Goal: Task Accomplishment & Management: Manage account settings

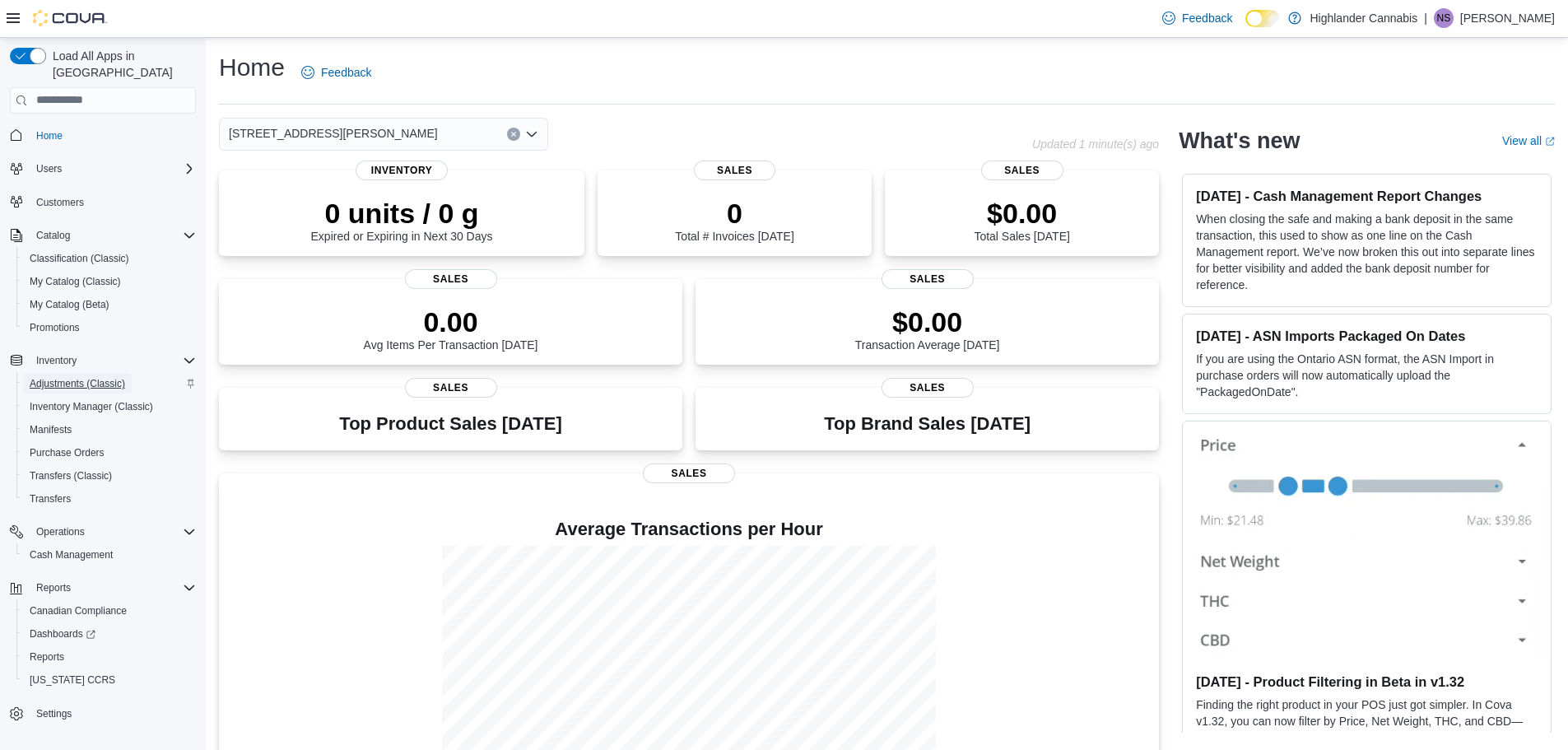
click at [80, 378] on span "Adjustments (Classic)" at bounding box center [77, 384] width 95 height 13
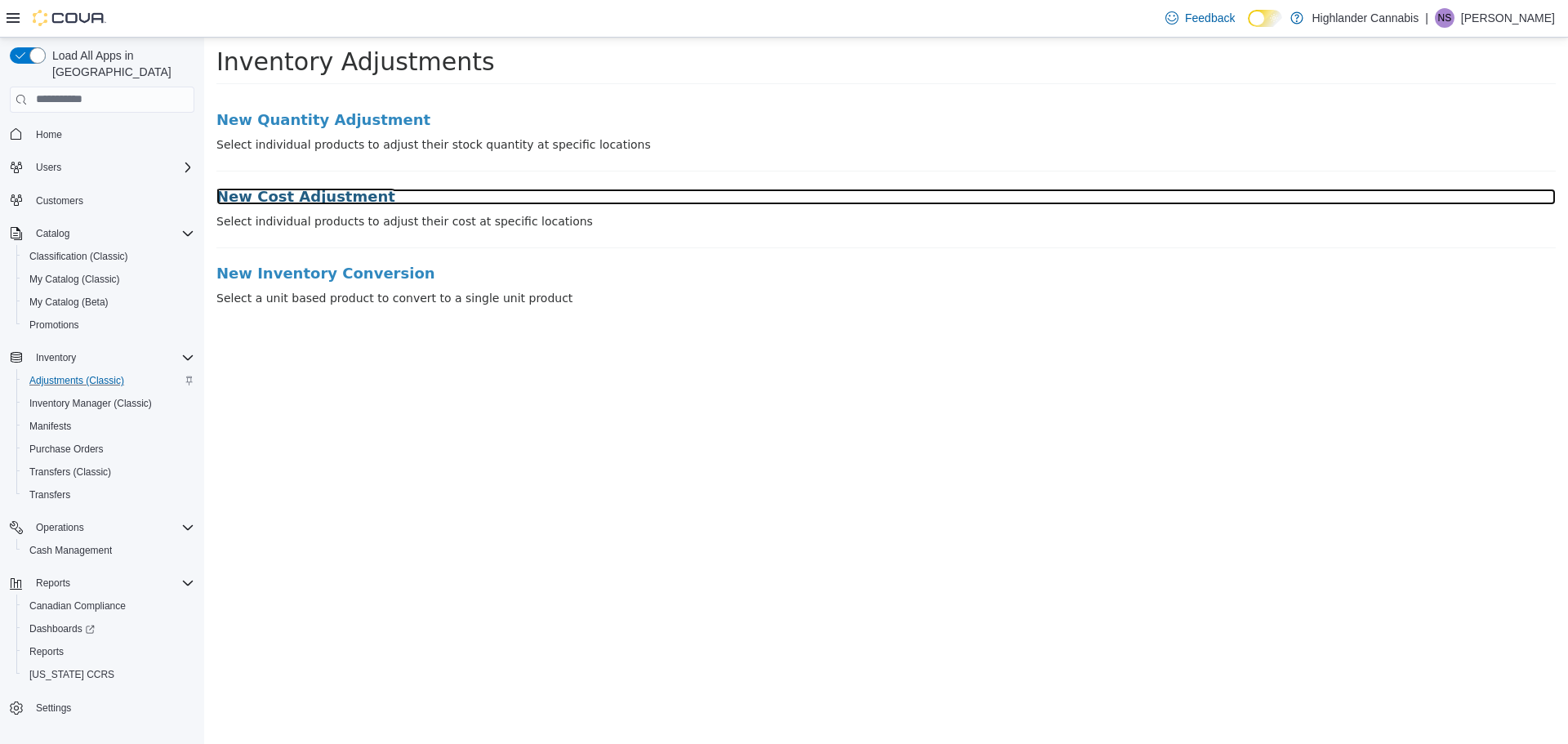
click at [253, 197] on h3 "New Cost Adjustment" at bounding box center [886, 196] width 1339 height 16
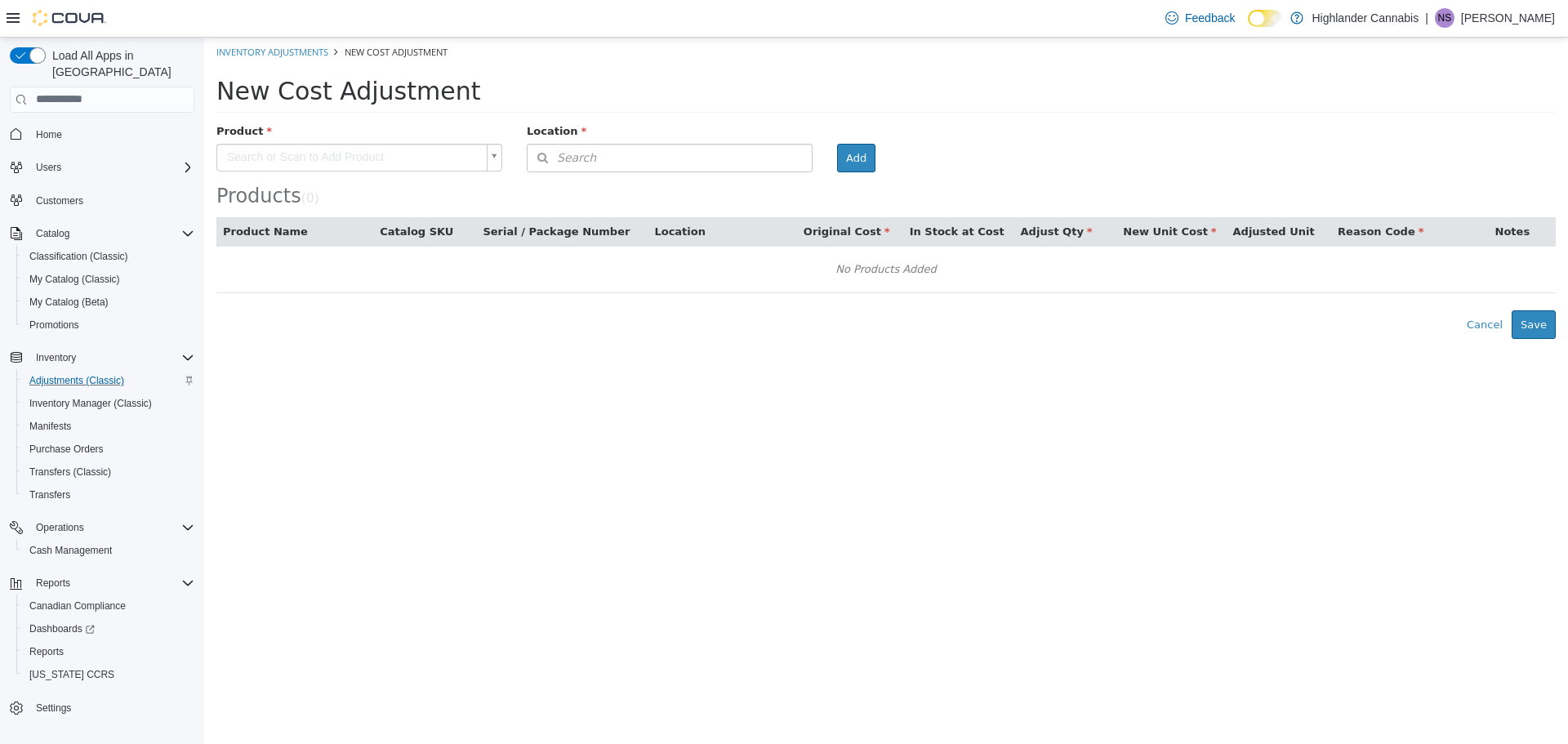
click at [338, 148] on body "× Inventory Adjustments New Cost Adjustment New Cost Adjustment Product Search …" at bounding box center [885, 187] width 1363 height 301
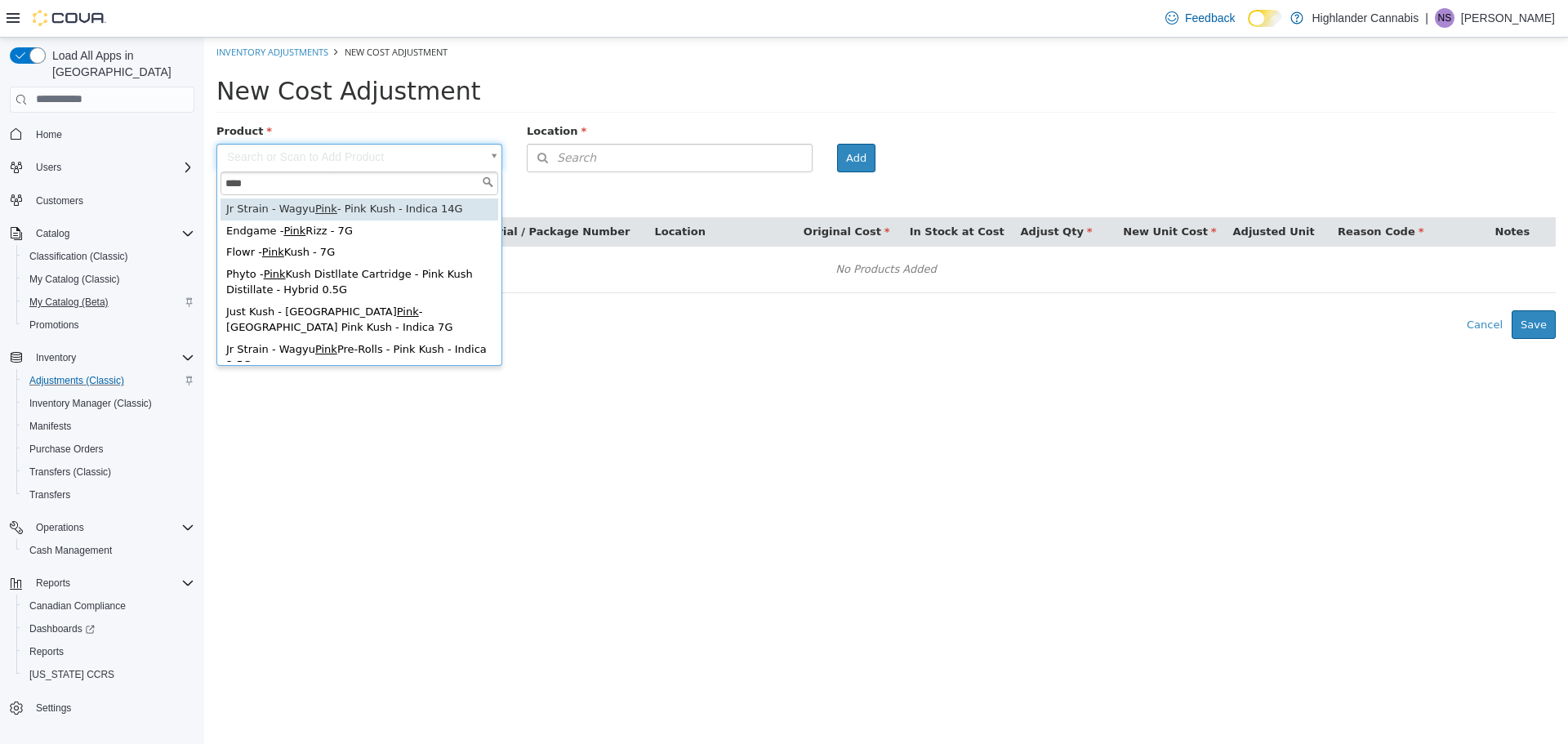
type input "****"
click at [64, 293] on span "My Catalog (Beta)" at bounding box center [69, 302] width 79 height 19
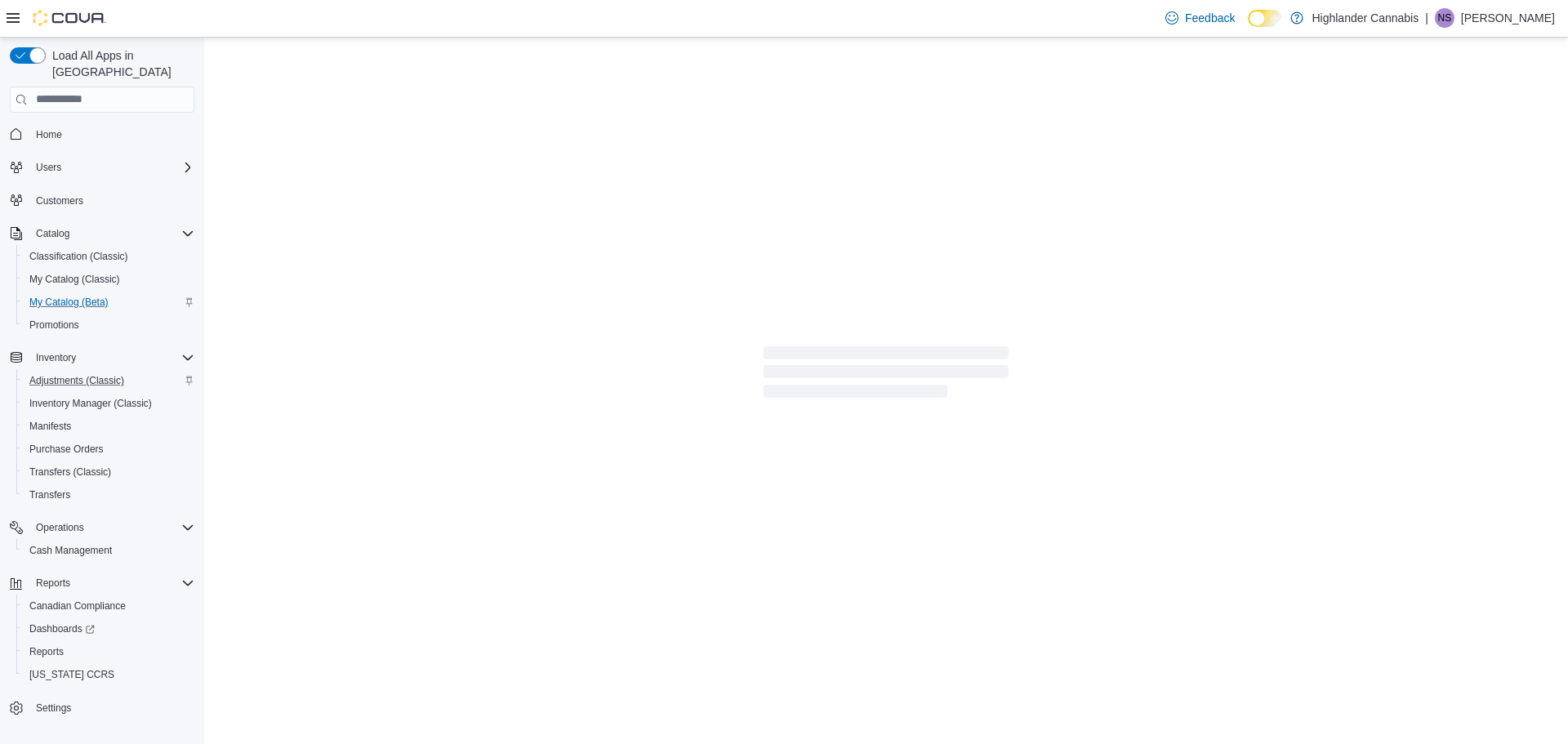
select select "**********"
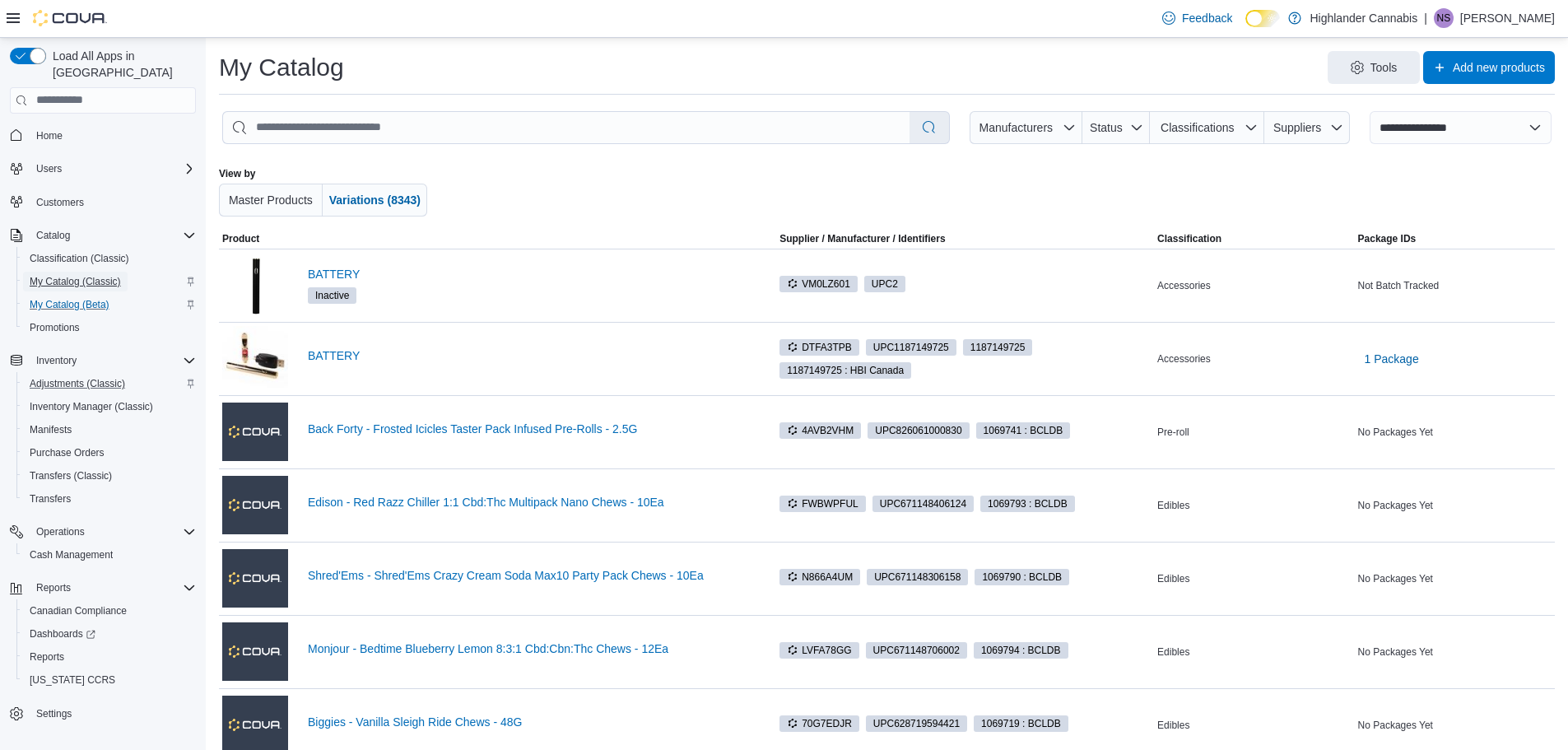
click at [102, 275] on span "My Catalog (Classic)" at bounding box center [76, 281] width 92 height 13
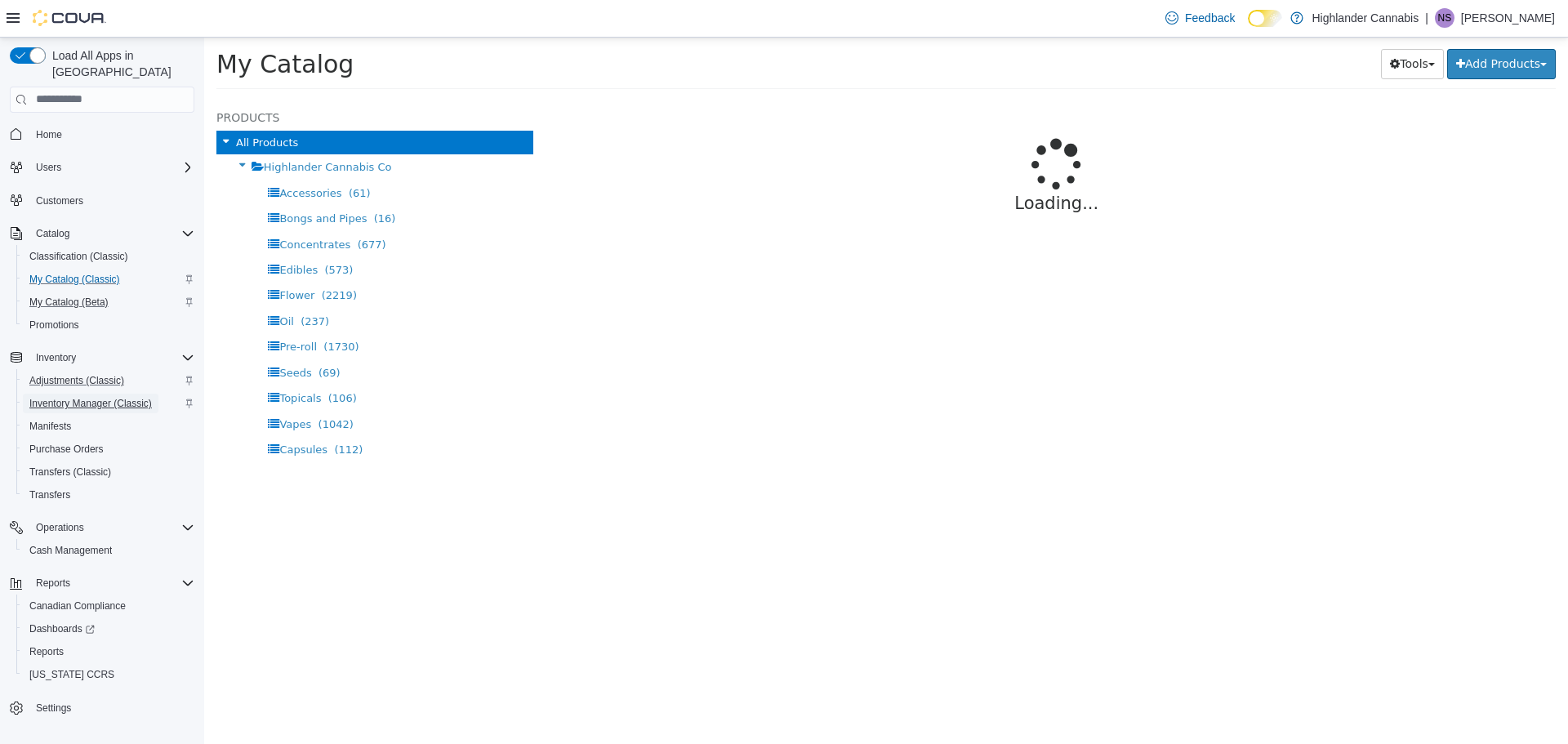
click at [115, 397] on span "Inventory Manager (Classic)" at bounding box center [90, 403] width 122 height 13
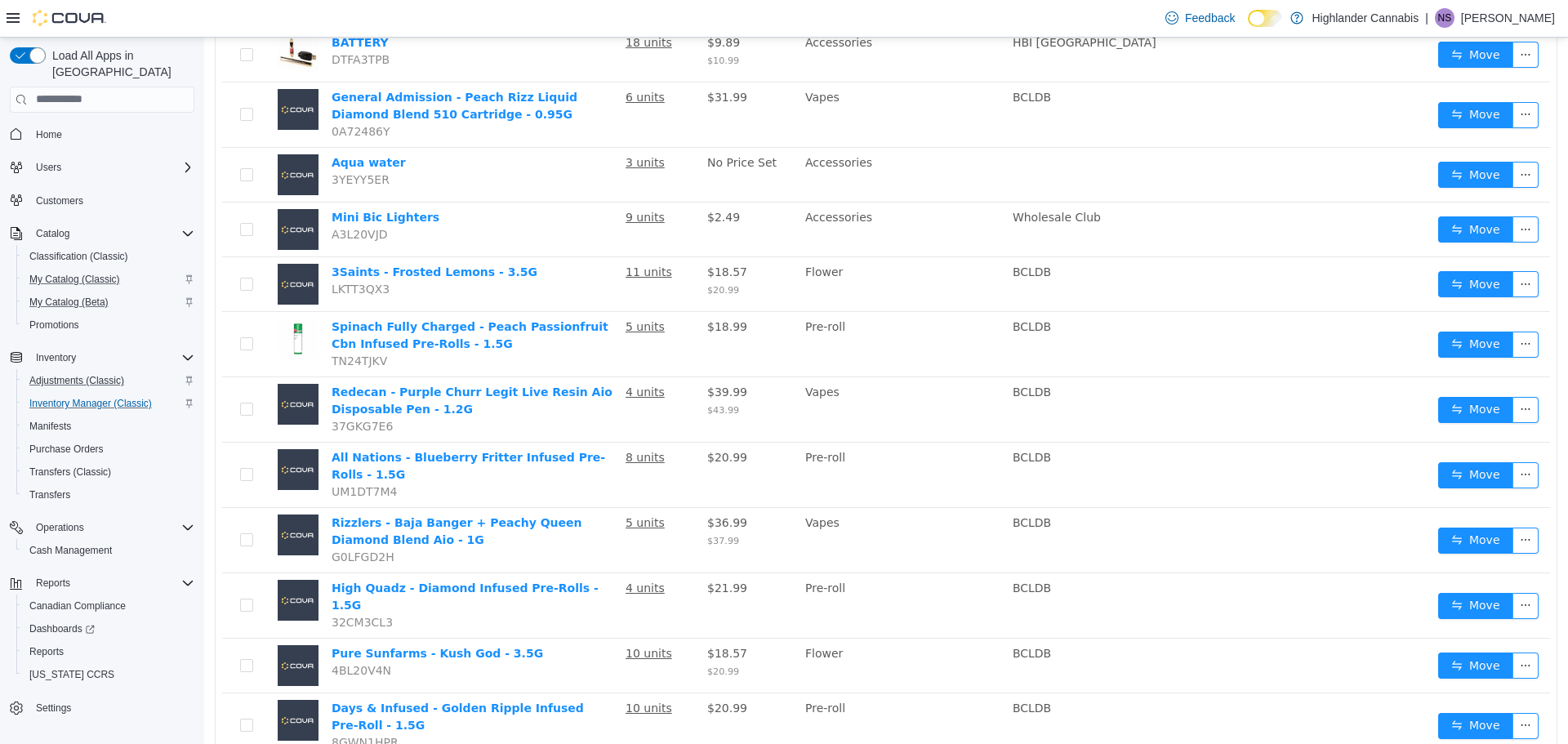
scroll to position [245, 0]
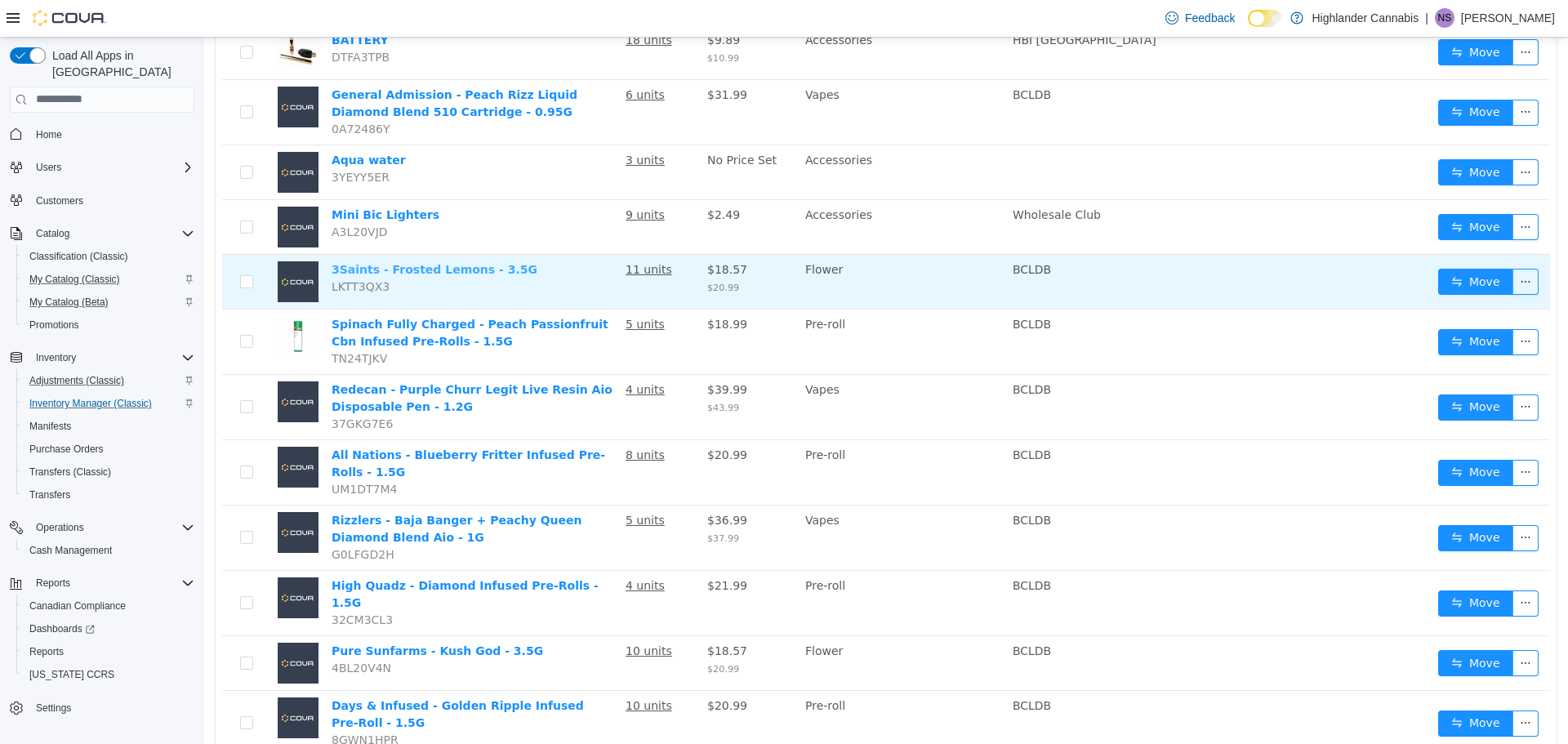
click at [485, 270] on link "3Saints - Frosted Lemons - 3.5G" at bounding box center [434, 268] width 206 height 13
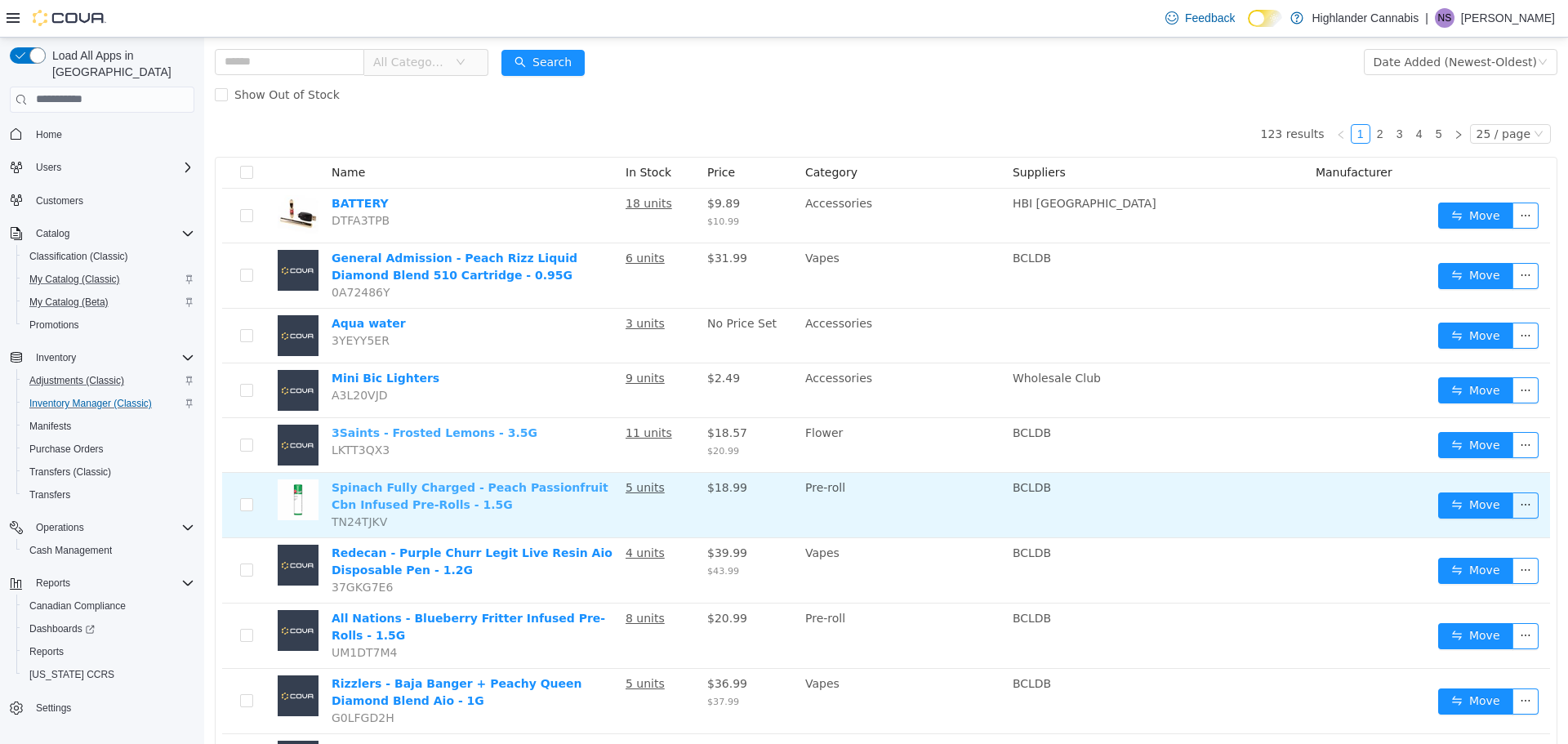
scroll to position [164, 0]
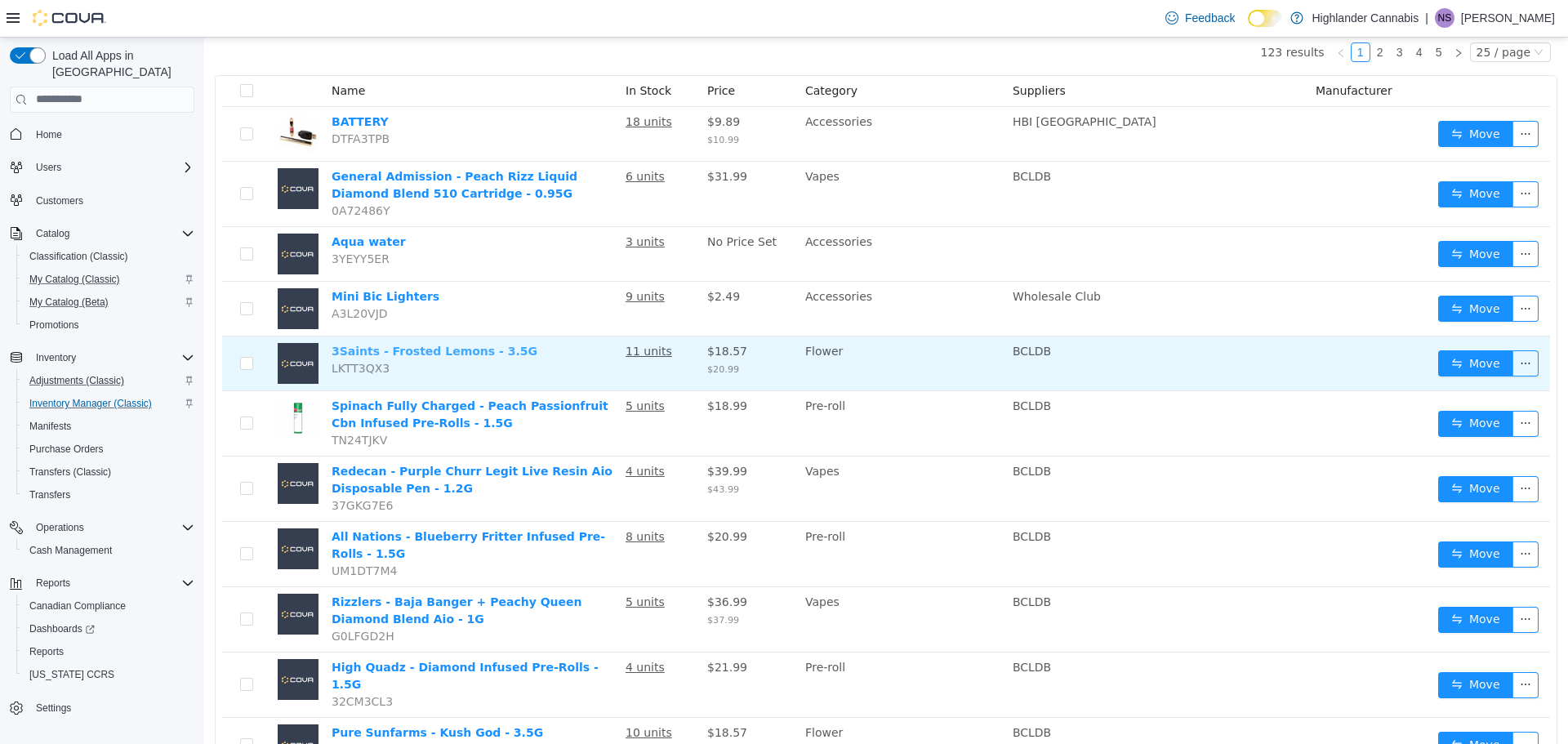
click at [438, 354] on link "3Saints - Frosted Lemons - 3.5G" at bounding box center [434, 350] width 206 height 13
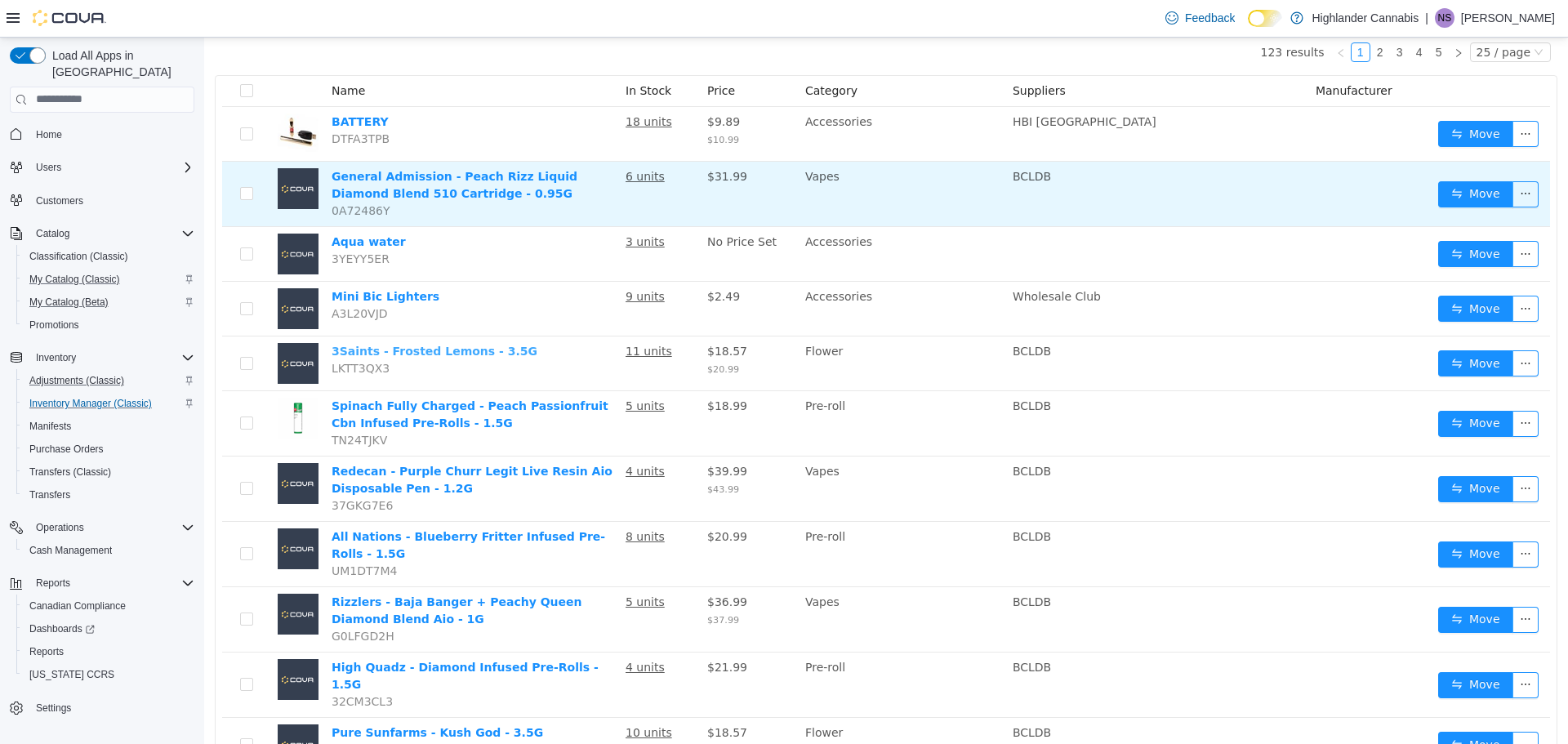
scroll to position [0, 0]
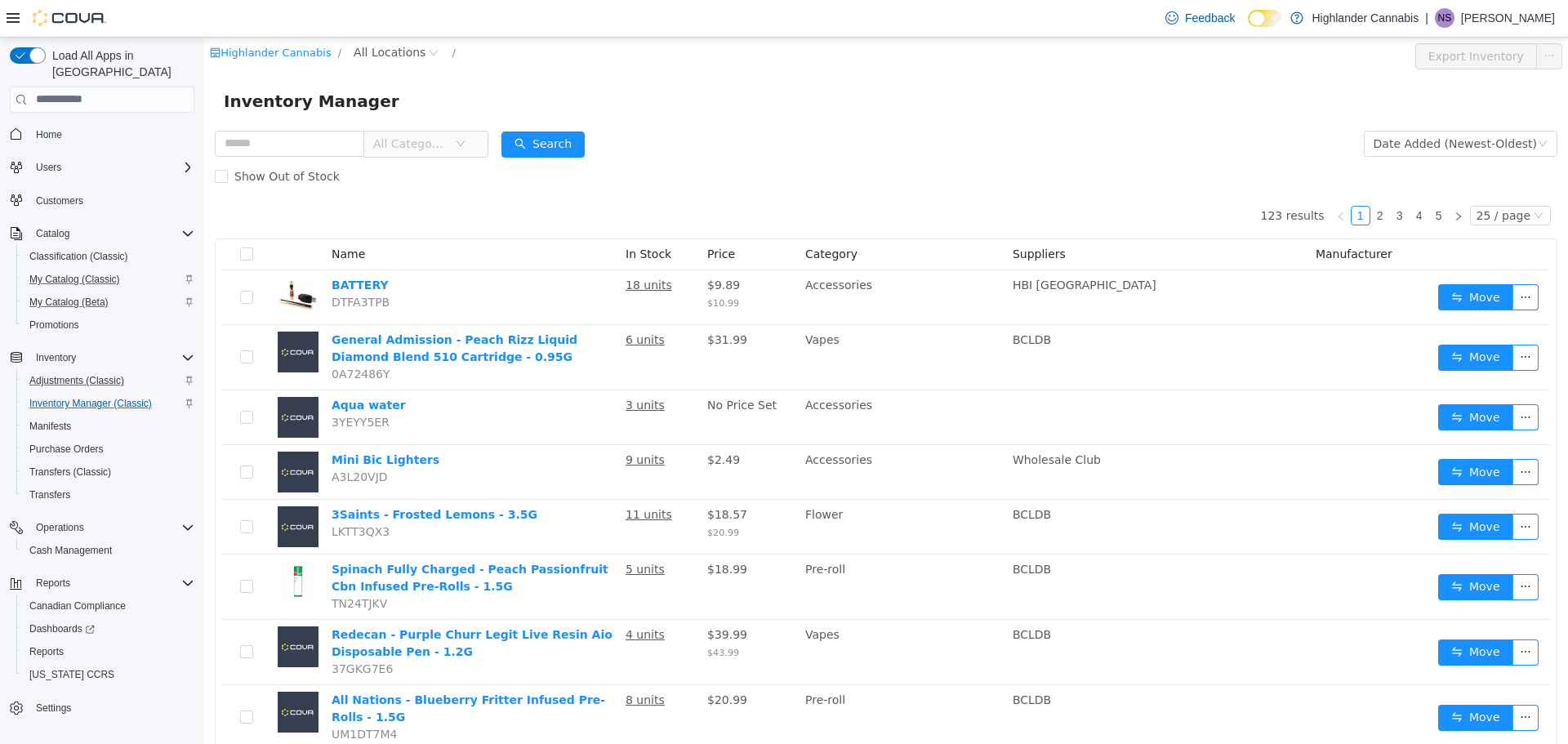
click at [422, 152] on span "All Categories" at bounding box center [414, 143] width 82 height 24
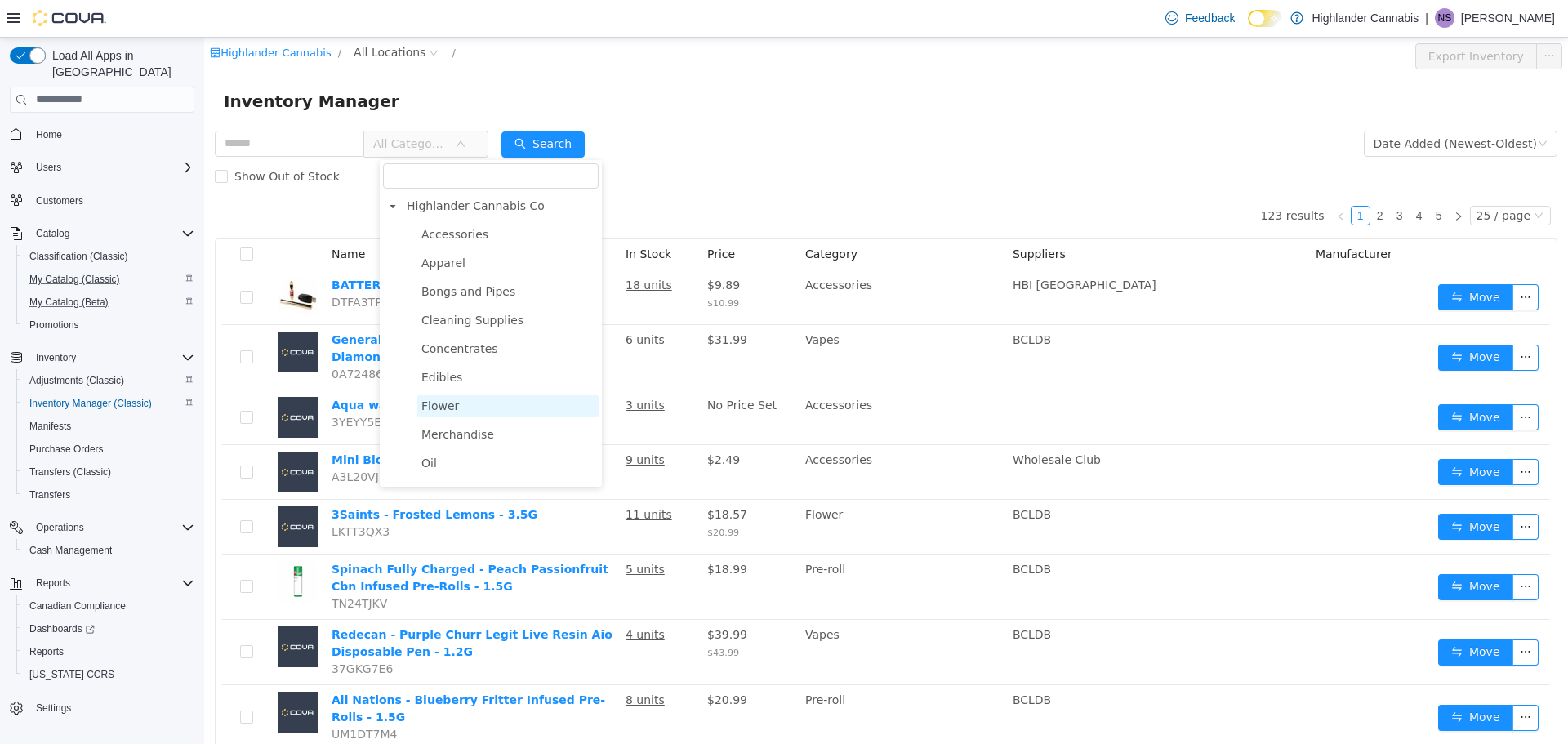
click at [450, 407] on span "Flower" at bounding box center [440, 405] width 38 height 13
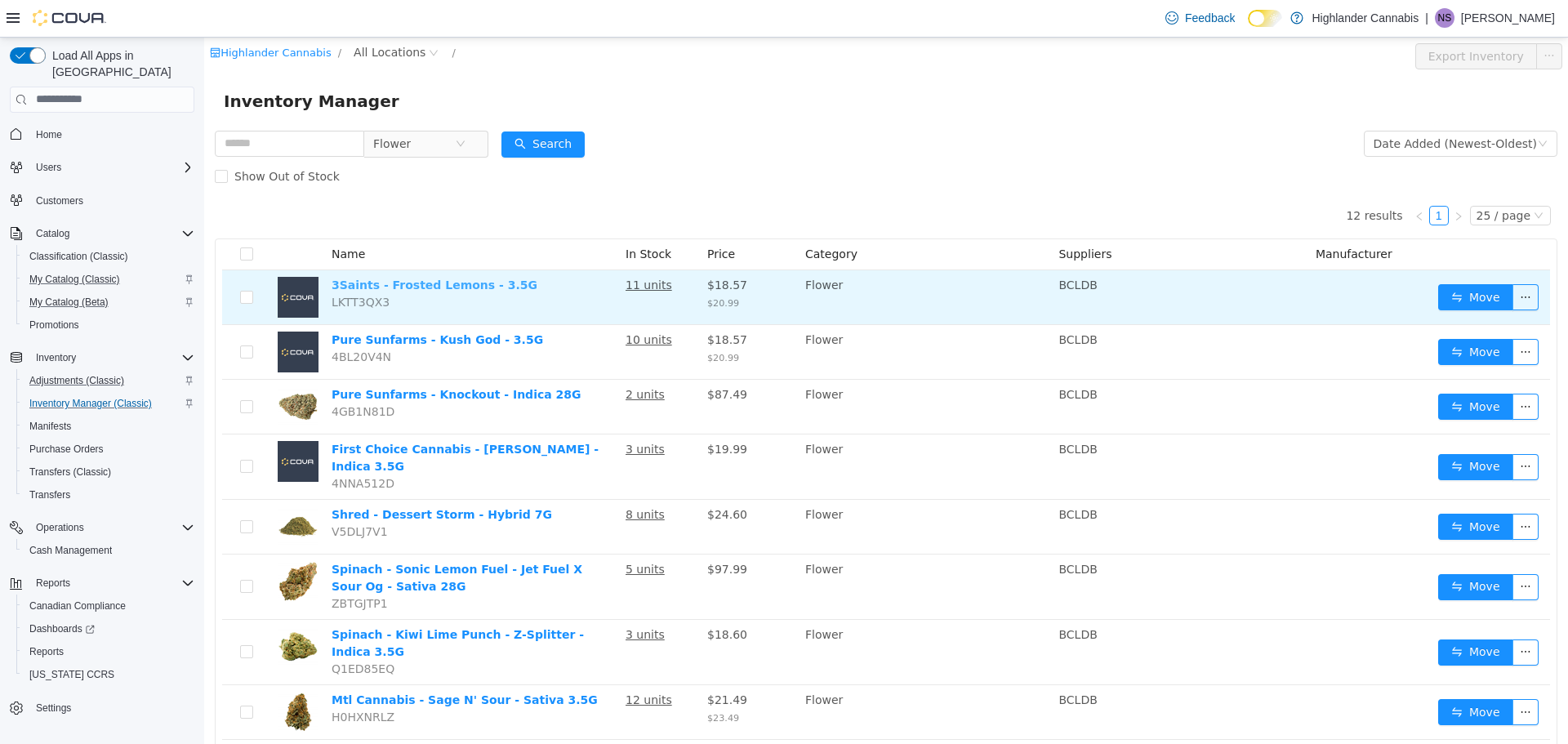
click at [458, 279] on link "3Saints - Frosted Lemons - 3.5G" at bounding box center [434, 283] width 206 height 13
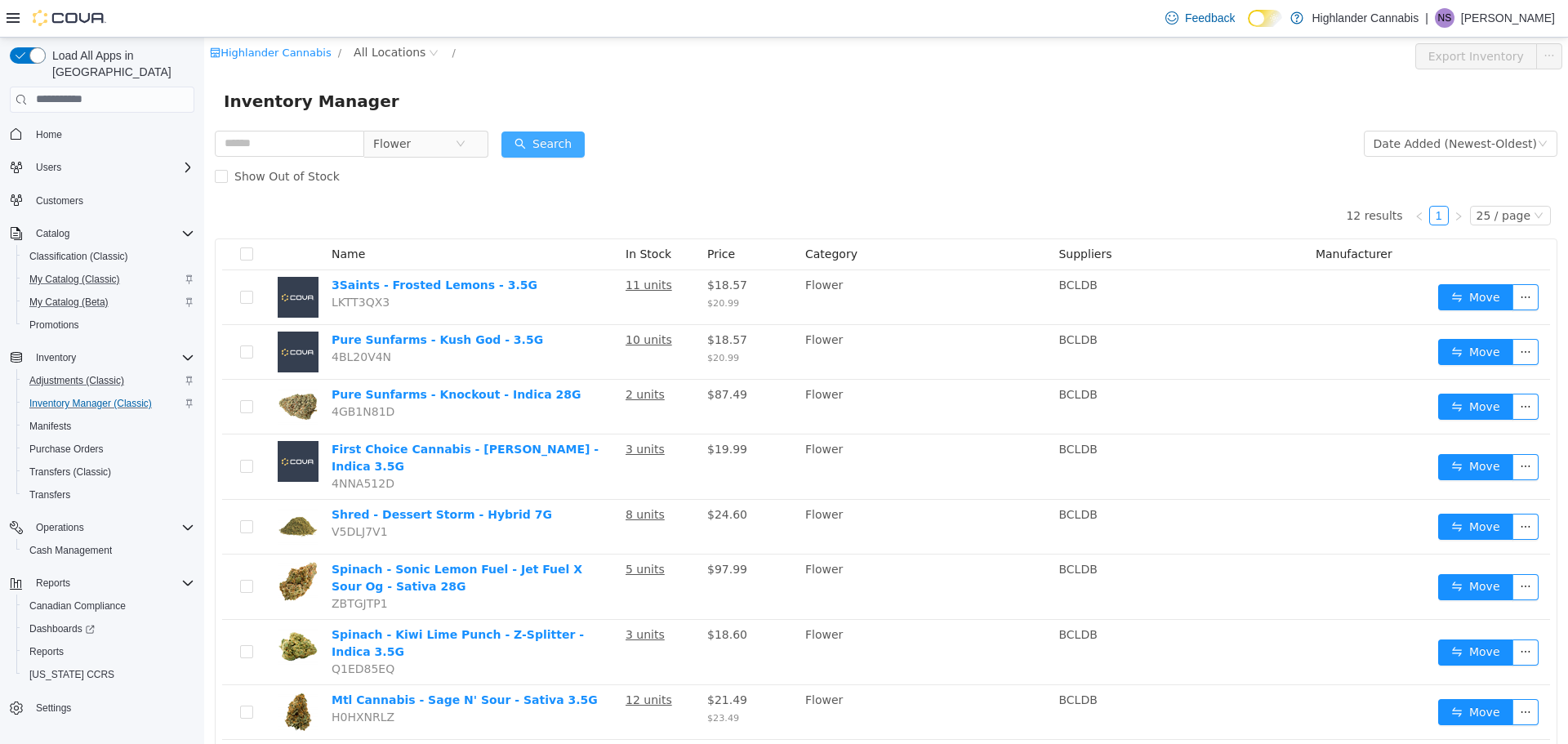
click at [574, 146] on button "Search" at bounding box center [543, 143] width 83 height 26
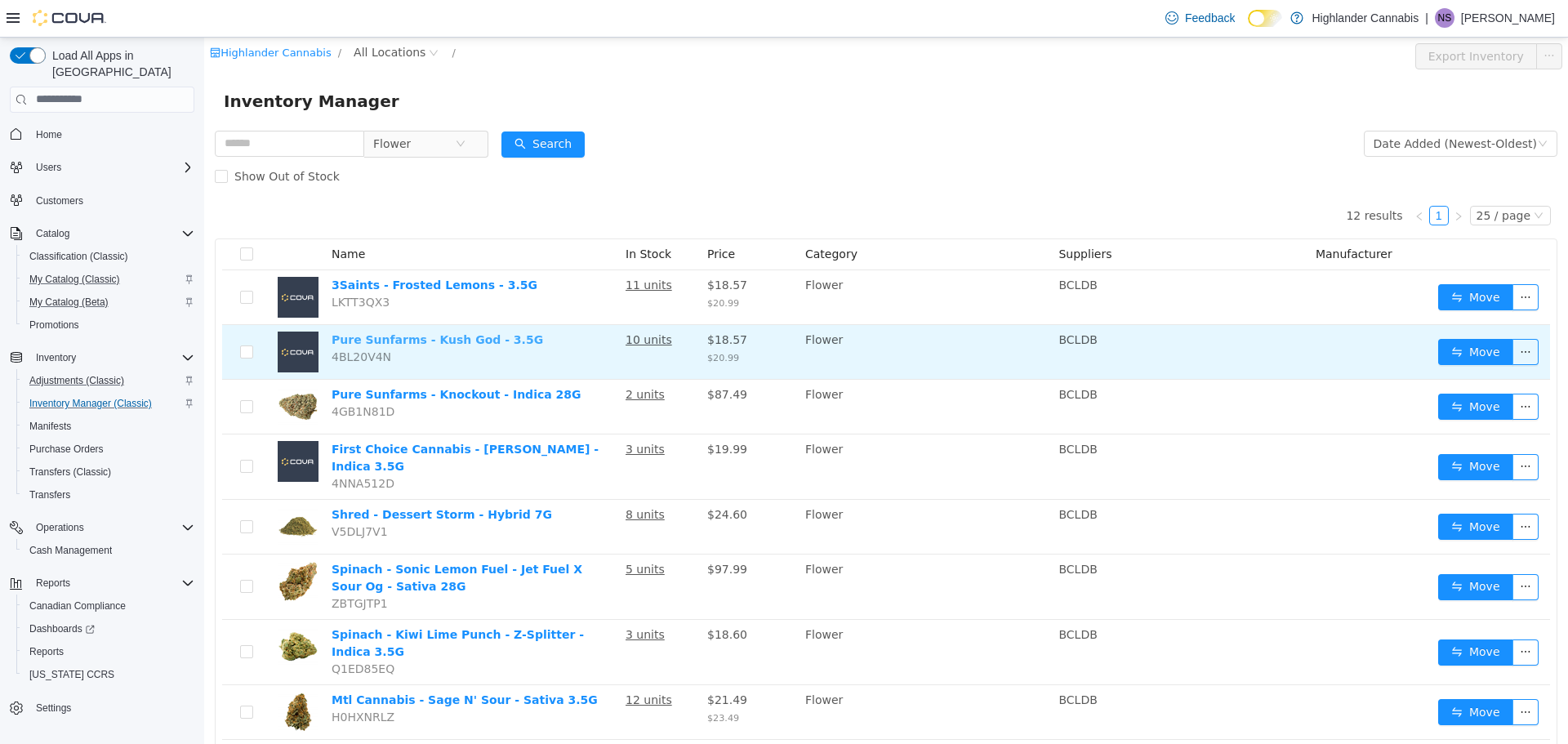
click at [499, 337] on link "Pure Sunfarms - Kush God - 3.5G" at bounding box center [437, 338] width 212 height 13
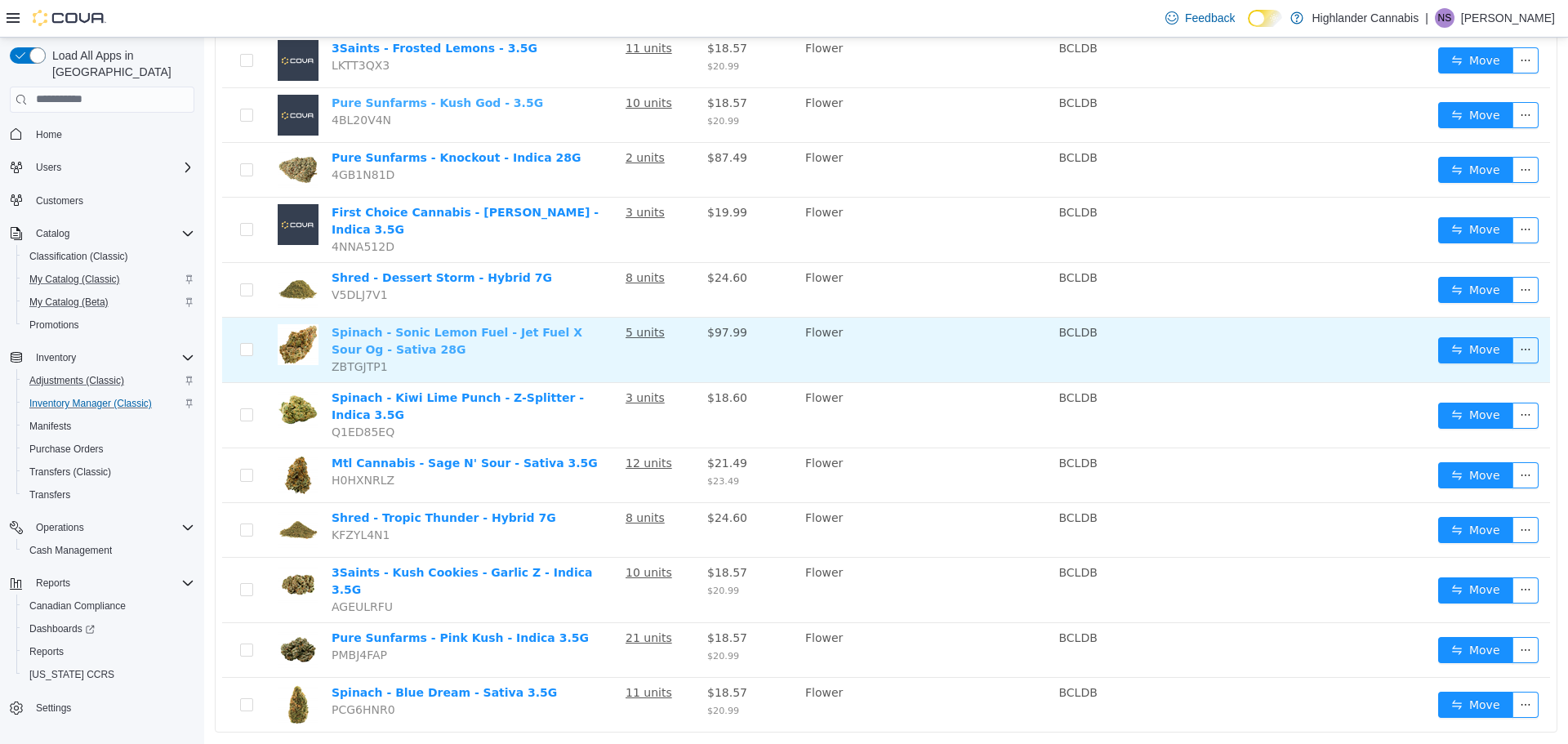
scroll to position [240, 0]
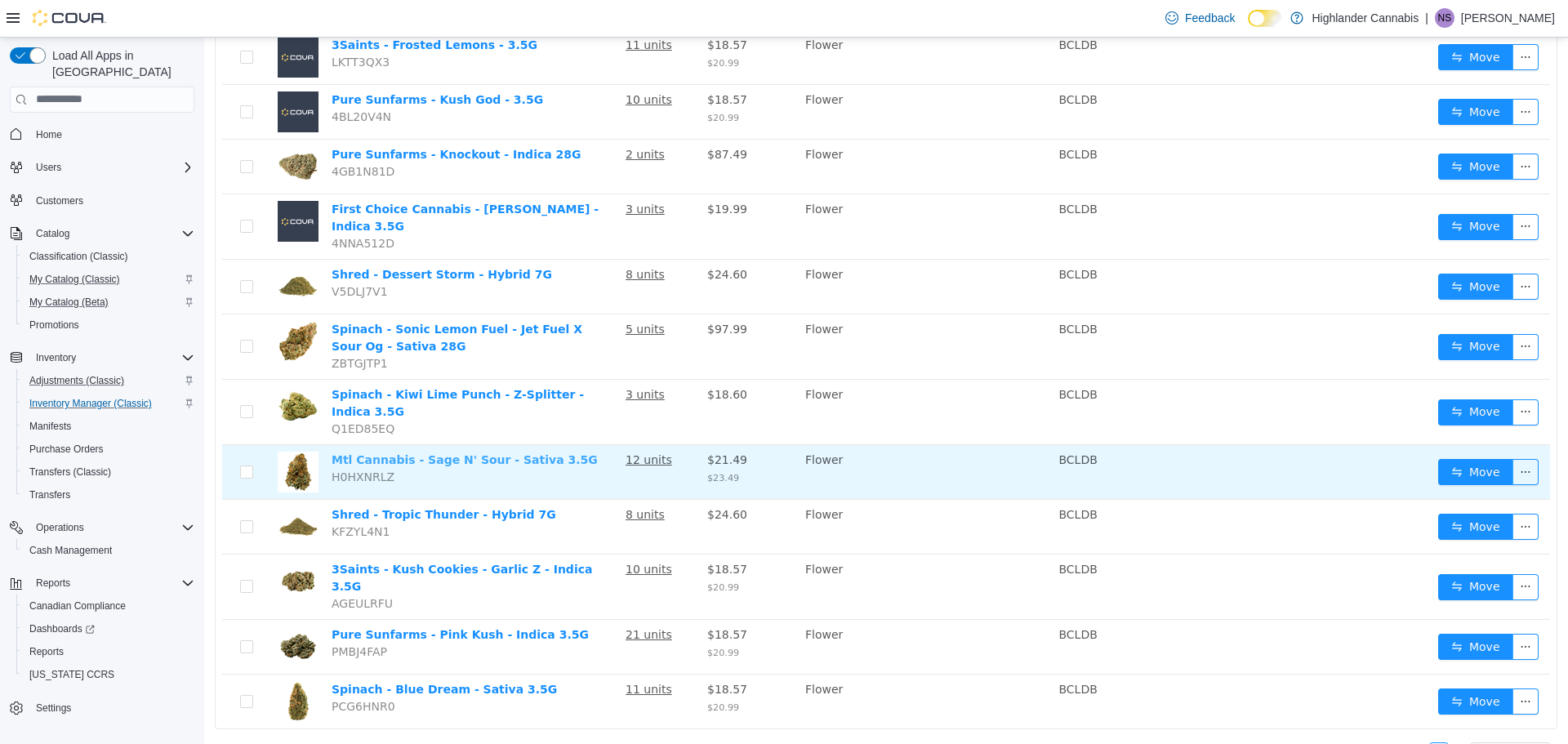
click at [416, 453] on link "Mtl Cannabis - Sage N' Sour - Sativa 3.5G" at bounding box center [464, 459] width 266 height 13
click at [511, 453] on link "Mtl Cannabis - Sage N' Sour - Sativa 3.5G" at bounding box center [464, 459] width 266 height 13
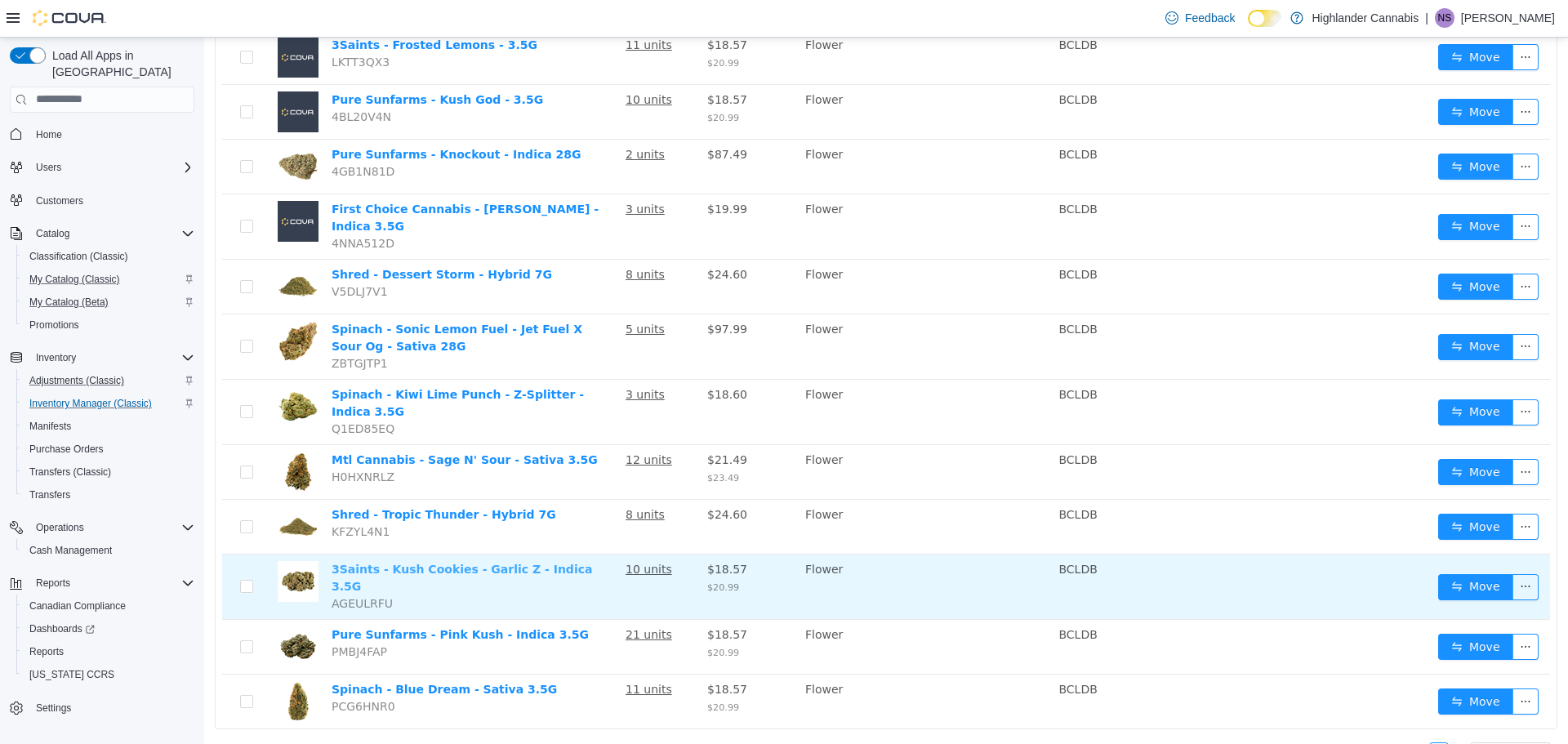
click at [477, 562] on link "3Saints - Kush Cookies - Garlic Z - Indica 3.5G" at bounding box center [461, 577] width 260 height 30
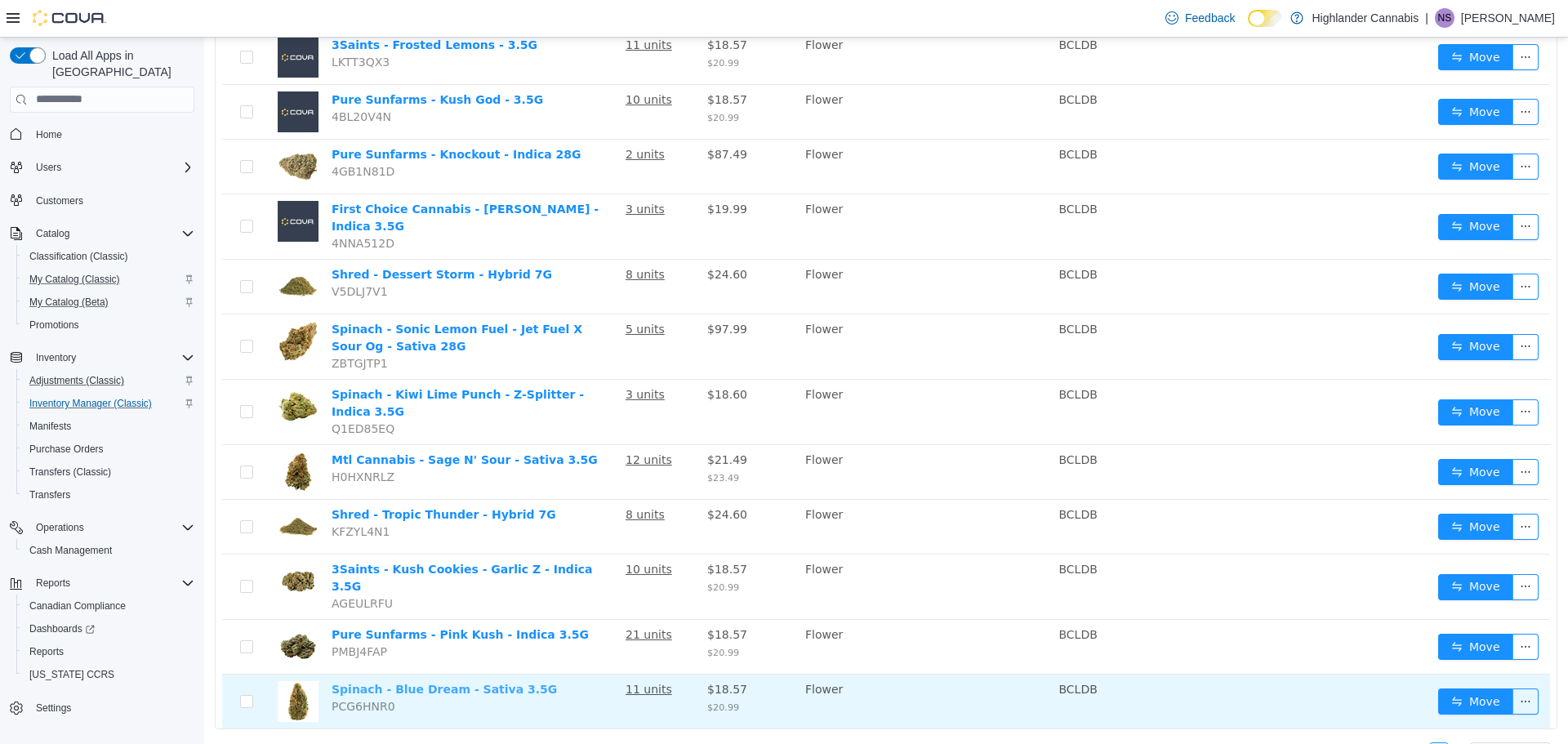
click at [452, 682] on link "Spinach - Blue Dream - Sativa 3.5G" at bounding box center [443, 688] width 225 height 13
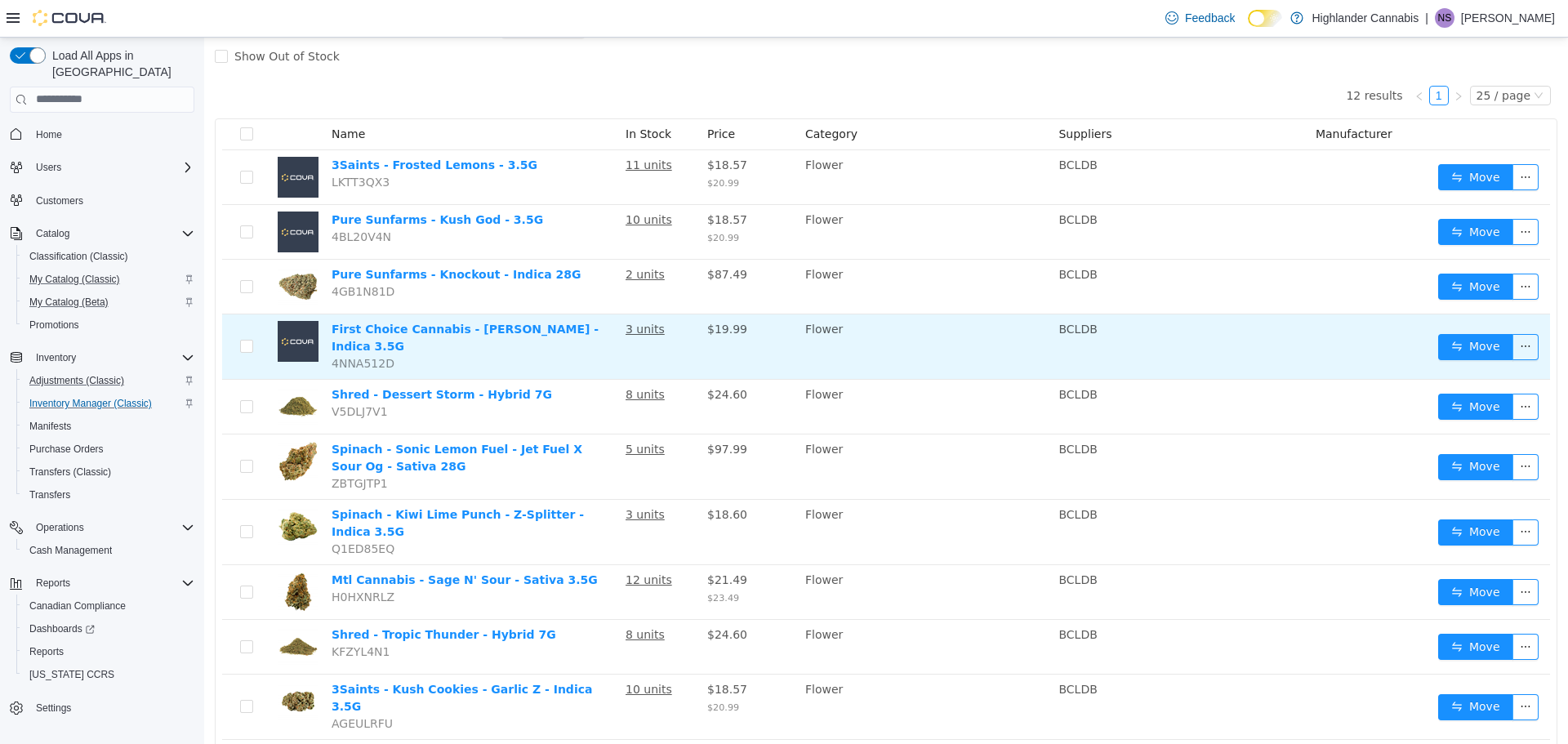
scroll to position [0, 0]
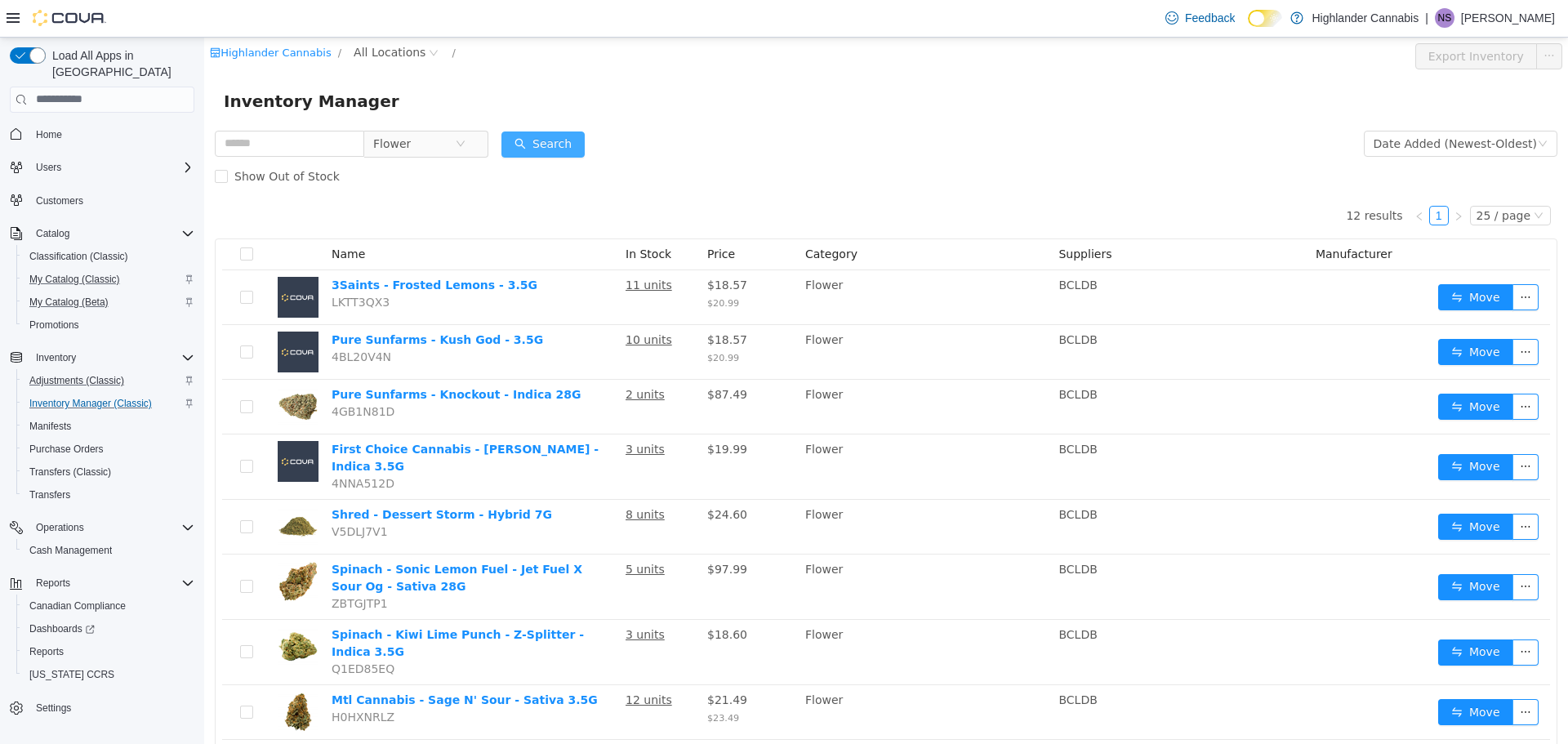
click at [548, 143] on button "Search" at bounding box center [543, 143] width 83 height 26
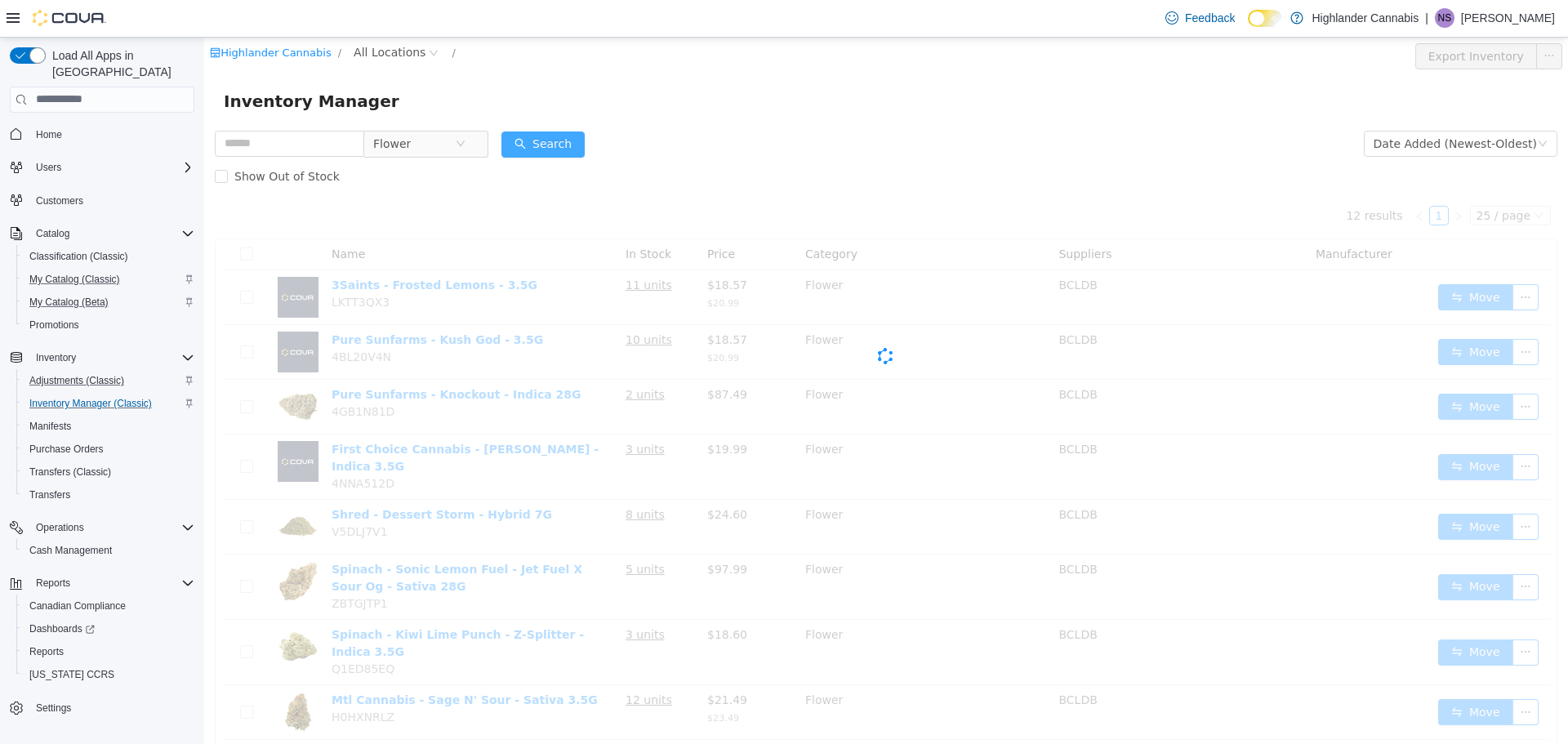
click at [548, 143] on button "Search" at bounding box center [543, 143] width 83 height 26
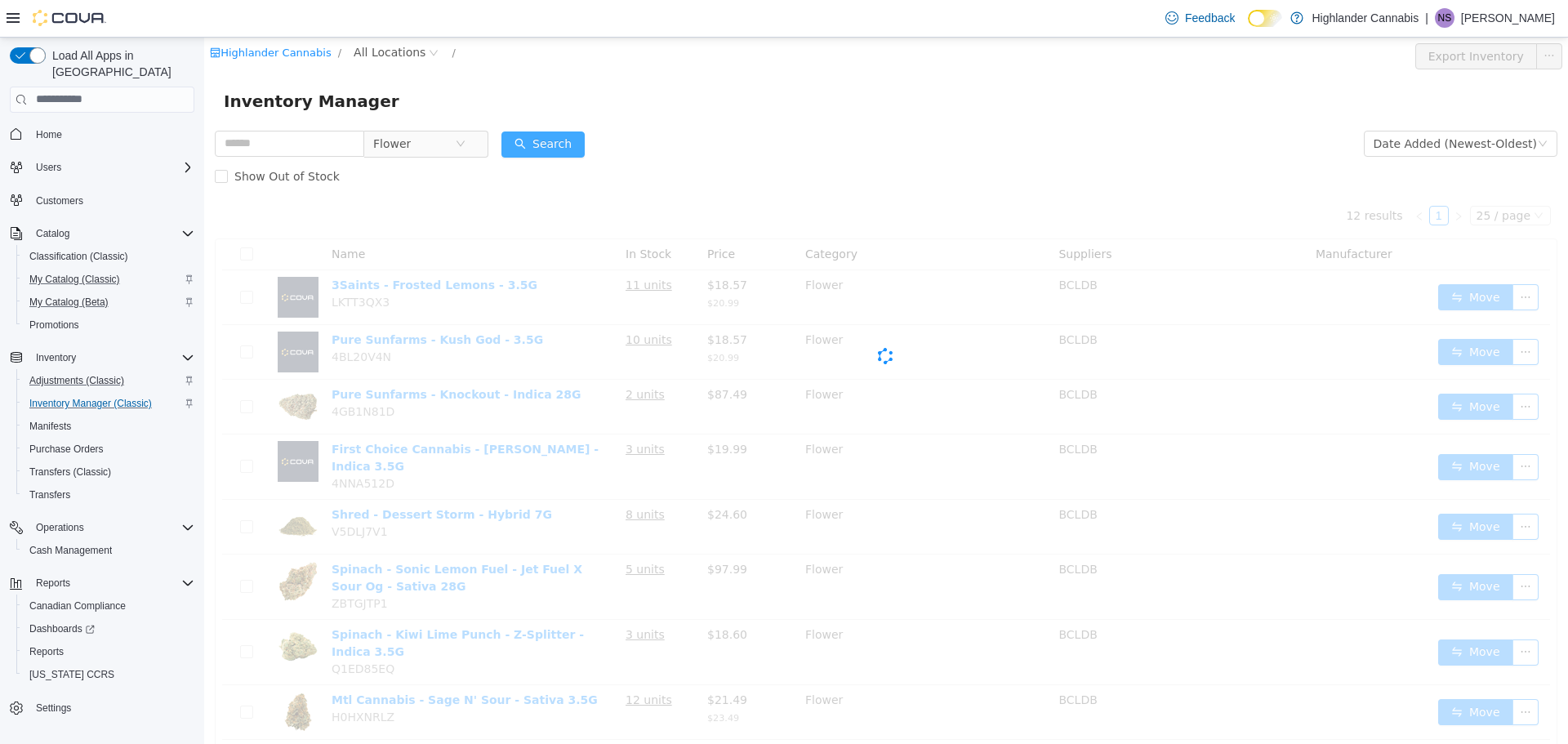
click at [548, 143] on button "Search" at bounding box center [543, 143] width 83 height 26
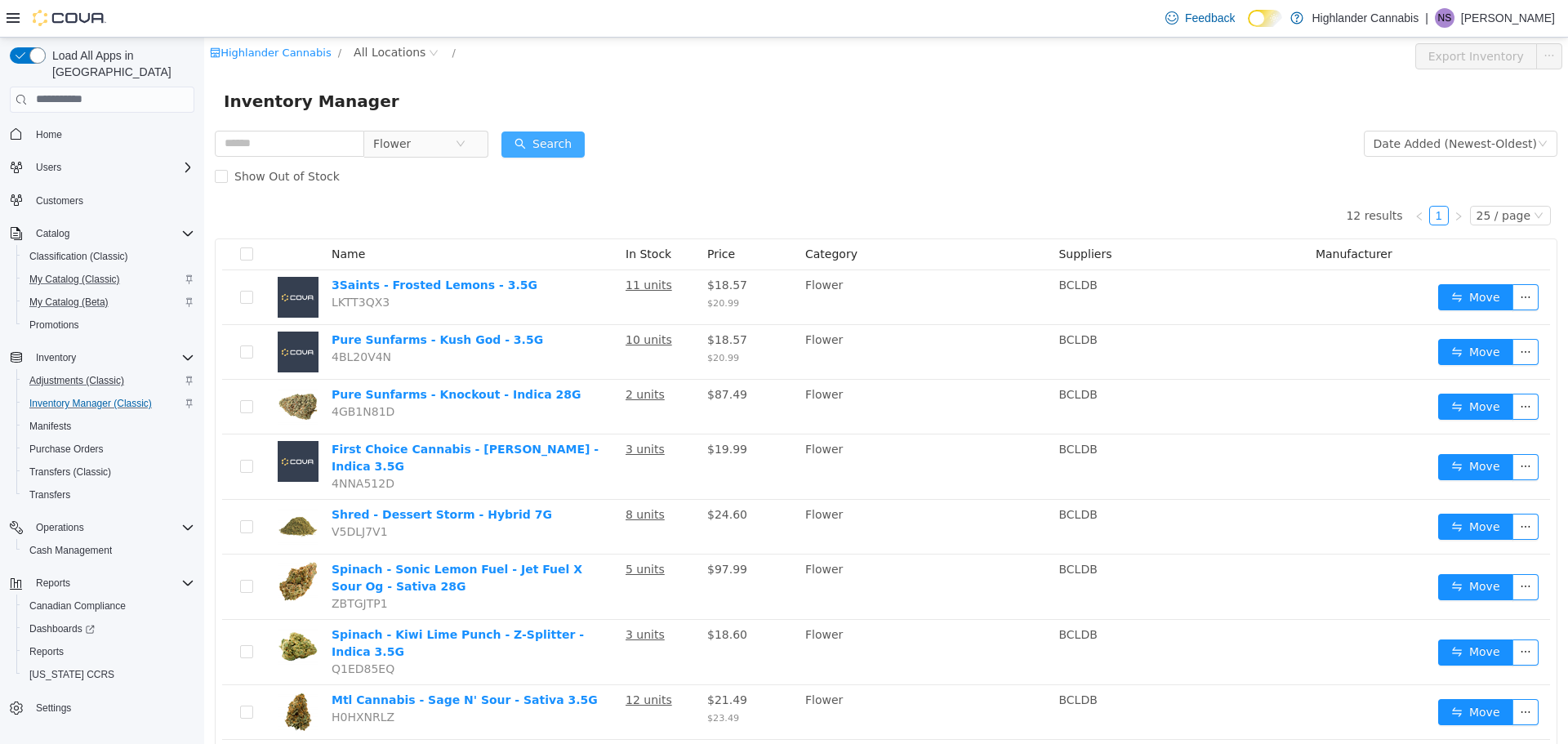
click at [548, 143] on button "Search" at bounding box center [543, 143] width 83 height 26
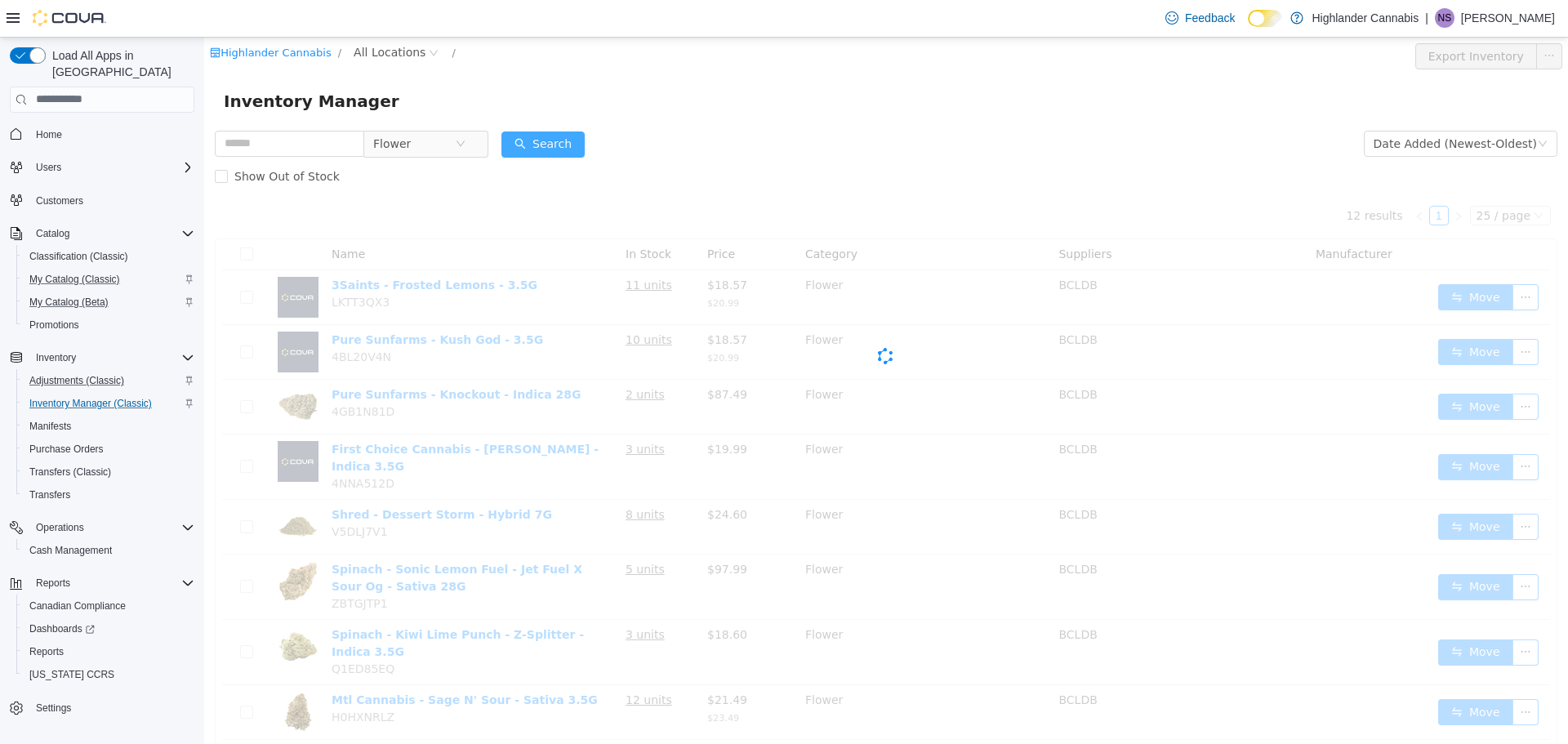
click at [548, 143] on button "Search" at bounding box center [543, 143] width 83 height 26
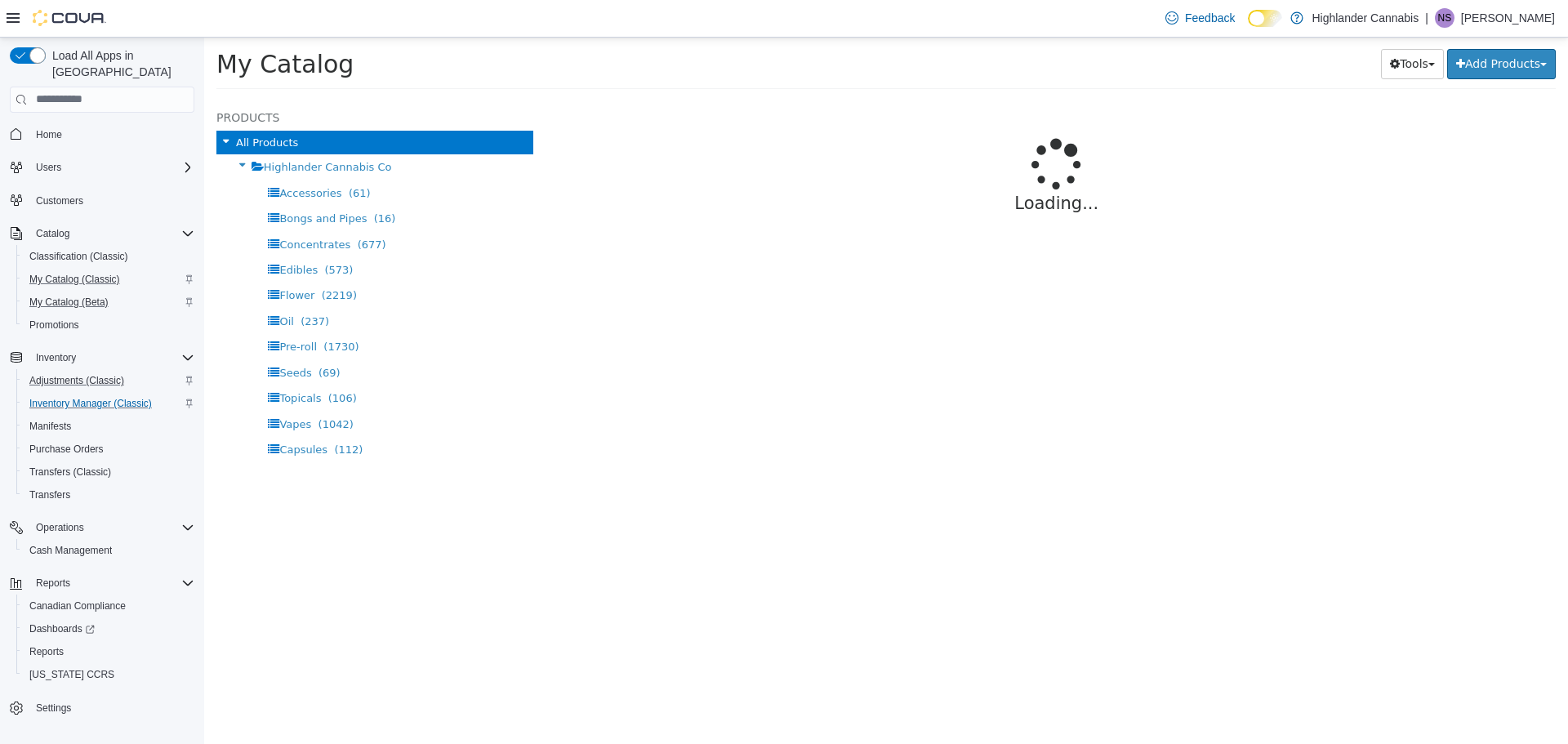
select select "**********"
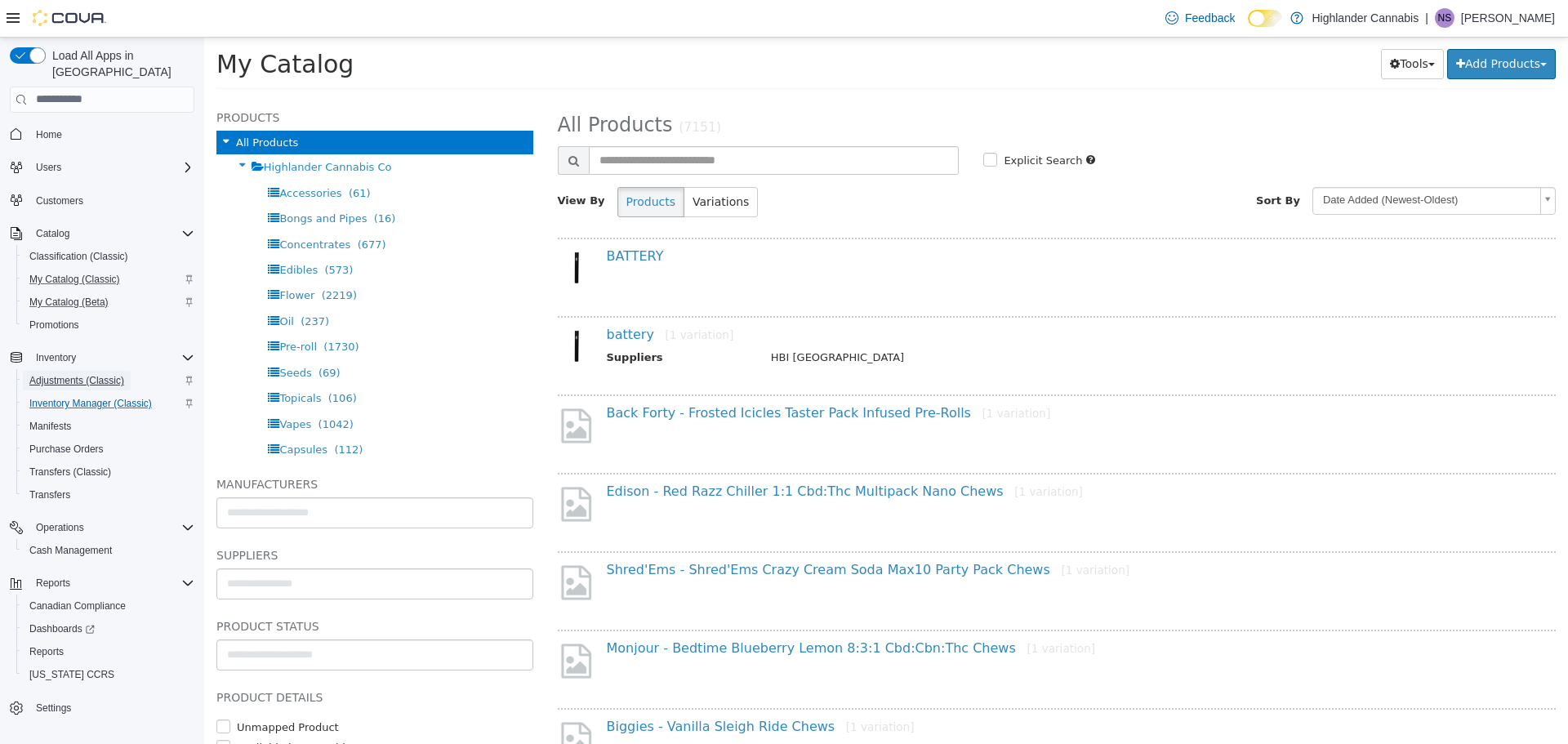
click at [78, 371] on span "Adjustments (Classic)" at bounding box center [77, 380] width 94 height 19
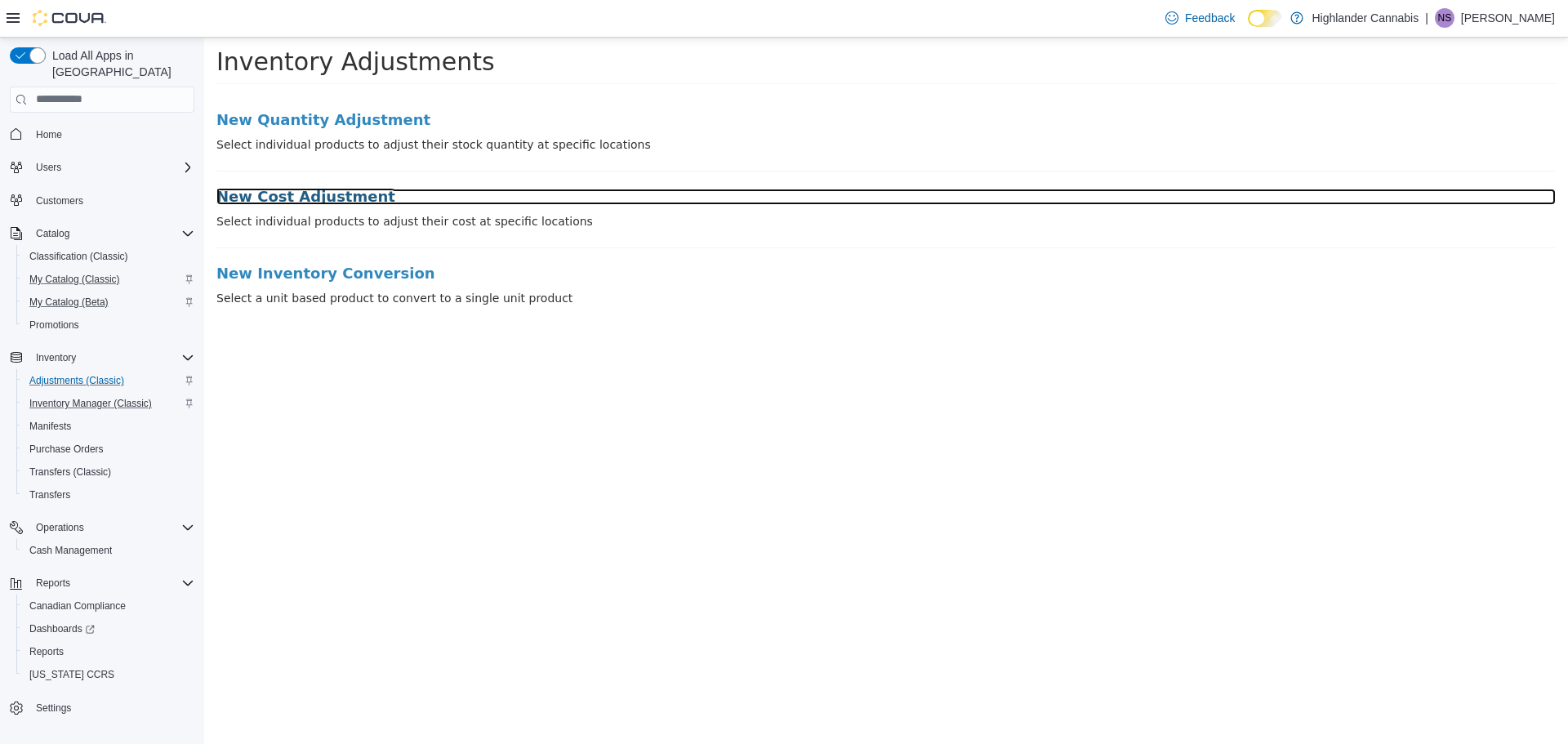
click at [269, 200] on h3 "New Cost Adjustment" at bounding box center [886, 196] width 1339 height 16
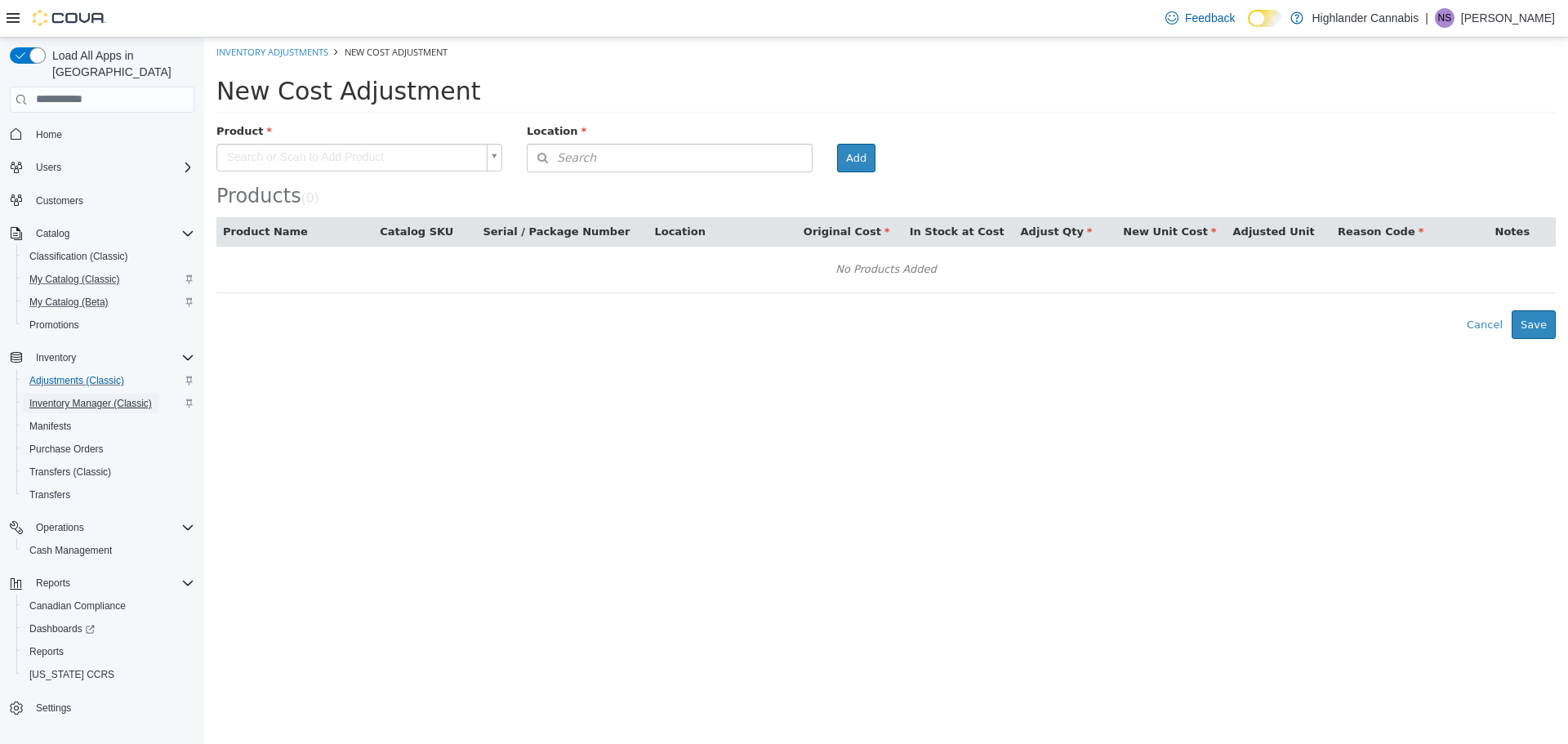
click at [99, 397] on span "Inventory Manager (Classic)" at bounding box center [90, 403] width 122 height 13
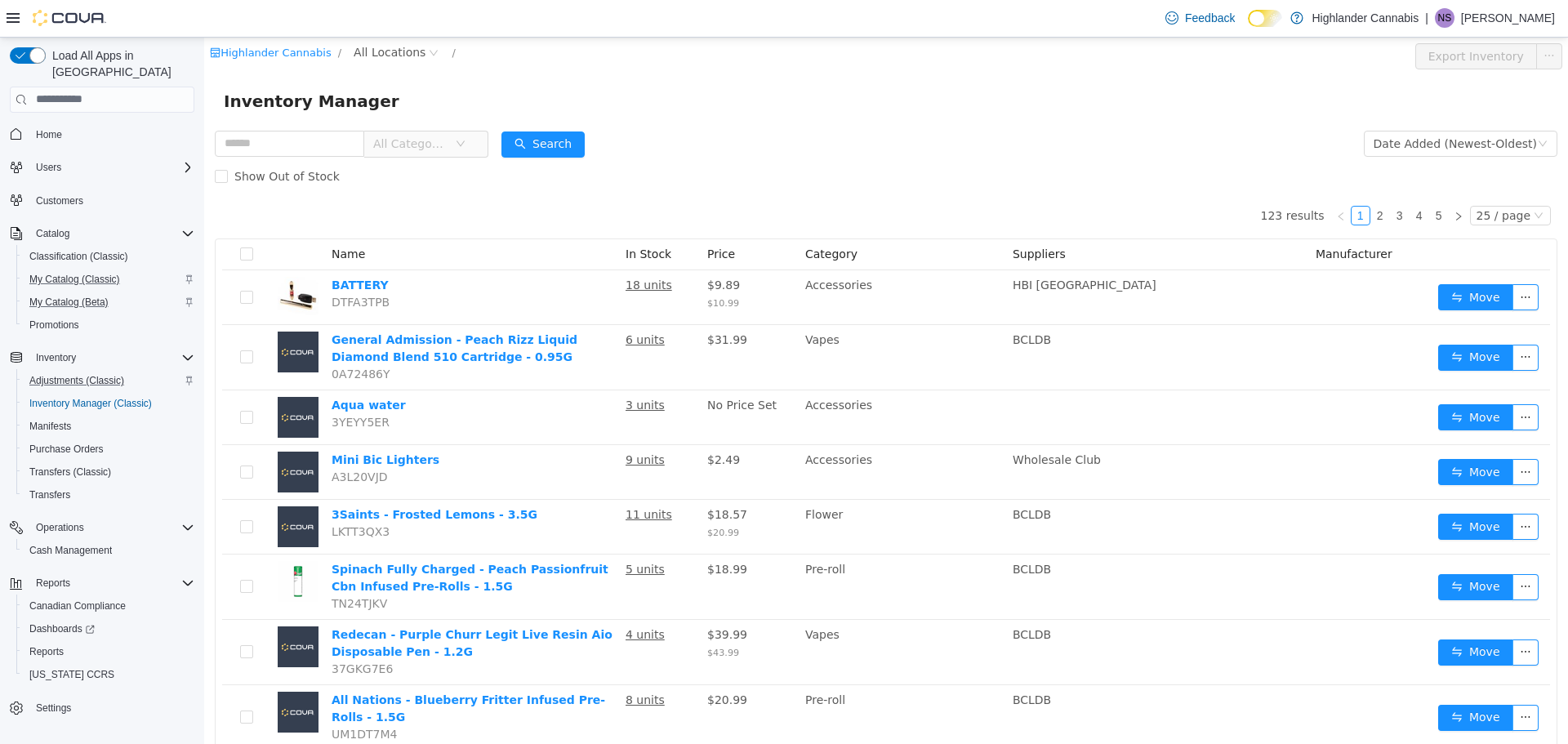
click at [441, 144] on span "All Categories" at bounding box center [411, 143] width 74 height 16
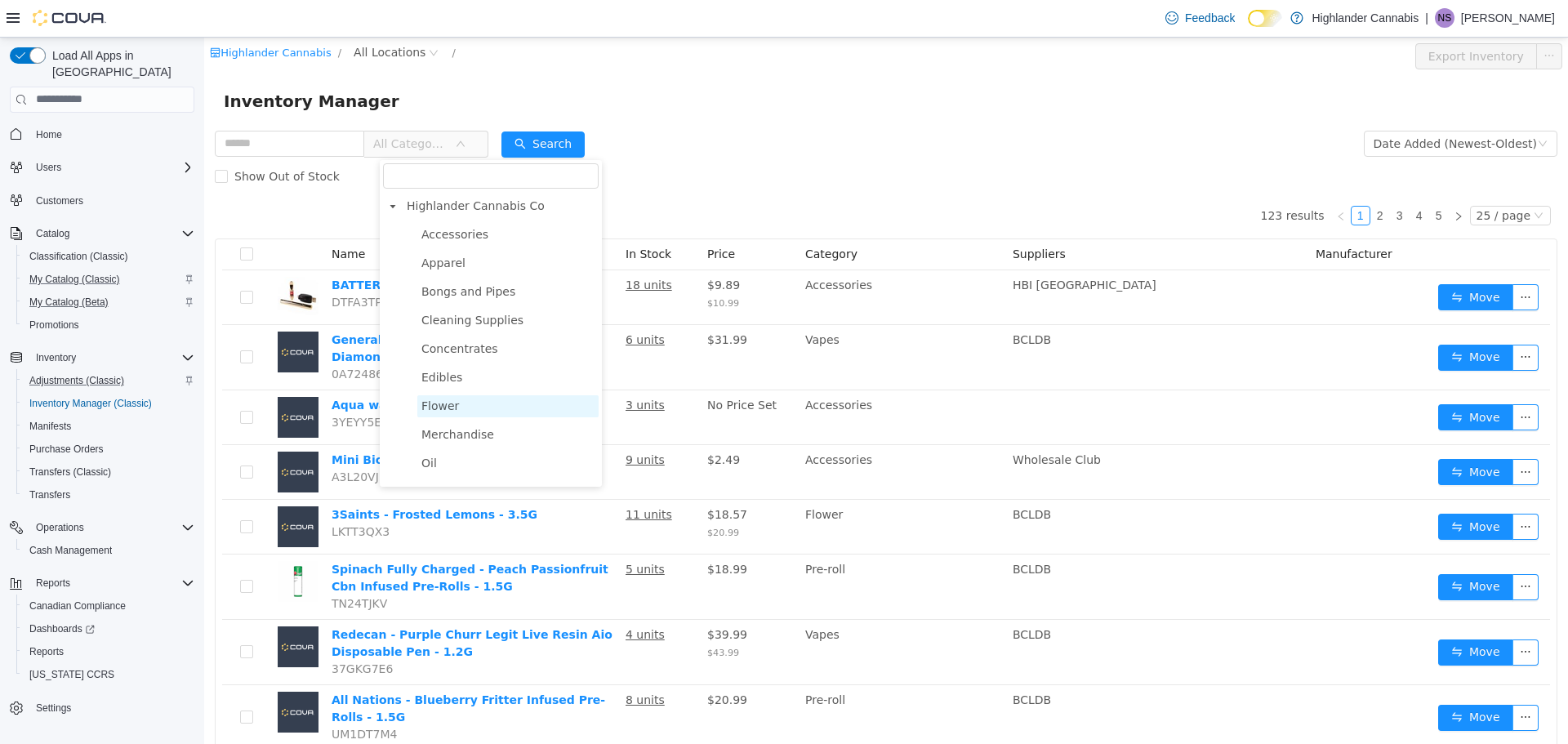
click at [443, 407] on span "Flower" at bounding box center [440, 405] width 38 height 13
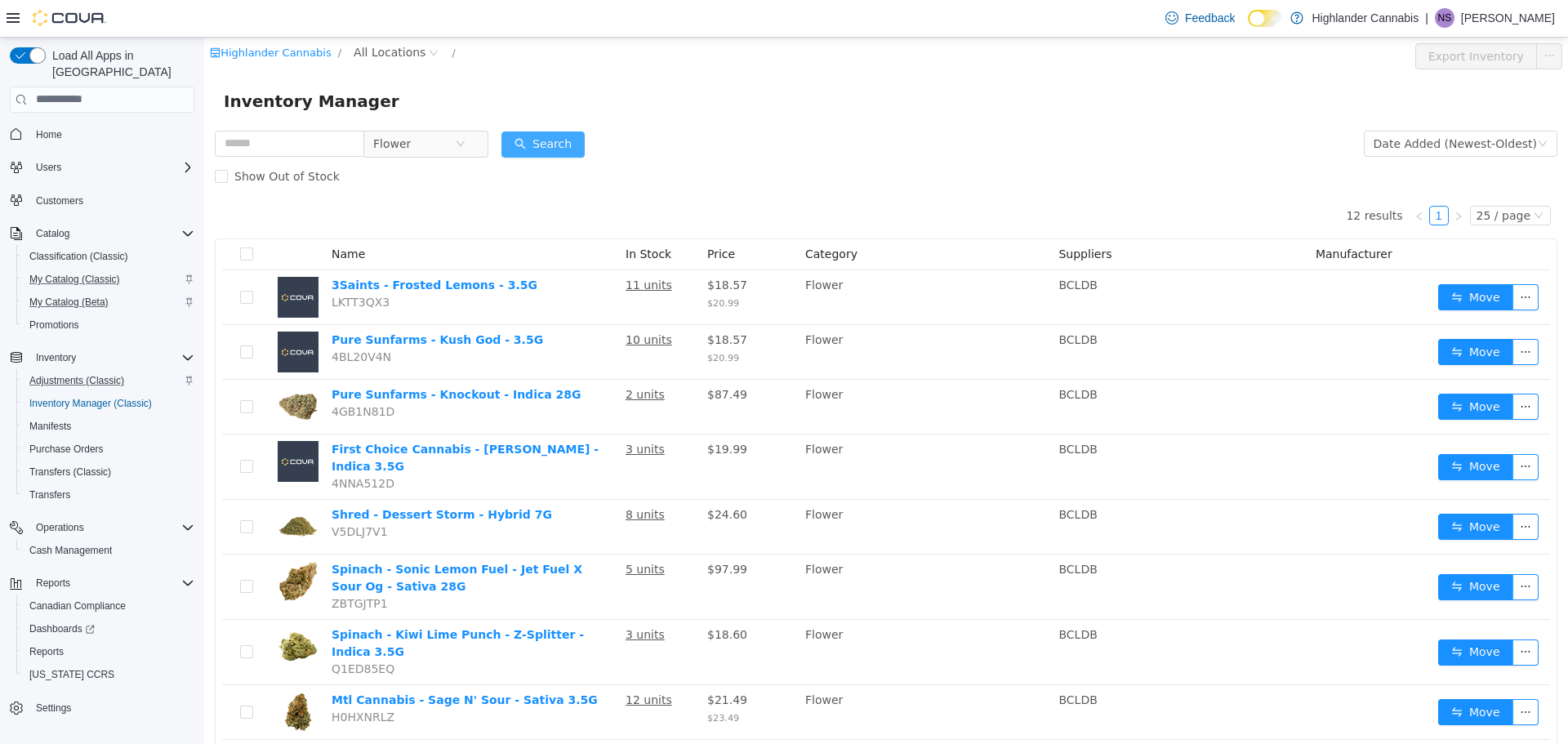
click at [557, 154] on button "Search" at bounding box center [543, 143] width 83 height 26
drag, startPoint x: 557, startPoint y: 154, endPoint x: 583, endPoint y: 135, distance: 32.2
click at [583, 135] on button "Search" at bounding box center [543, 143] width 83 height 26
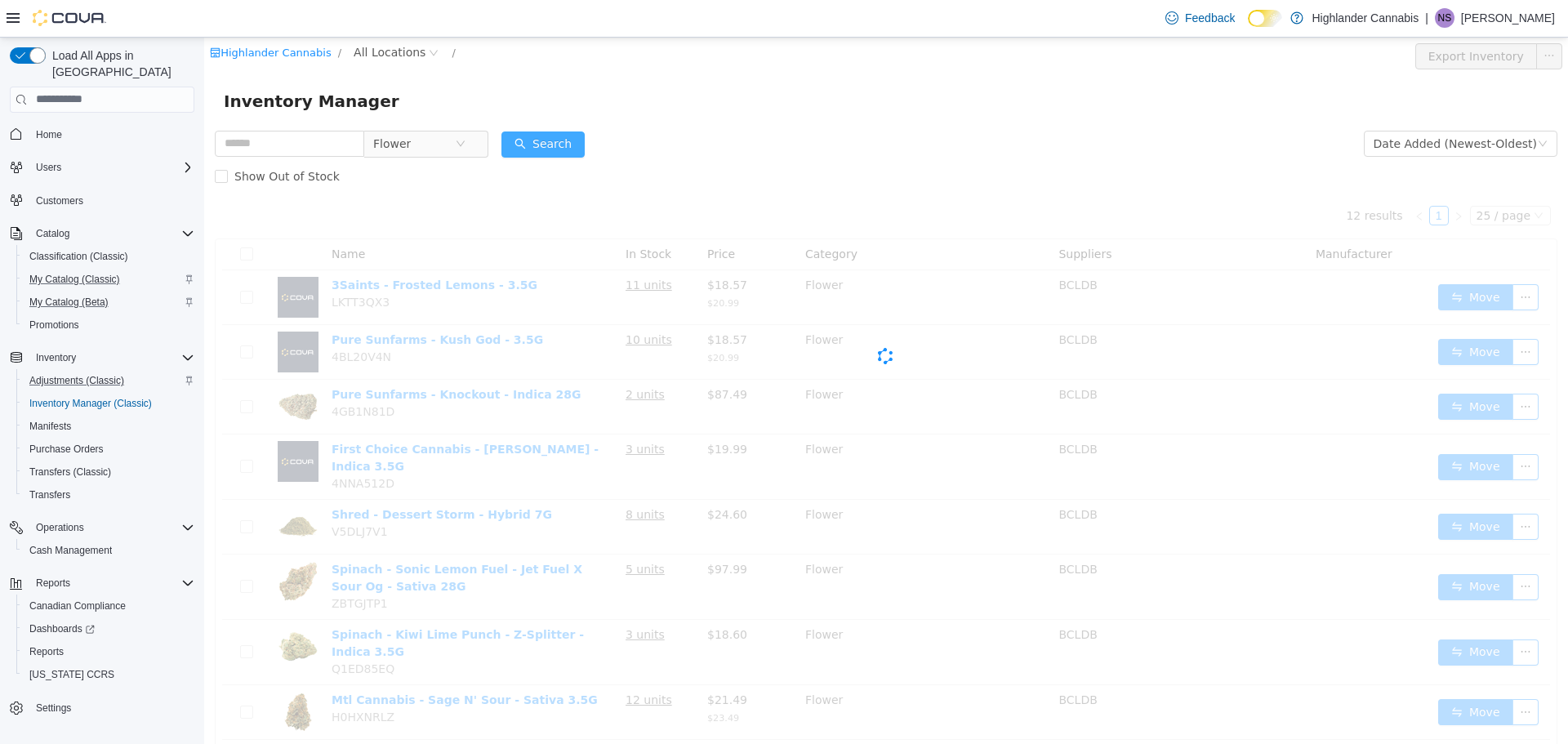
click at [583, 135] on button "Search" at bounding box center [543, 143] width 83 height 26
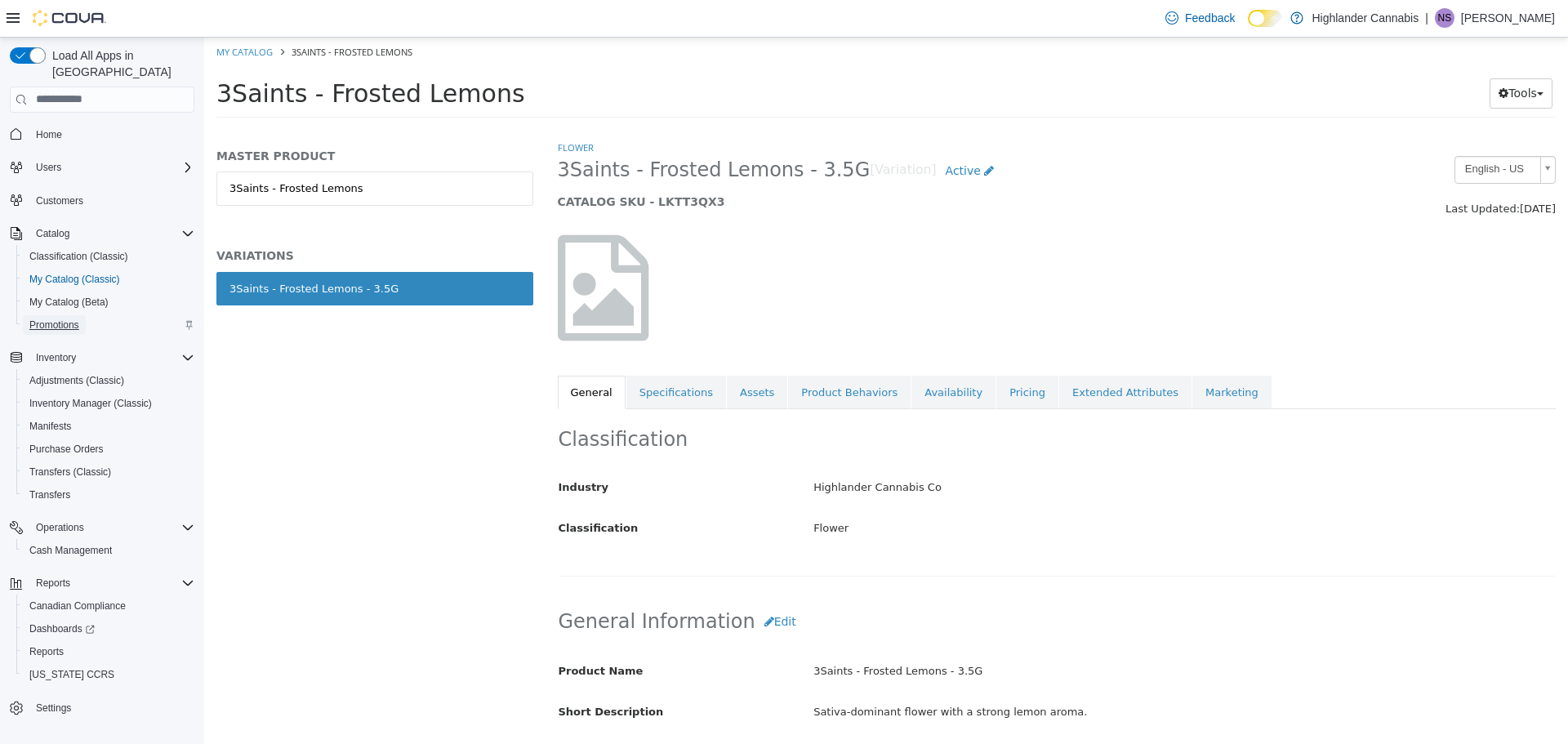
click at [68, 319] on span "Promotions" at bounding box center [54, 325] width 50 height 13
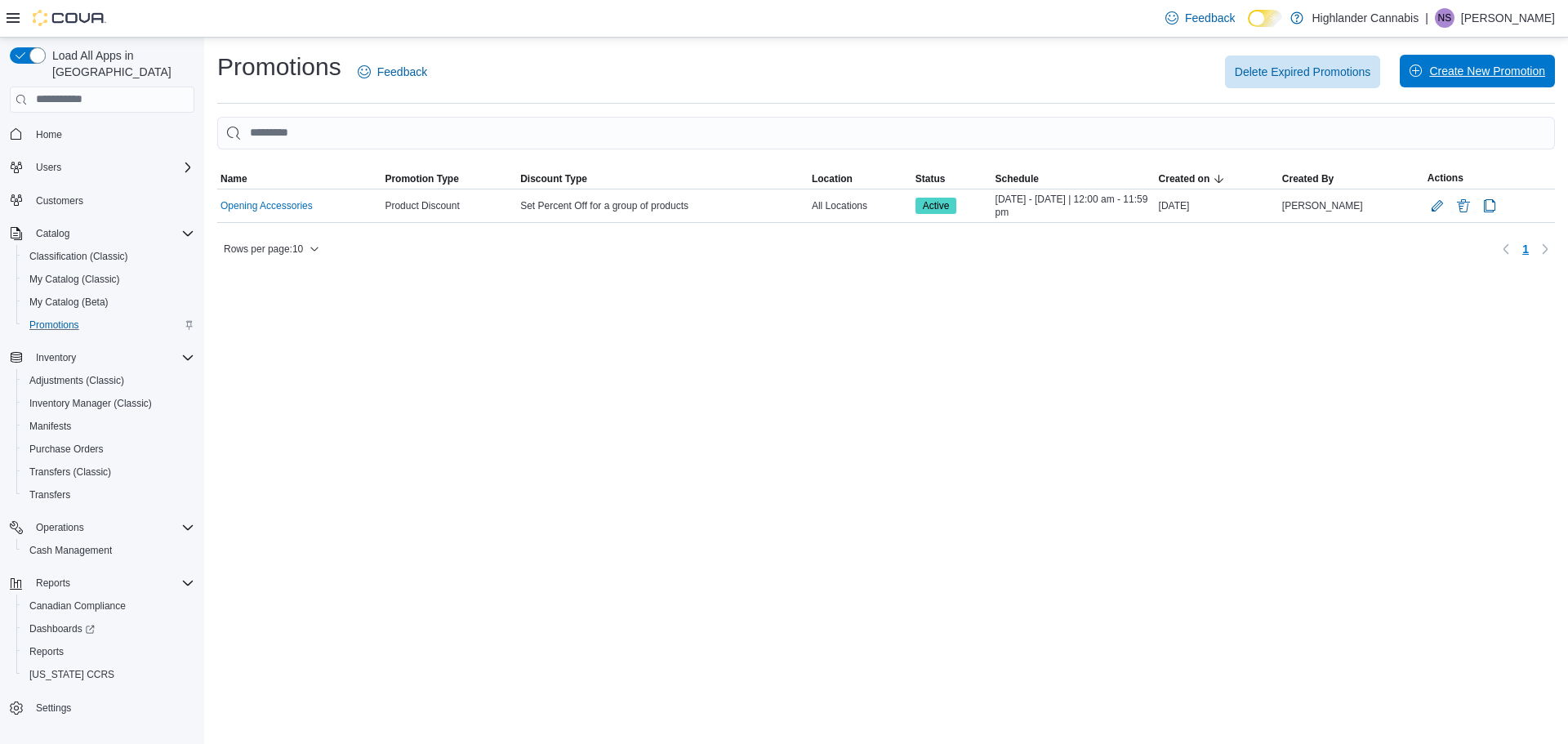
click at [1424, 79] on span "Create New Promotion" at bounding box center [1477, 71] width 136 height 33
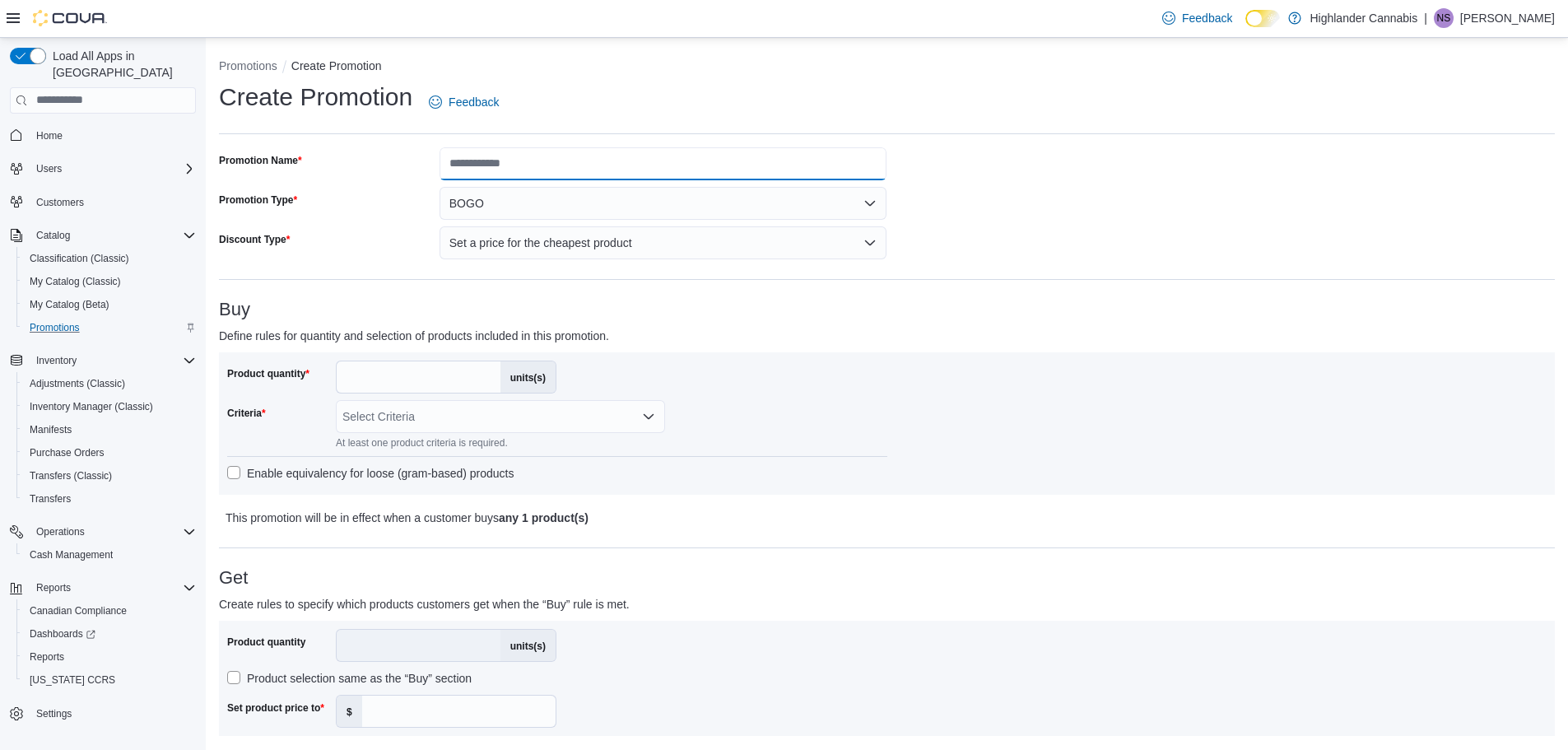
click at [610, 166] on input "Promotion Name" at bounding box center [663, 163] width 448 height 33
type input "**********"
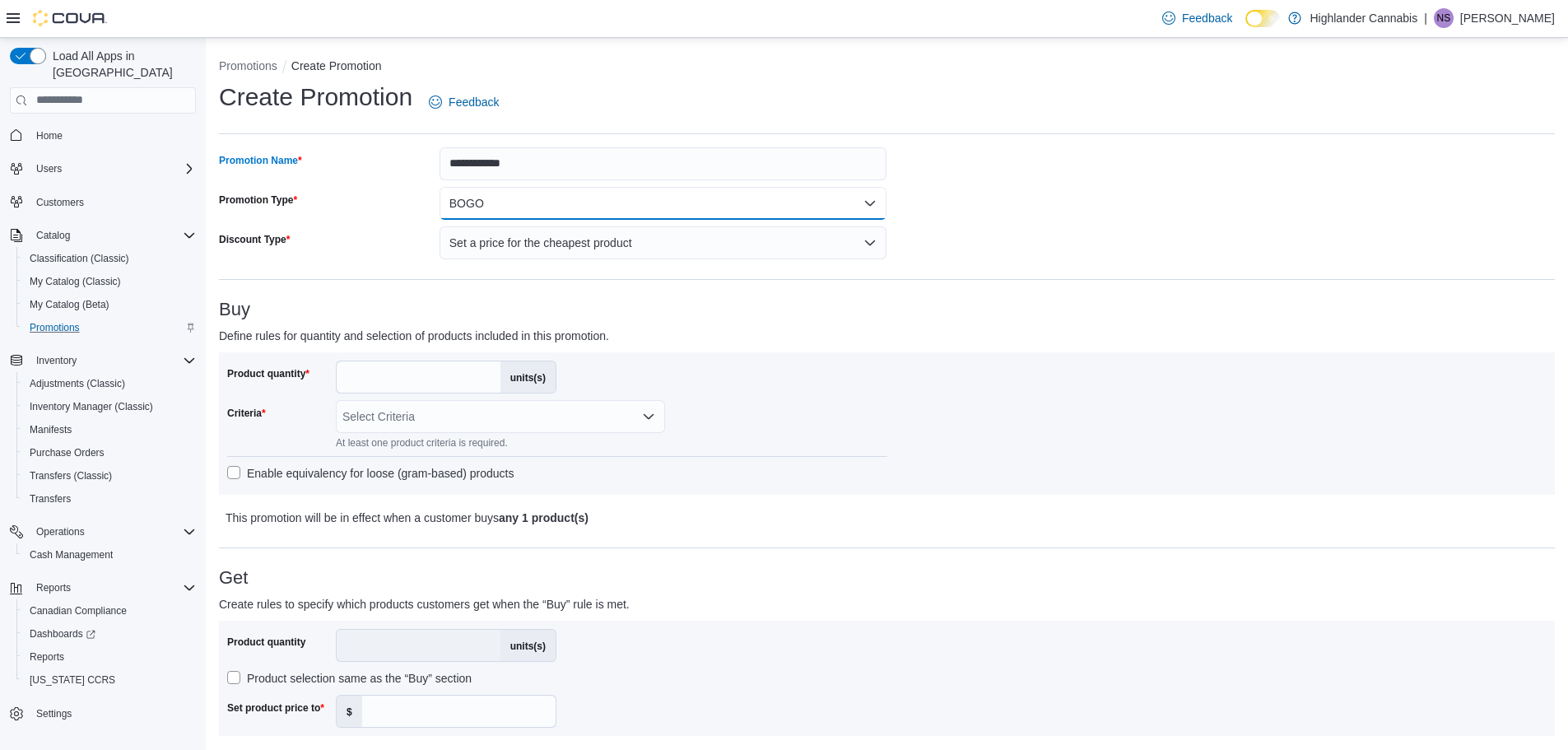
click at [502, 204] on button "BOGO" at bounding box center [663, 203] width 448 height 33
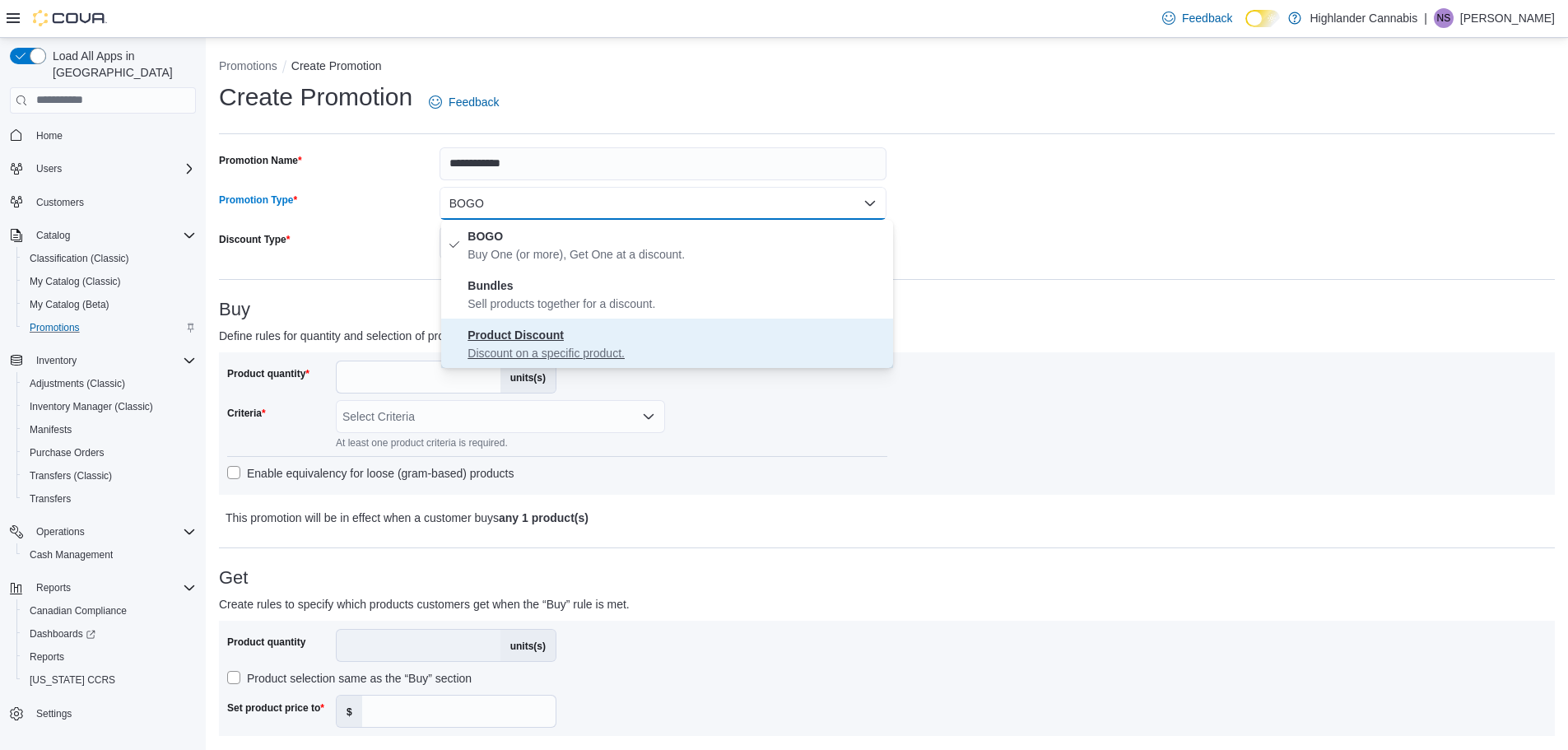
click at [552, 337] on strong "Product Discount" at bounding box center [515, 334] width 96 height 13
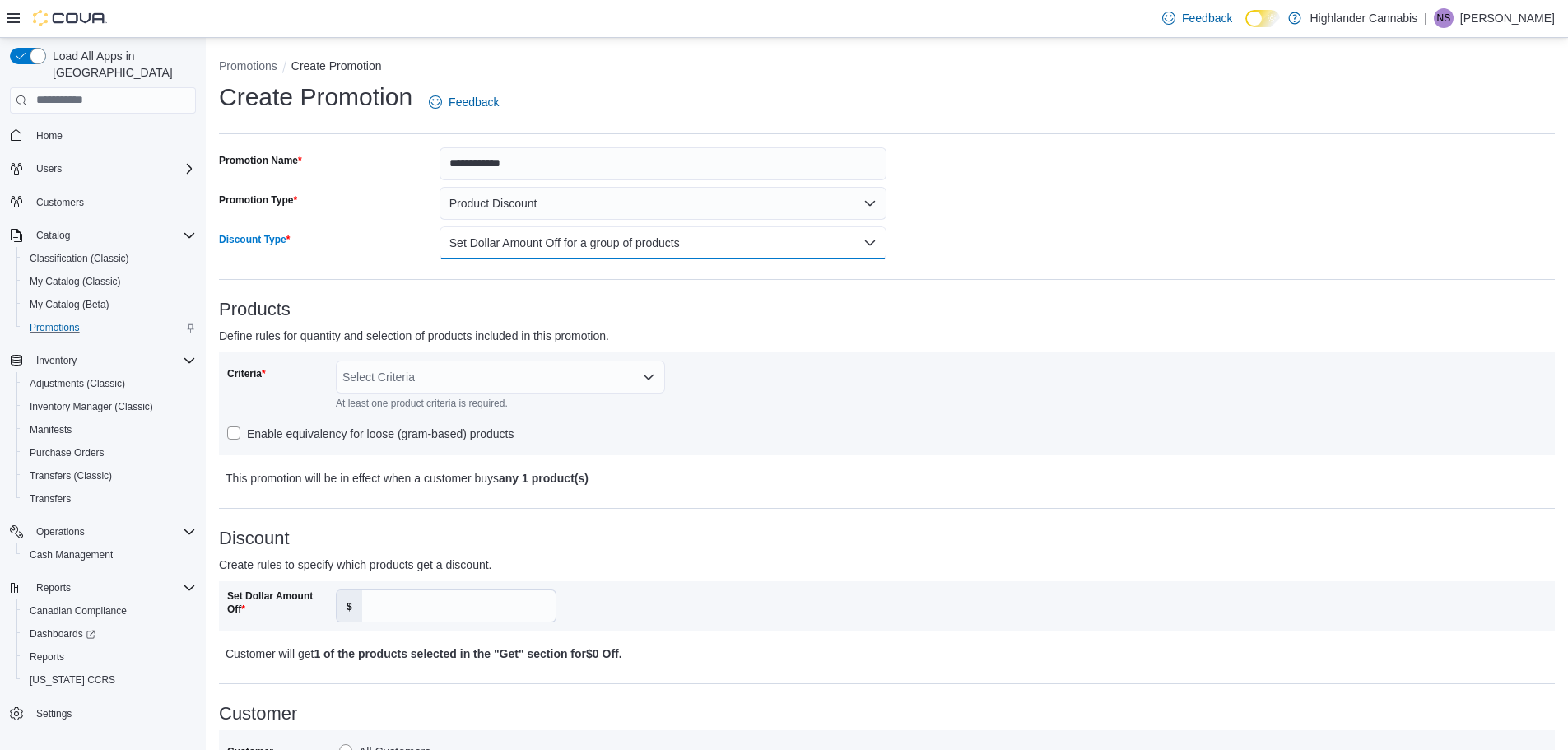
click at [614, 236] on button "Set Dollar Amount Off for a group of products" at bounding box center [663, 242] width 448 height 33
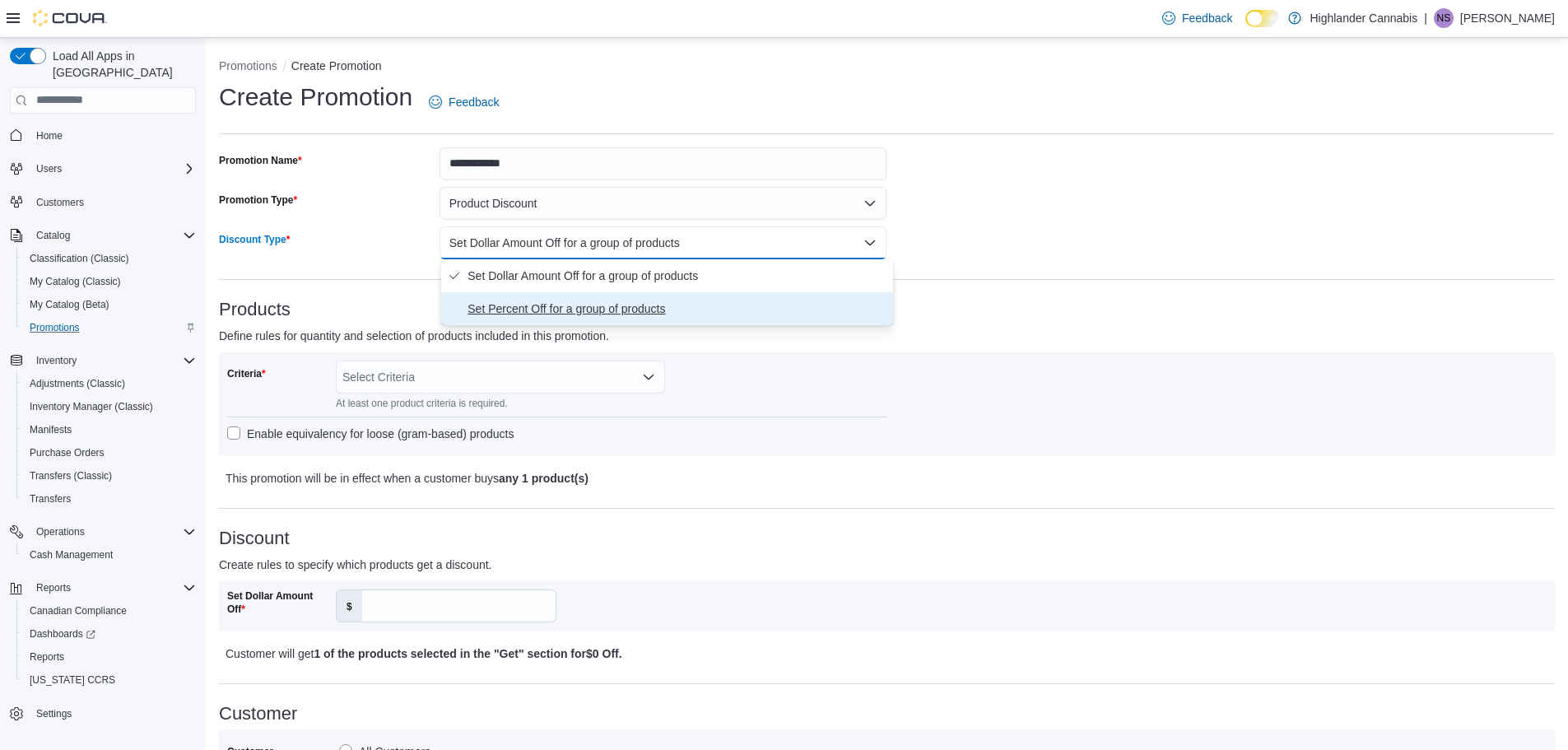
click at [614, 314] on span "Set Percent Off for a group of products" at bounding box center [676, 309] width 419 height 20
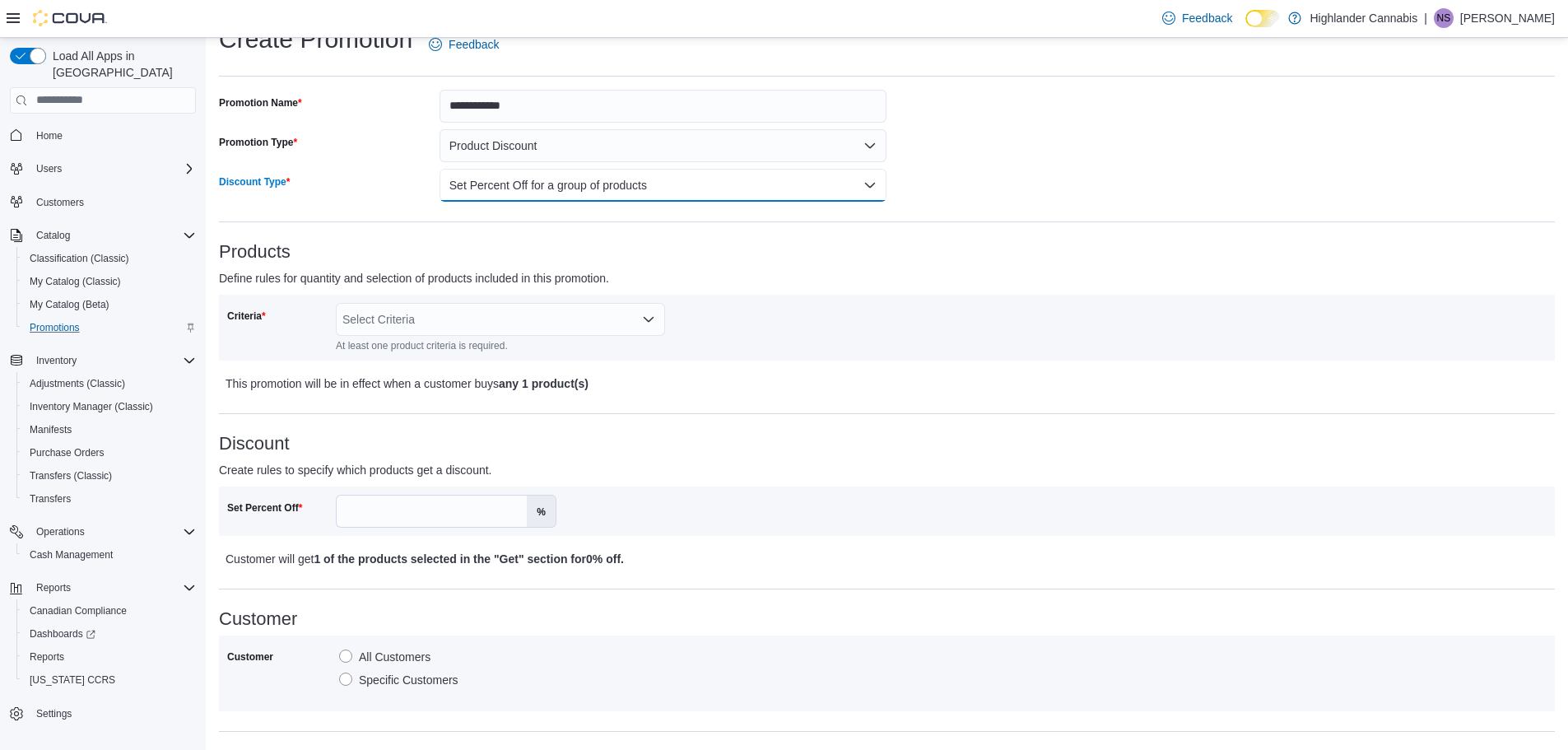
scroll to position [247, 0]
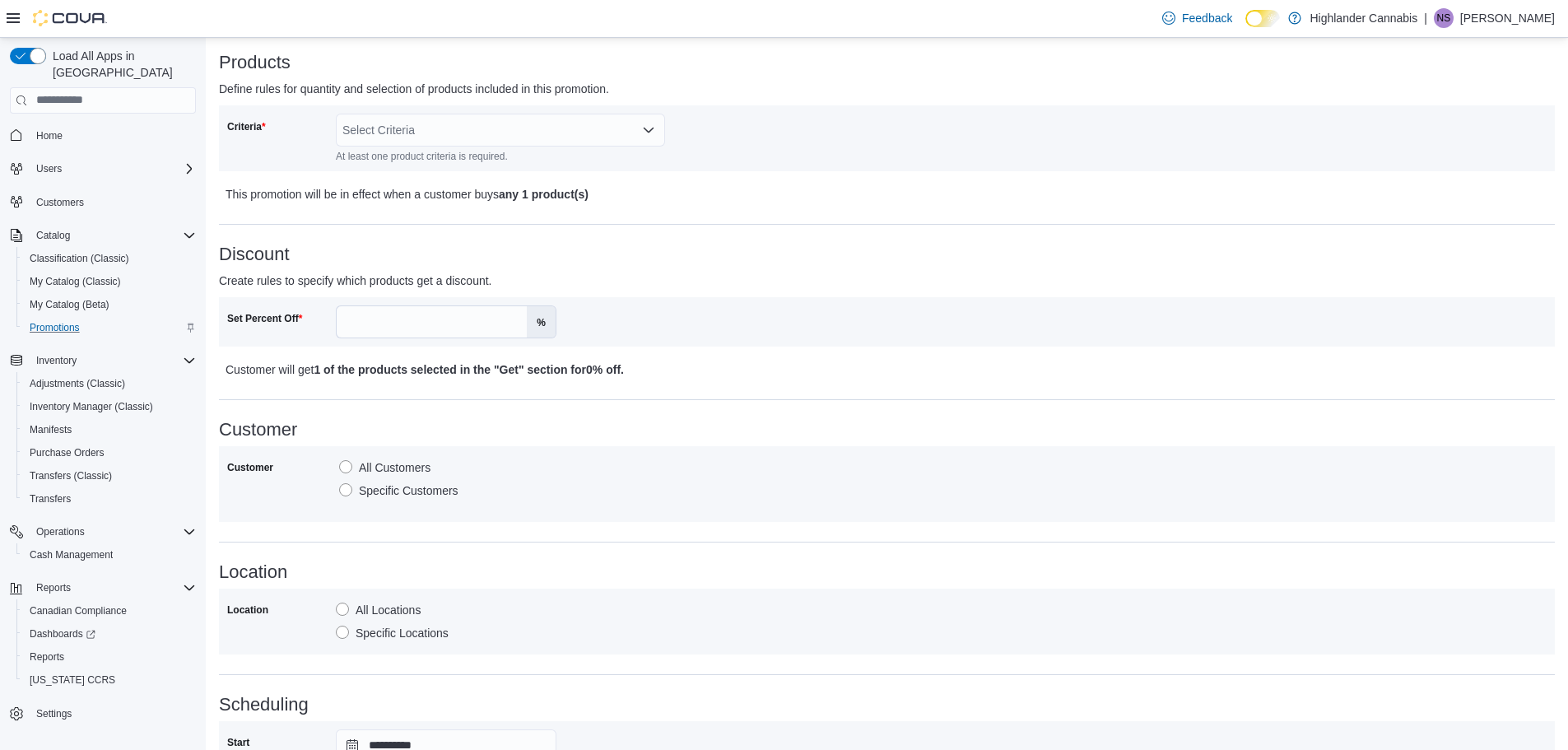
click at [413, 126] on div "Select Criteria" at bounding box center [500, 130] width 329 height 33
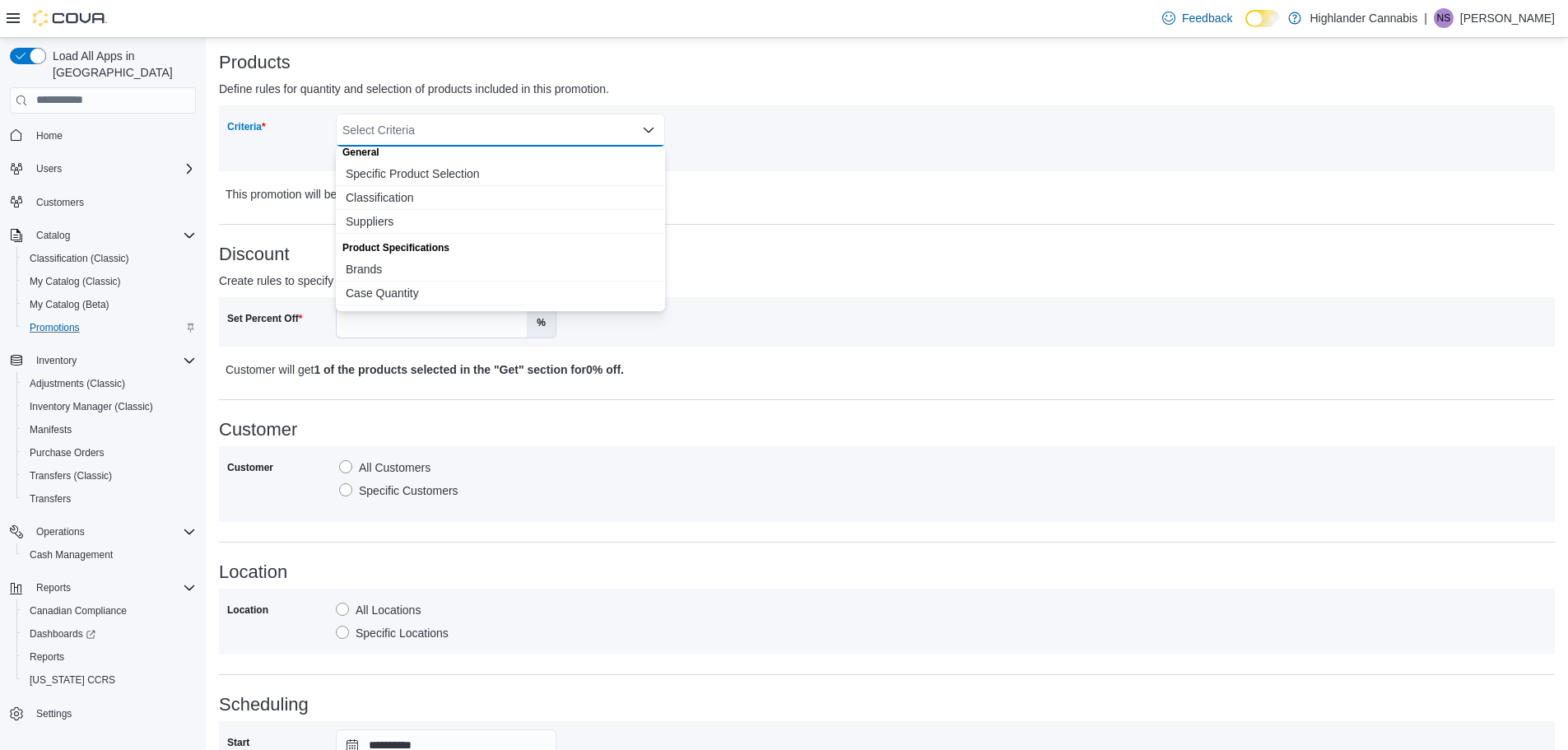
scroll to position [0, 0]
click at [440, 184] on span "Specific Product Selection" at bounding box center [501, 181] width 309 height 16
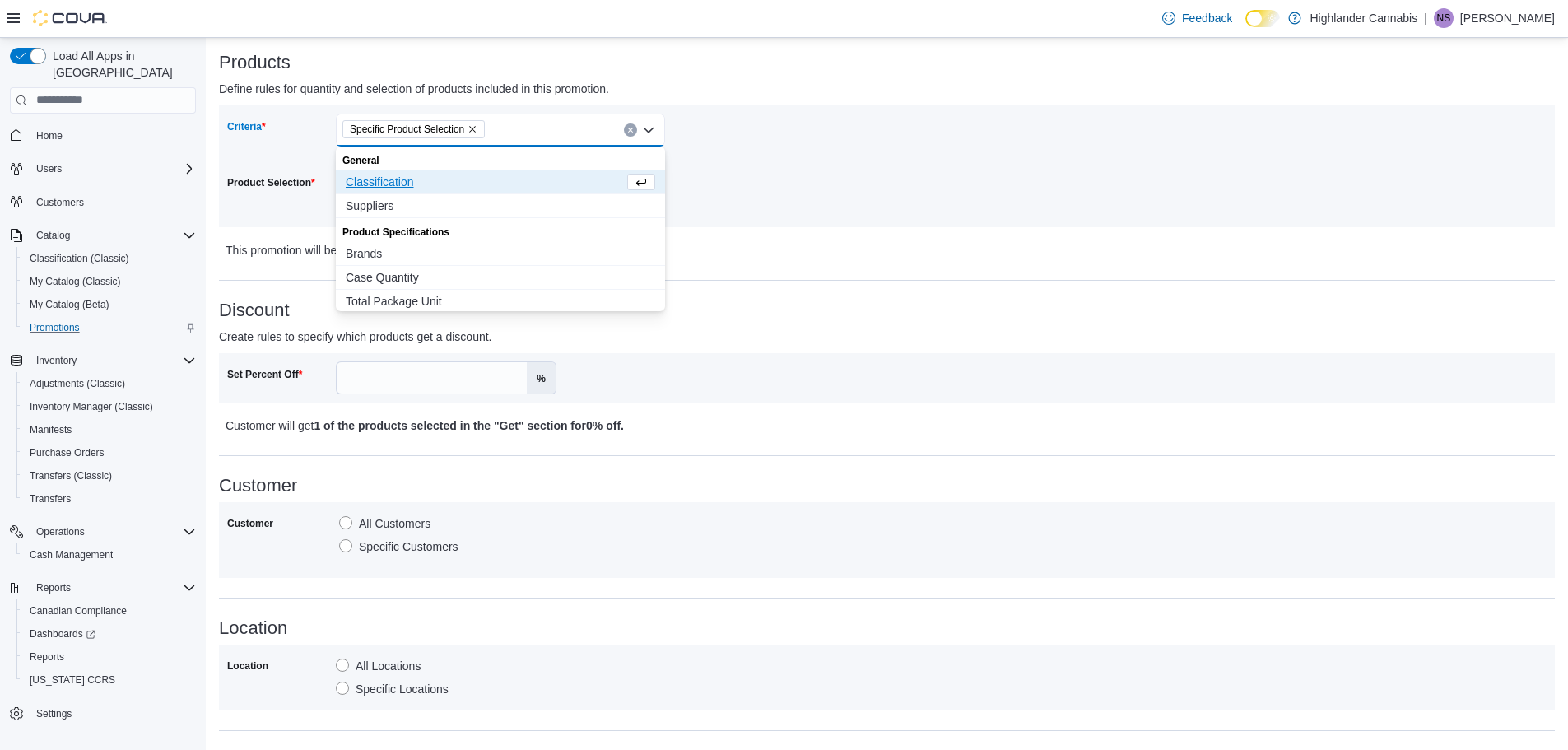
click at [768, 195] on div "Criteria Specific Product Selection Combo box. Selected. Specific Product Selec…" at bounding box center [557, 167] width 660 height 105
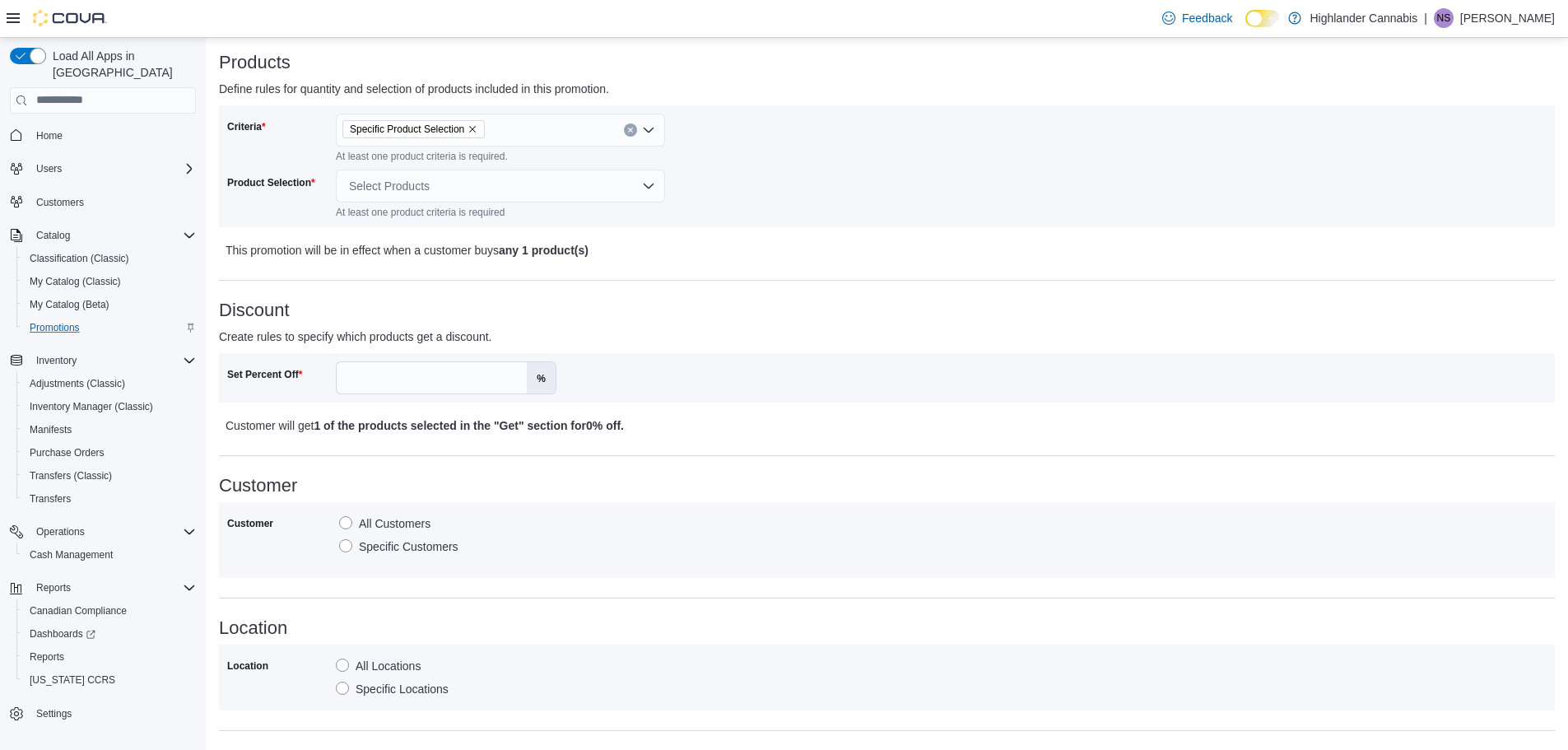
click at [554, 184] on div "Select Products" at bounding box center [500, 186] width 329 height 33
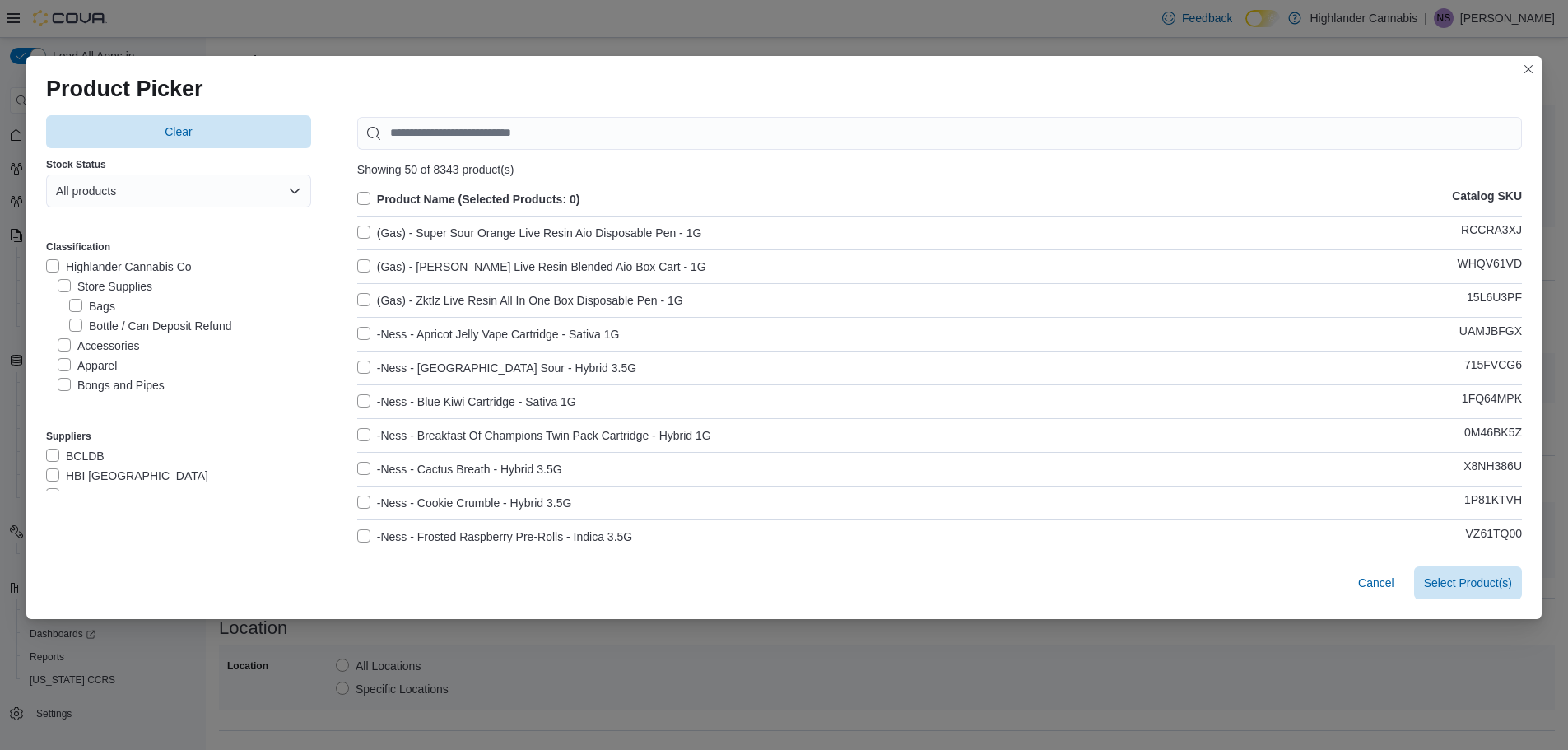
click at [556, 15] on div "Product Picker Clear Stock Status All products Classification Highlander Cannab…" at bounding box center [784, 375] width 1568 height 750
click at [1534, 65] on button "Closes this modal window" at bounding box center [1528, 68] width 20 height 20
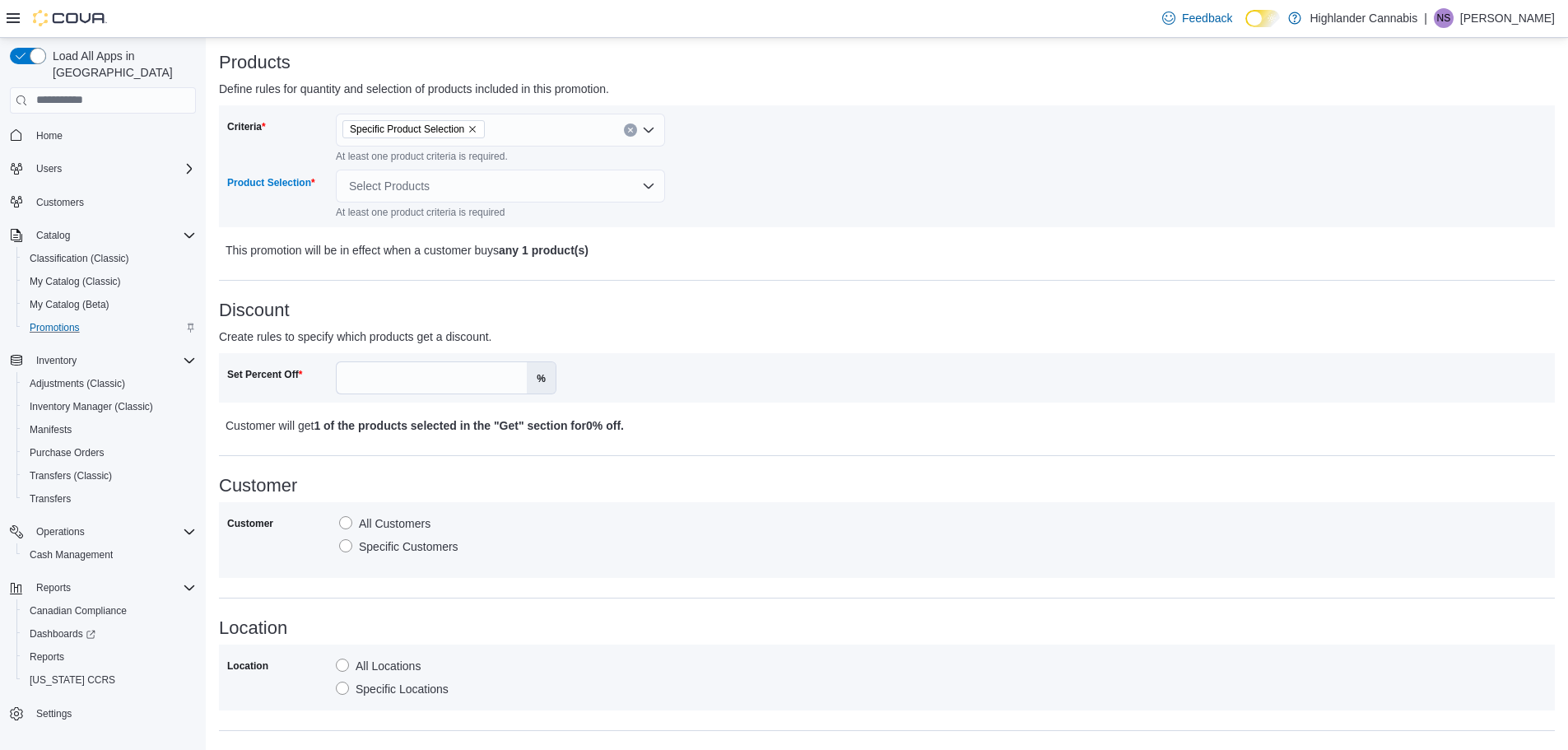
click at [637, 180] on div "Select Products" at bounding box center [500, 186] width 329 height 33
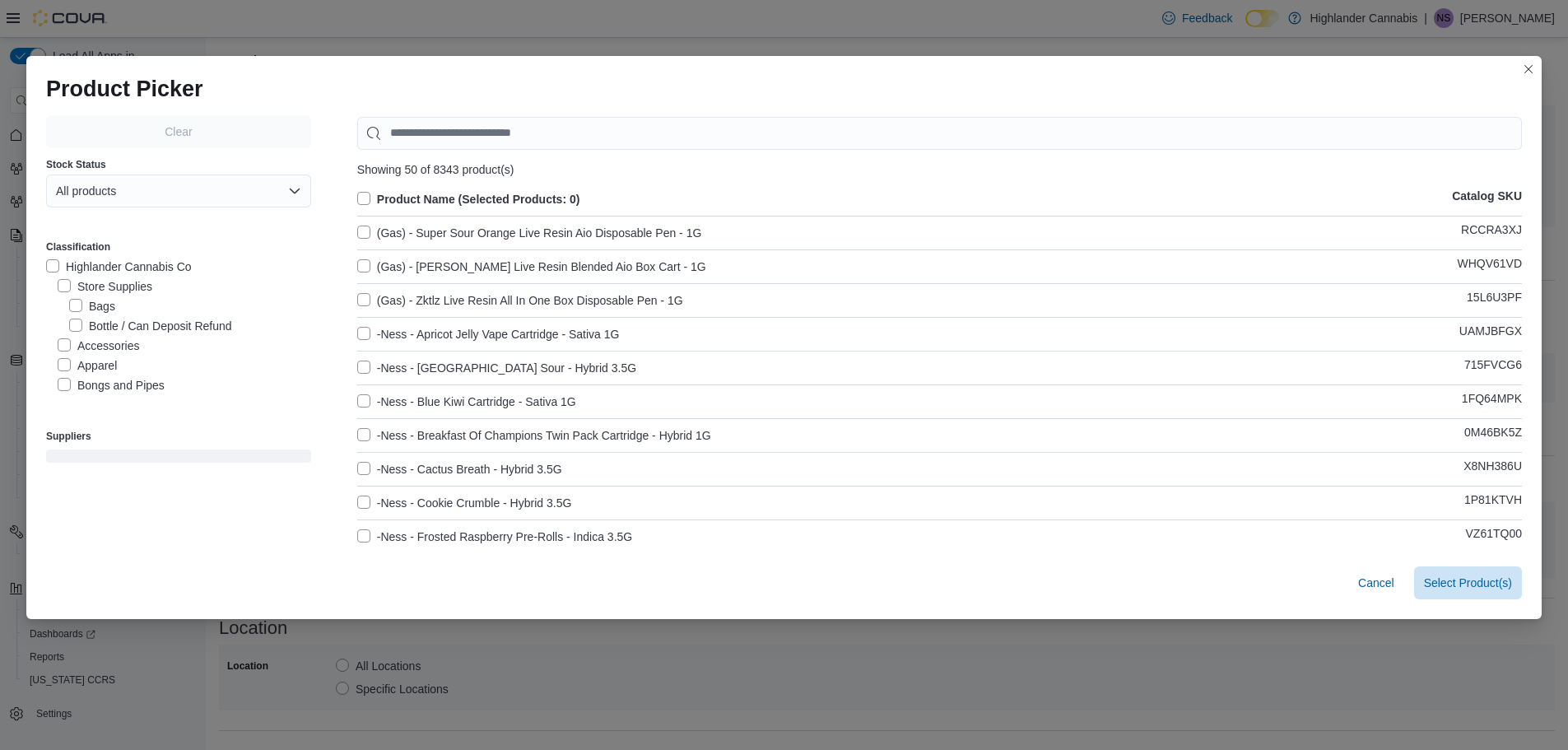
click at [585, 25] on div "Product Picker Clear Stock Status All products Classification Highlander Cannab…" at bounding box center [784, 375] width 1568 height 750
click at [1538, 69] on button "Closes this modal window" at bounding box center [1528, 68] width 20 height 20
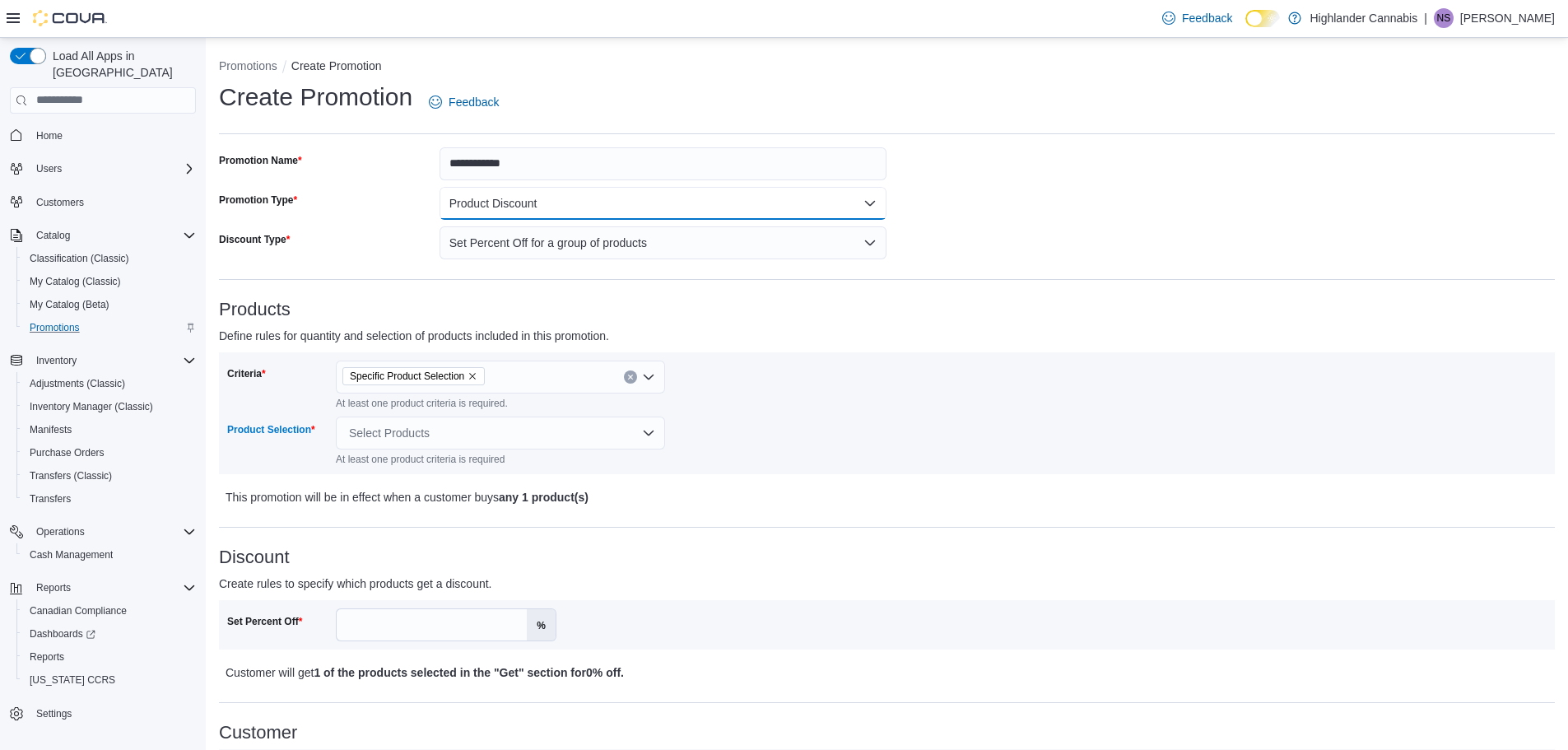
click at [716, 207] on button "Product Discount" at bounding box center [663, 203] width 448 height 33
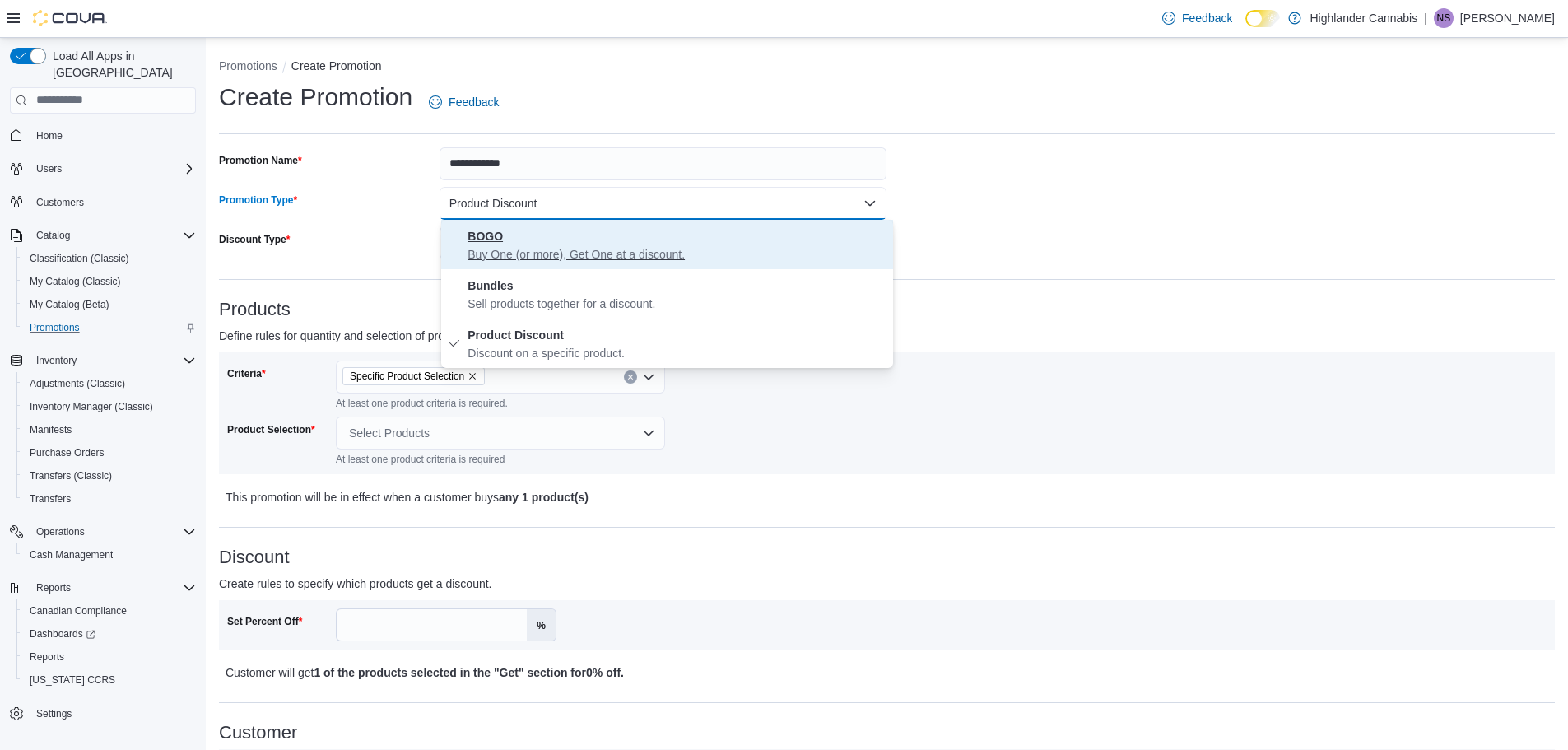
click at [674, 262] on p "Buy One (or more), Get One at a discount." at bounding box center [676, 254] width 419 height 16
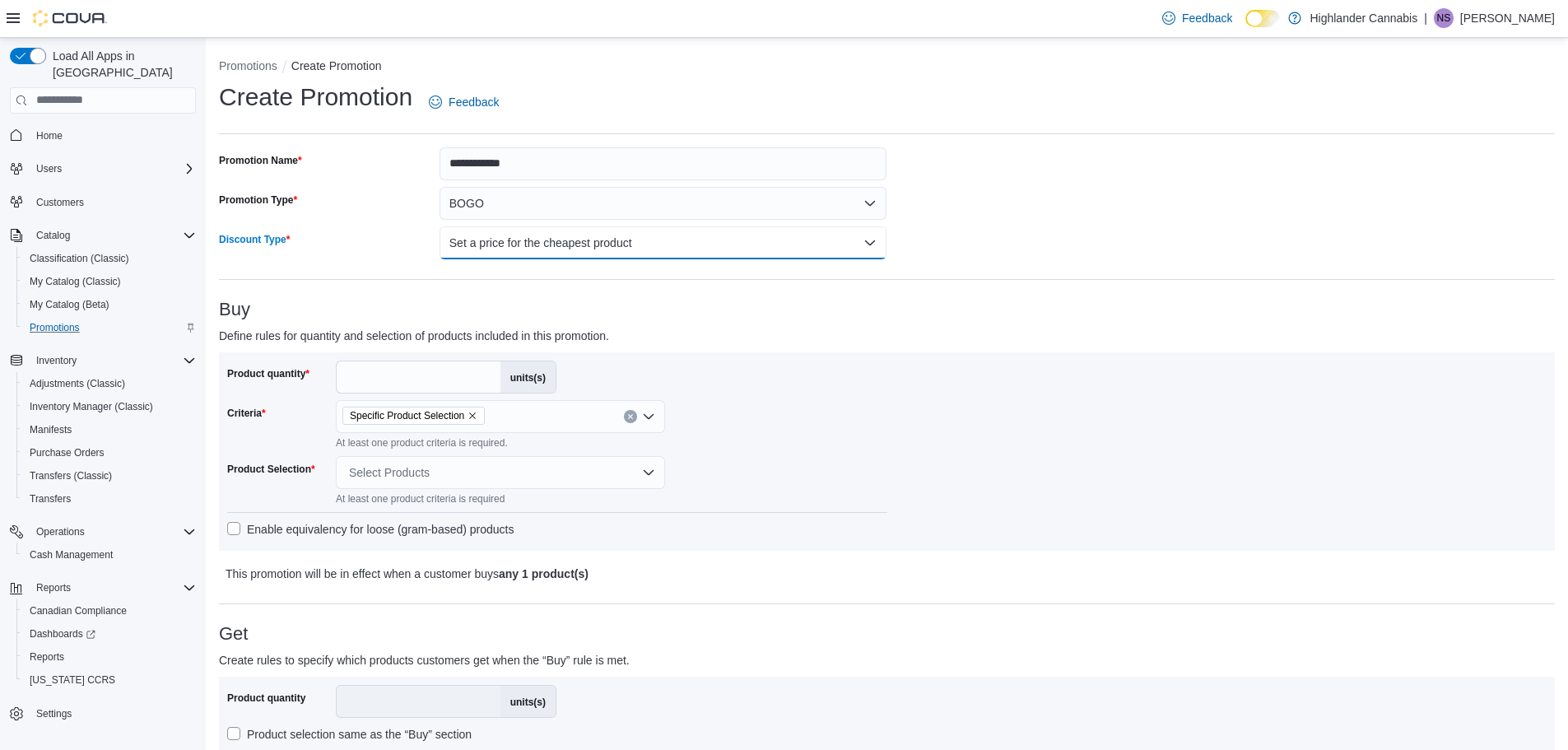
click at [671, 242] on button "Set a price for the cheapest product" at bounding box center [663, 242] width 448 height 33
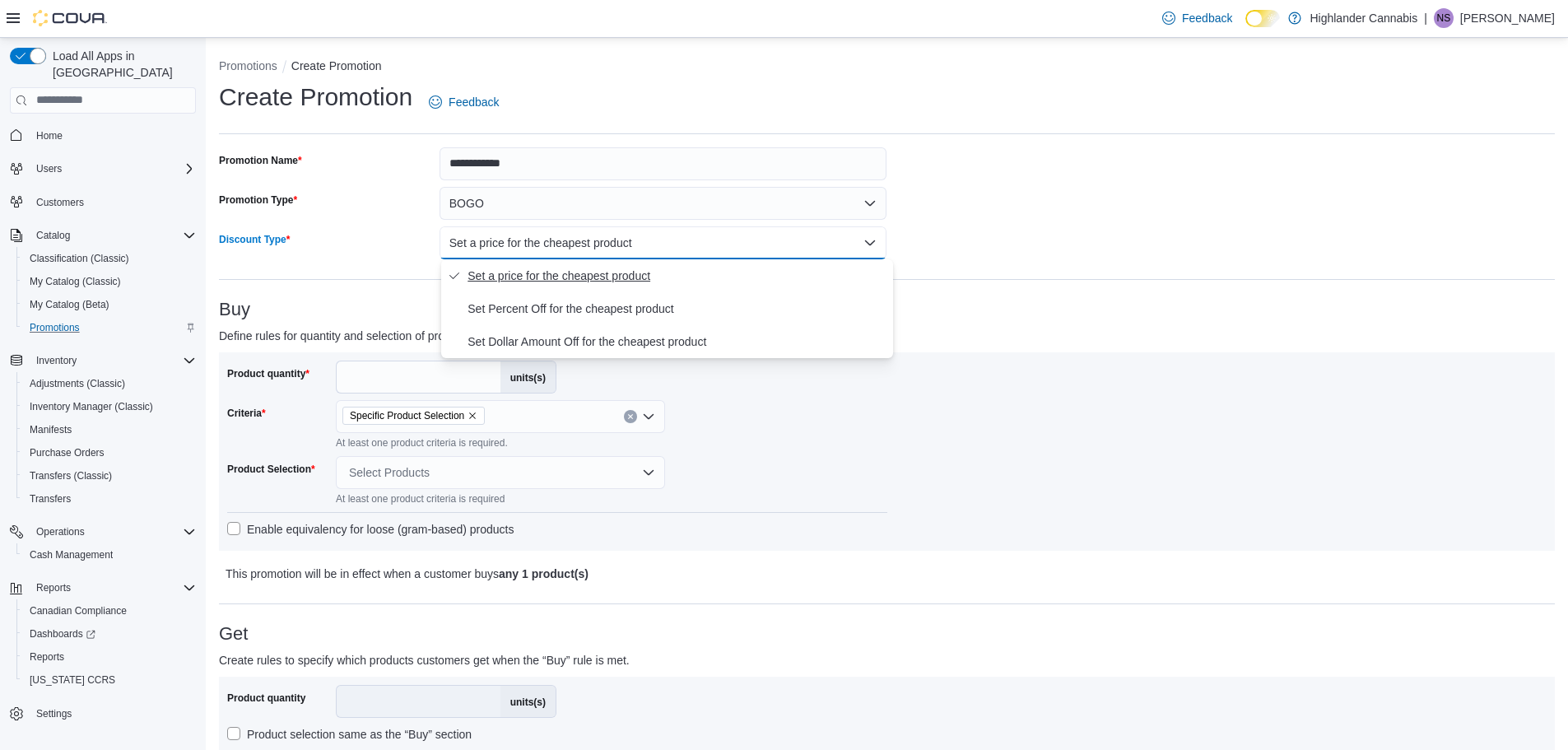
click at [662, 274] on span "Set a price for the cheapest product" at bounding box center [676, 276] width 419 height 20
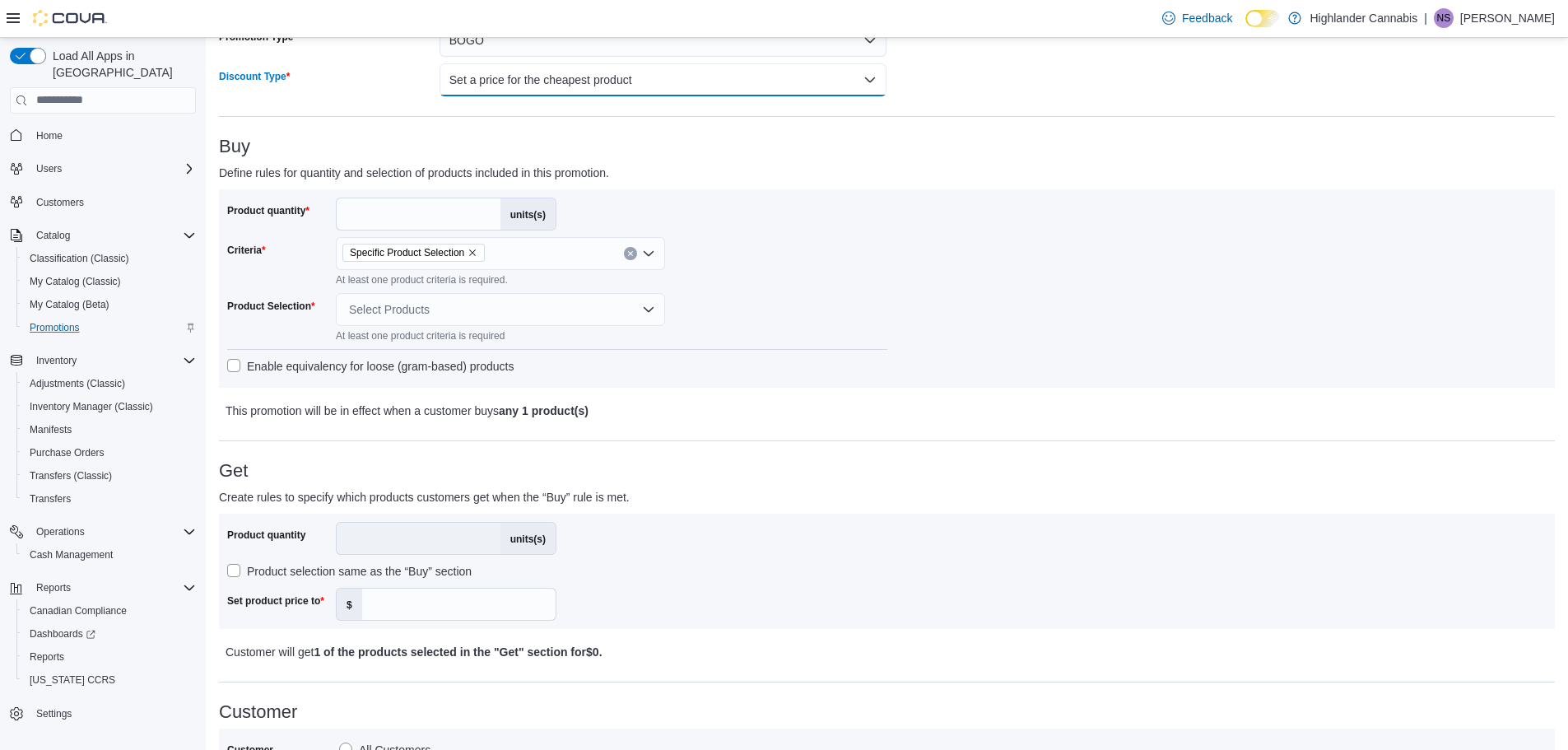
scroll to position [165, 0]
click at [488, 321] on div "Select Products" at bounding box center [500, 308] width 329 height 33
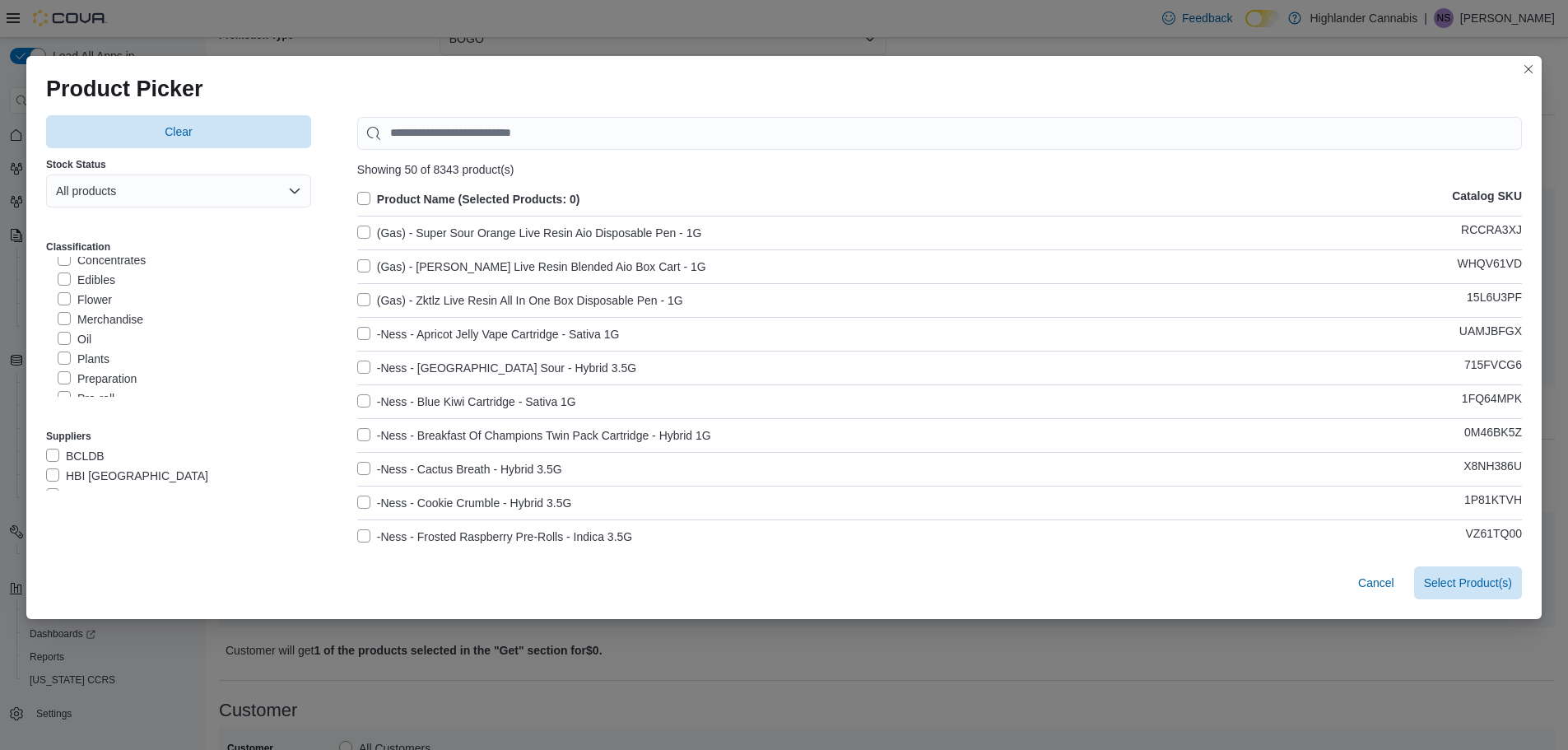
click at [58, 302] on label "Flower" at bounding box center [85, 299] width 54 height 20
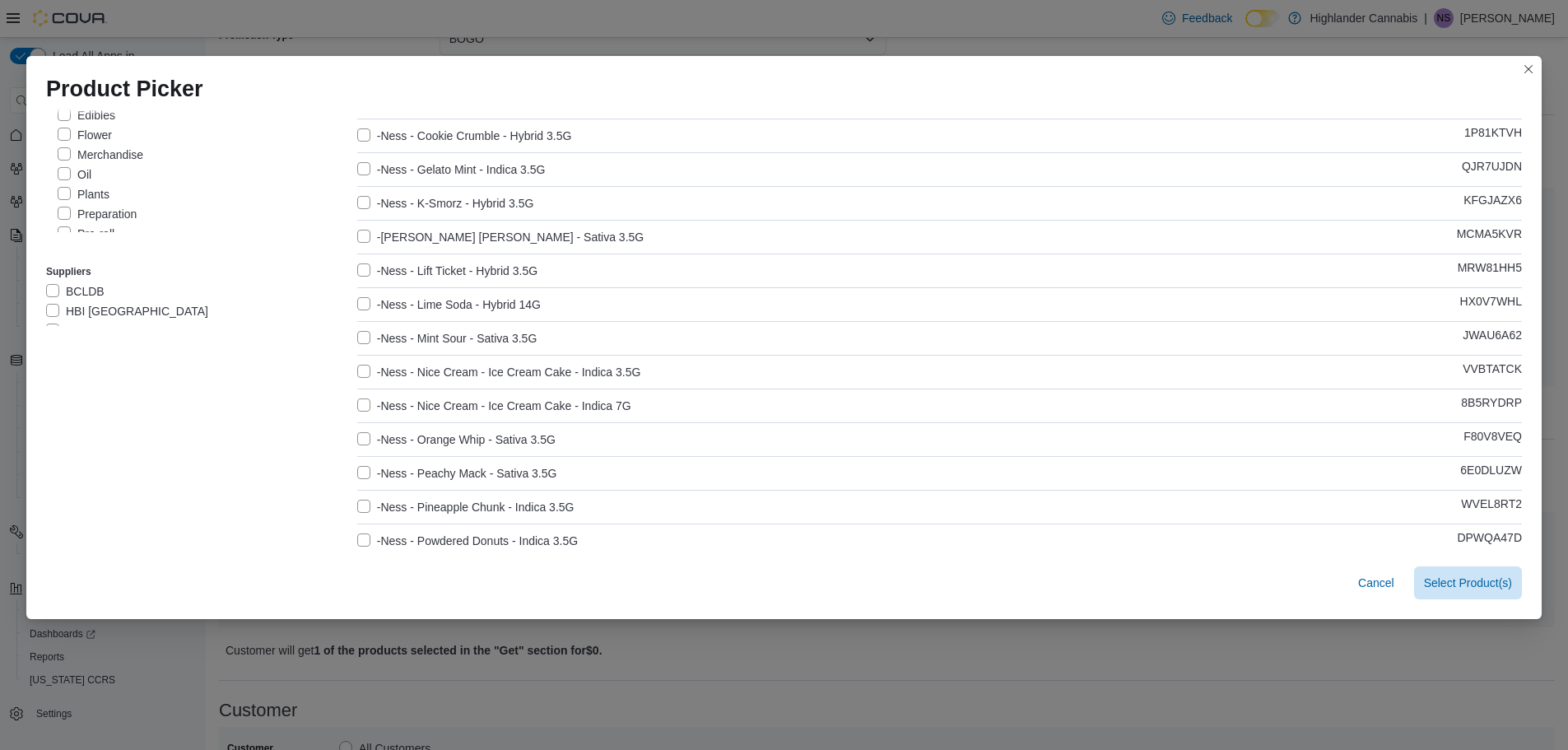
click at [52, 294] on label "BCLDB" at bounding box center [75, 291] width 59 height 20
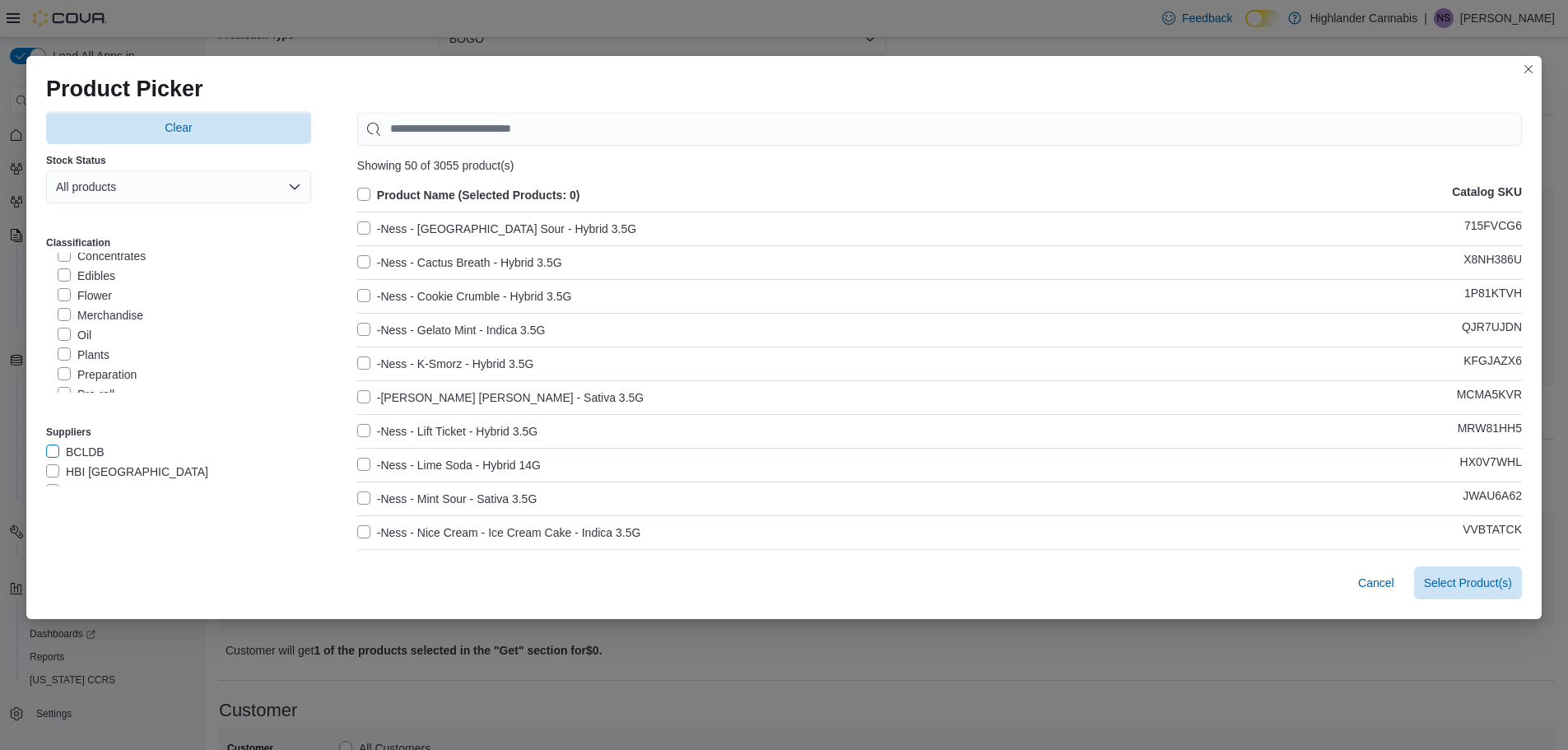
scroll to position [0, 0]
click at [621, 32] on div "Product Picker Clear Stock Status All products Classification Highlander Cannab…" at bounding box center [784, 375] width 1568 height 750
click at [1538, 64] on button "Closes this modal window" at bounding box center [1528, 68] width 20 height 20
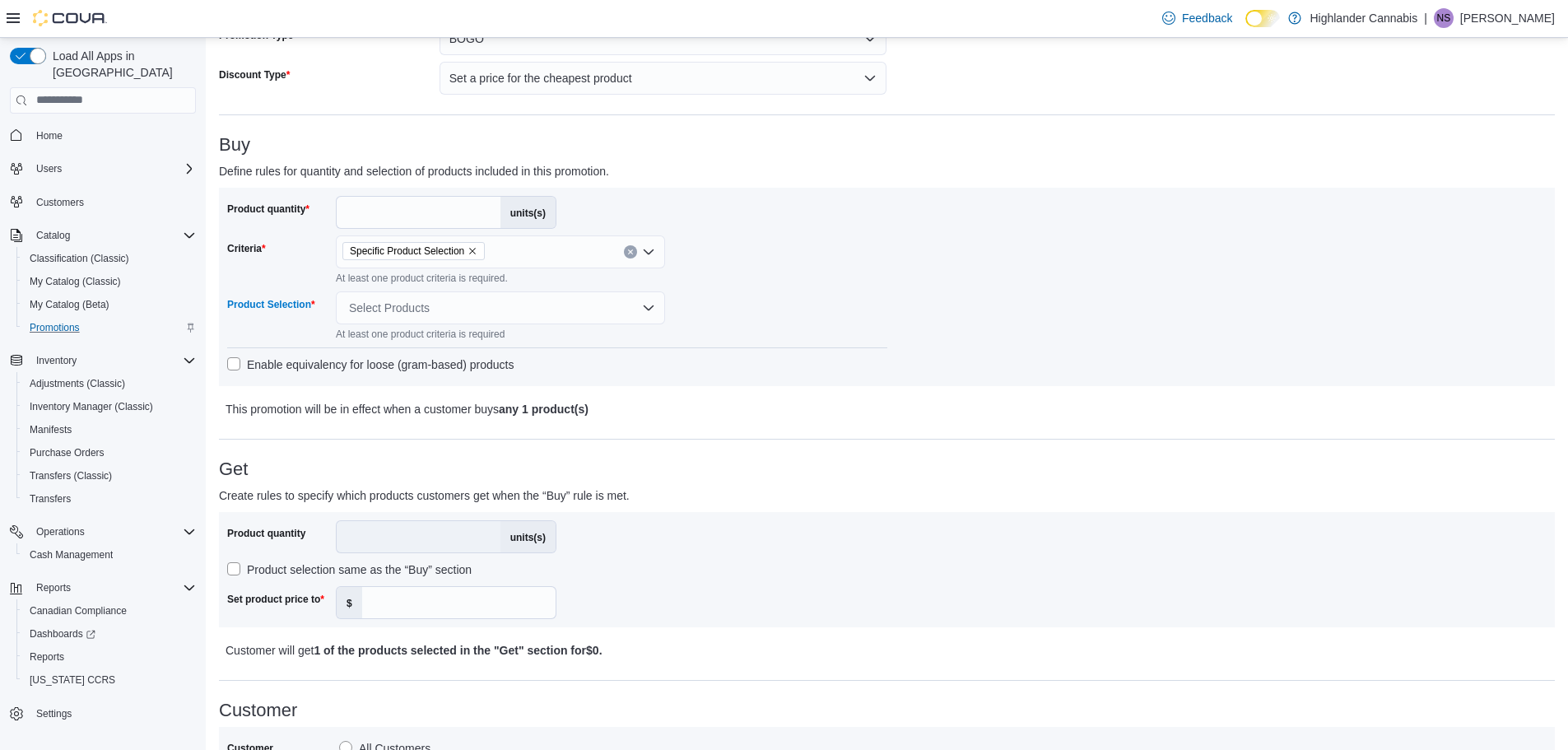
click at [474, 247] on icon "Remove Specific Product Selection from selection in this group" at bounding box center [473, 252] width 10 height 10
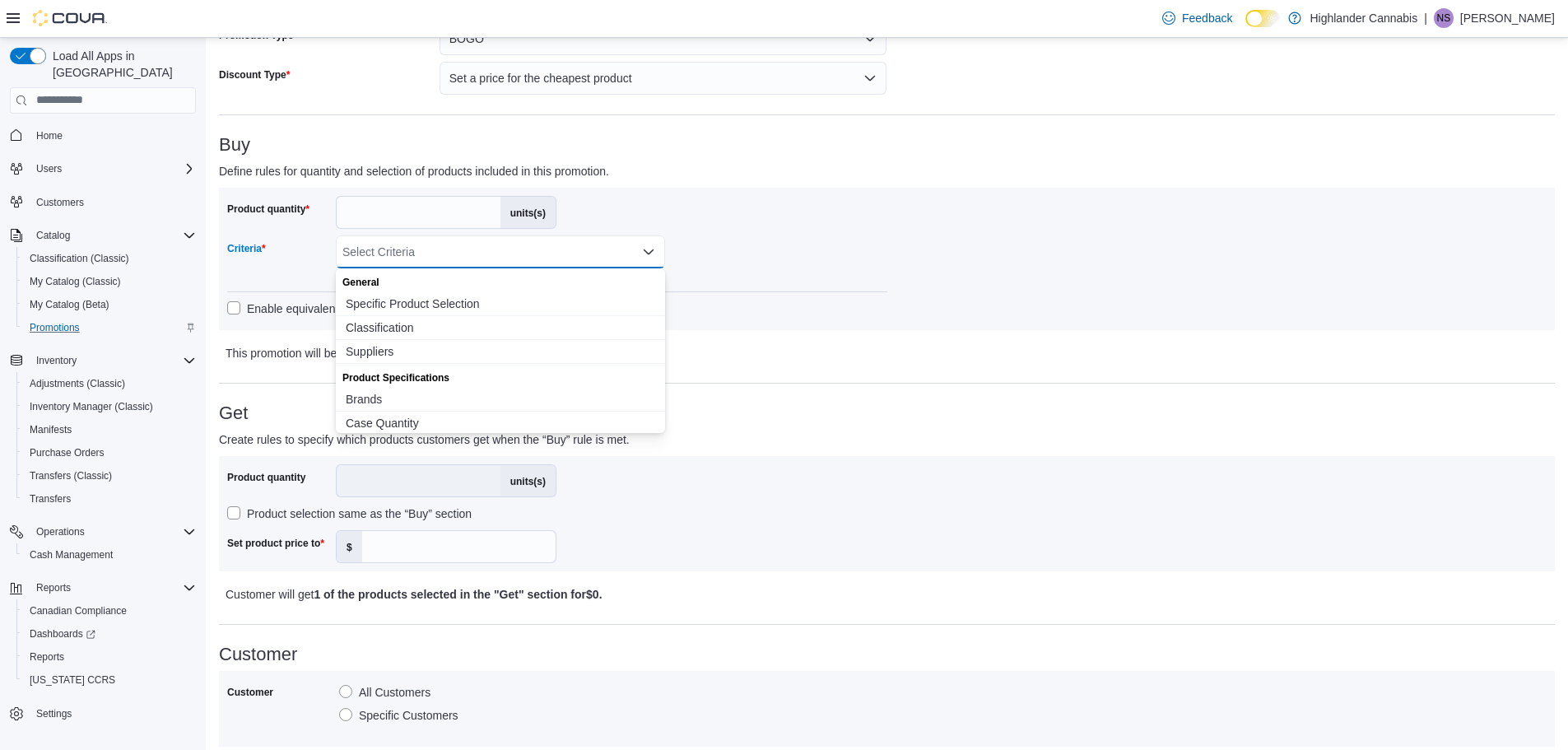
click at [386, 299] on span "Specific Product Selection" at bounding box center [501, 304] width 309 height 16
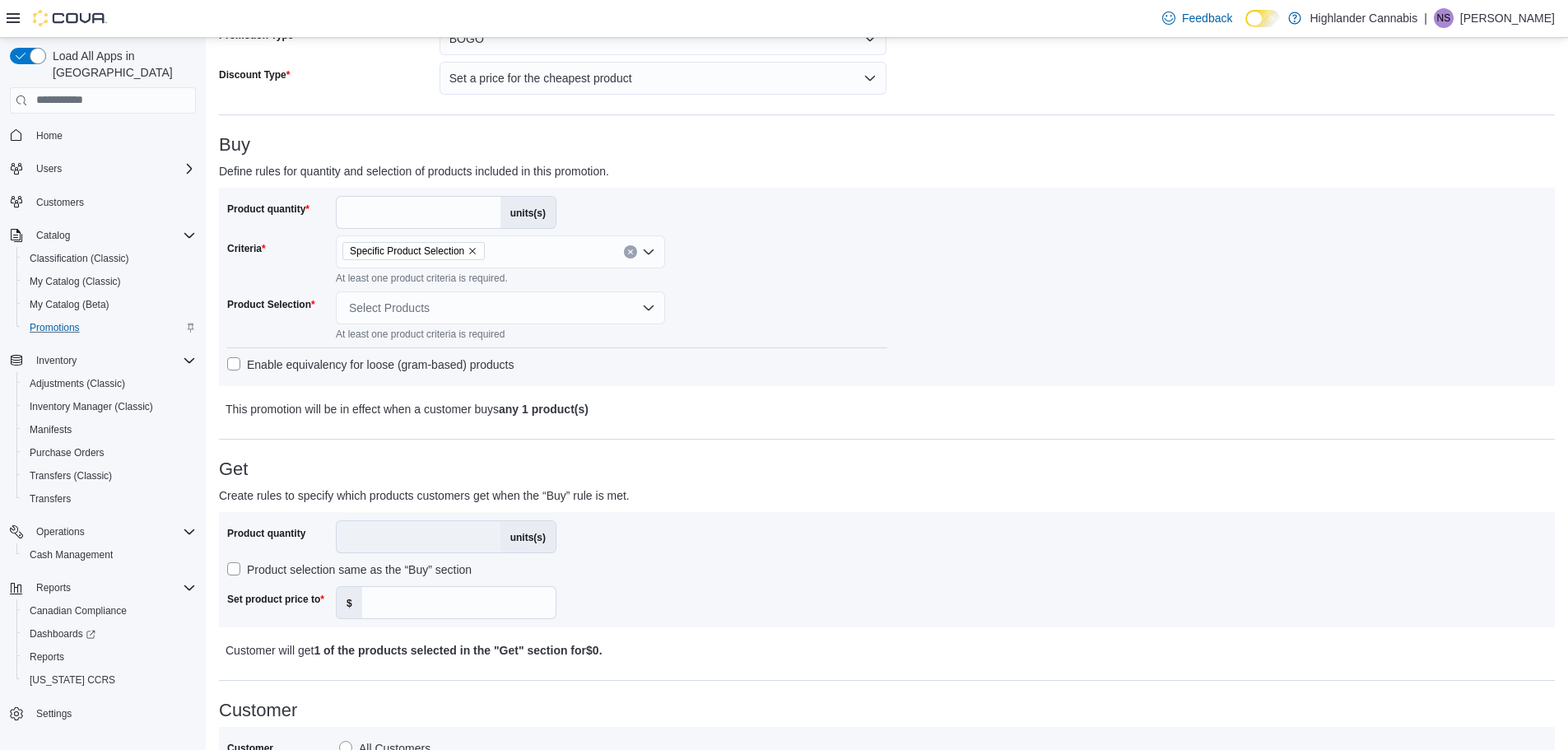
click at [760, 309] on div "Product quantity * units(s) Criteria Specific Product Selection At least one pr…" at bounding box center [557, 287] width 660 height 182
click at [545, 314] on div "Select Products" at bounding box center [500, 308] width 329 height 33
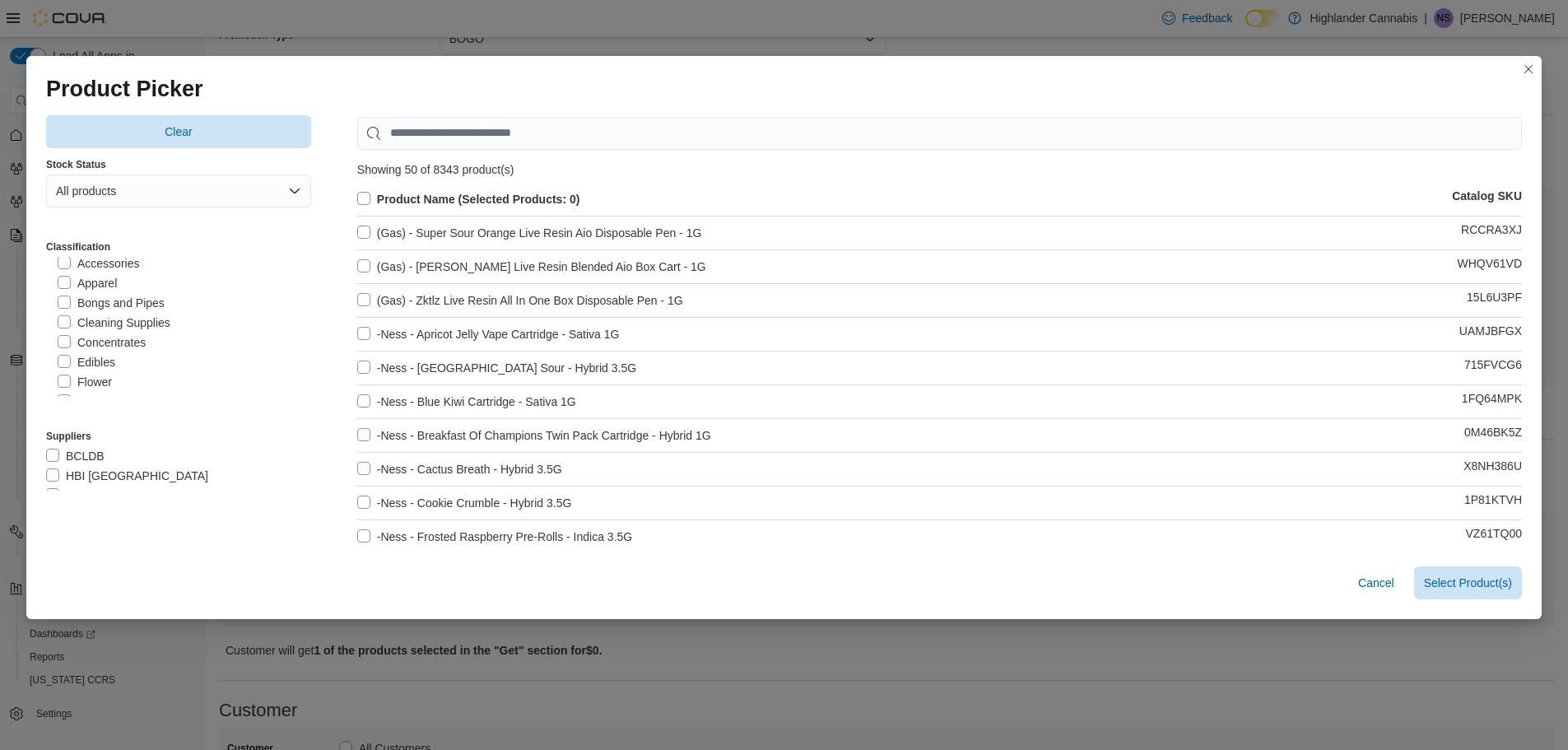
scroll to position [165, 0]
click at [76, 303] on label "Flower" at bounding box center [85, 299] width 54 height 20
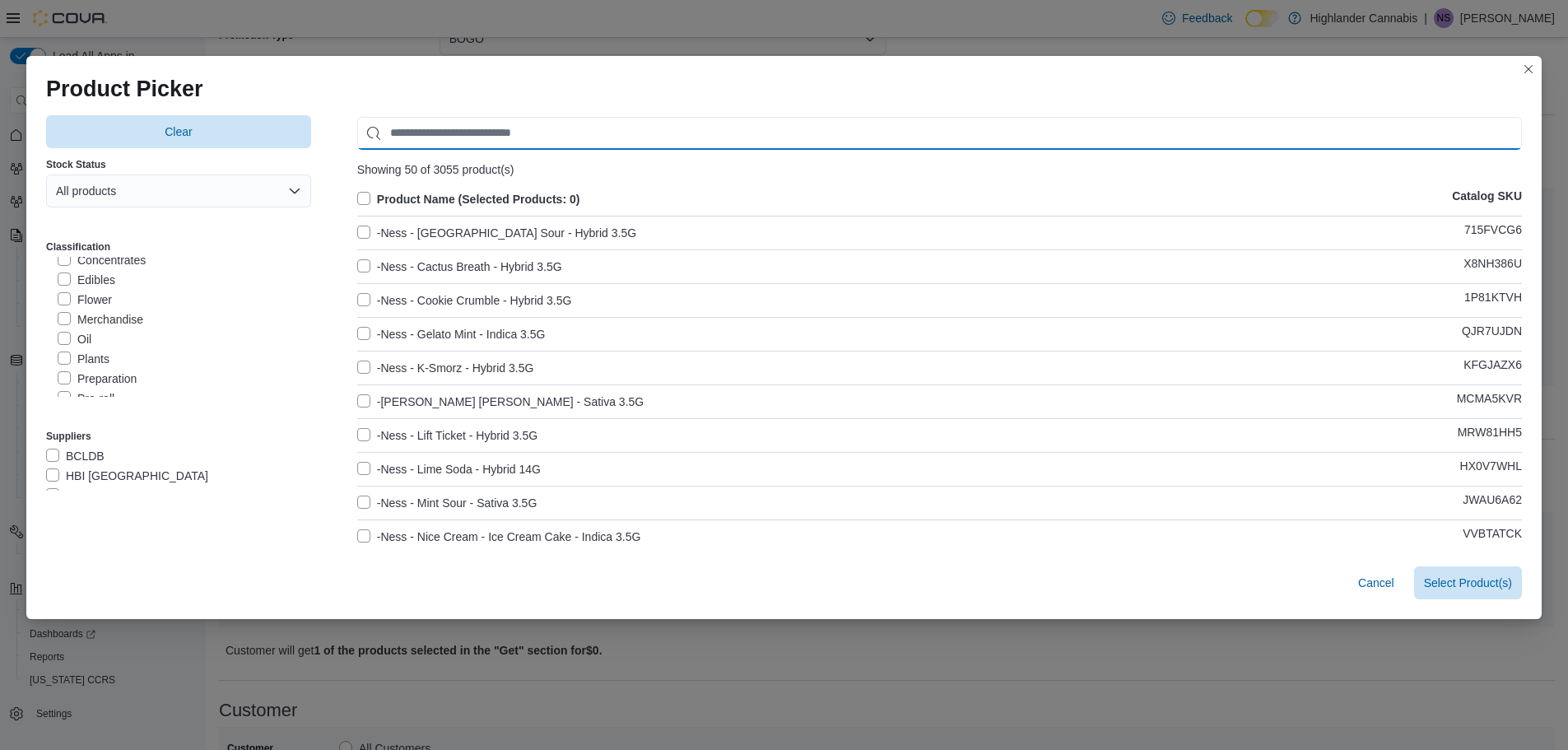
click at [501, 129] on input "Use aria labels when no actual label is in use" at bounding box center [939, 134] width 1164 height 33
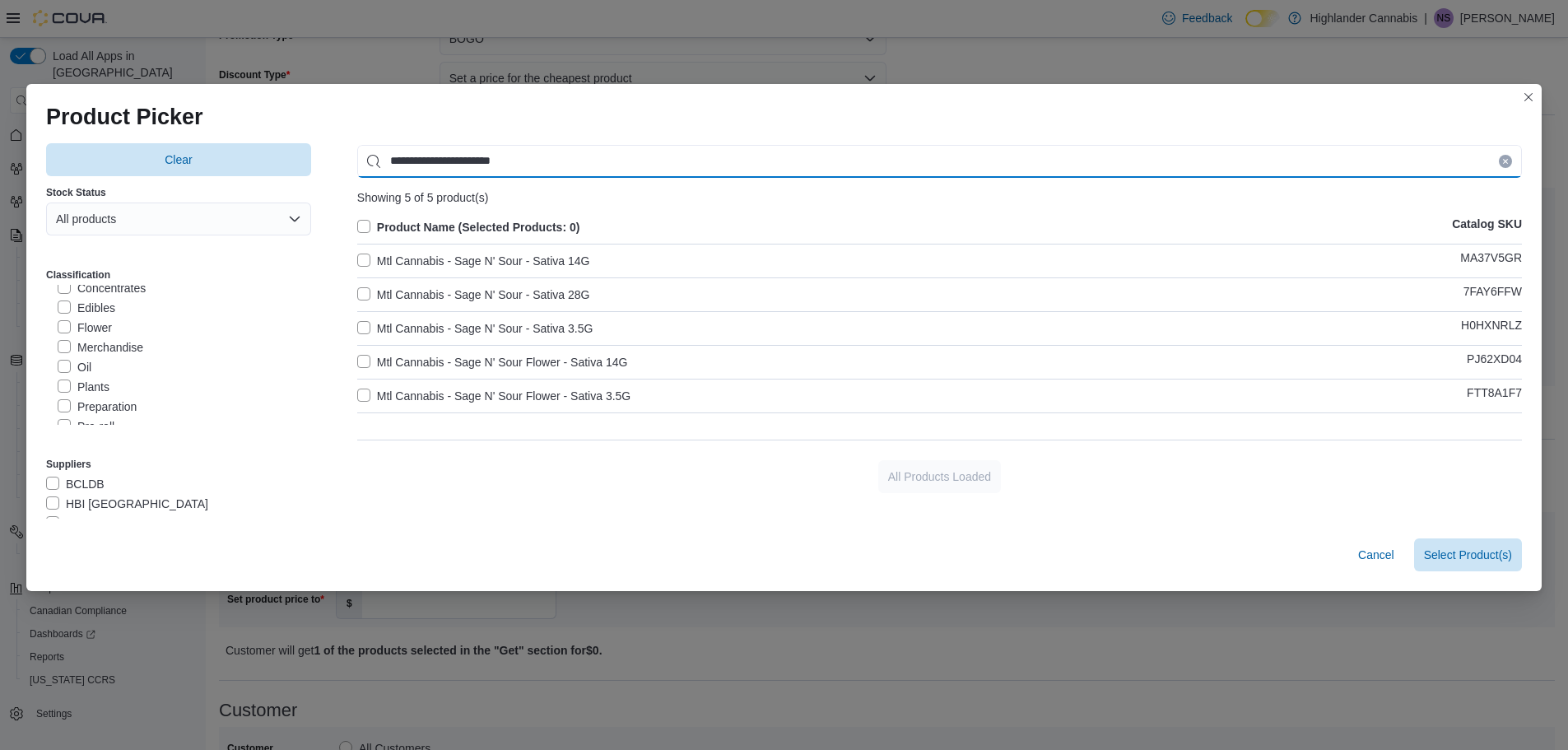
type input "**********"
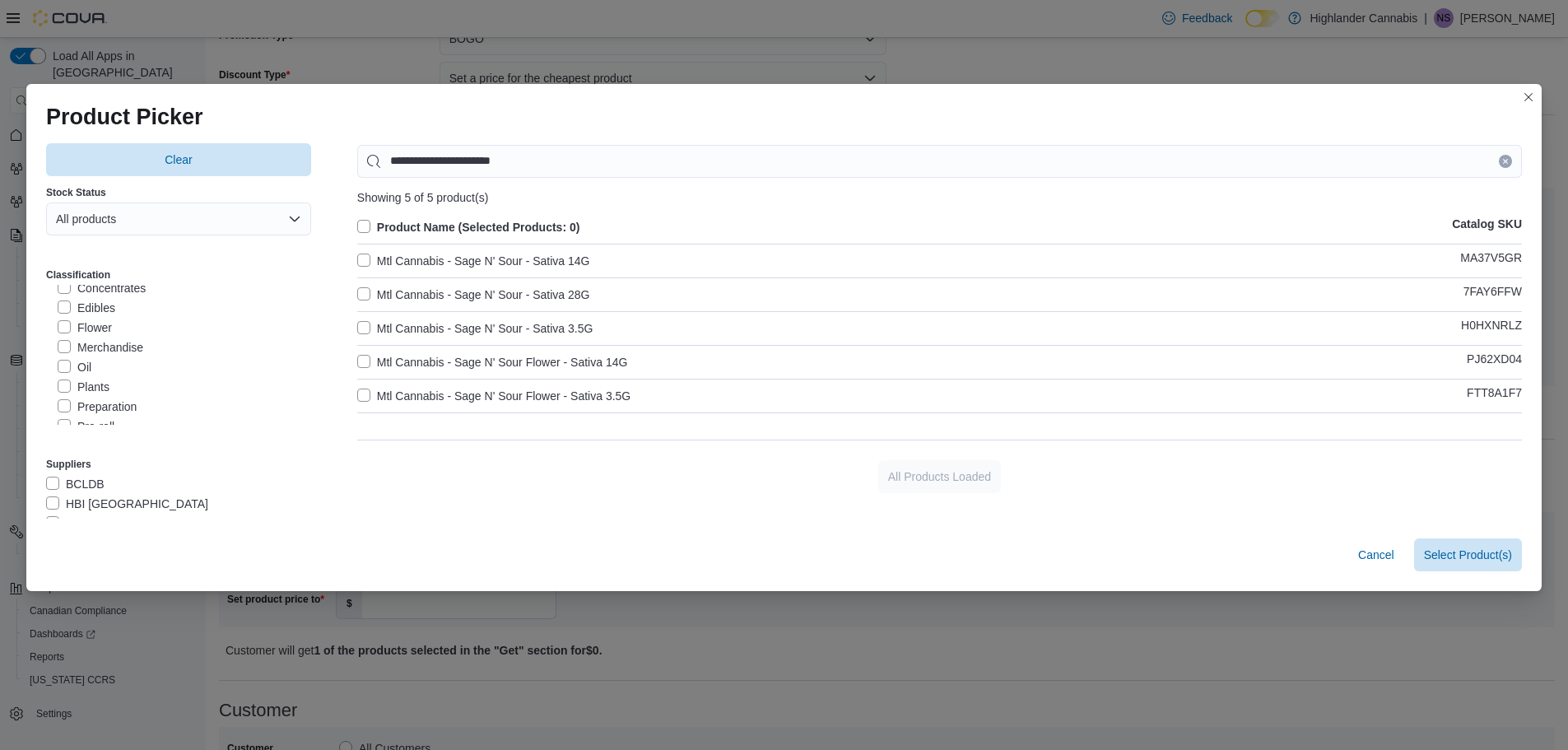
click at [507, 322] on label "Mtl Cannabis - Sage N' Sour - Sativa 3.5G" at bounding box center [475, 328] width 236 height 20
click at [1491, 548] on span "Select 1 Product(s)" at bounding box center [1463, 554] width 98 height 16
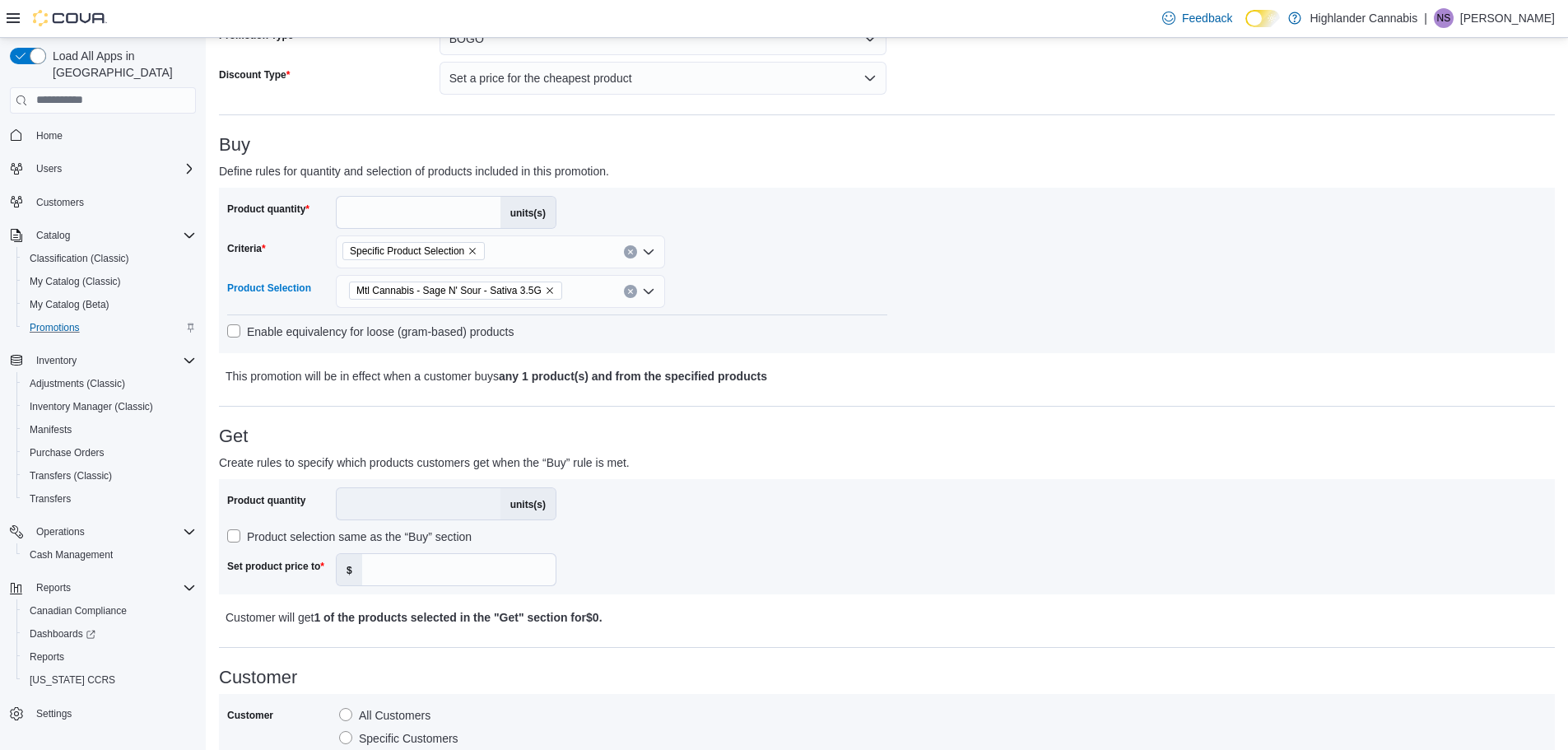
click at [578, 289] on div "Mtl Cannabis - Sage N' Sour - Sativa 3.5G" at bounding box center [500, 291] width 329 height 33
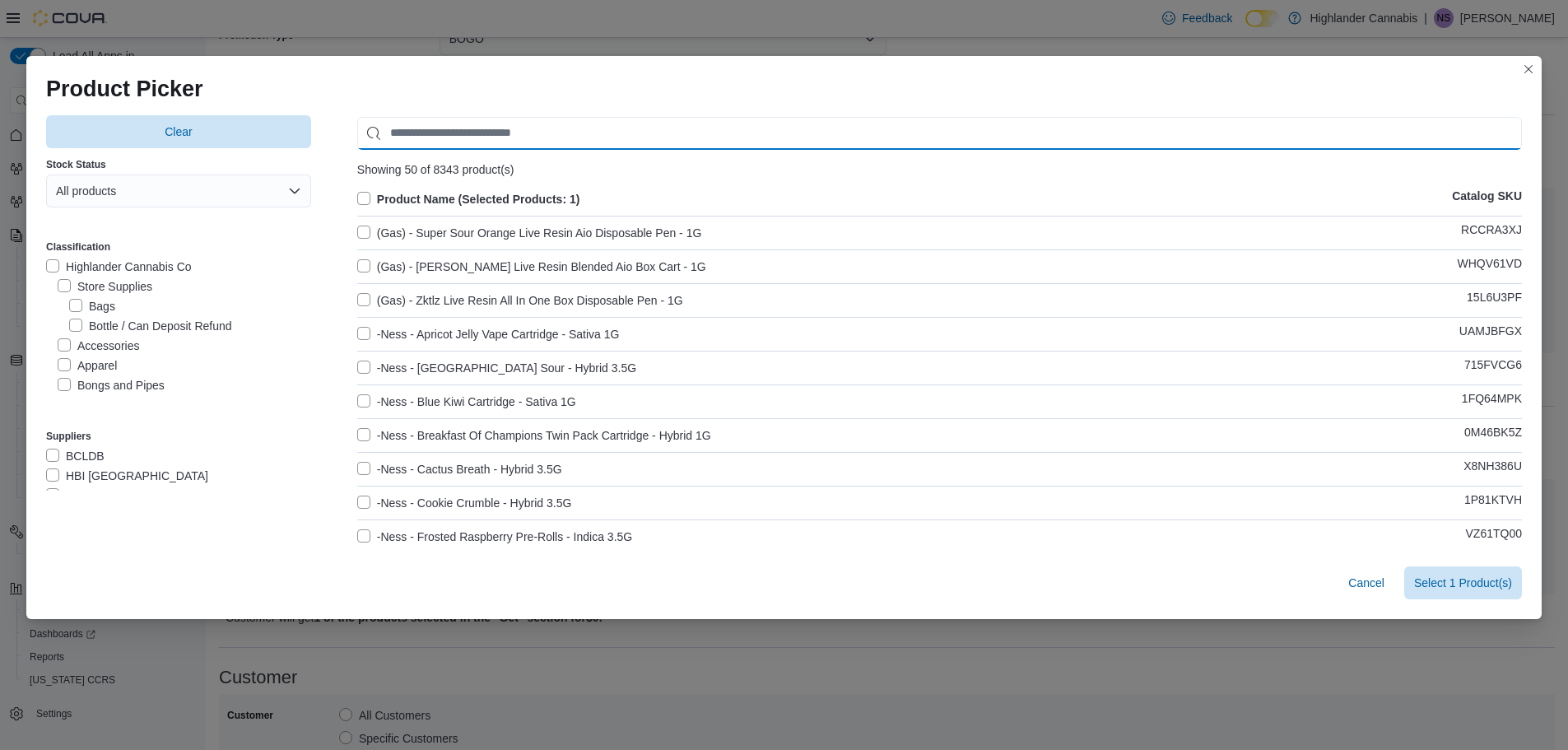
click at [554, 125] on input "Use aria labels when no actual label is in use" at bounding box center [939, 134] width 1164 height 33
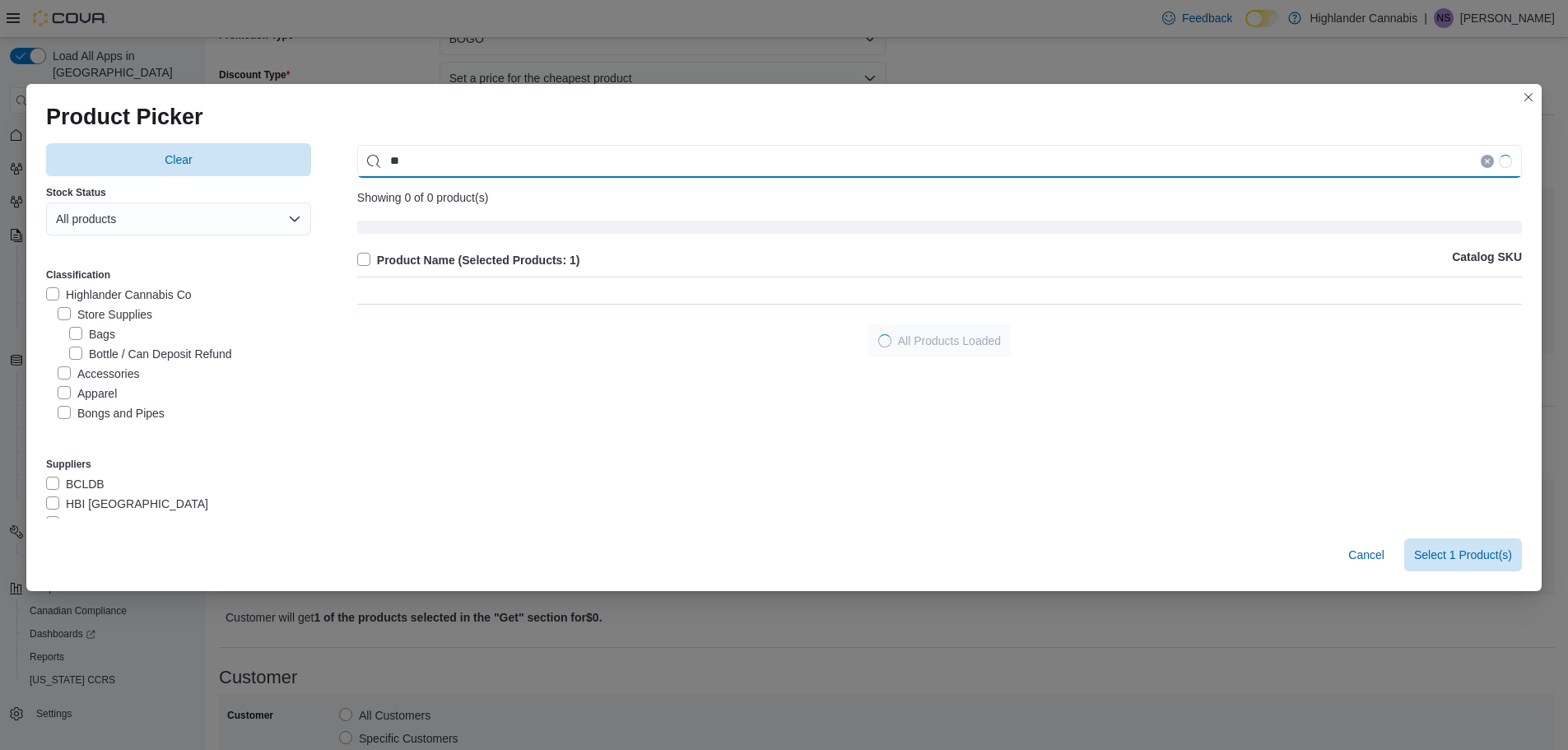
type input "*"
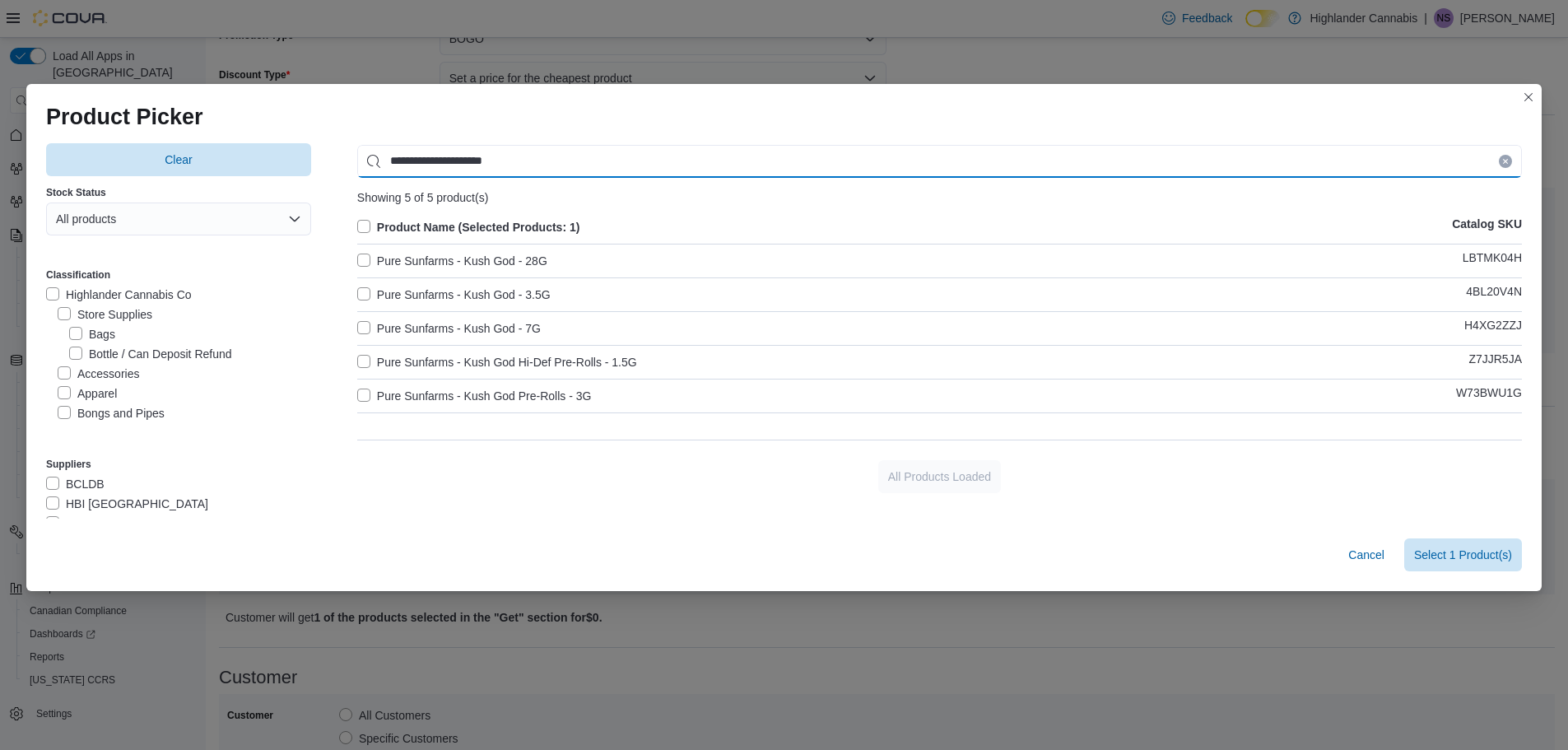
type input "**********"
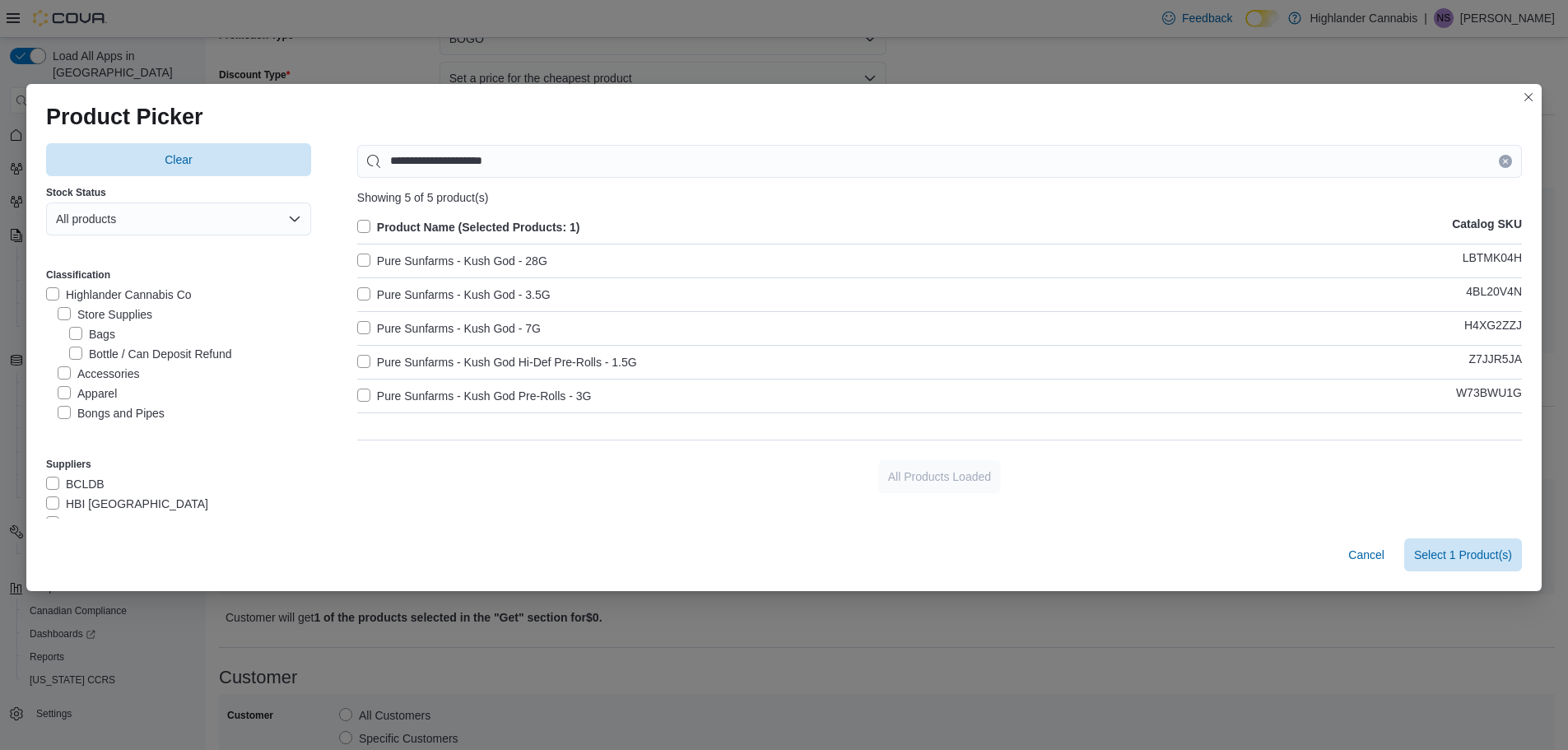
click at [546, 286] on label "Pure Sunfarms - Kush God - 3.5G" at bounding box center [454, 294] width 194 height 20
click at [1481, 553] on span "Select 2 Product(s)" at bounding box center [1463, 554] width 98 height 16
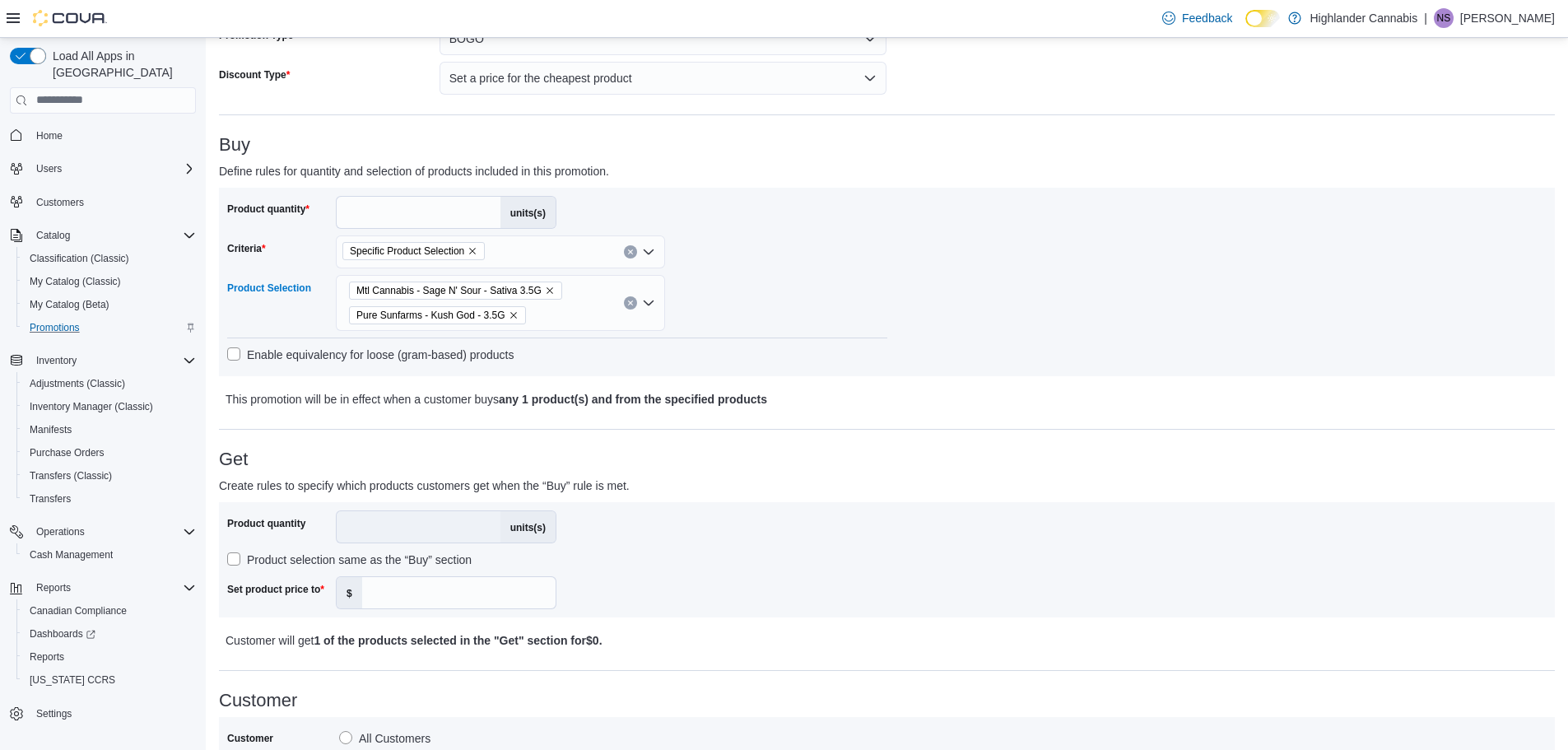
click at [592, 298] on div "Mtl Cannabis - Sage N' Sour - Sativa 3.5G Pure Sunfarms - Kush God - 3.5G" at bounding box center [500, 303] width 329 height 56
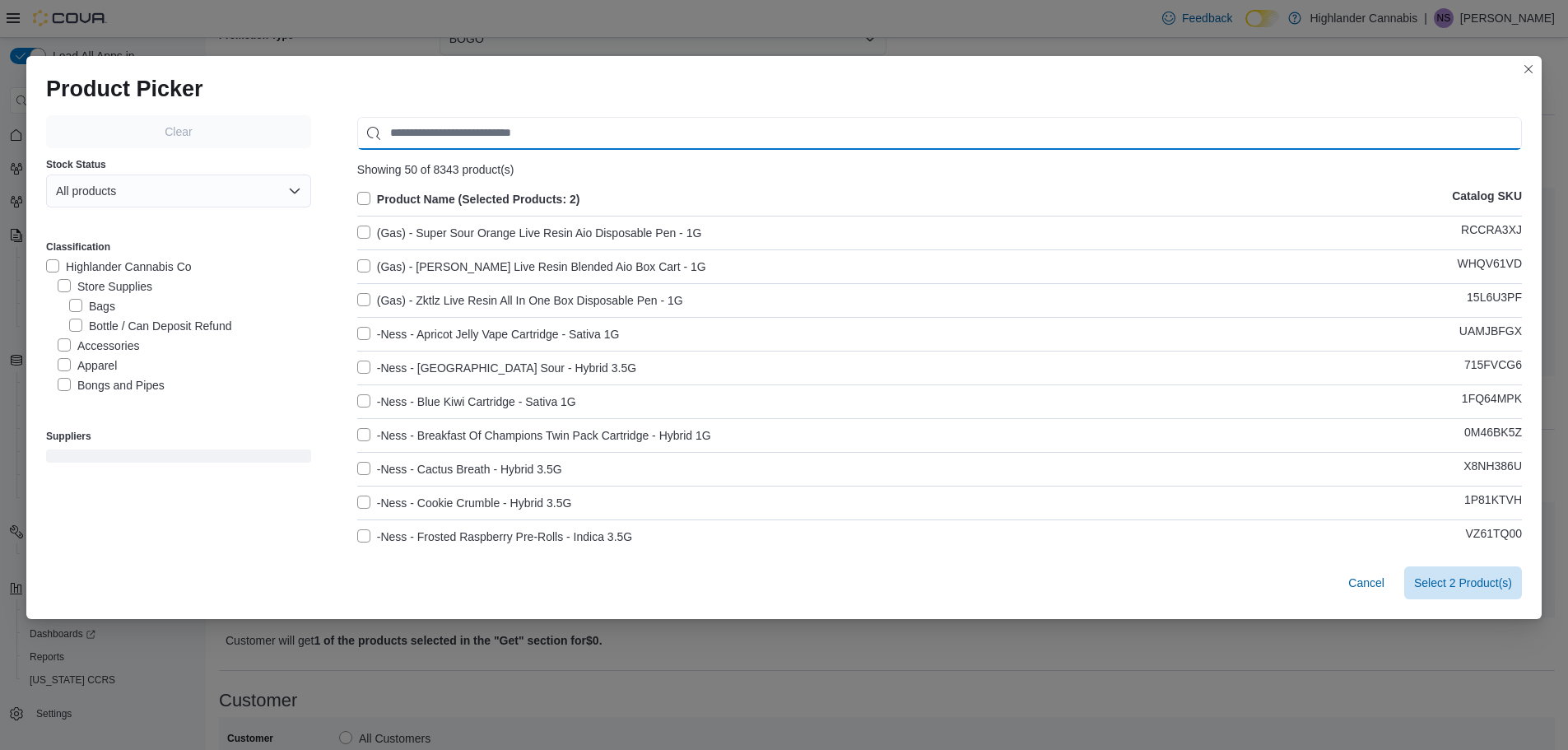
click at [562, 127] on input "Use aria labels when no actual label is in use" at bounding box center [939, 134] width 1164 height 33
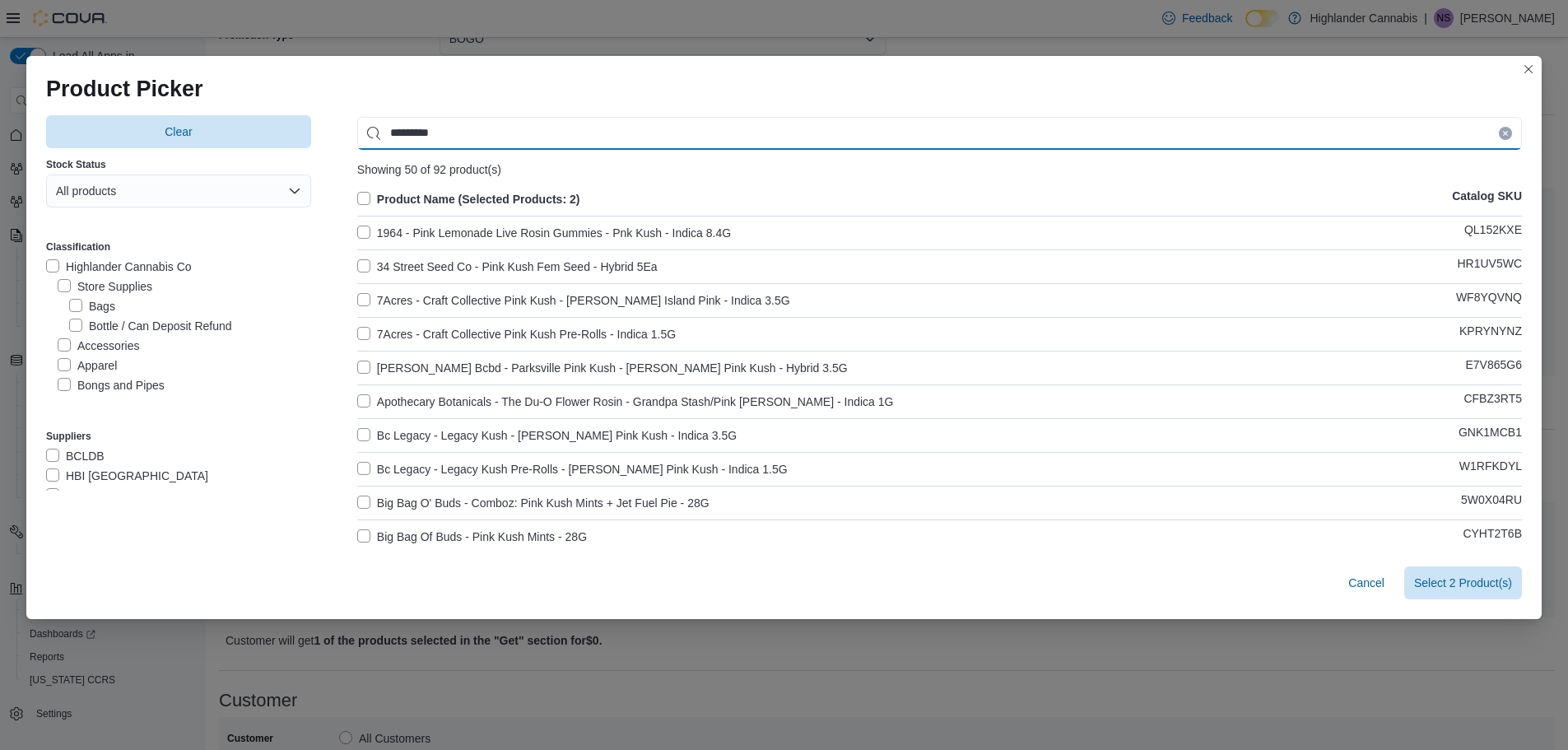
click at [381, 134] on input "*********" at bounding box center [939, 134] width 1164 height 33
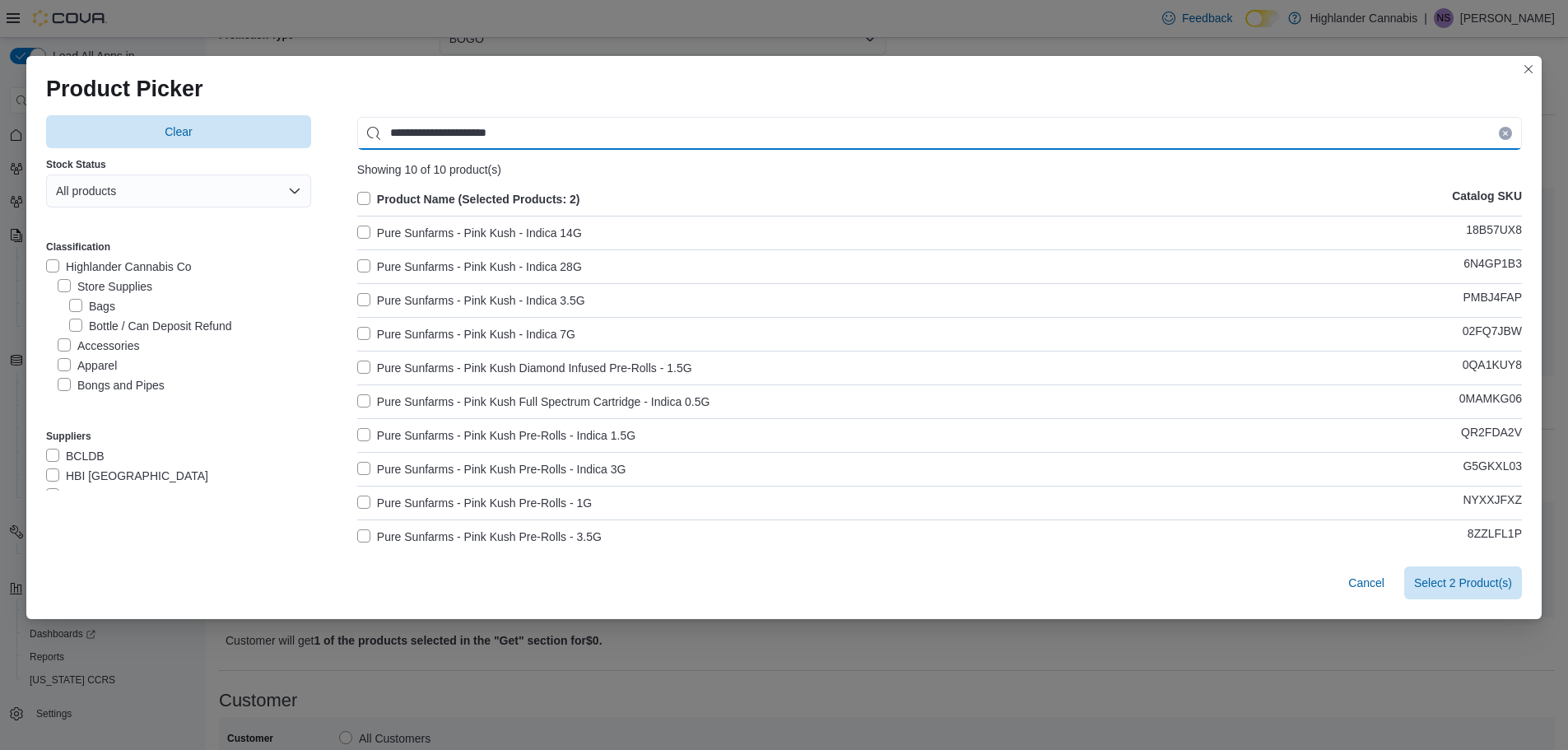
type input "**********"
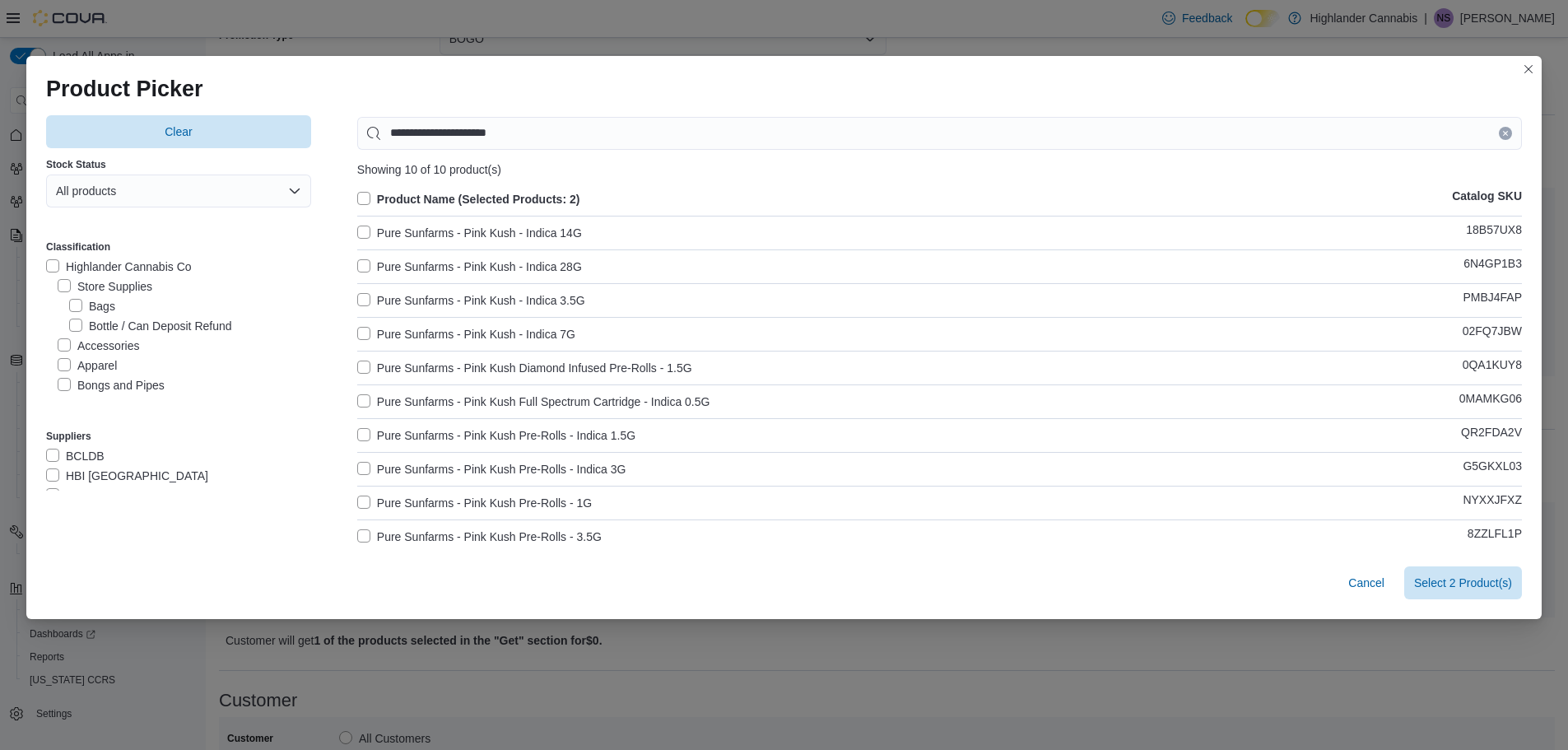
click at [574, 301] on label "Pure Sunfarms - Pink Kush - Indica 3.5G" at bounding box center [471, 300] width 228 height 20
click at [1522, 593] on button "Select 3 Product(s)" at bounding box center [1463, 582] width 117 height 33
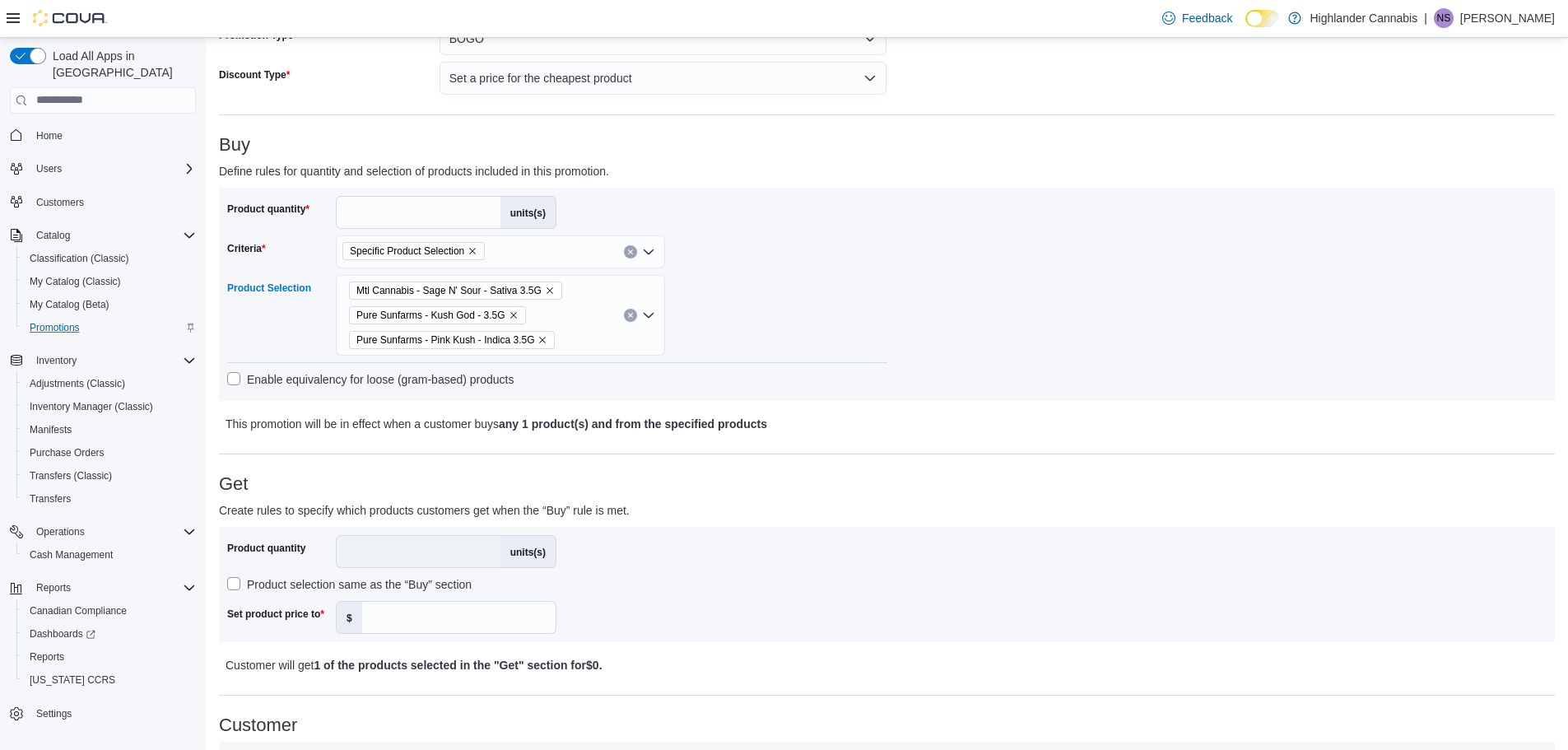
click at [585, 311] on div "Mtl Cannabis - Sage N' Sour - Sativa 3.5G Pure Sunfarms - Kush God - 3.5G Pure …" at bounding box center [500, 315] width 329 height 81
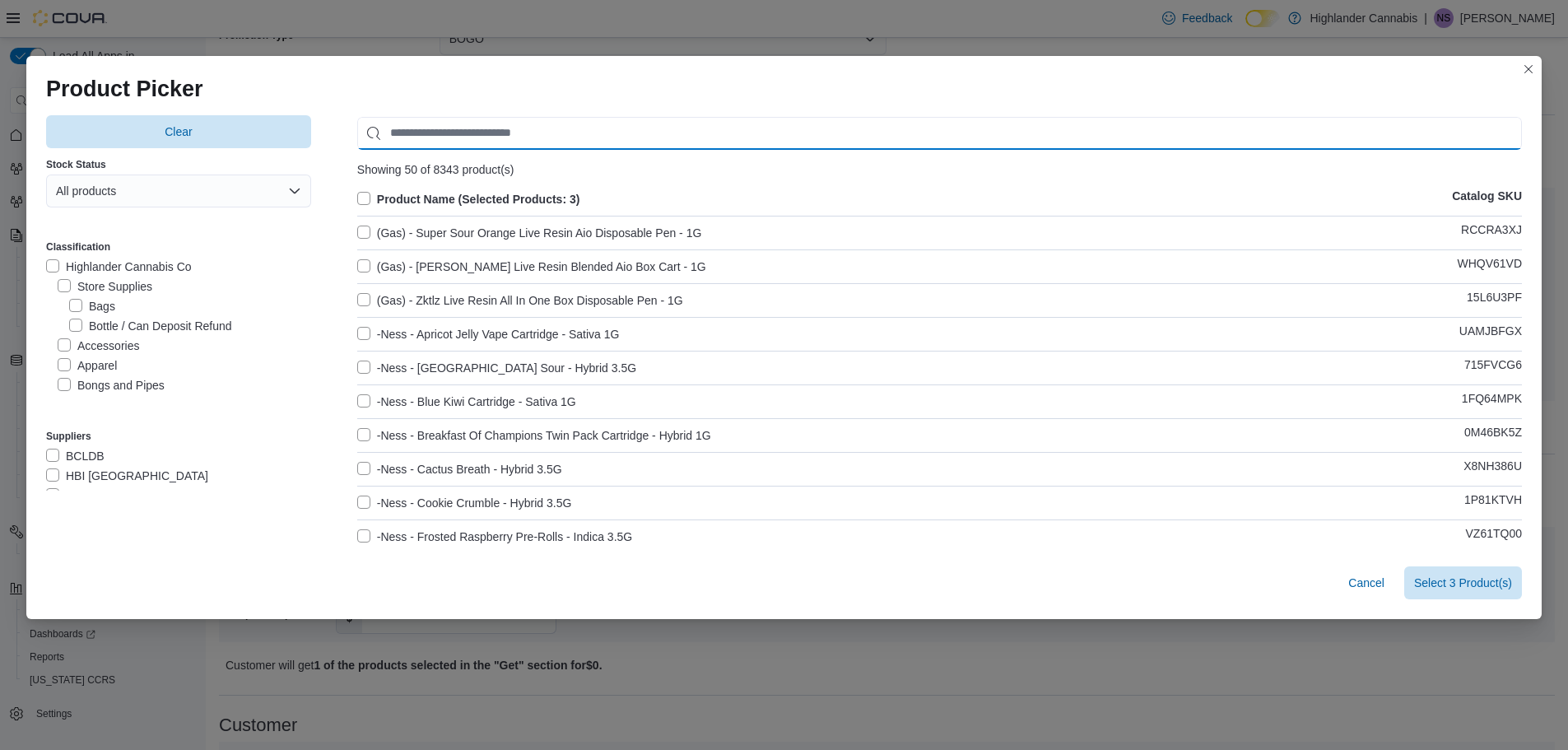
click at [699, 128] on input "Use aria labels when no actual label is in use" at bounding box center [939, 134] width 1164 height 33
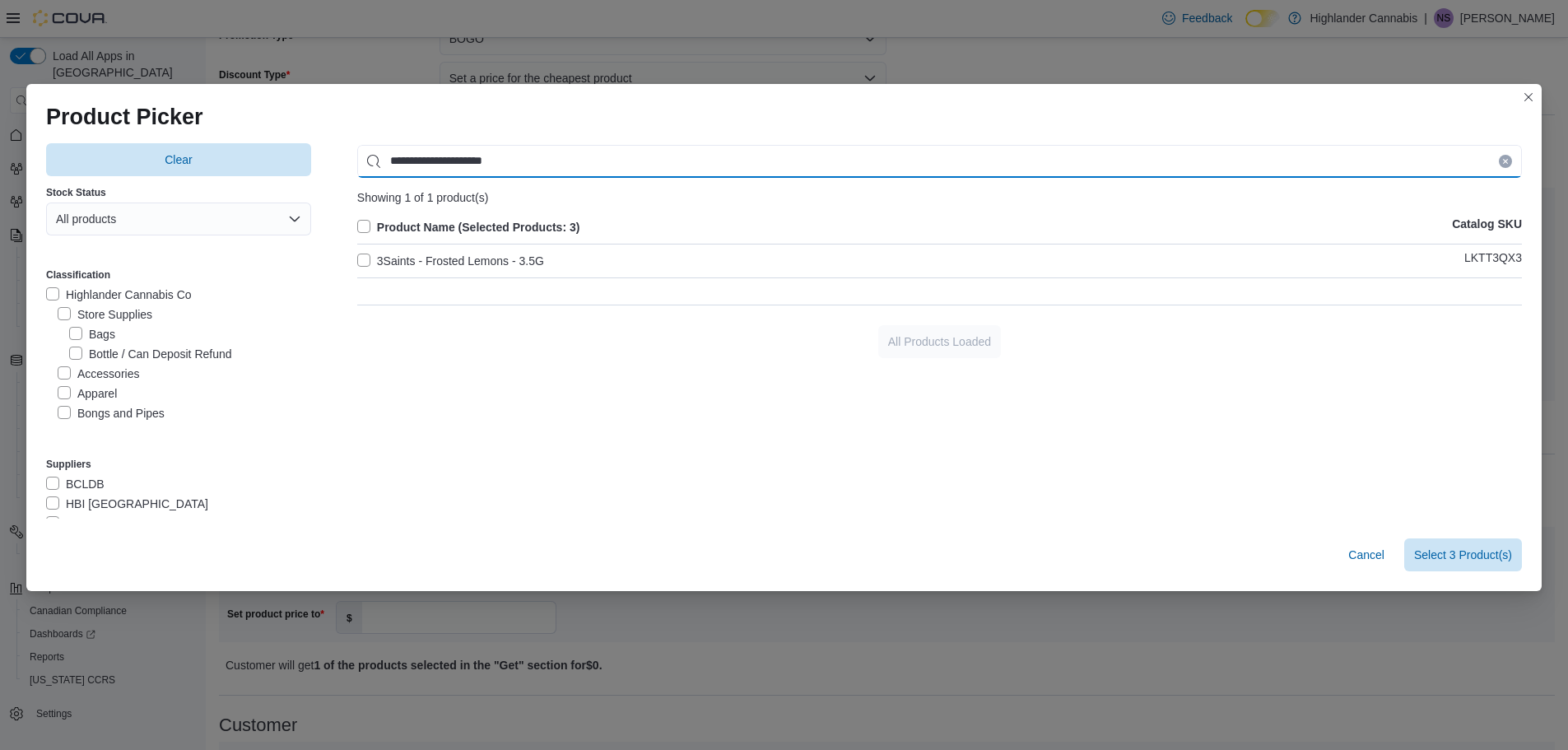
type input "**********"
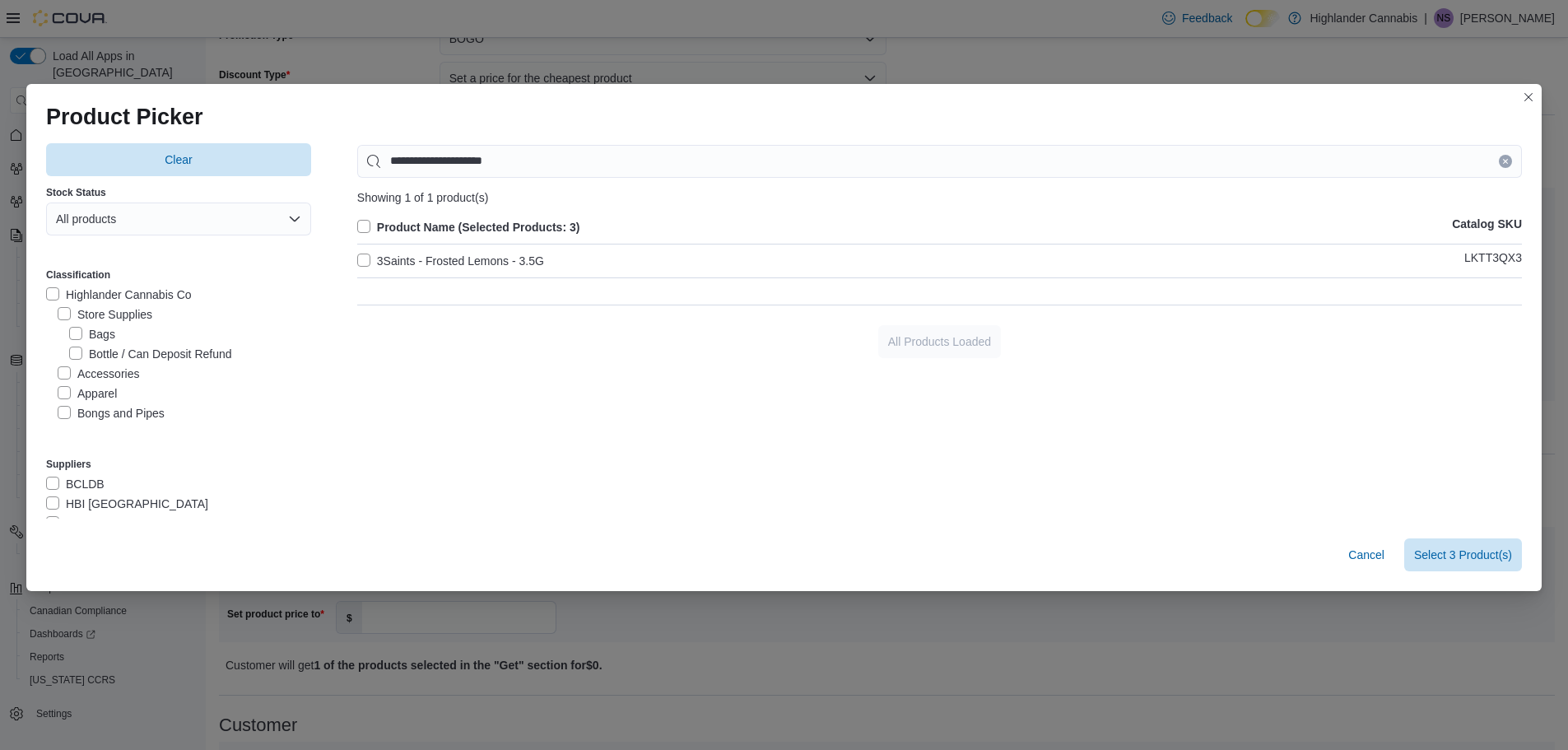
click at [540, 254] on label "3Saints - Frosted Lemons - 3.5G" at bounding box center [450, 260] width 187 height 20
click at [1464, 574] on div "Cancel Select 4 Product(s)" at bounding box center [784, 558] width 1515 height 65
click at [1469, 560] on span "Select 4 Product(s)" at bounding box center [1463, 554] width 98 height 16
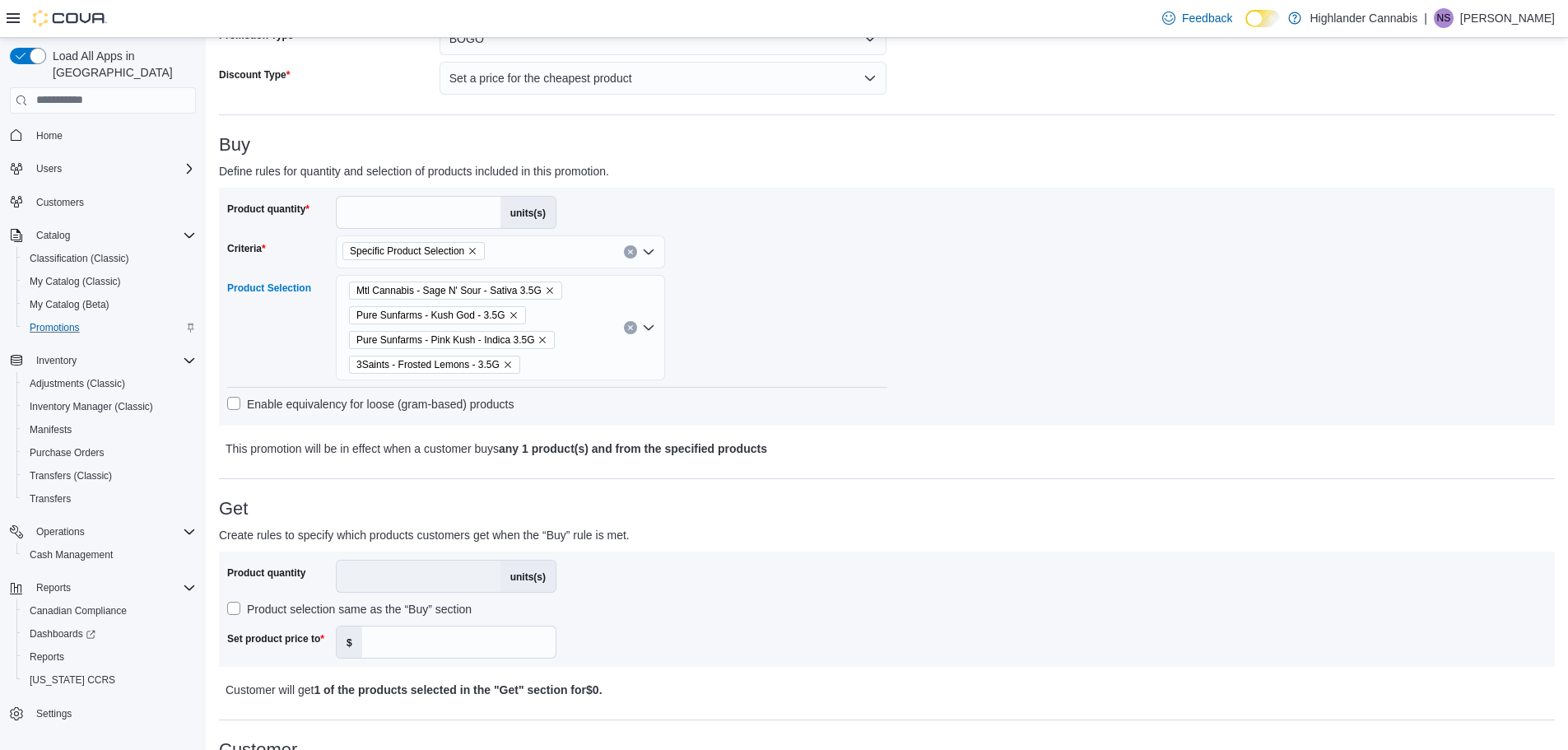
click at [575, 309] on div "Mtl Cannabis - Sage N' Sour - Sativa 3.5G Pure Sunfarms - Kush God - 3.5G Pure …" at bounding box center [500, 327] width 329 height 105
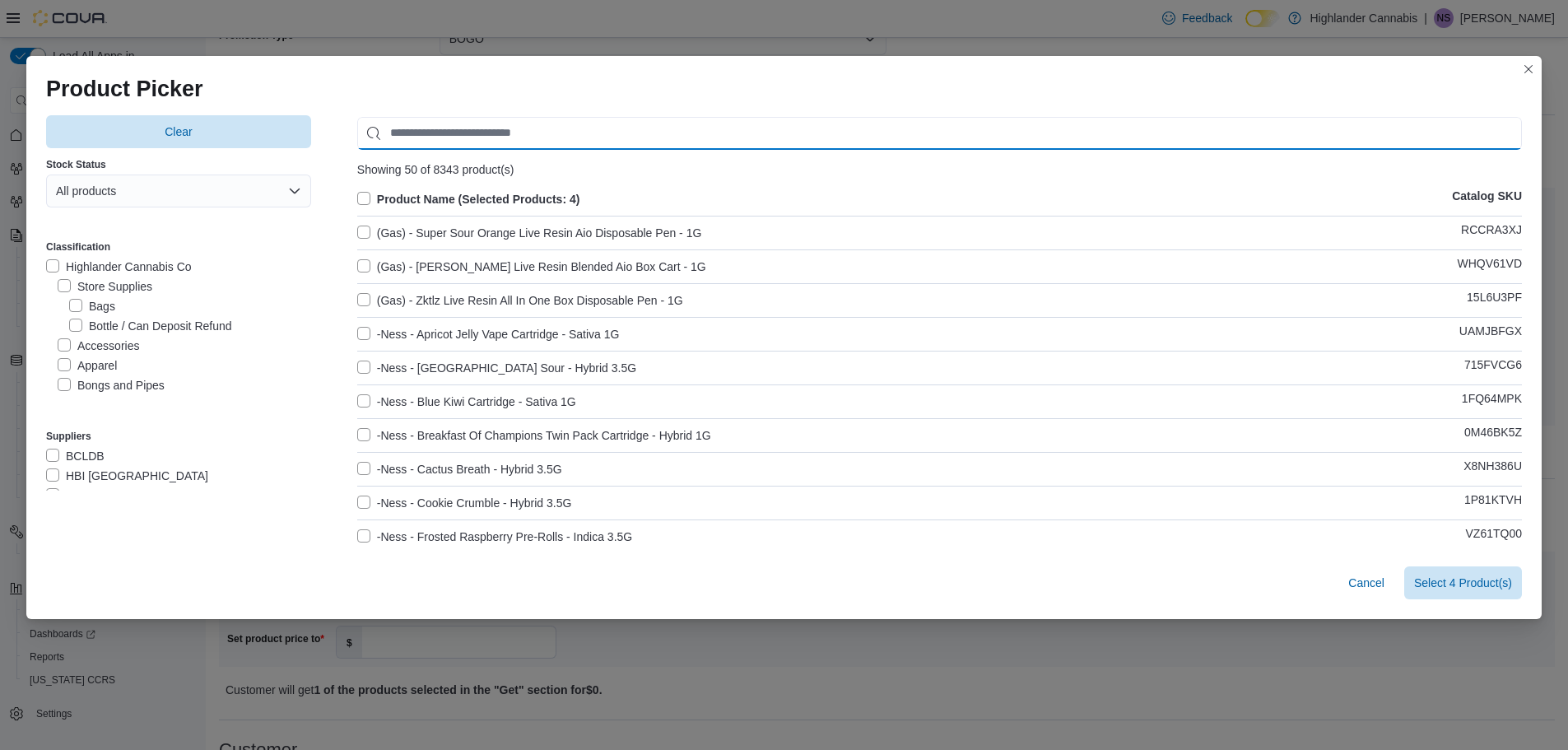
click at [577, 128] on input "Use aria labels when no actual label is in use" at bounding box center [939, 134] width 1164 height 33
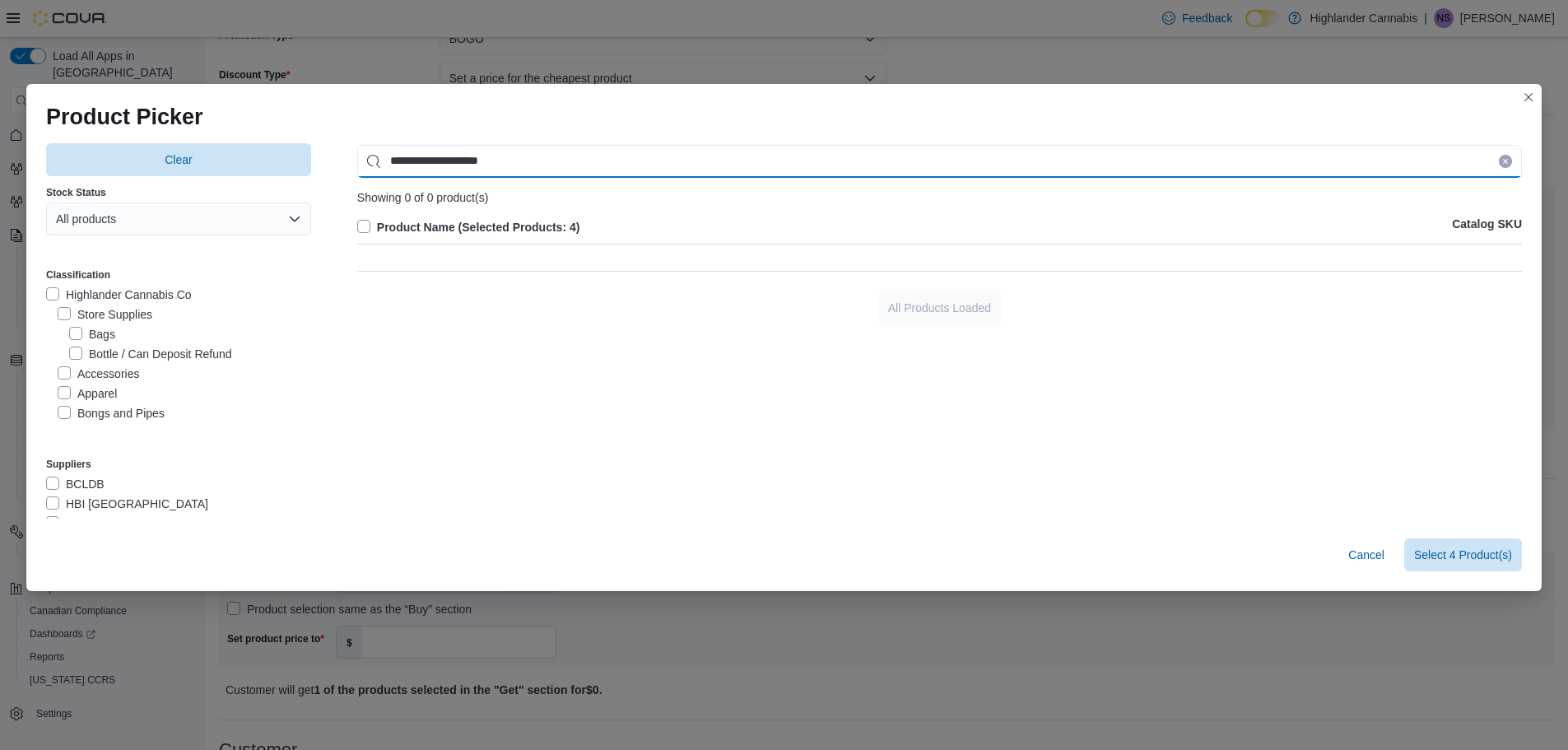
click at [395, 162] on input "**********" at bounding box center [939, 161] width 1164 height 33
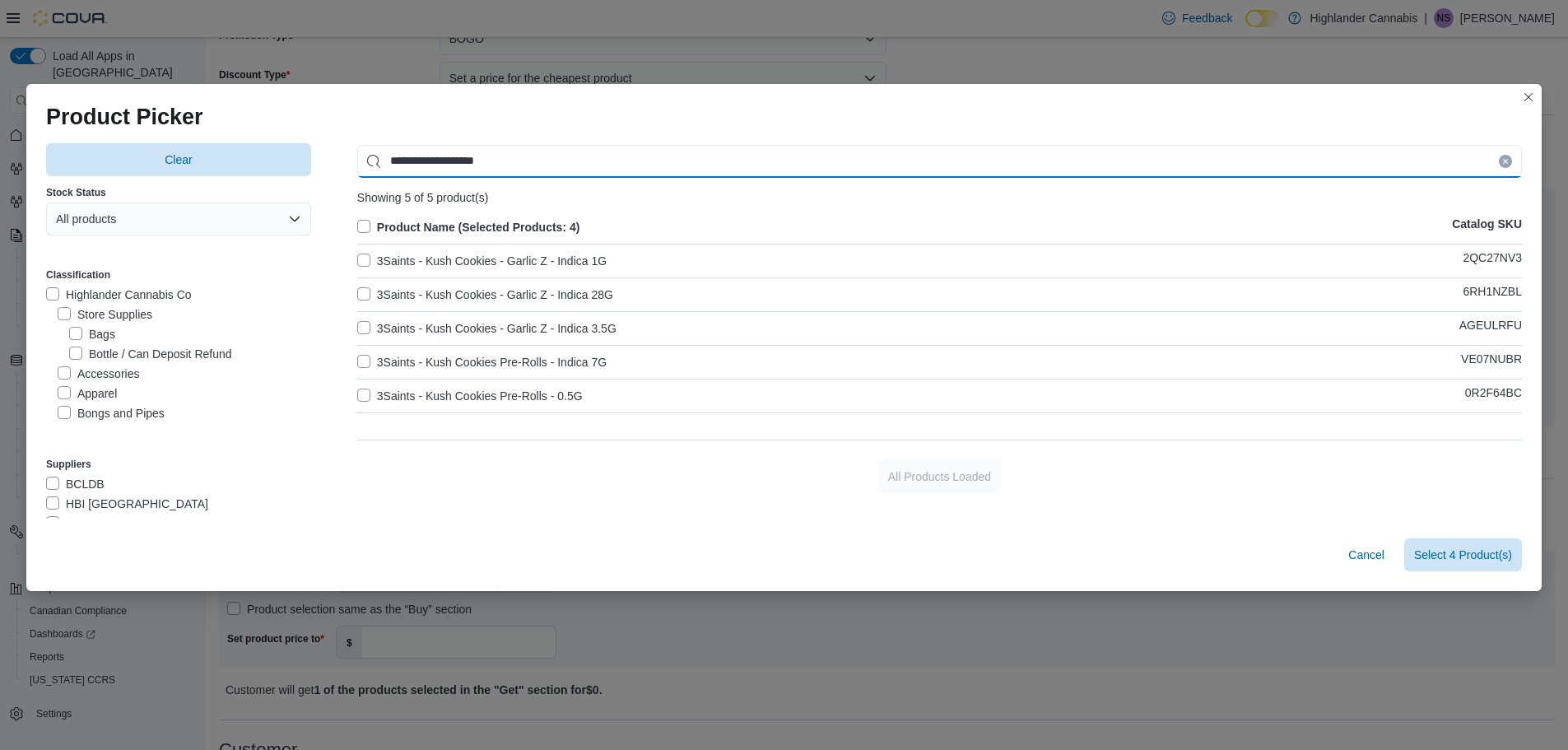
type input "**********"
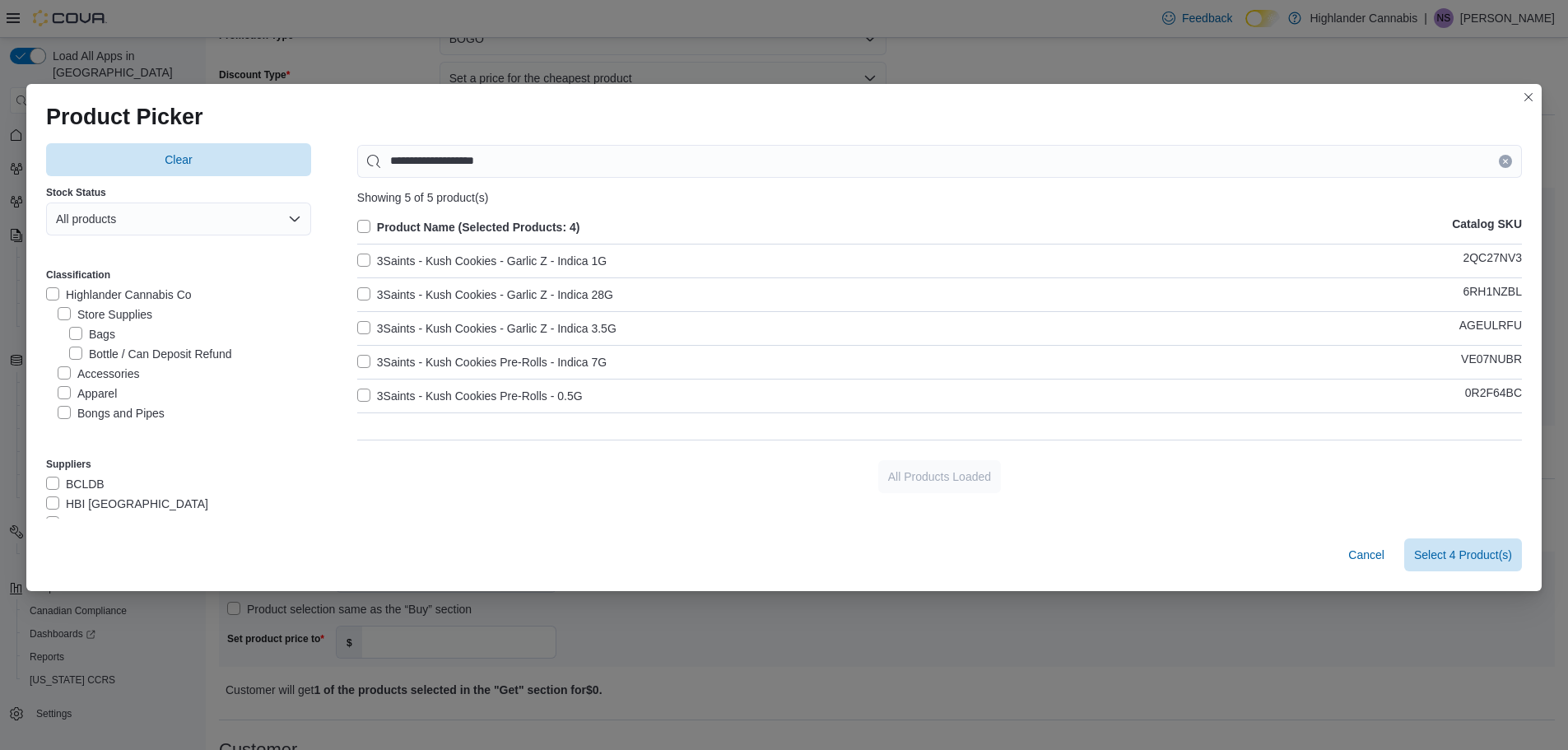
click at [483, 325] on label "3Saints - Kush Cookies - Garlic Z - Indica 3.5G" at bounding box center [486, 328] width 259 height 20
click at [1522, 565] on button "Select 5 Product(s)" at bounding box center [1463, 554] width 117 height 33
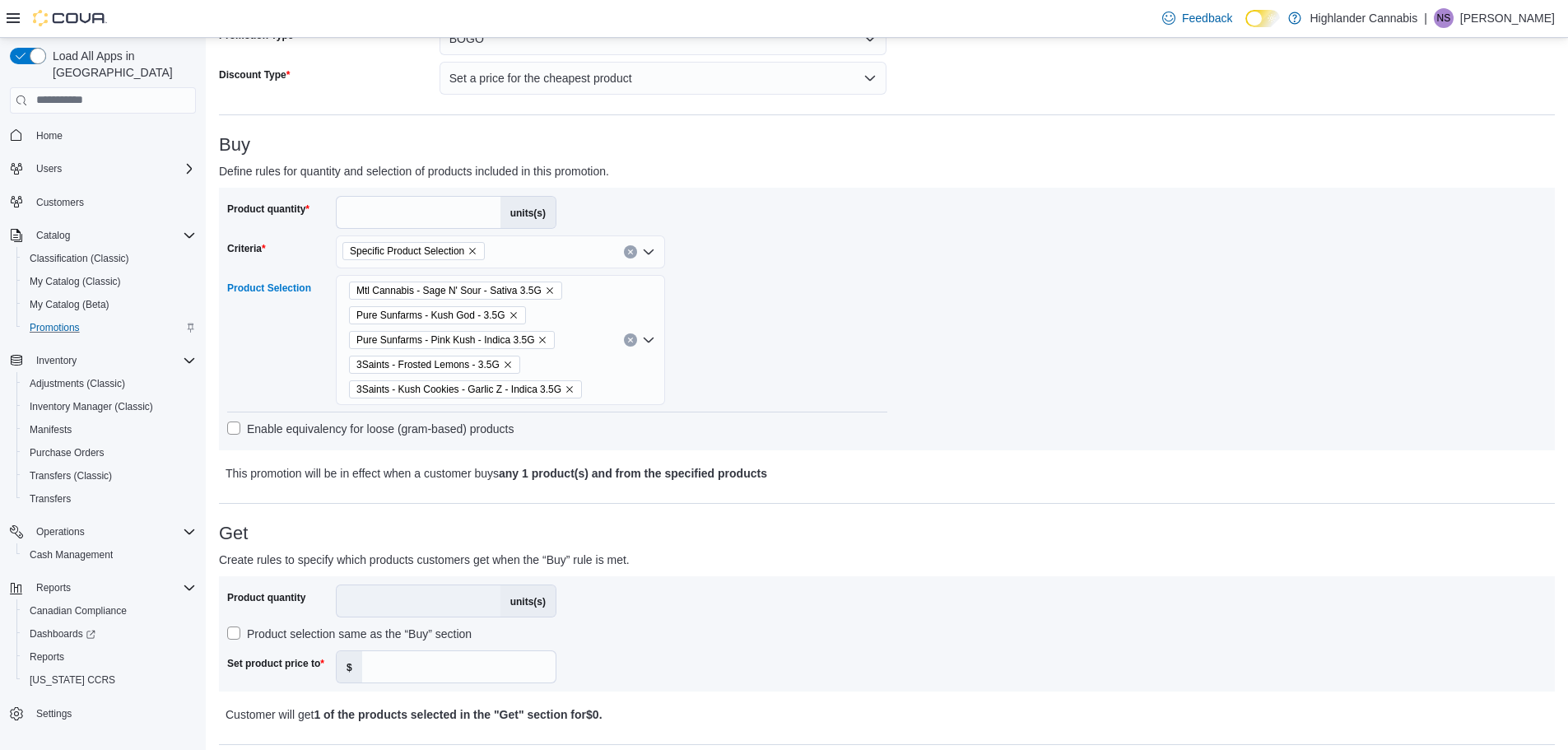
click at [571, 320] on div "Mtl Cannabis - Sage N' Sour - Sativa 3.5G Pure Sunfarms - Kush God - 3.5G Pure …" at bounding box center [500, 339] width 329 height 130
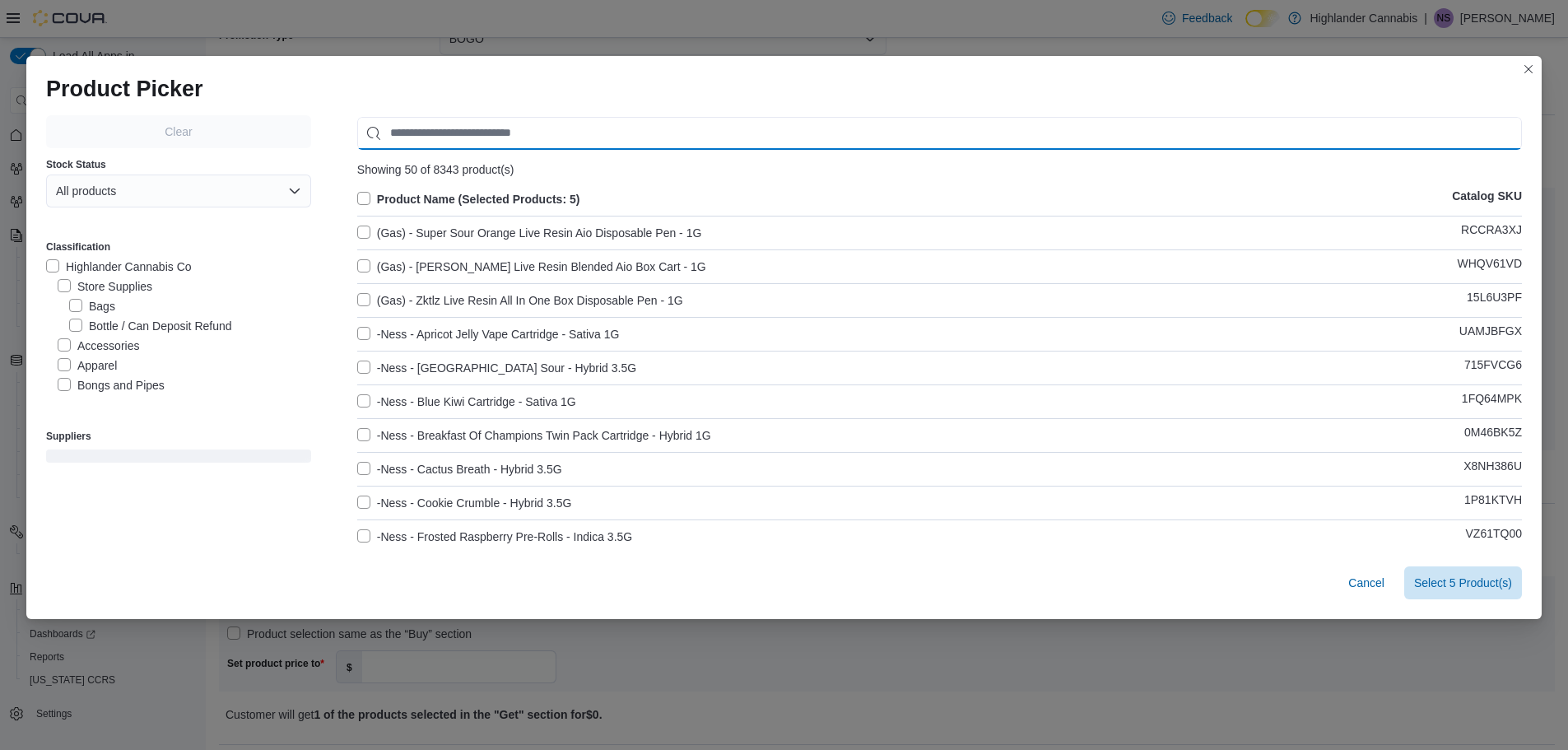
click at [615, 134] on input "Use aria labels when no actual label is in use" at bounding box center [939, 134] width 1164 height 33
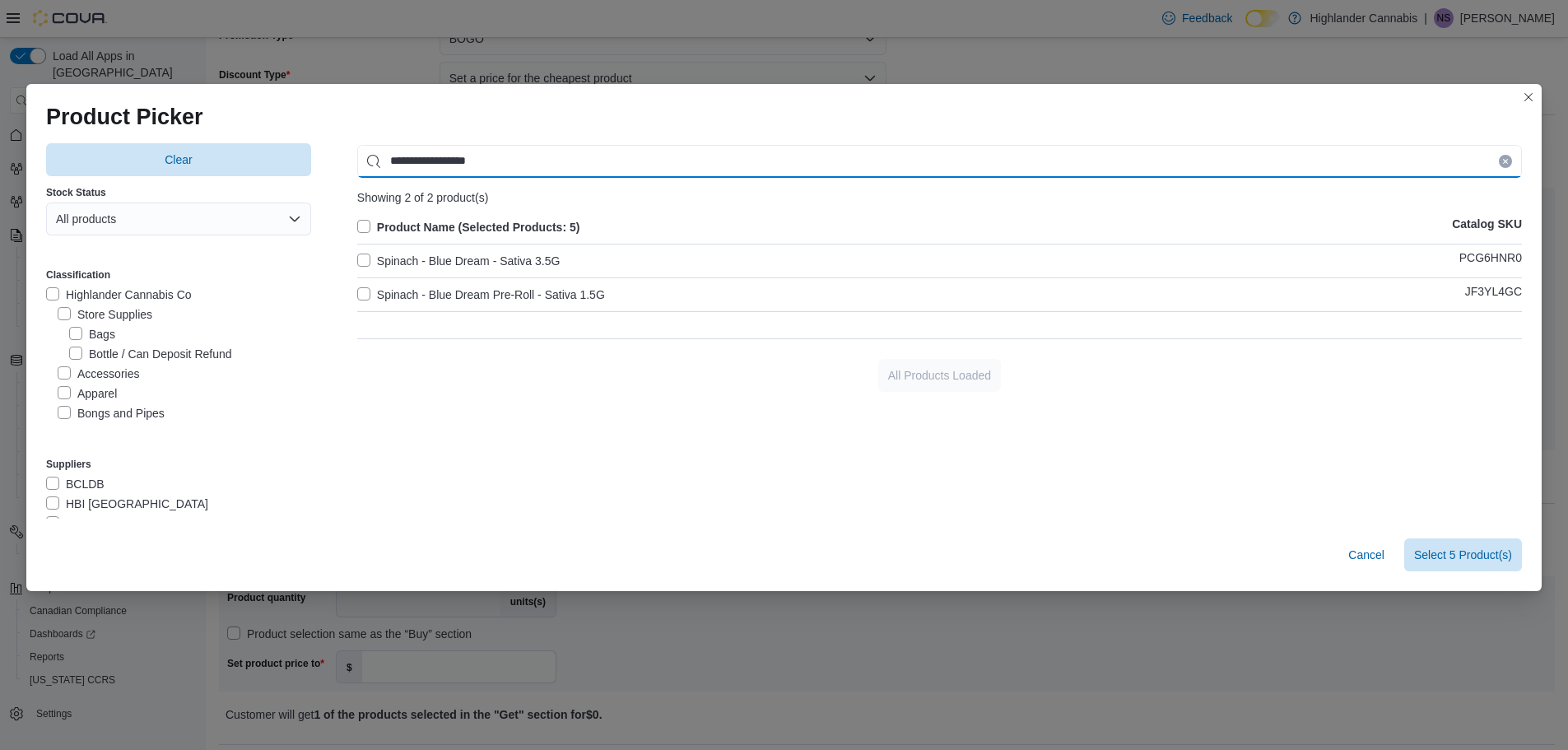
type input "**********"
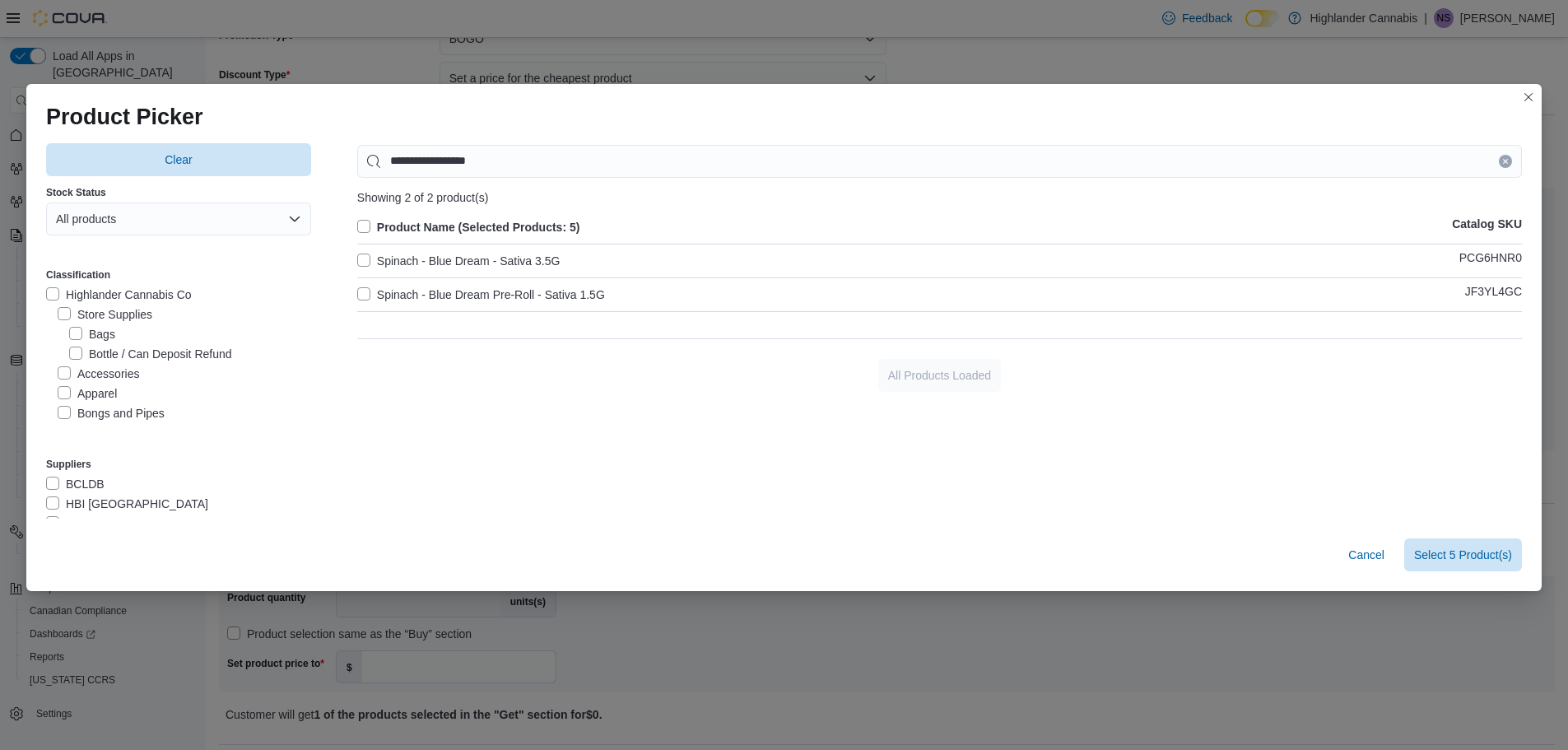
click at [588, 267] on div "Spinach - Blue Dream - Sativa 3.5G PCG6HNR0" at bounding box center [939, 260] width 1164 height 20
click at [357, 257] on label "Spinach - Blue Dream - Sativa 3.5G" at bounding box center [458, 260] width 203 height 20
click at [1459, 544] on span "Select 6 Product(s)" at bounding box center [1463, 554] width 98 height 33
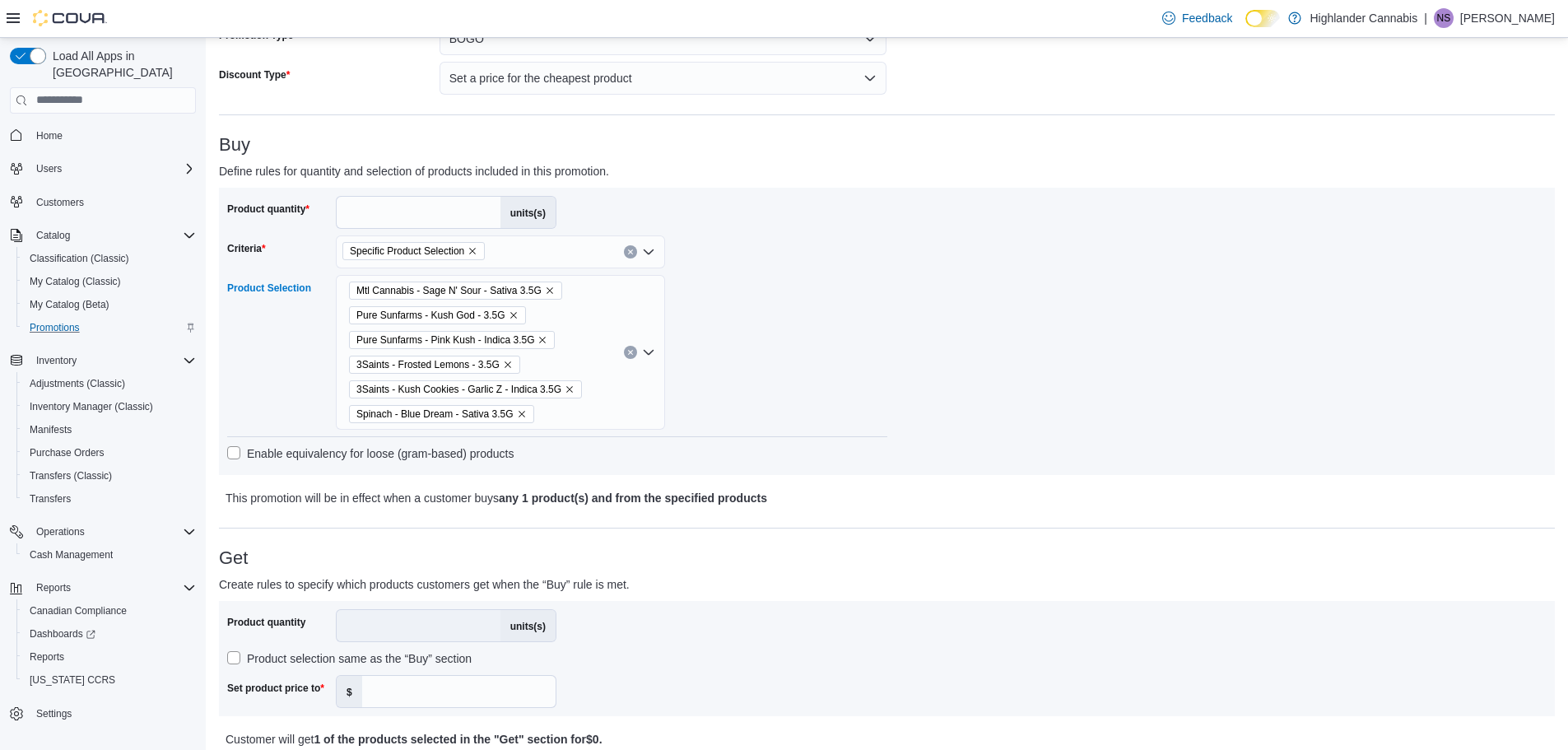
click at [588, 366] on div "Mtl Cannabis - Sage N' Sour - Sativa 3.5G Pure Sunfarms - Kush God - 3.5G Pure …" at bounding box center [500, 352] width 329 height 155
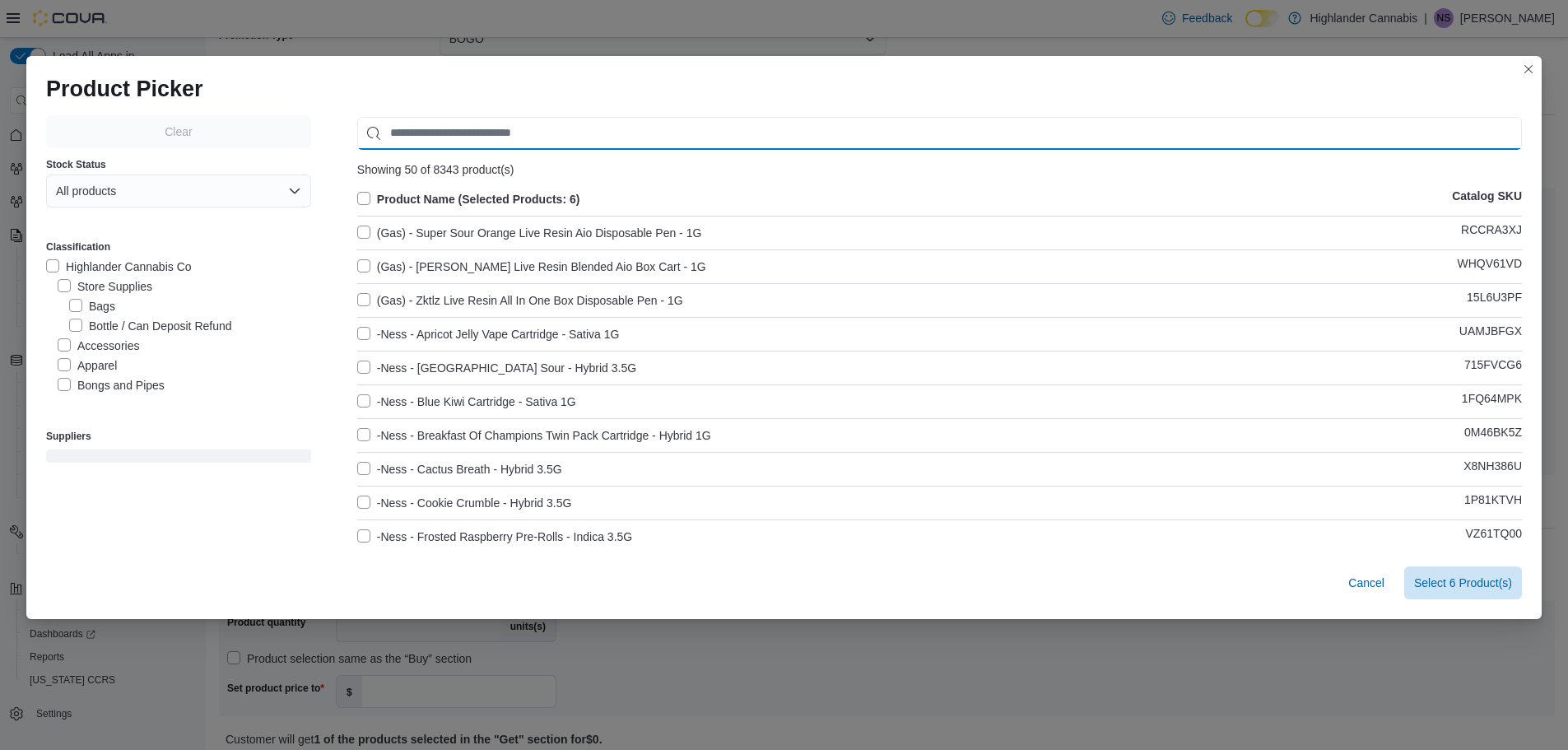
click at [535, 129] on input "Use aria labels when no actual label is in use" at bounding box center [939, 134] width 1164 height 33
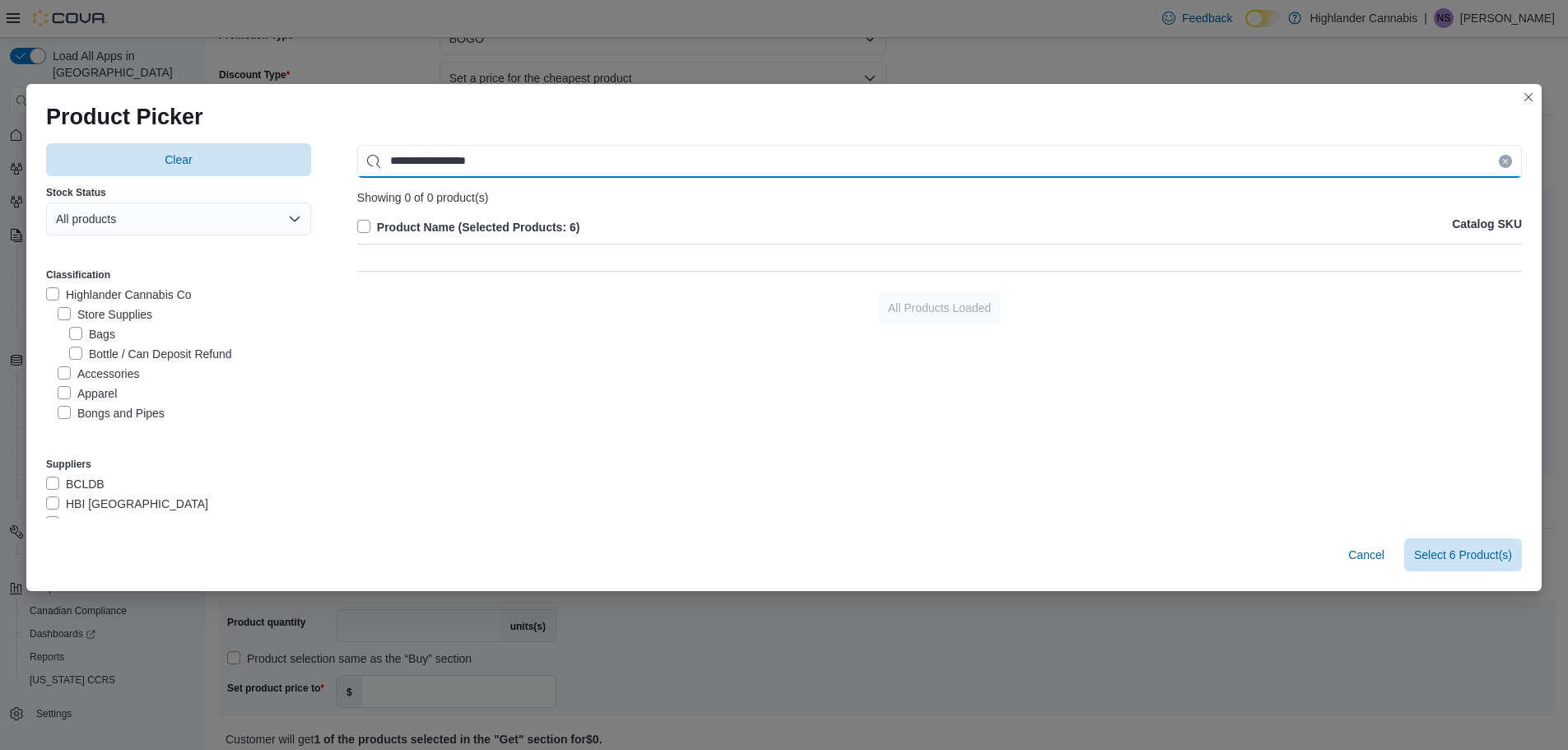
click at [413, 159] on input "**********" at bounding box center [939, 161] width 1164 height 33
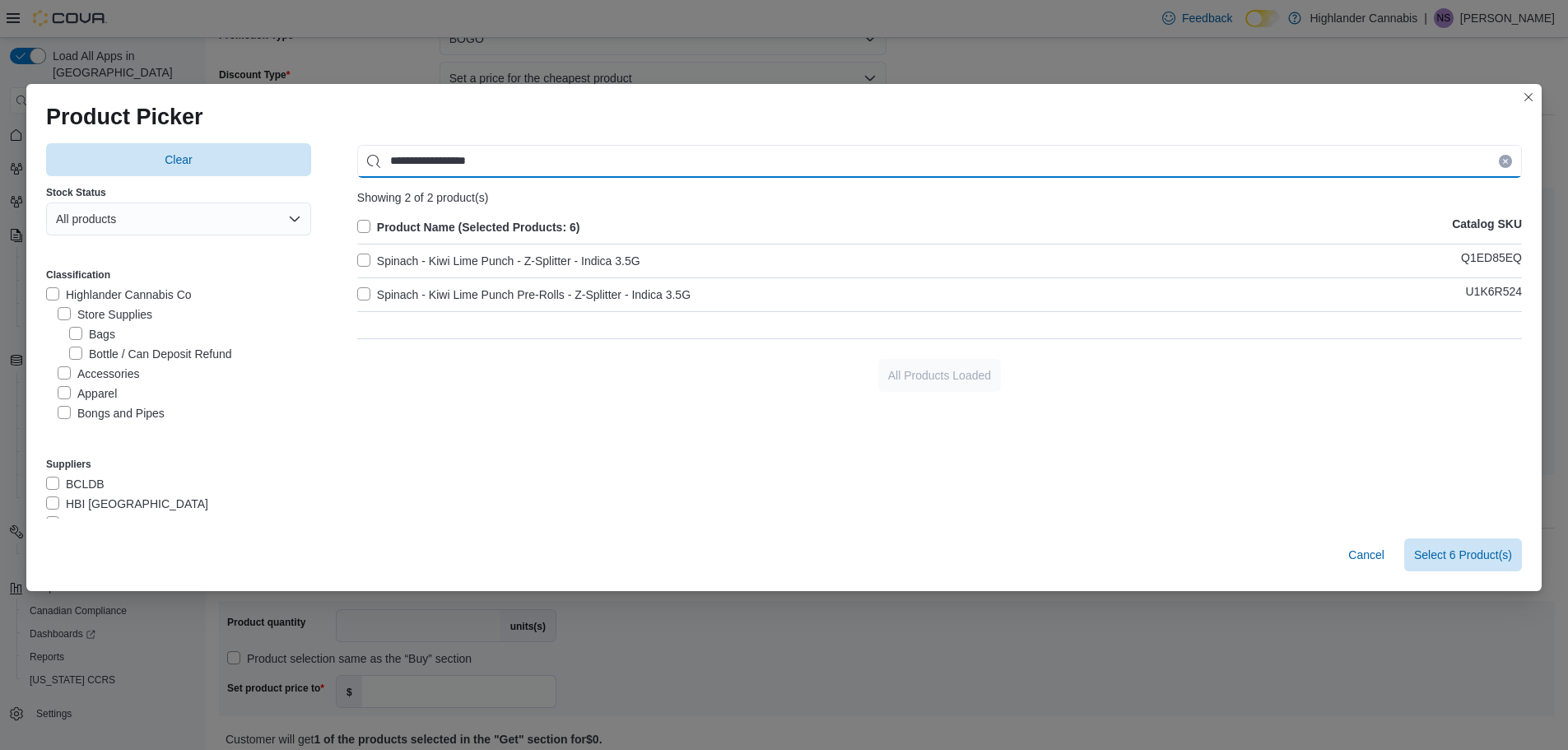
type input "**********"
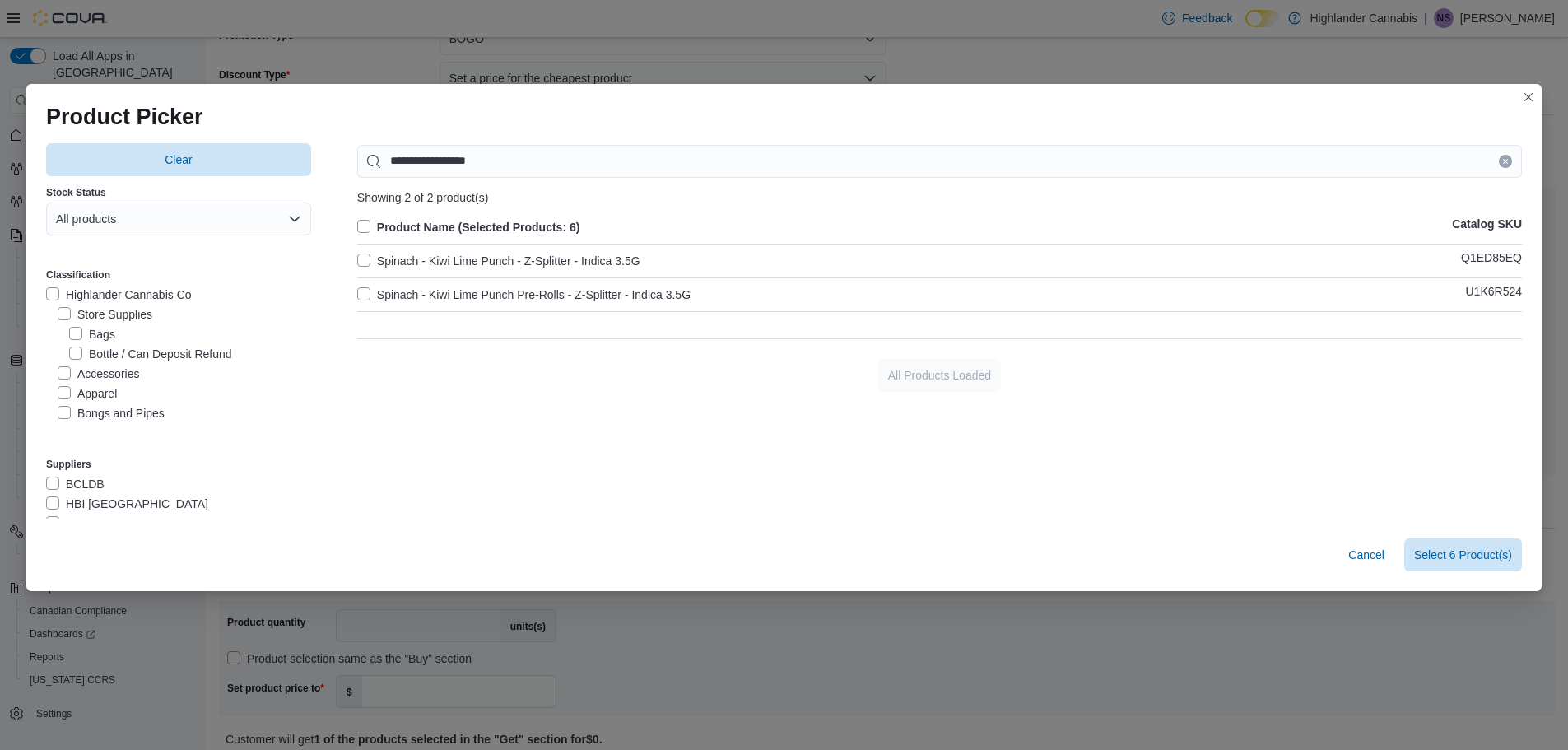
click at [540, 264] on label "Spinach - Kiwi Lime Punch - Z-Splitter - Indica 3.5G" at bounding box center [498, 260] width 283 height 20
click at [1474, 562] on span "Select 7 Product(s)" at bounding box center [1463, 554] width 98 height 33
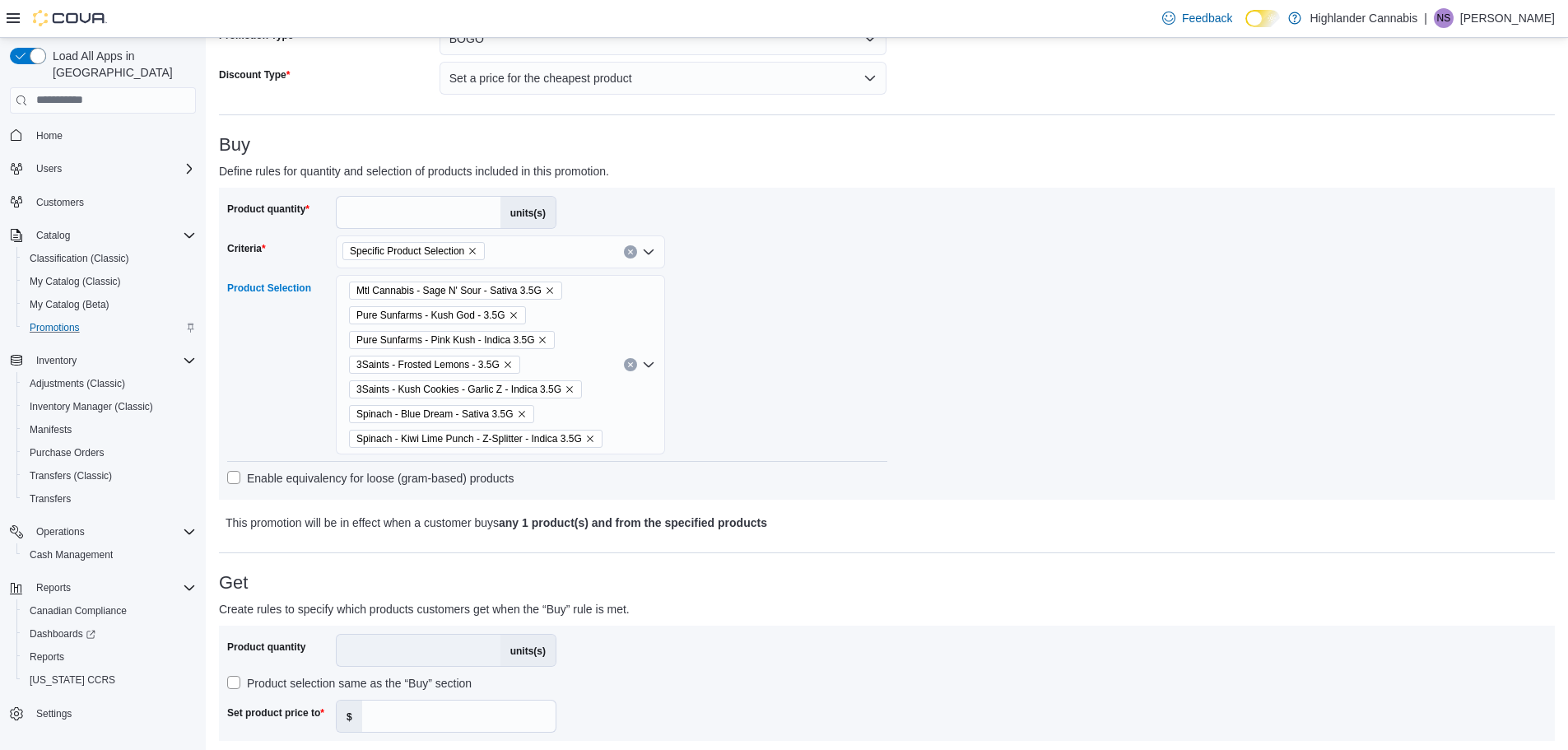
click at [606, 314] on div "Mtl Cannabis - Sage N' Sour - Sativa 3.5G Pure Sunfarms - Kush God - 3.5G Pure …" at bounding box center [500, 364] width 329 height 179
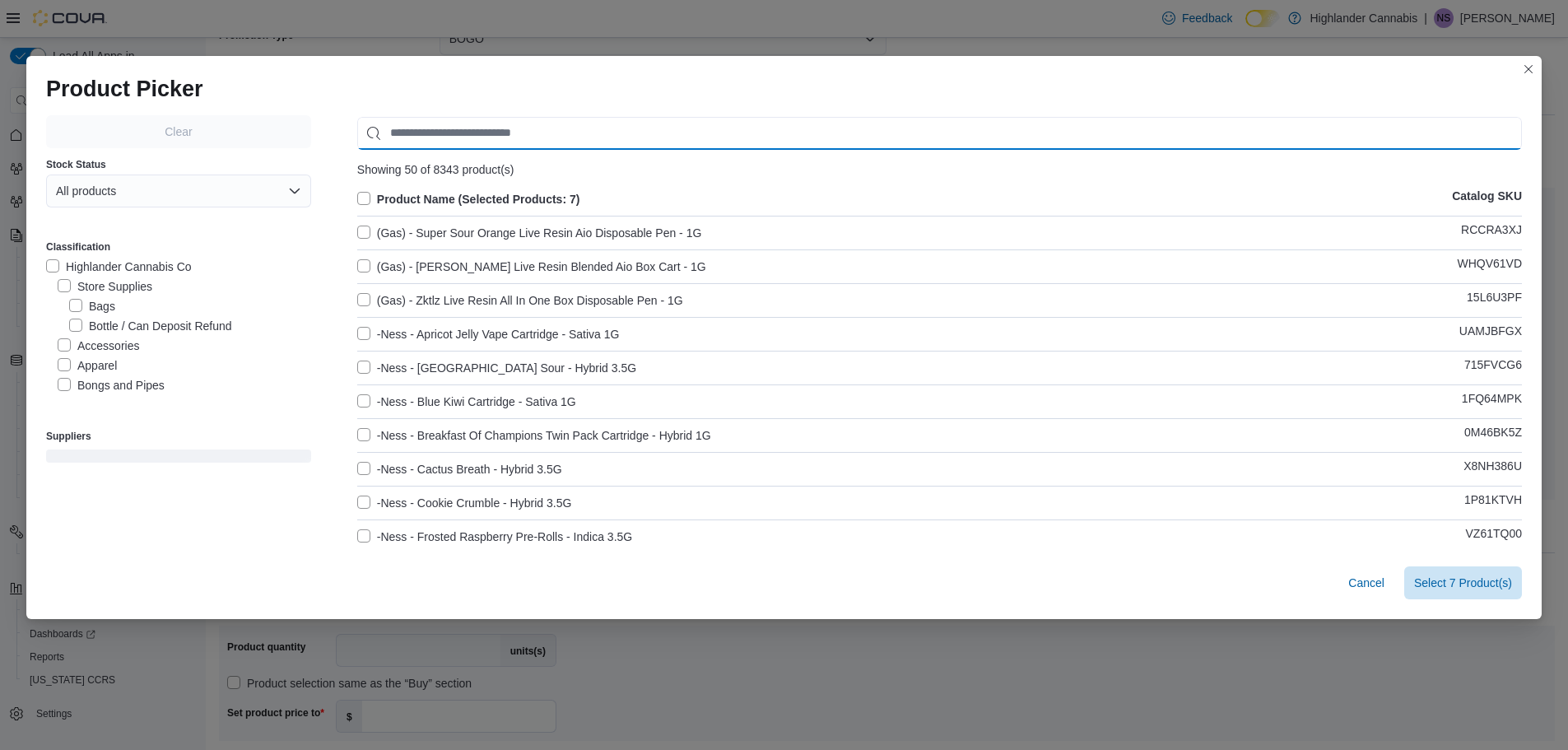
click at [617, 130] on input "Use aria labels when no actual label is in use" at bounding box center [939, 134] width 1164 height 33
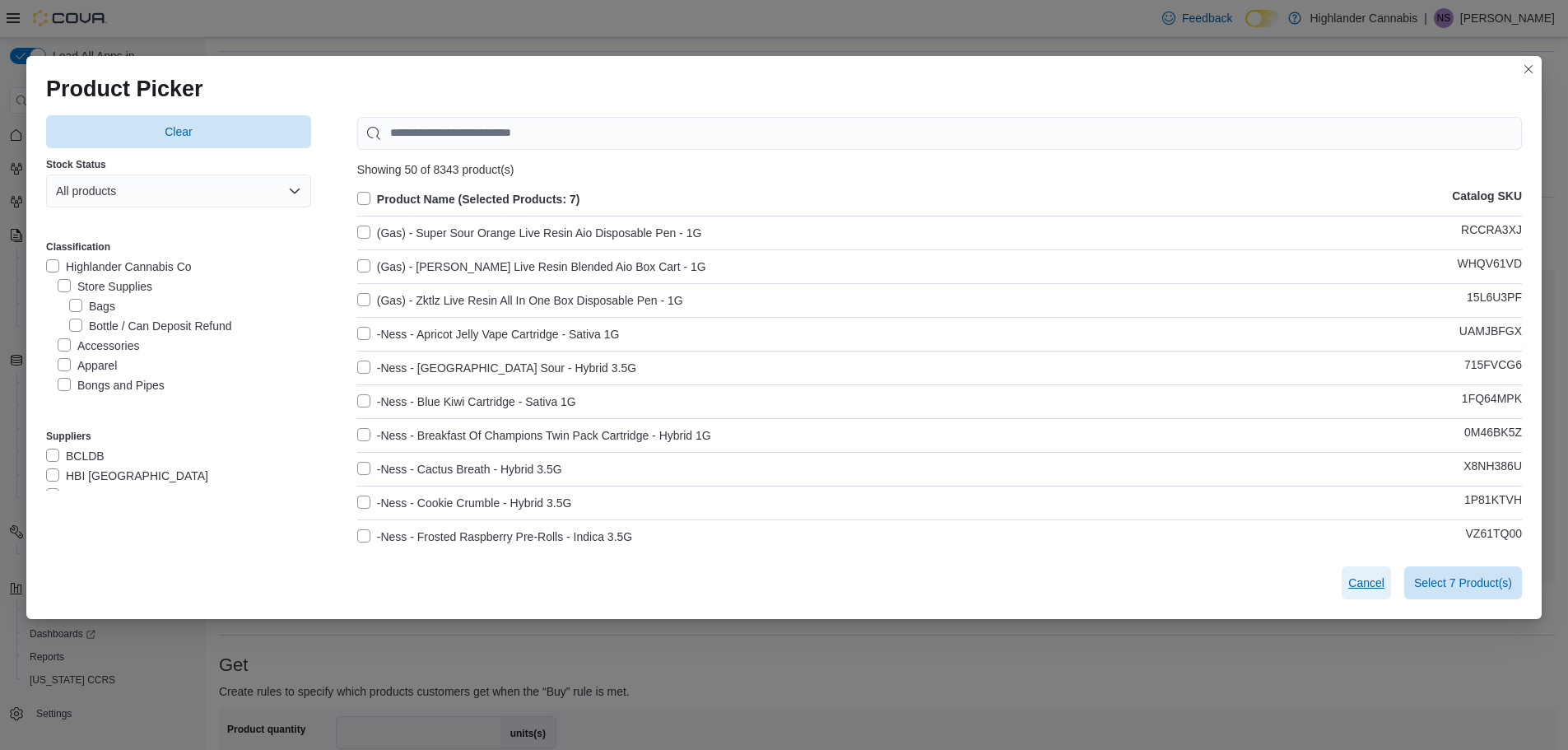
click at [1384, 588] on span "Cancel" at bounding box center [1366, 582] width 37 height 16
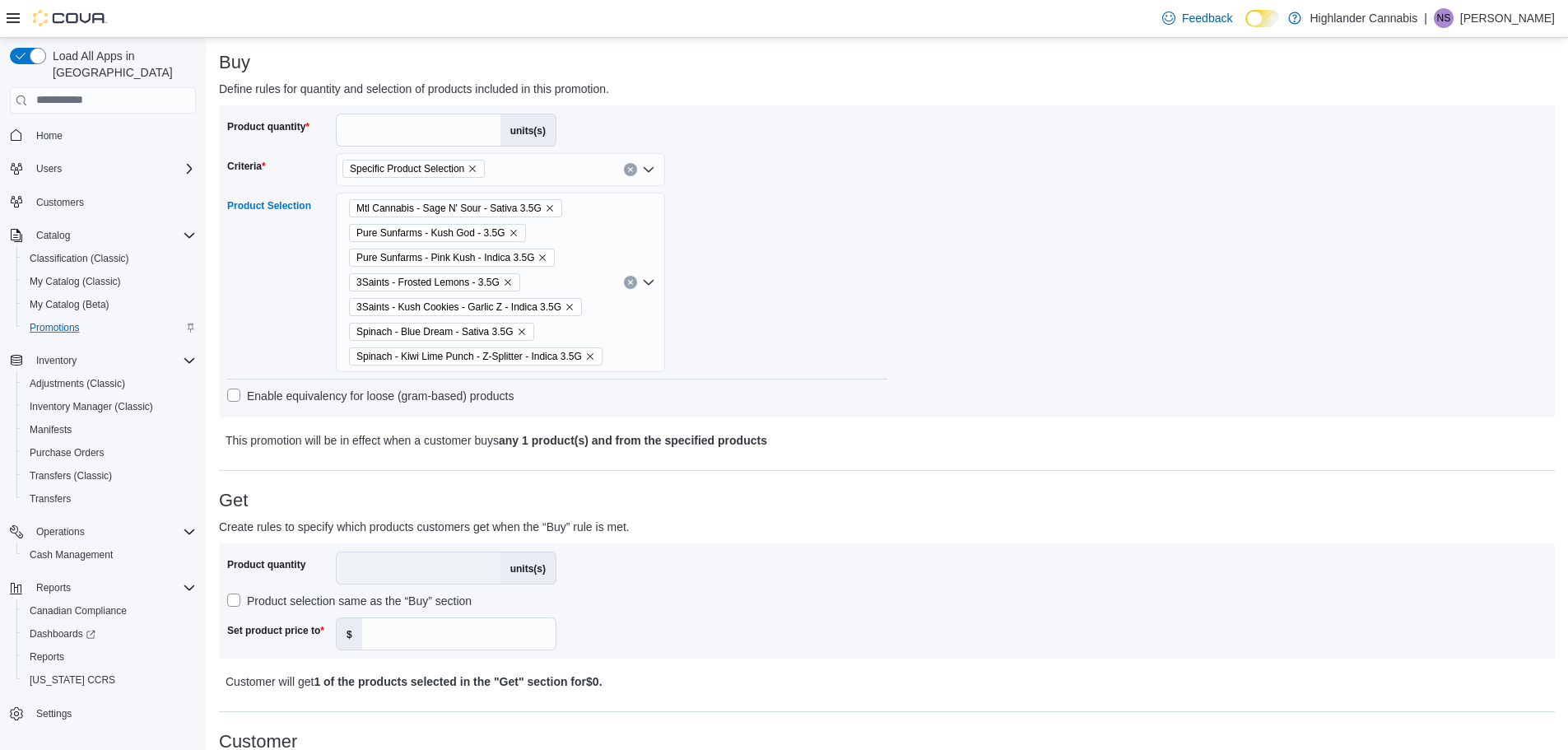
scroll to position [494, 0]
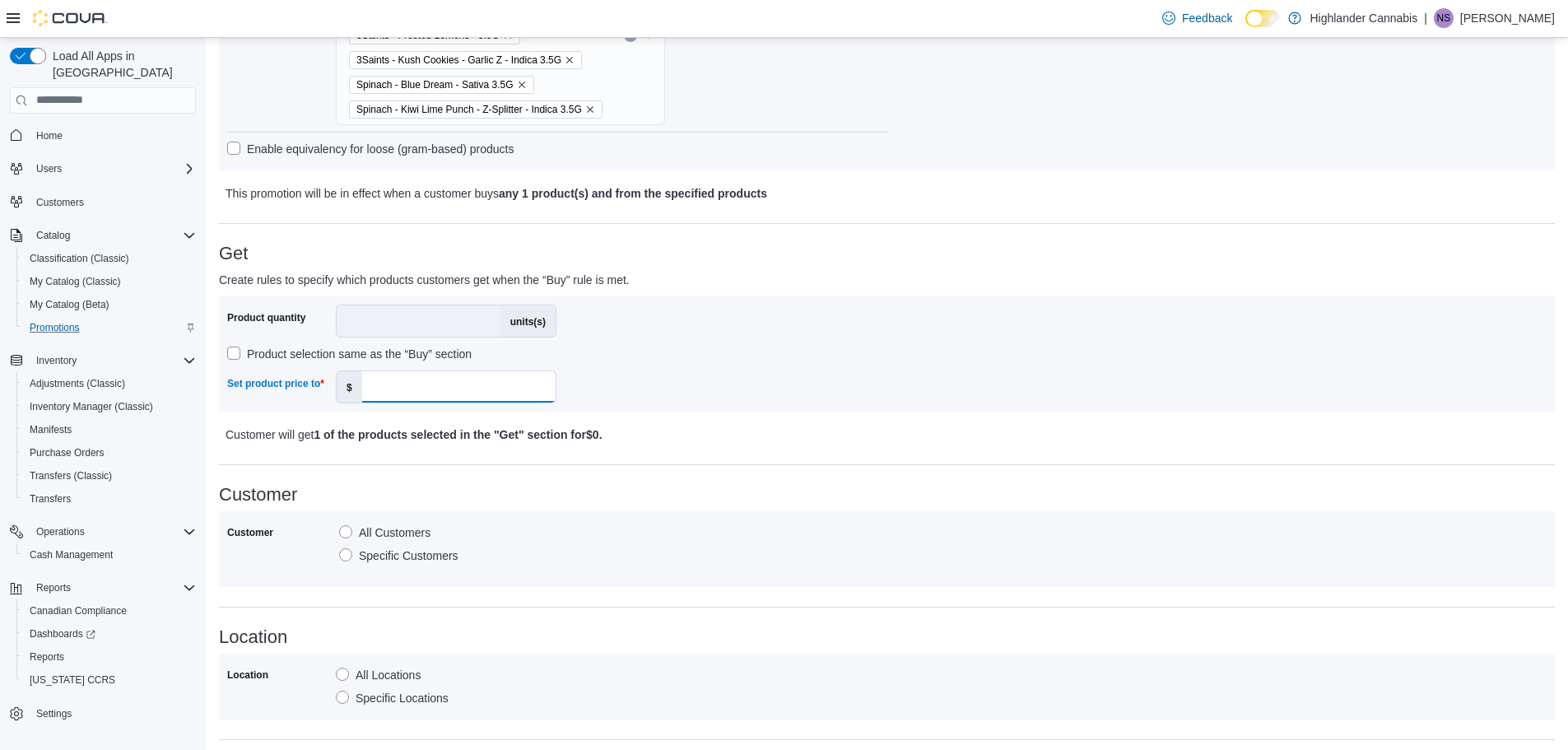
click at [398, 393] on input "Set product price to" at bounding box center [459, 387] width 194 height 31
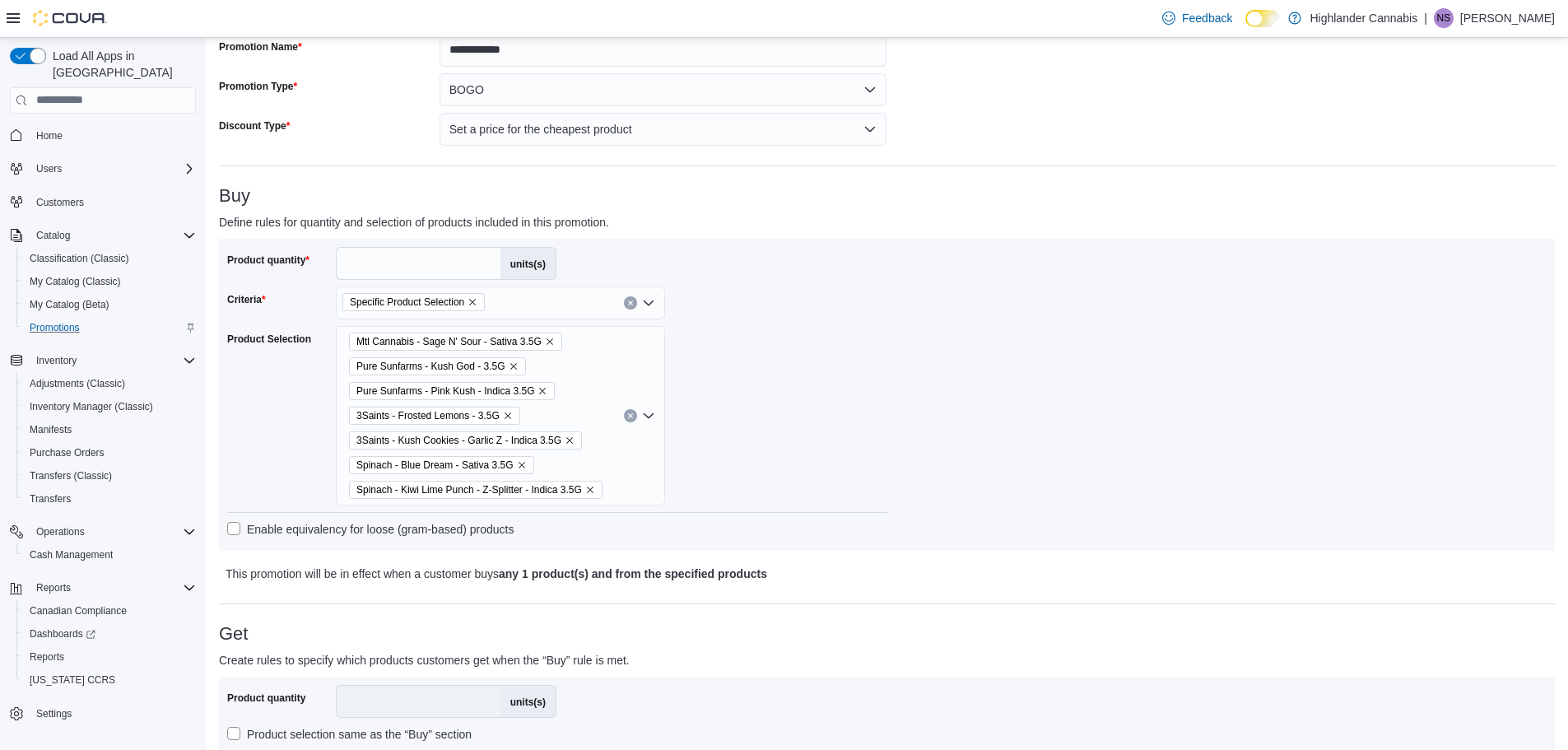
scroll to position [0, 0]
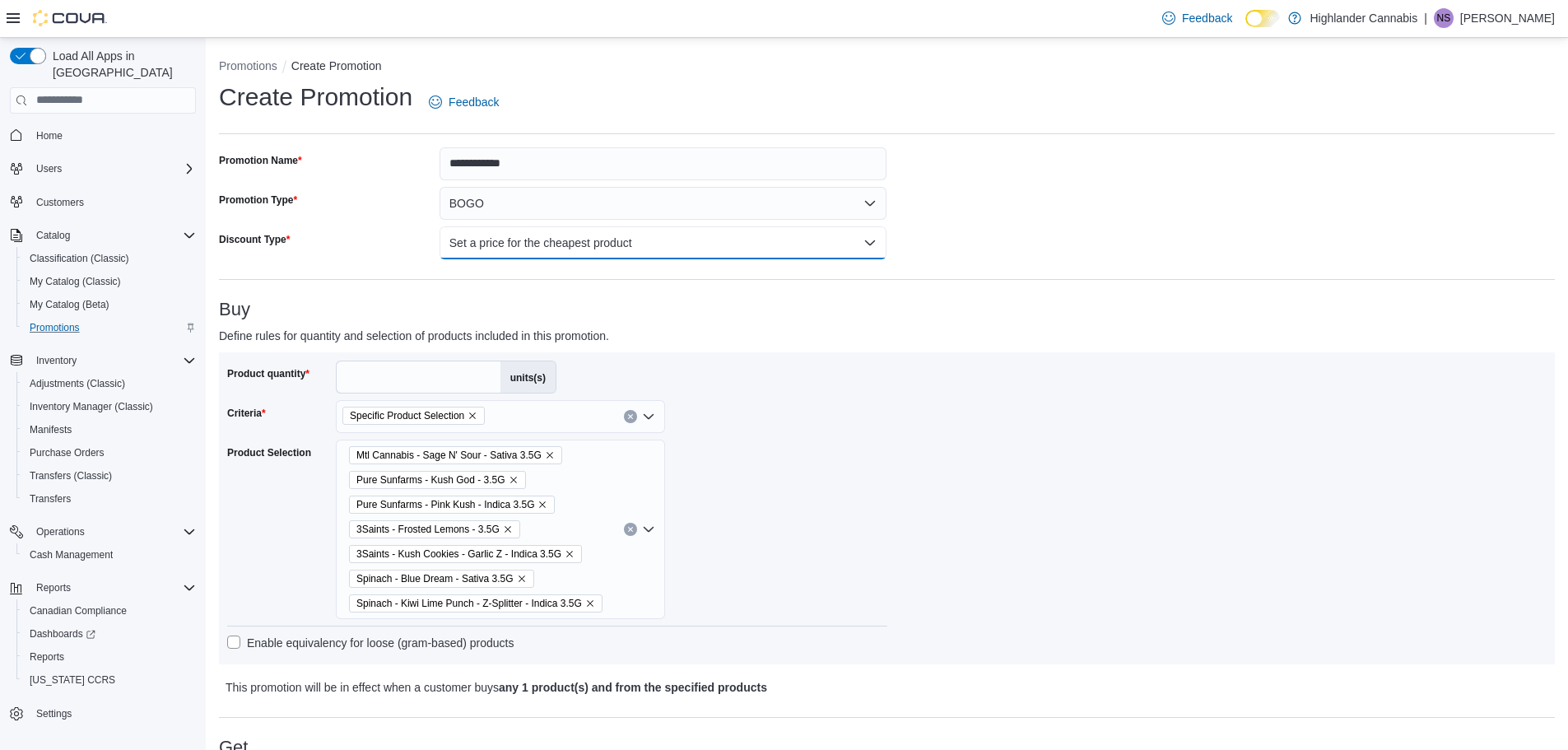
click at [558, 244] on button "Set a price for the cheapest product" at bounding box center [663, 242] width 448 height 33
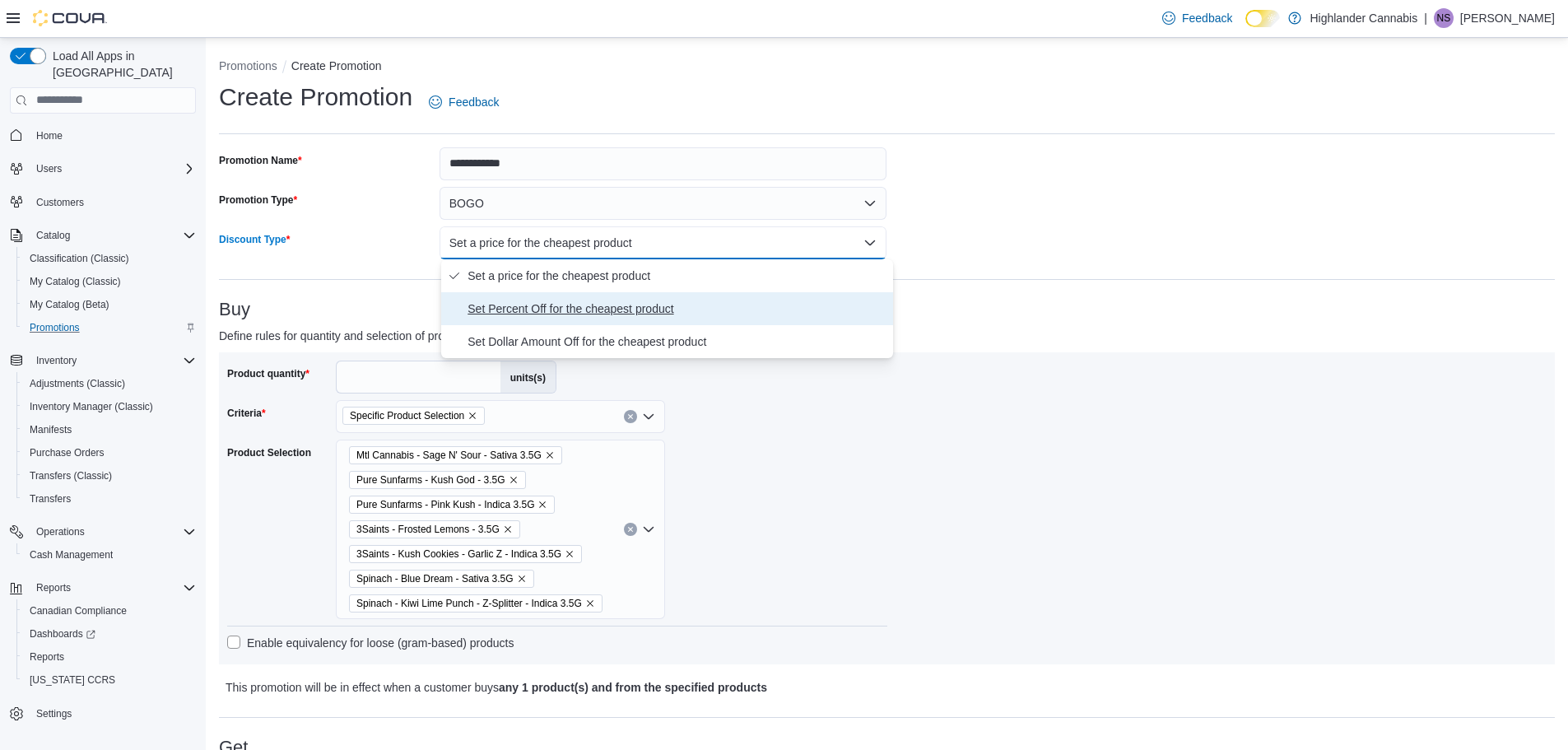
click at [569, 310] on span "Set Percent Off for the cheapest product" at bounding box center [676, 309] width 419 height 20
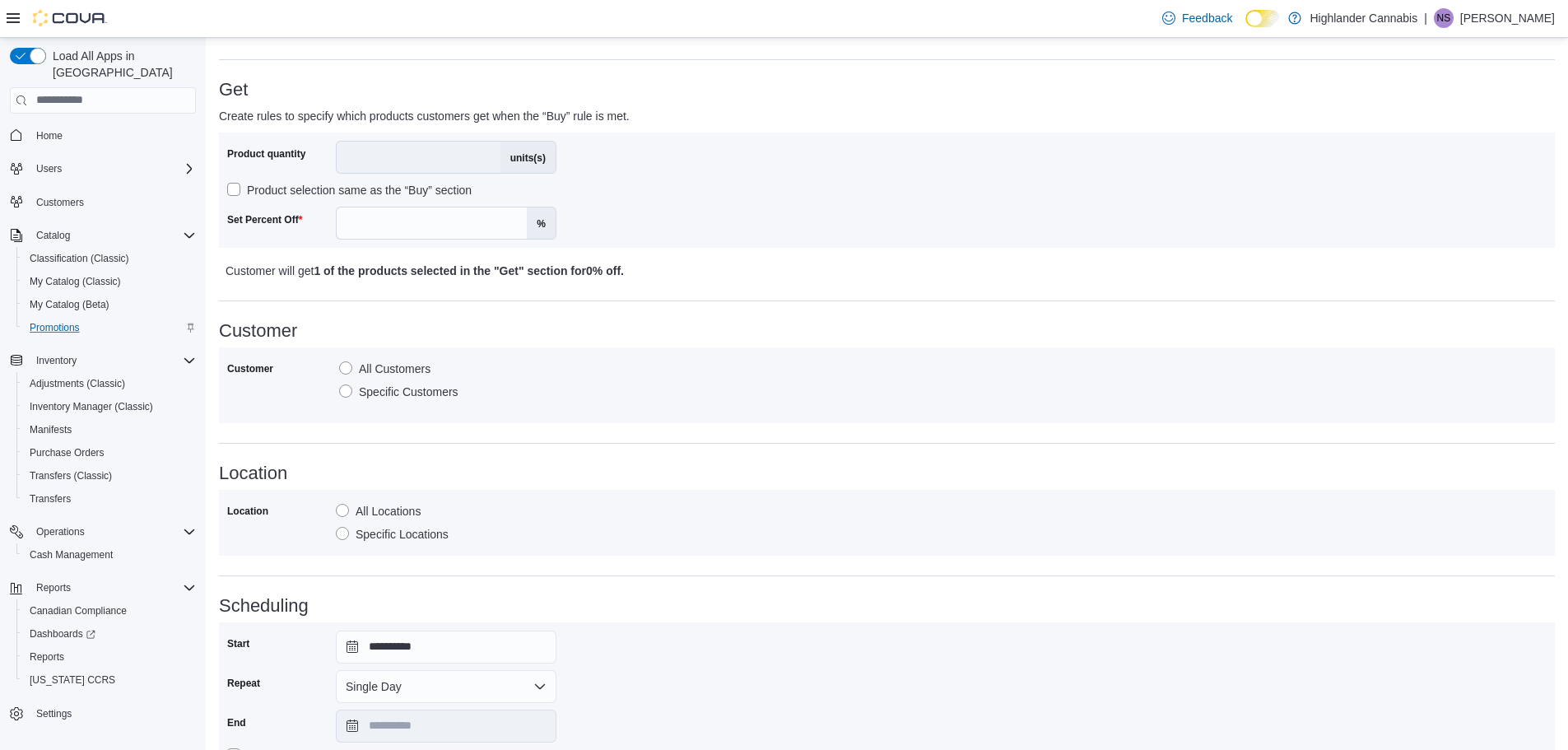
scroll to position [659, 0]
click at [452, 227] on input "Set Percent Off" at bounding box center [432, 222] width 190 height 31
type input "**"
click at [715, 260] on p "Customer will get 1 of the products selected in the "Get" section for 10% off ." at bounding box center [721, 270] width 992 height 20
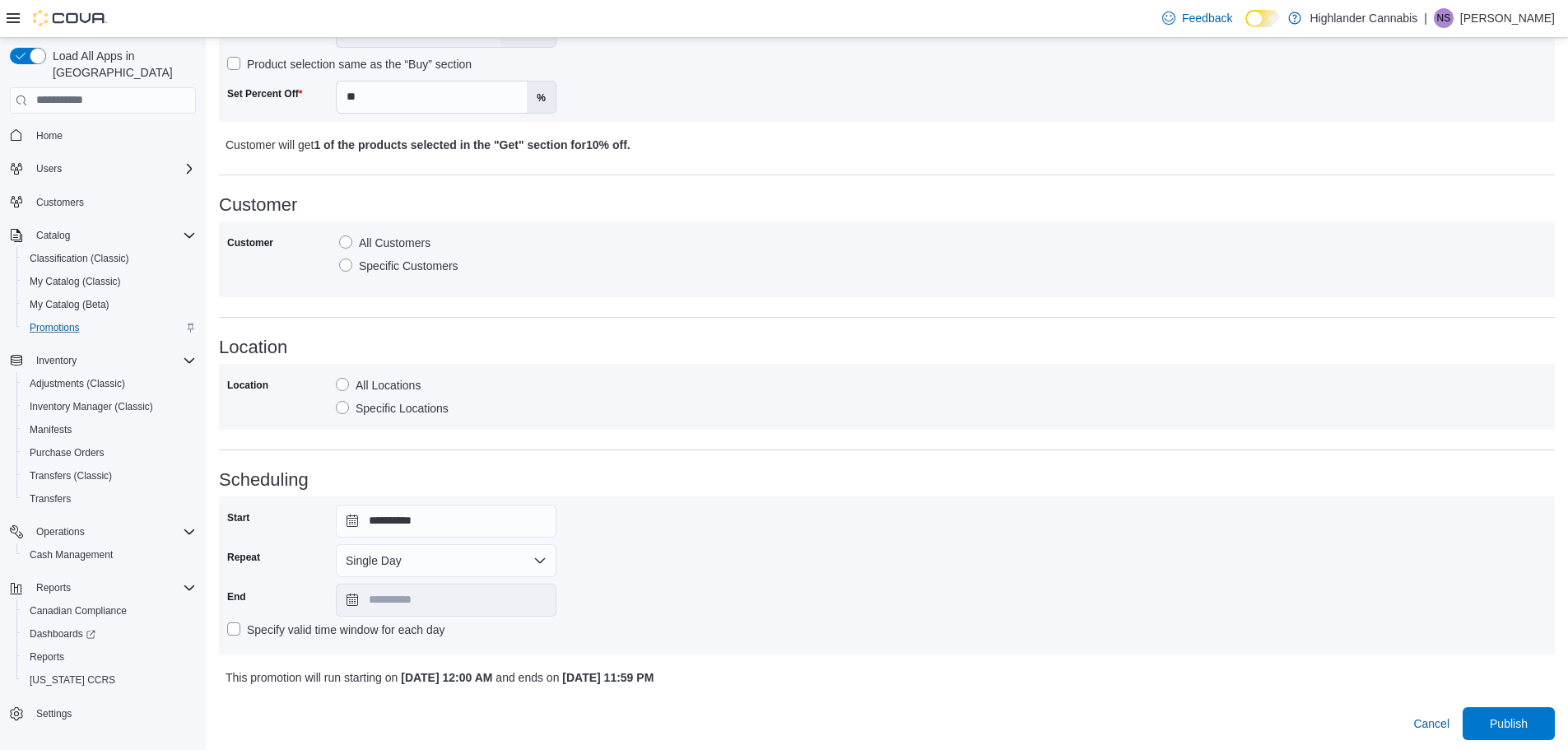
scroll to position [787, 0]
click at [410, 562] on button "Single Day" at bounding box center [446, 557] width 221 height 33
click at [397, 626] on span "Multi Day" at bounding box center [456, 623] width 188 height 20
click at [352, 596] on input "**********" at bounding box center [446, 597] width 221 height 33
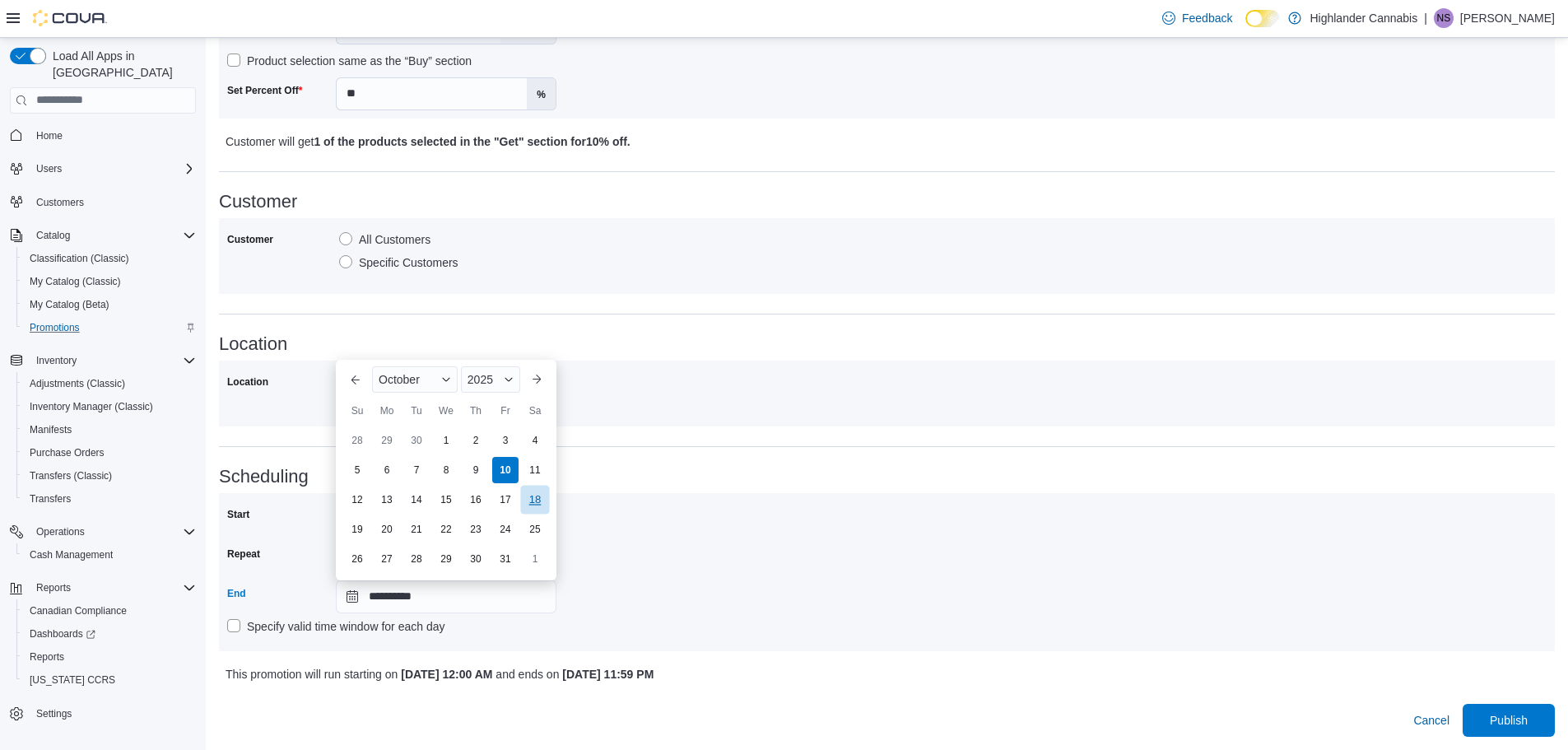
click at [532, 498] on div "18" at bounding box center [535, 499] width 29 height 29
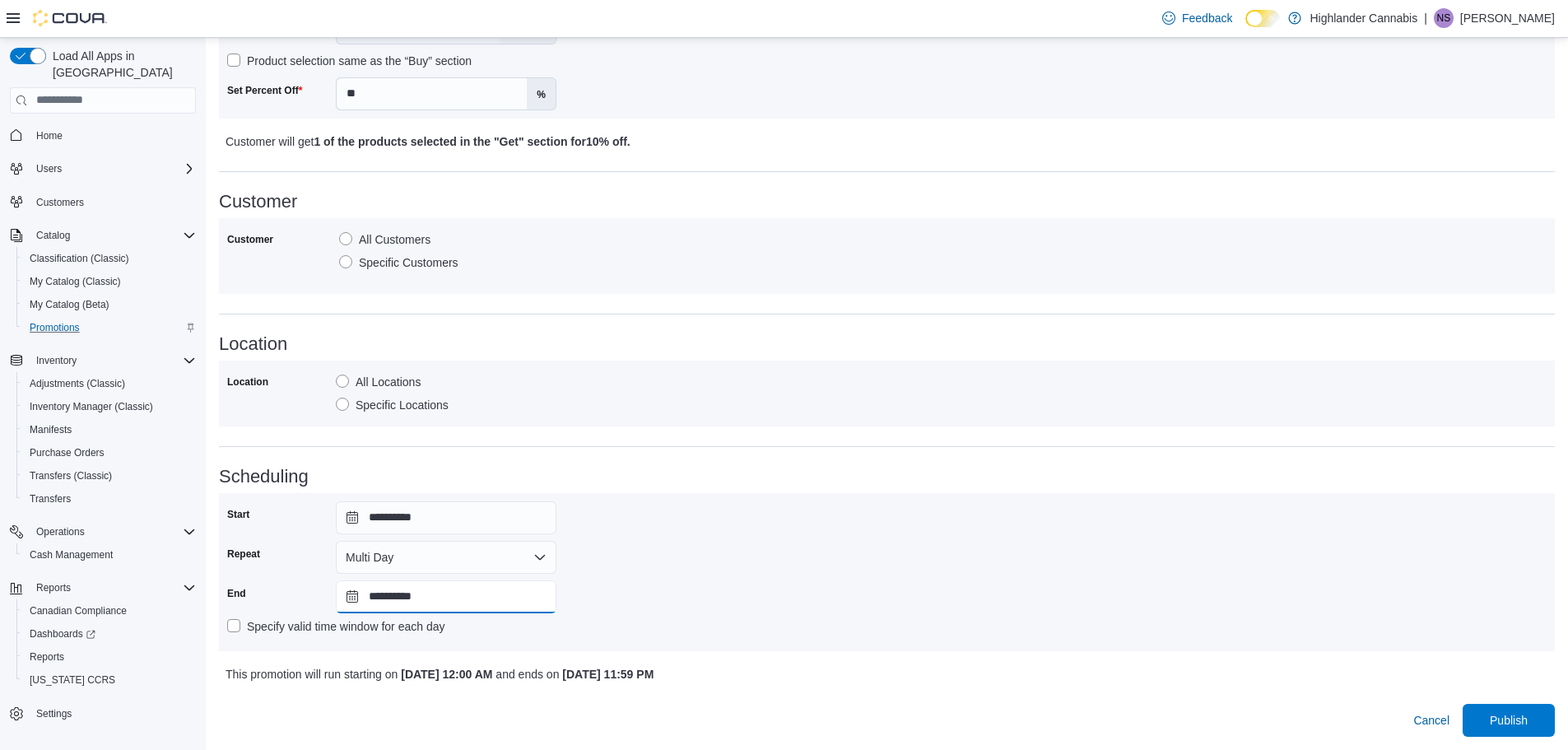
click at [353, 597] on input "**********" at bounding box center [446, 597] width 221 height 33
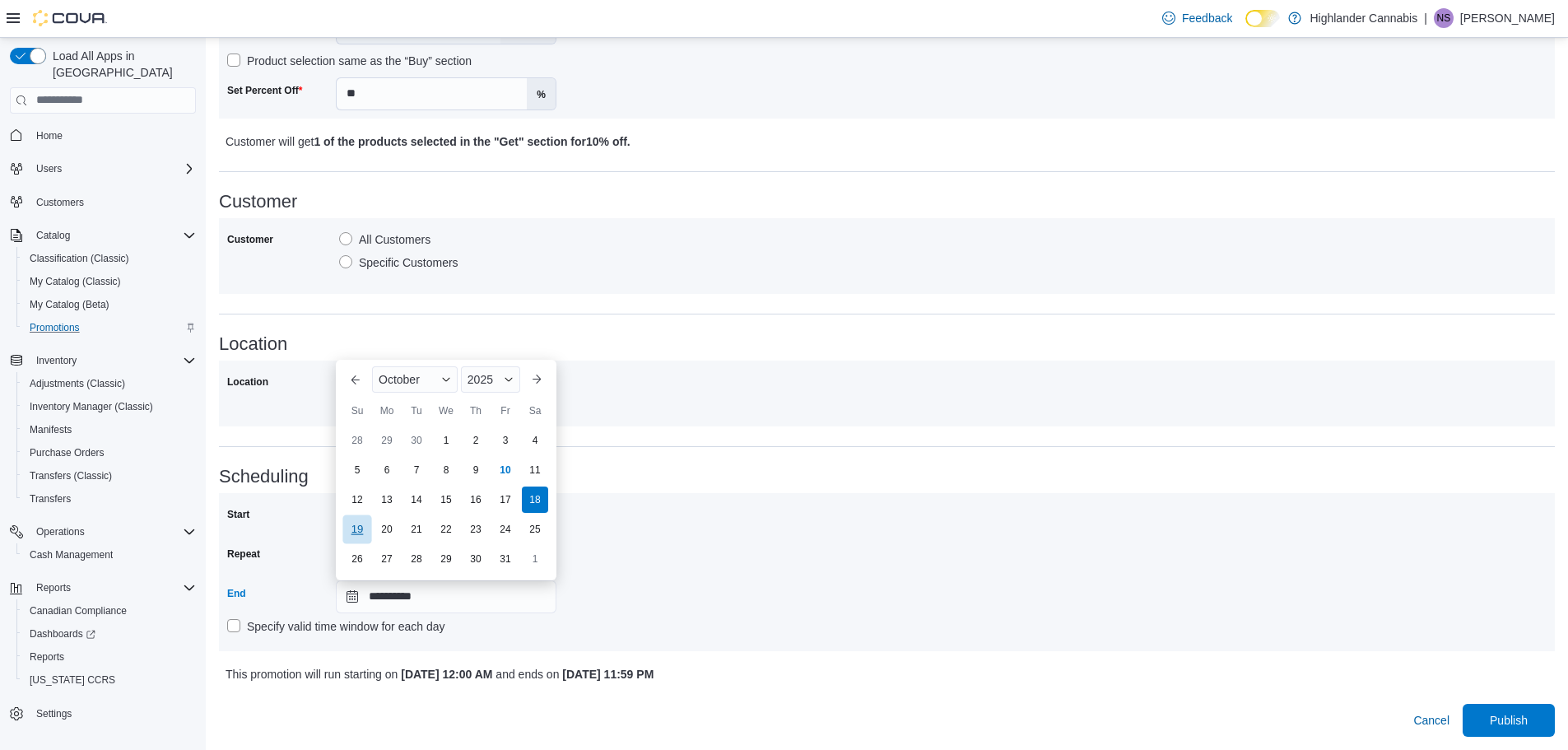
click at [361, 529] on div "19" at bounding box center [357, 529] width 29 height 29
type input "**********"
click at [1521, 727] on span "Publish" at bounding box center [1509, 719] width 38 height 16
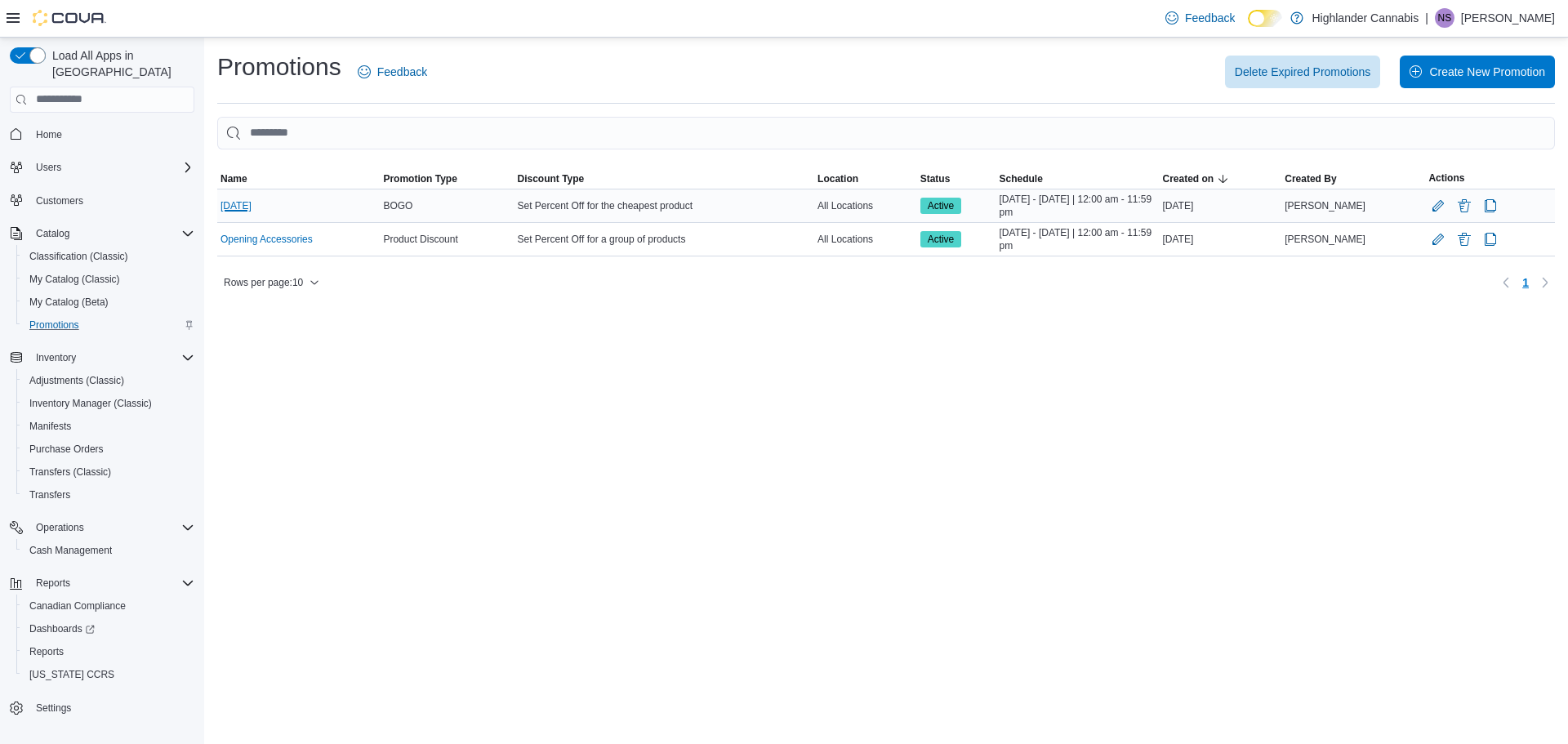
click at [250, 200] on link "[DATE]" at bounding box center [235, 205] width 31 height 13
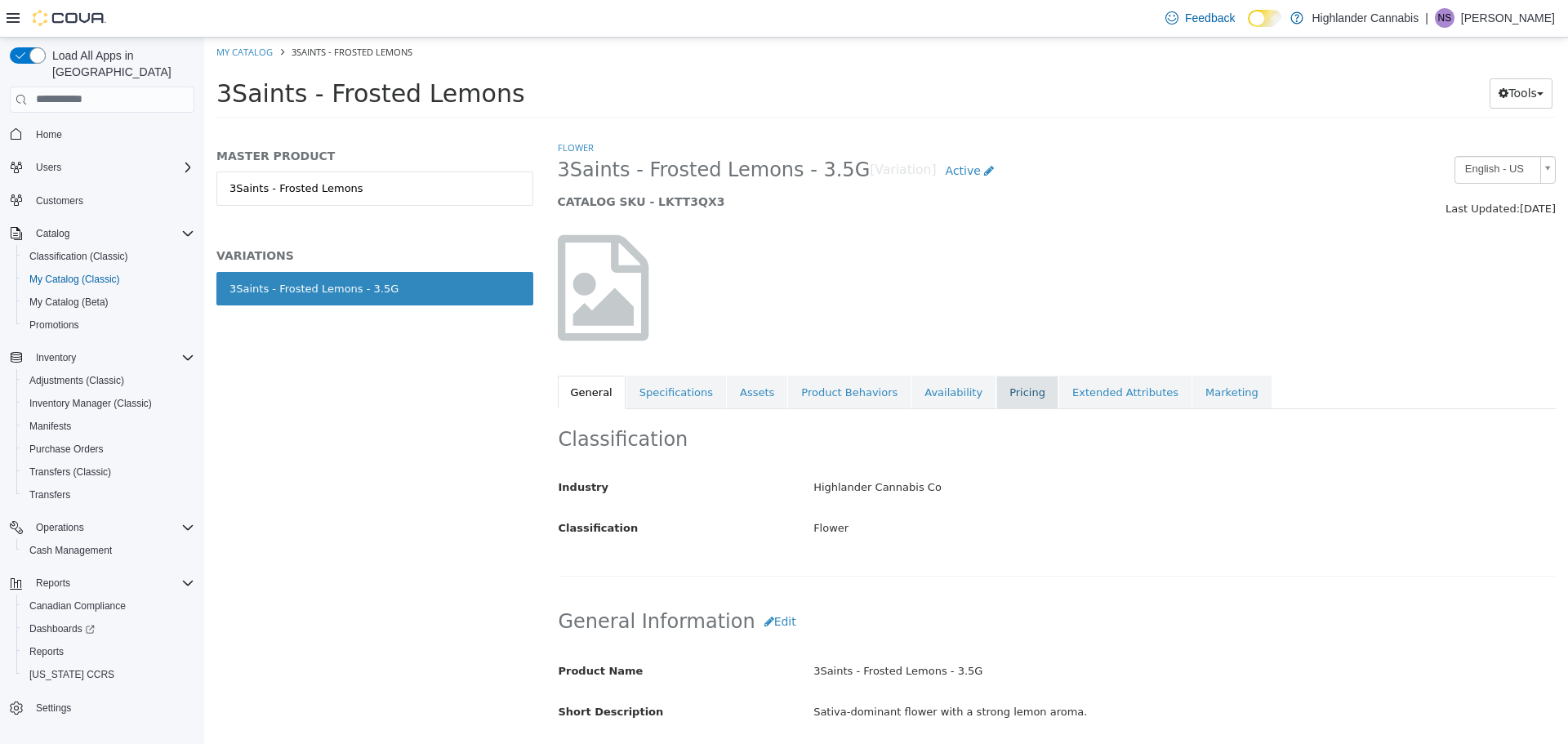
click at [996, 396] on link "Pricing" at bounding box center [1028, 392] width 62 height 35
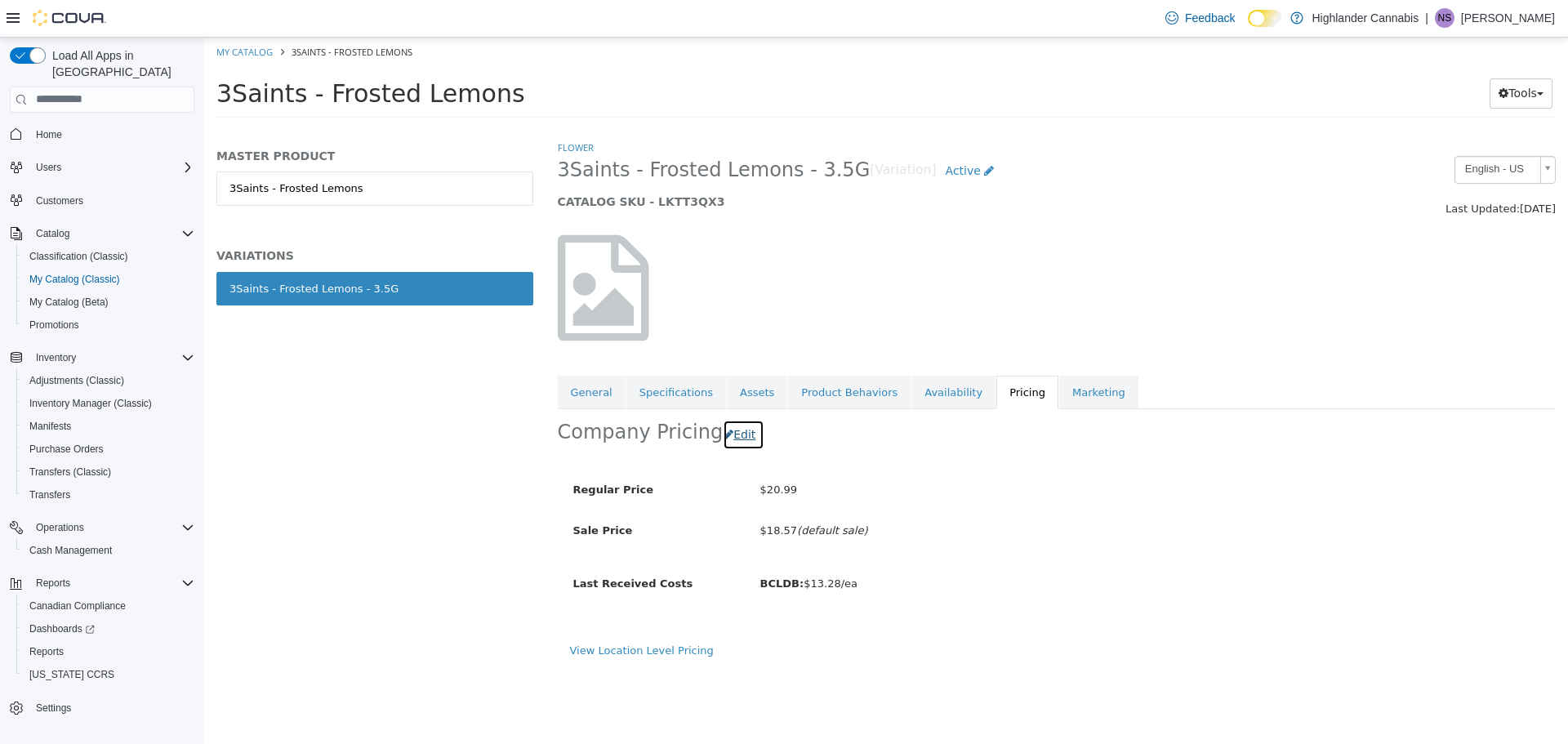
click at [723, 431] on icon "button" at bounding box center [728, 434] width 10 height 12
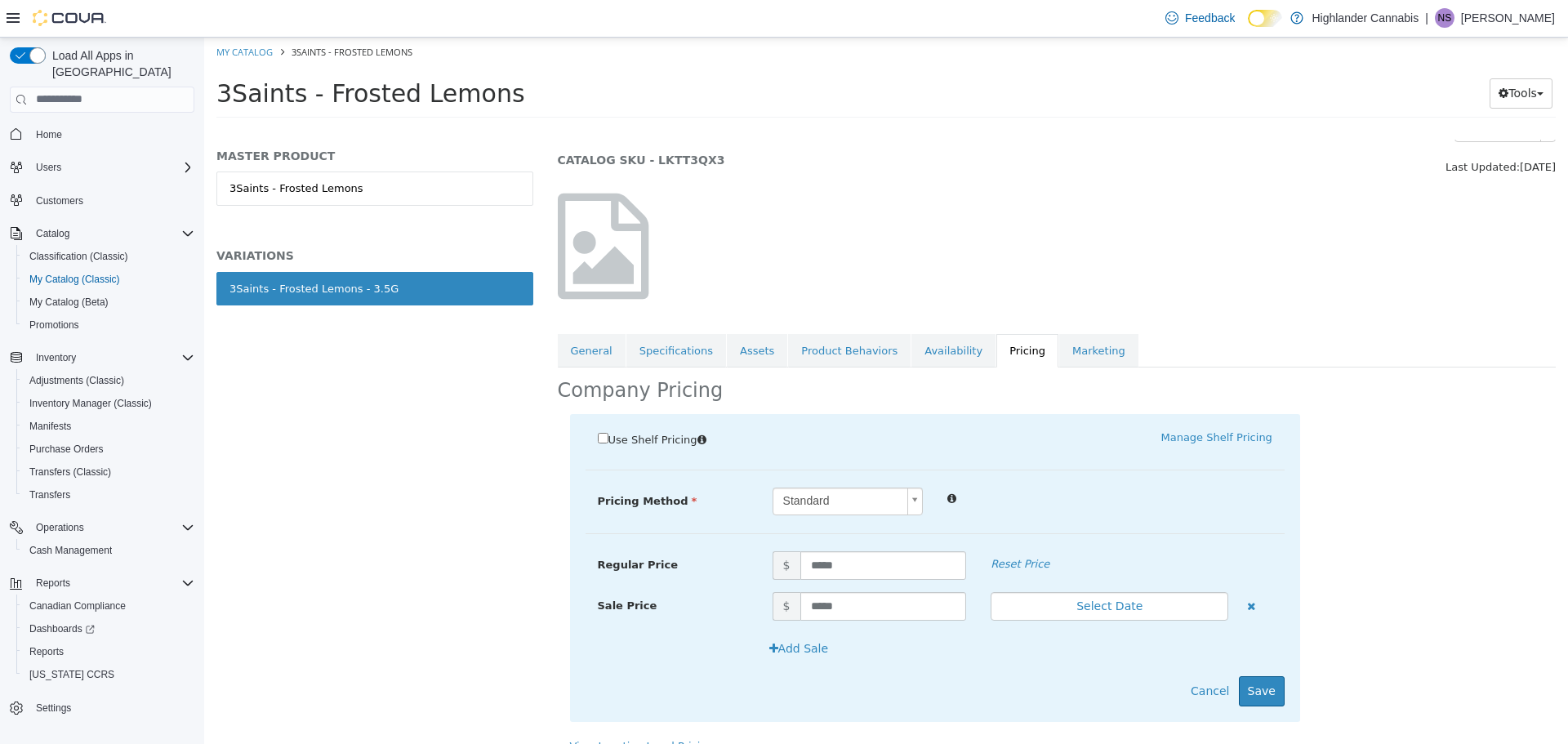
scroll to position [64, 0]
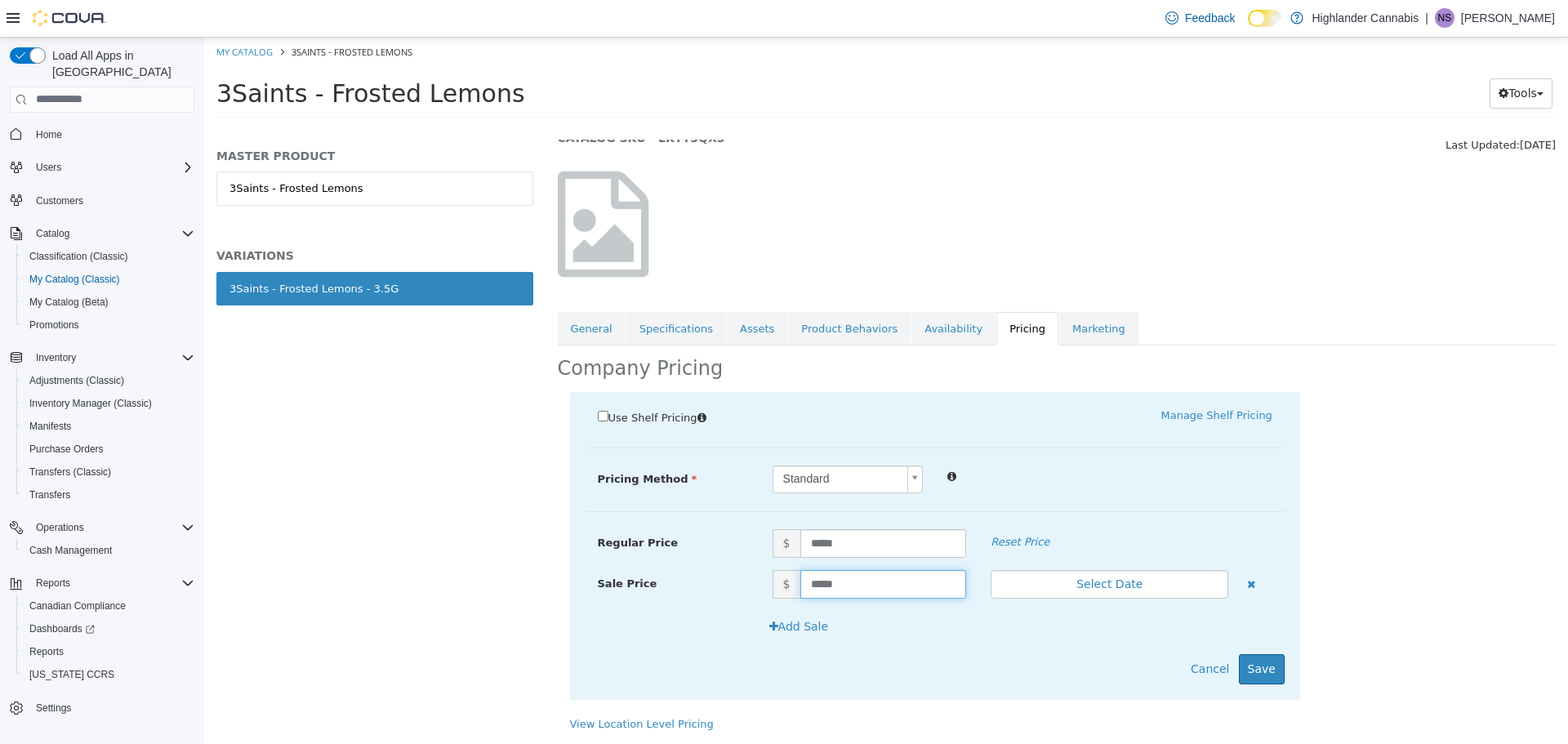
click at [844, 584] on input "*****" at bounding box center [883, 584] width 167 height 29
type input "*"
click at [1255, 667] on button "Save" at bounding box center [1261, 669] width 46 height 30
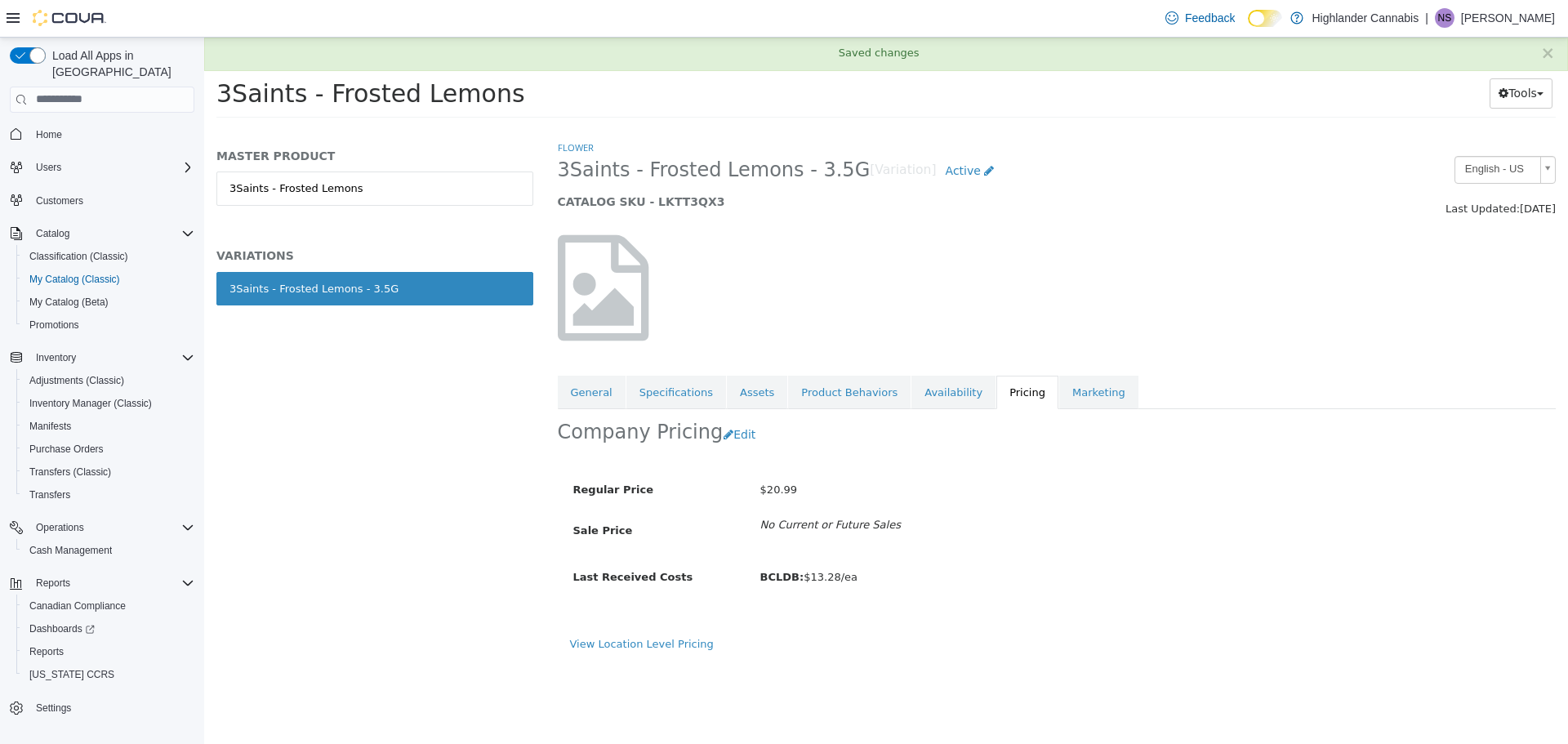
scroll to position [0, 0]
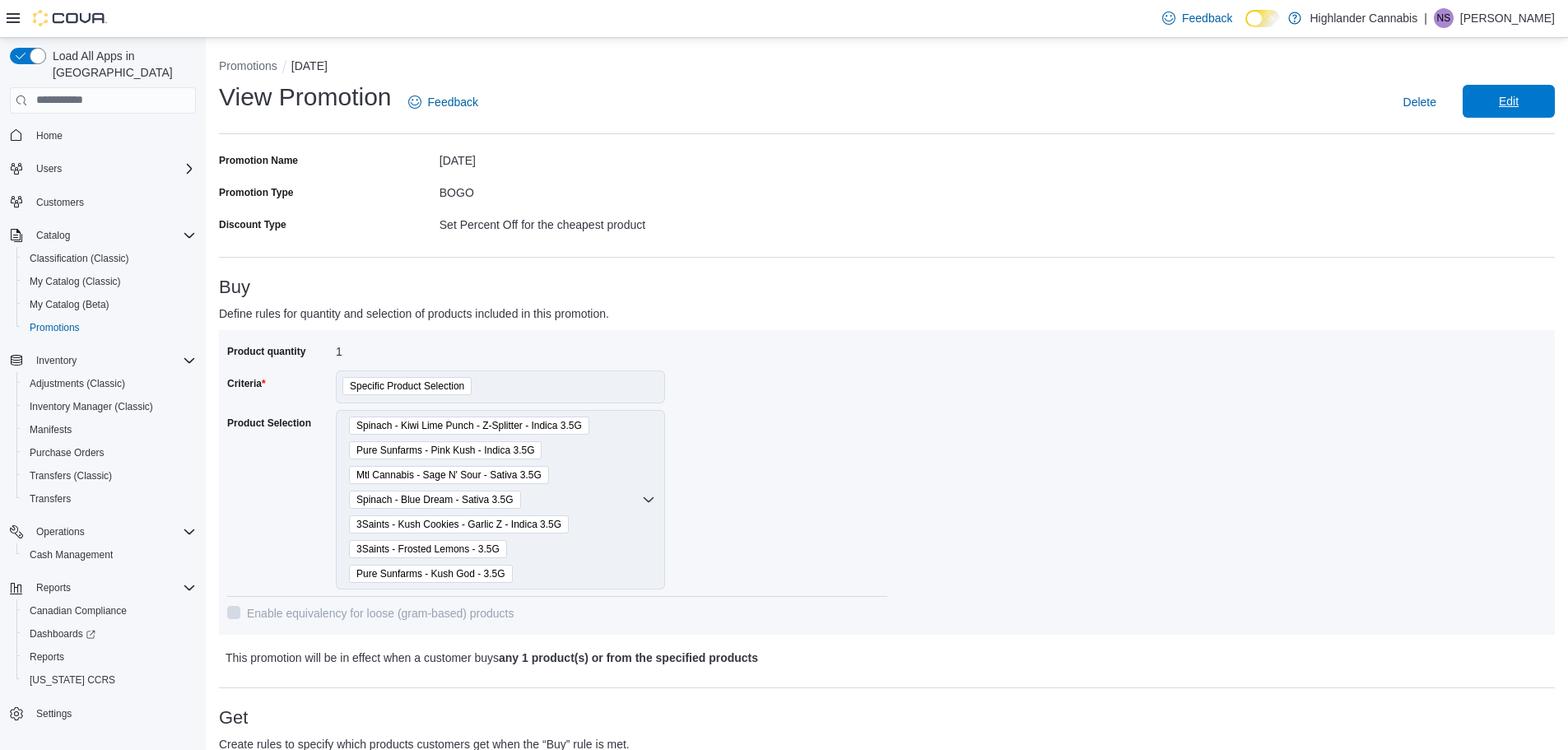
click at [1542, 110] on span "Edit" at bounding box center [1509, 101] width 72 height 33
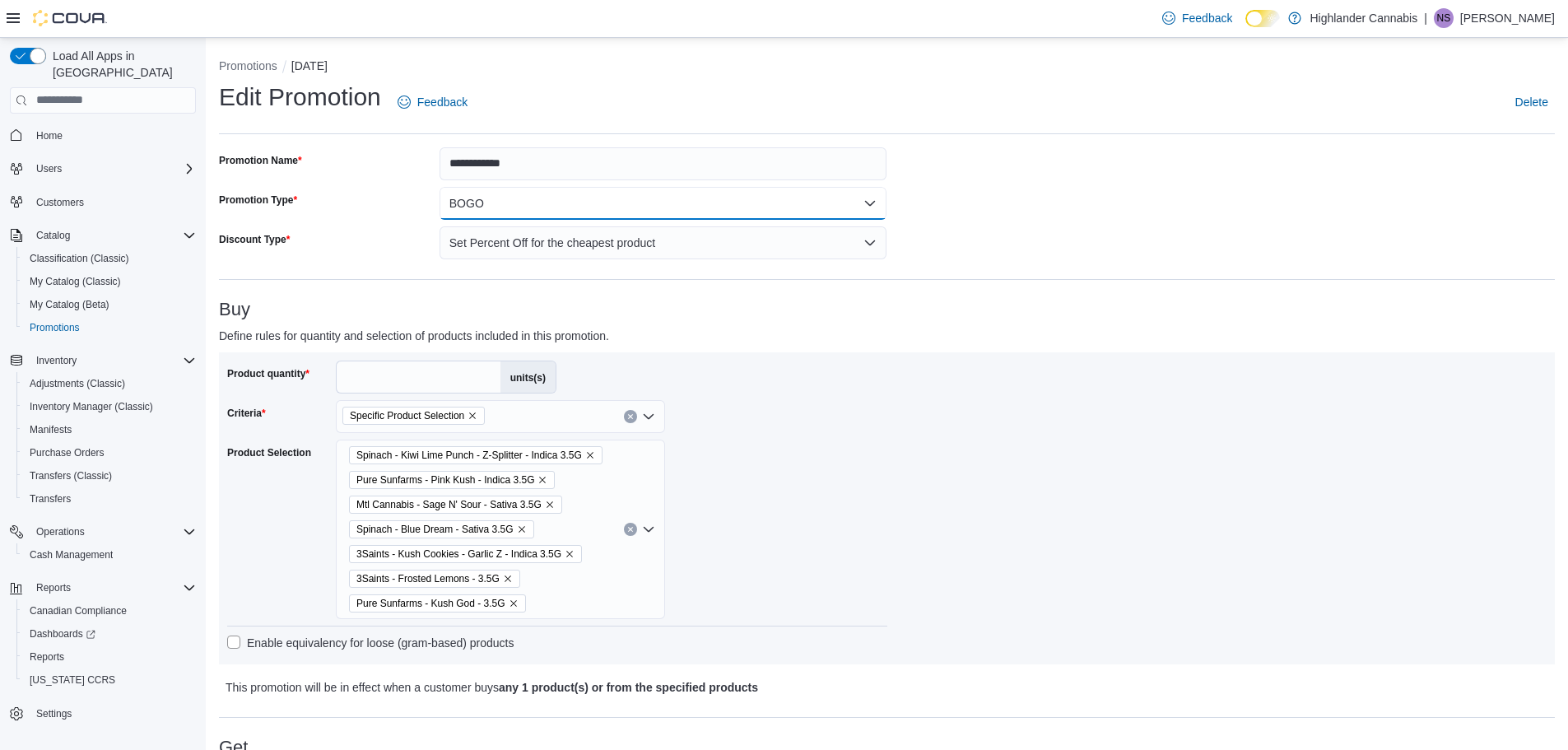
click at [641, 202] on button "BOGO" at bounding box center [663, 203] width 448 height 33
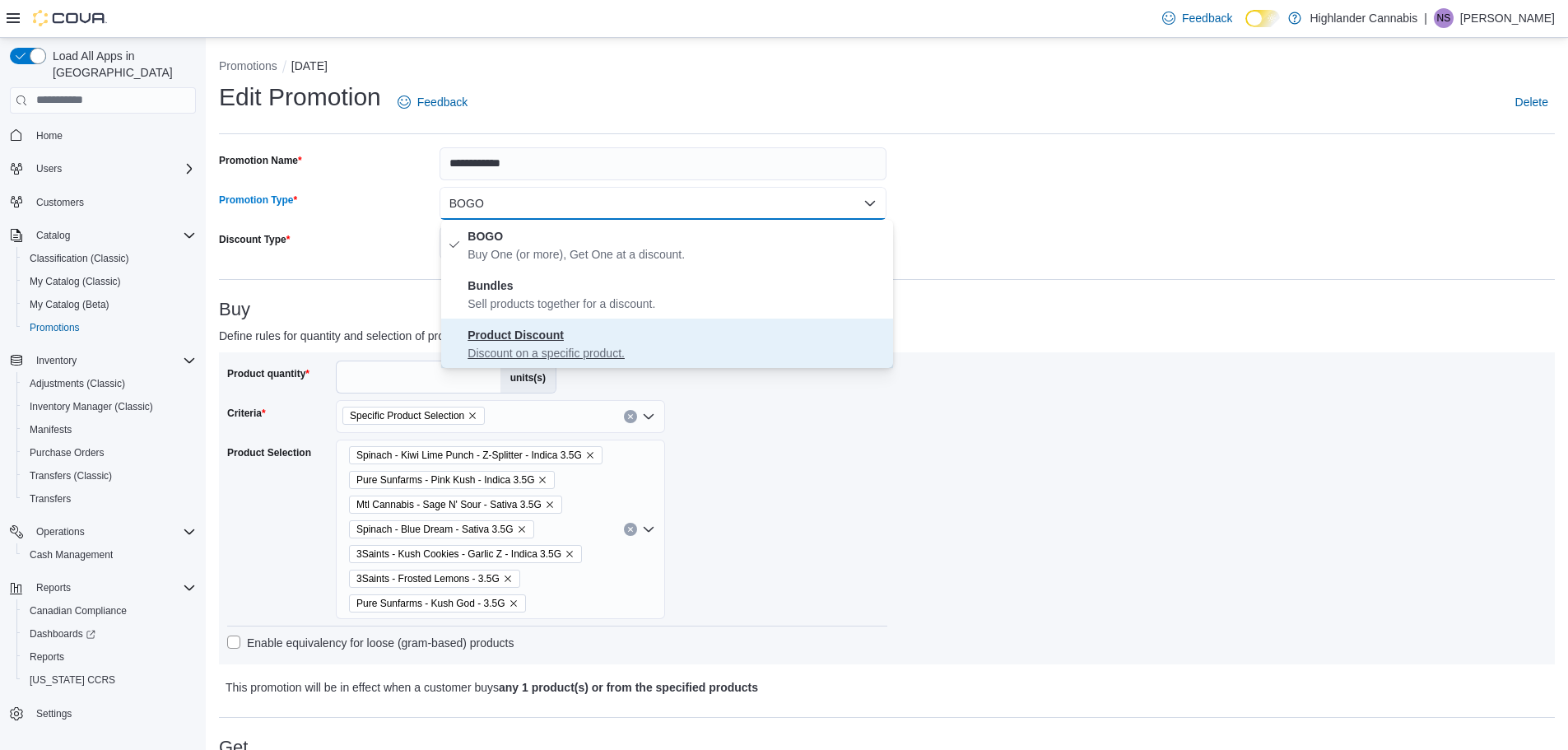
click at [614, 338] on span "Product Discount Discount on a specific product." at bounding box center [676, 344] width 419 height 37
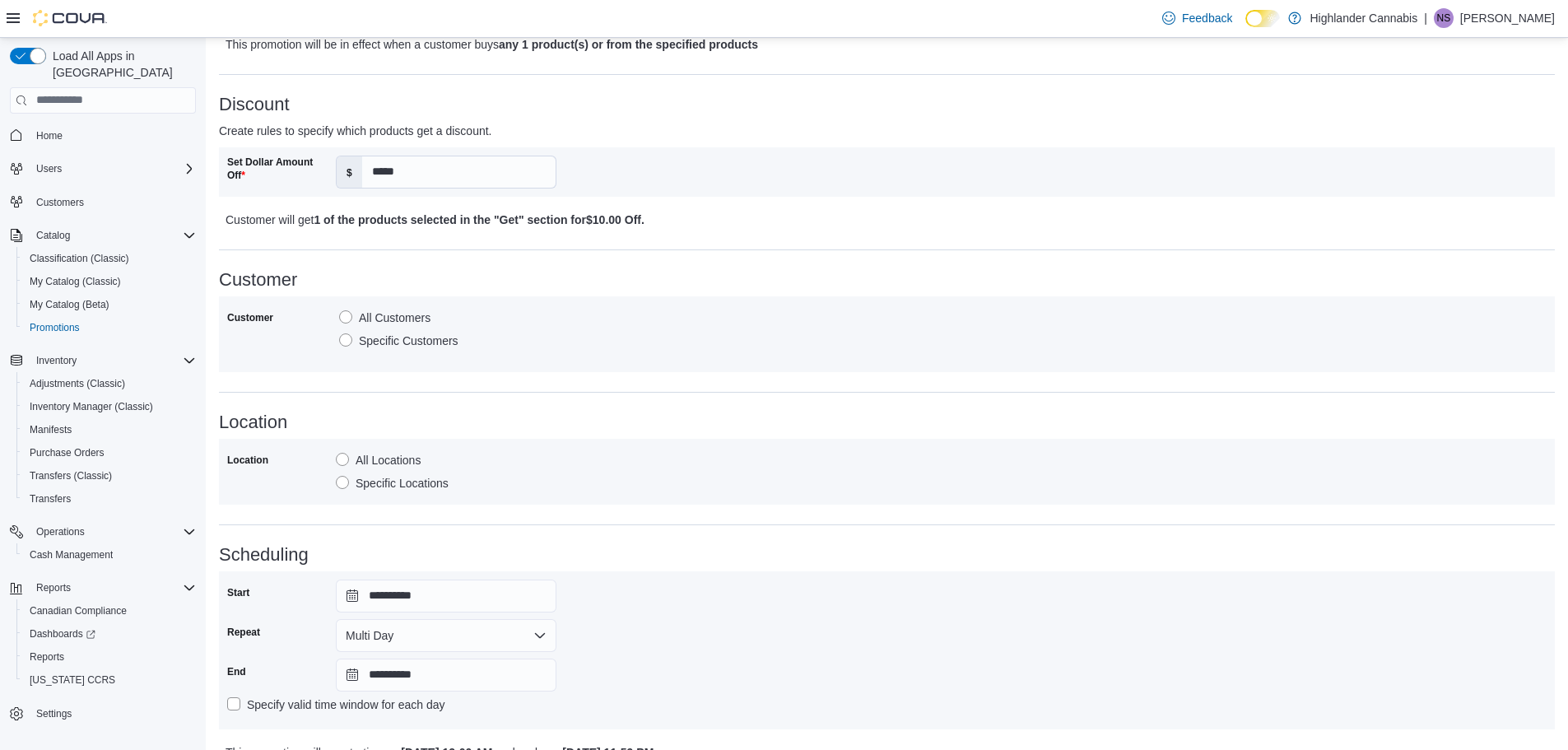
scroll to position [682, 0]
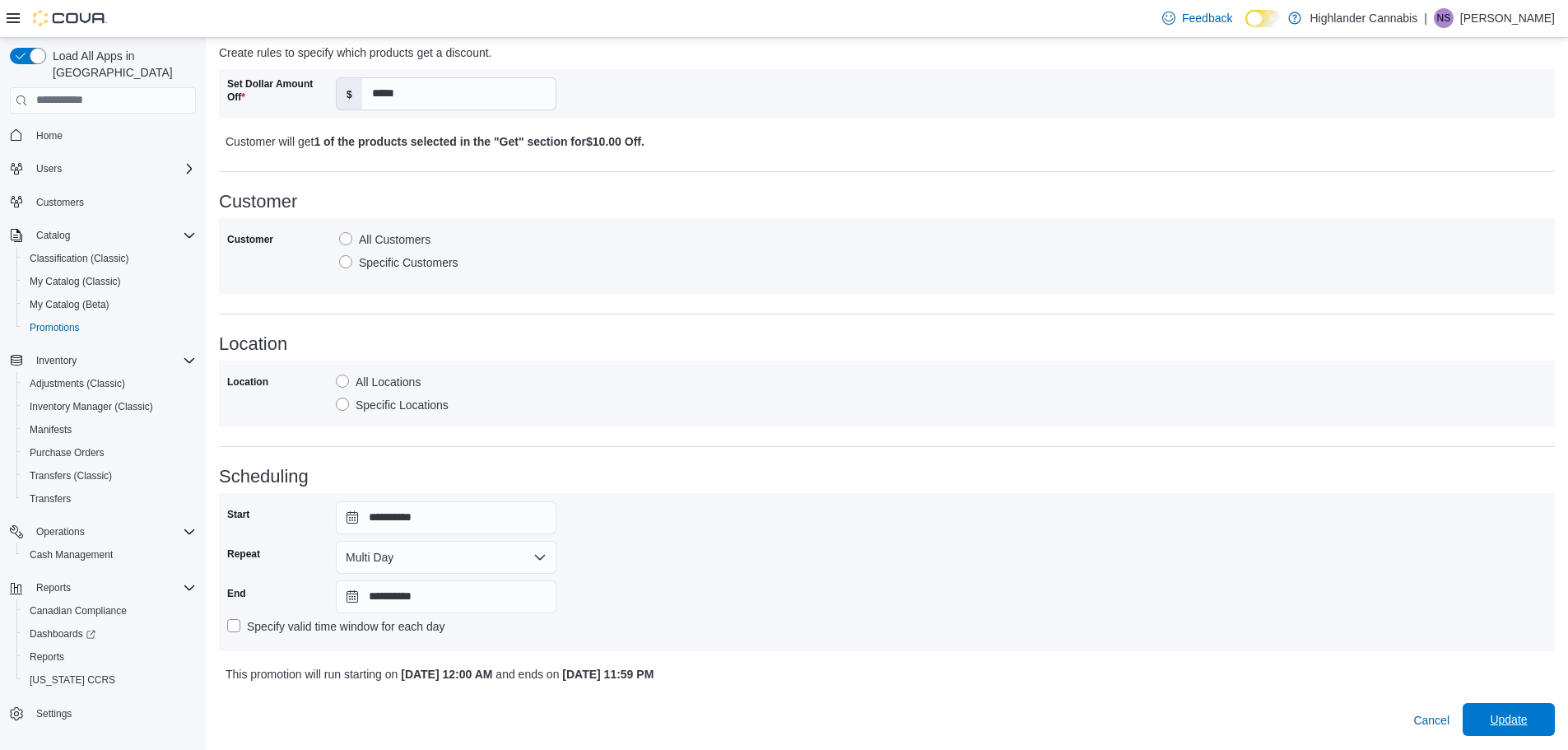
click at [1527, 715] on span "Update" at bounding box center [1509, 719] width 37 height 16
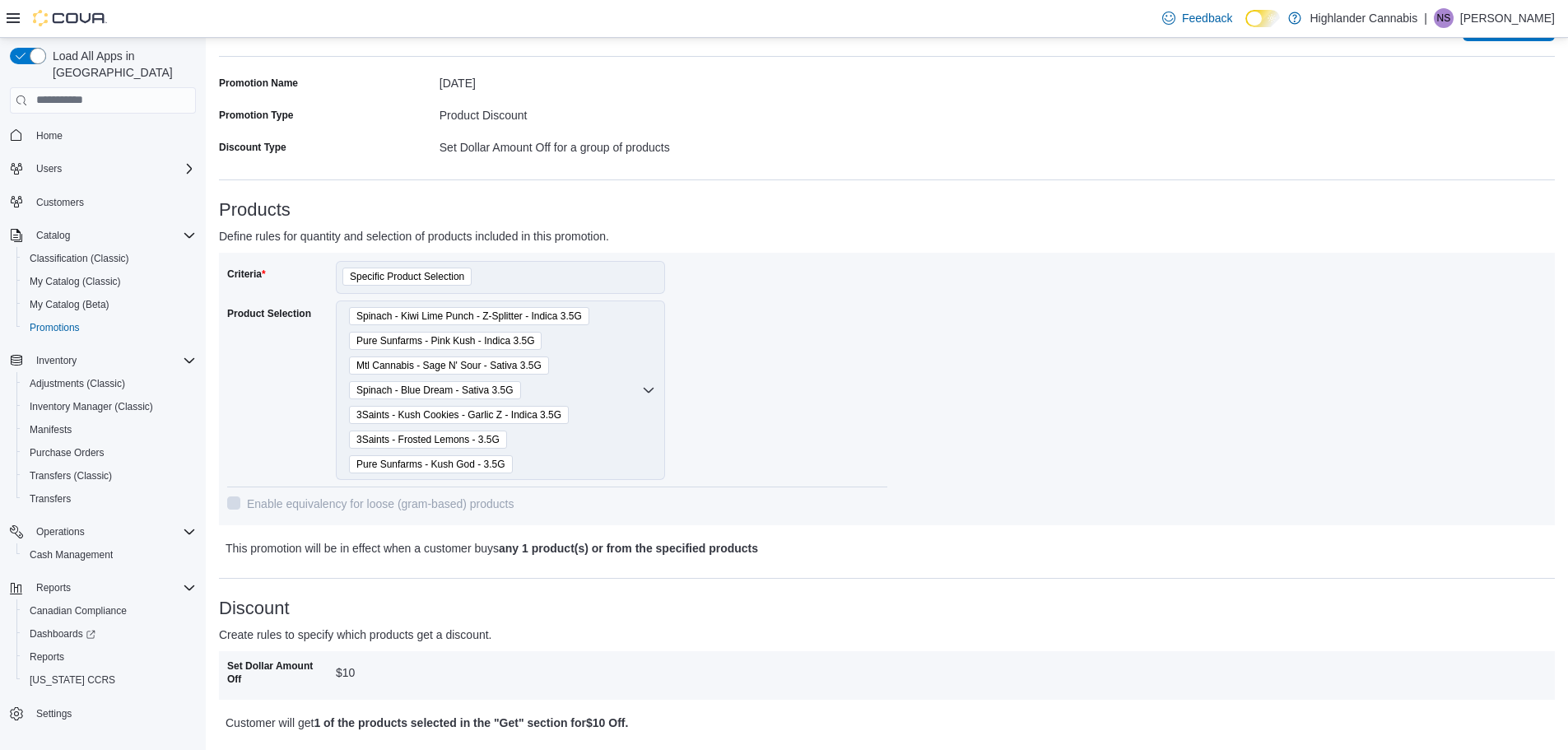
scroll to position [47, 0]
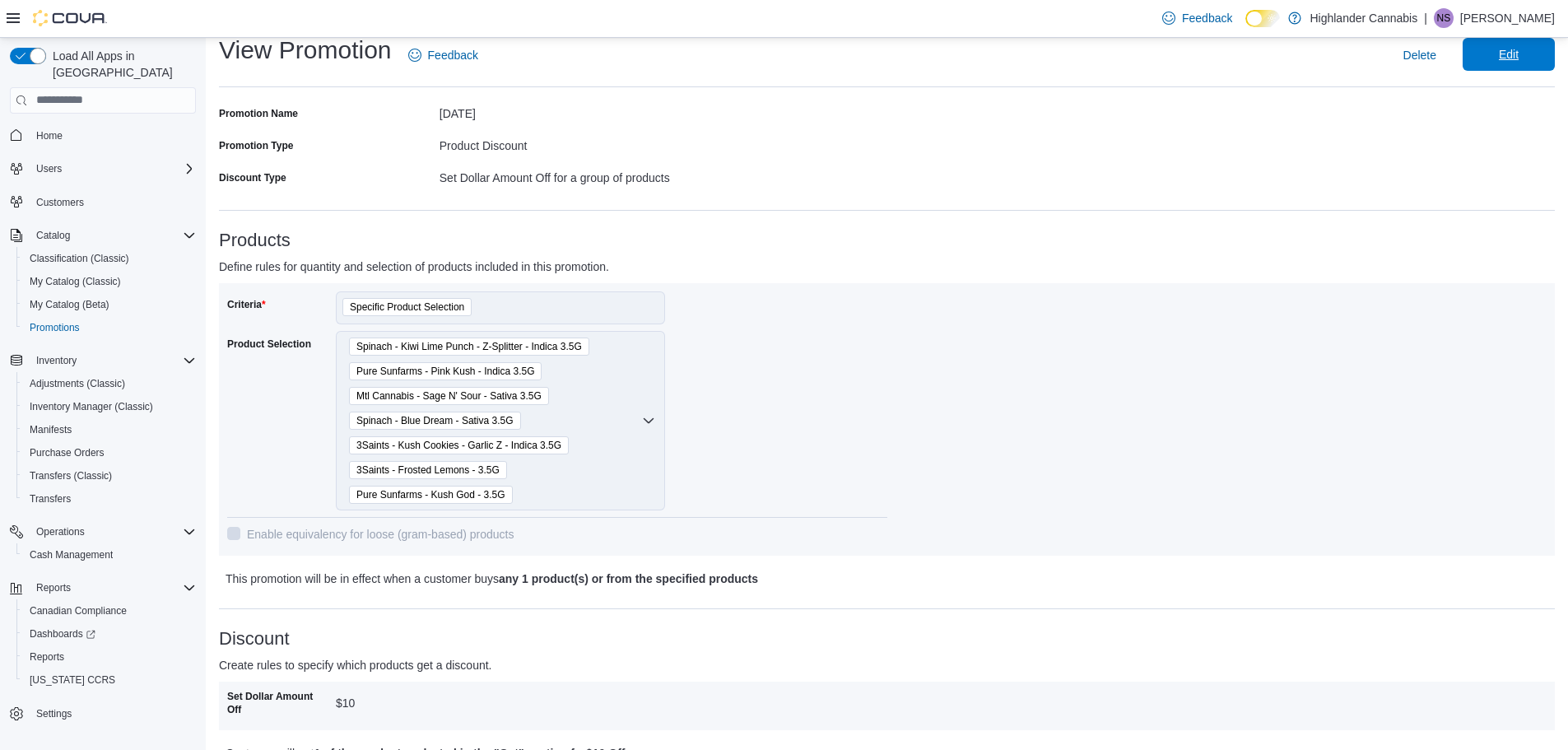
click at [1535, 52] on span "Edit" at bounding box center [1509, 54] width 72 height 33
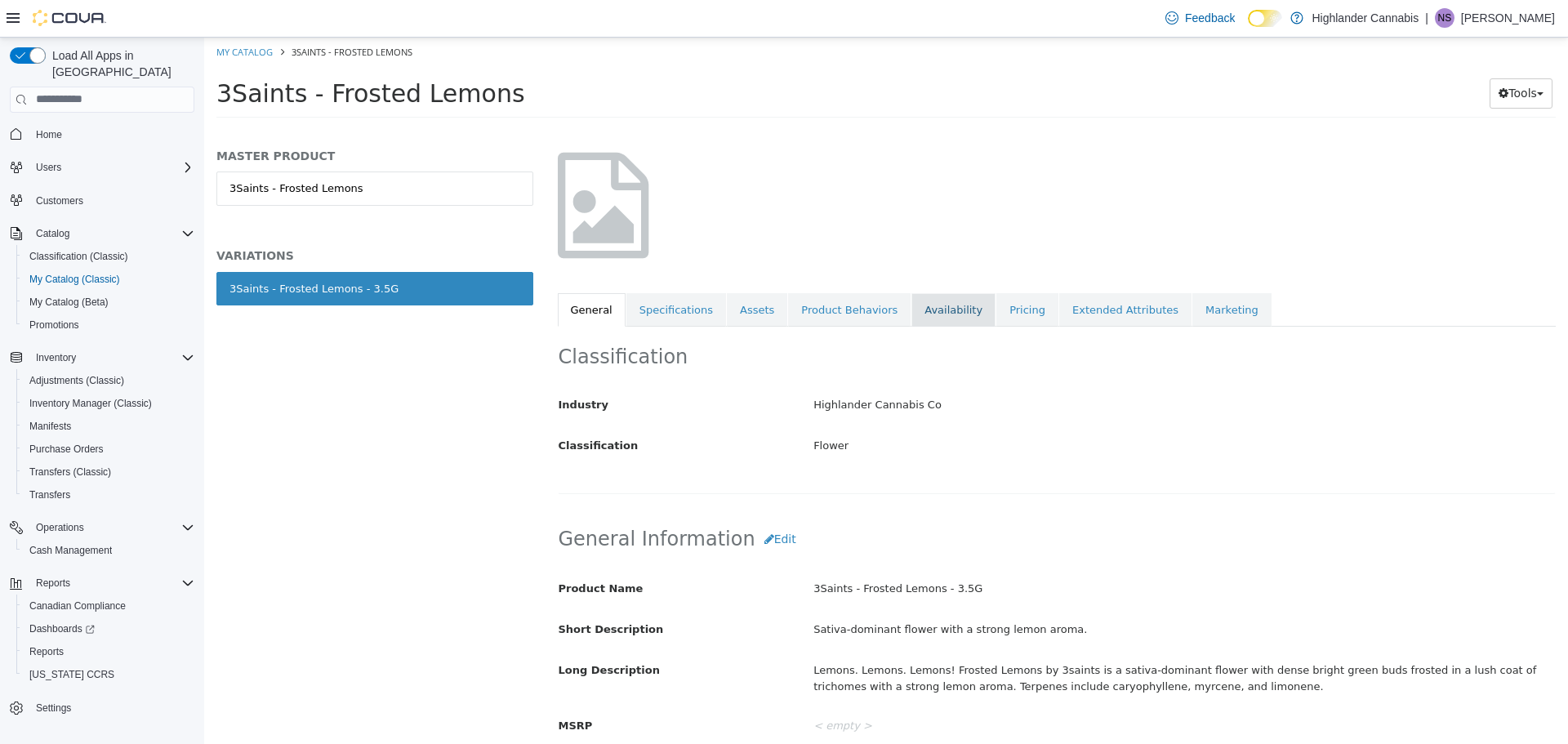
scroll to position [82, 0]
click at [996, 305] on link "Pricing" at bounding box center [1028, 310] width 62 height 35
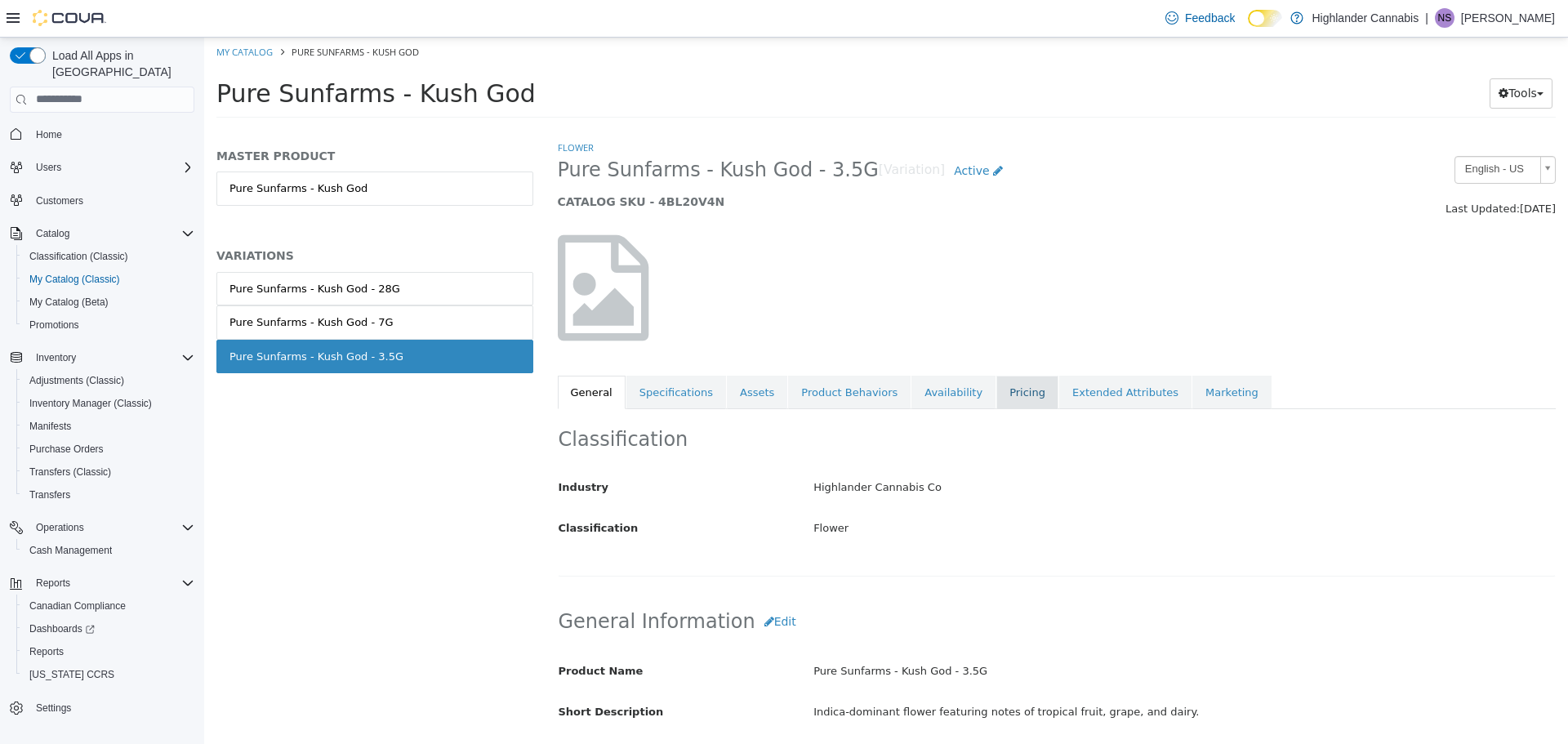
click at [1004, 387] on link "Pricing" at bounding box center [1028, 392] width 62 height 35
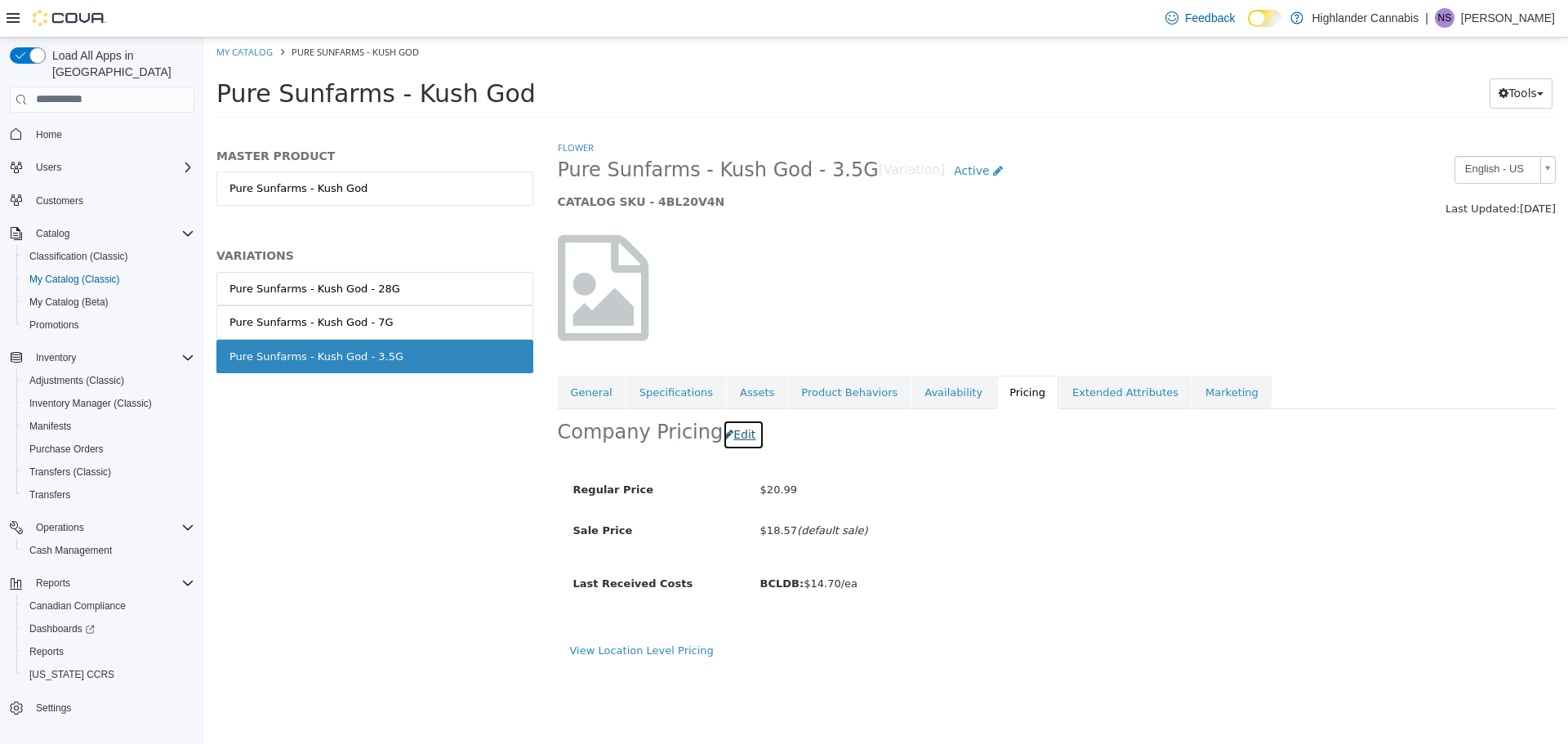
click at [722, 425] on button "Edit" at bounding box center [743, 434] width 41 height 30
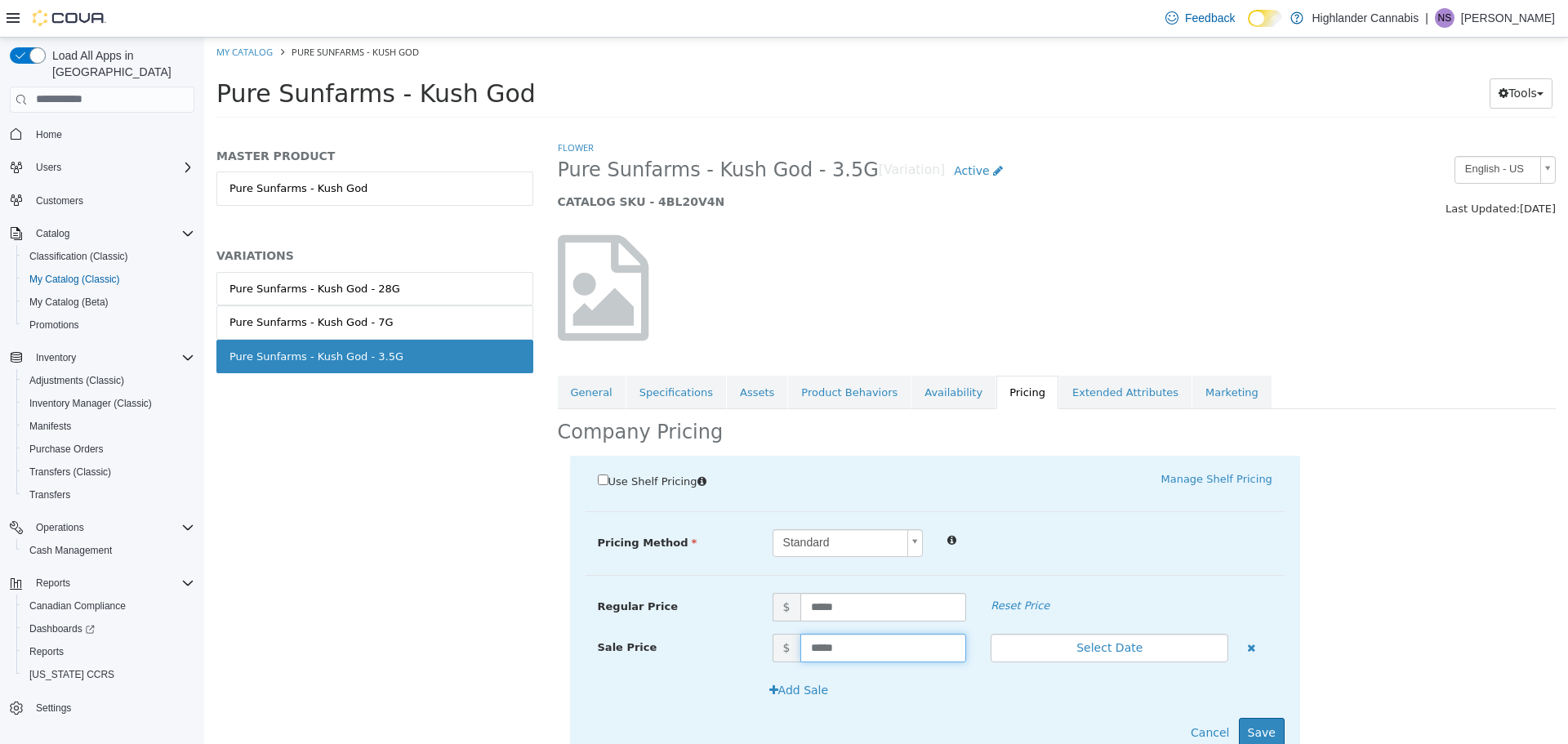
click at [875, 653] on input "*****" at bounding box center [883, 648] width 167 height 29
type input "*"
click at [1254, 720] on button "Save" at bounding box center [1261, 732] width 46 height 30
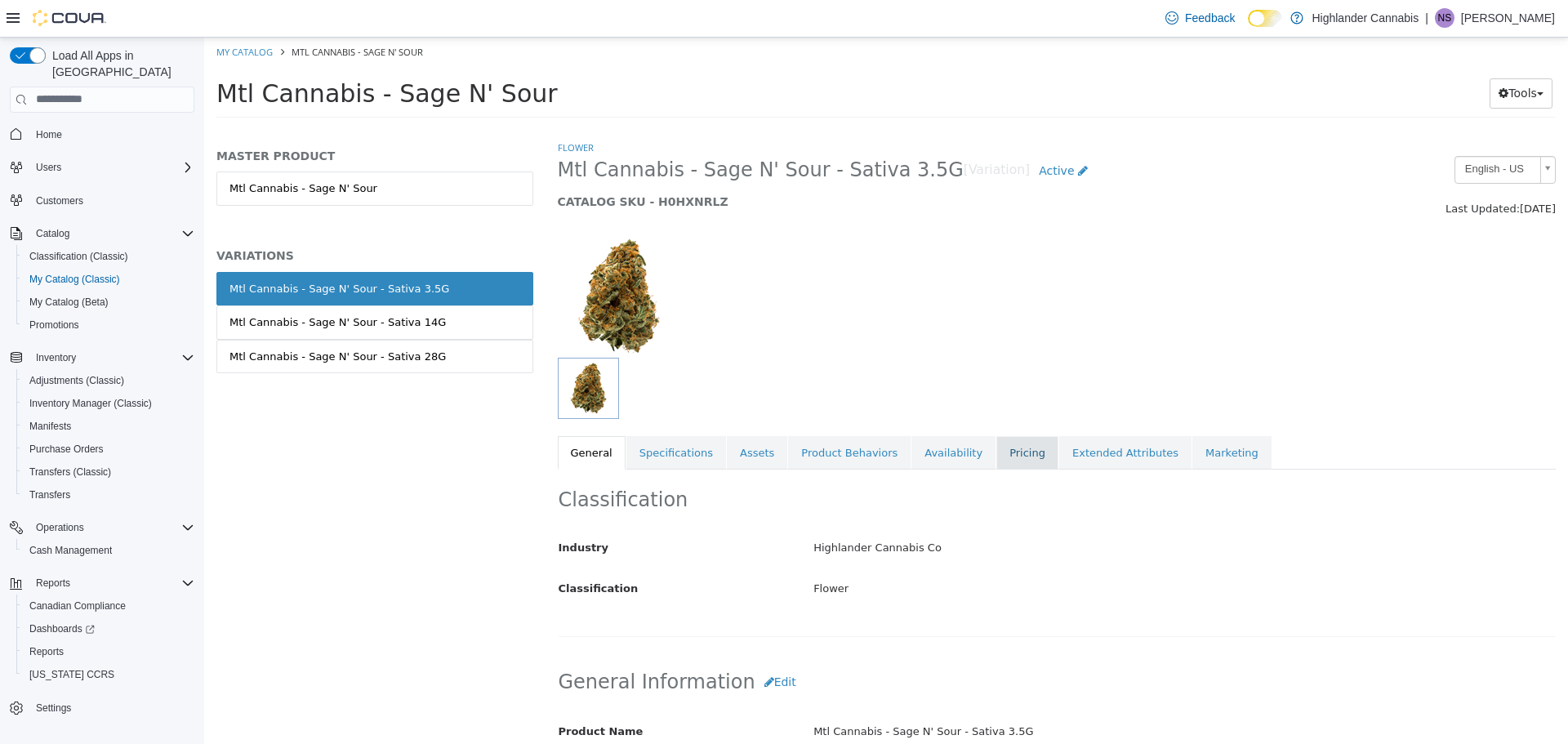
click at [1006, 463] on link "Pricing" at bounding box center [1028, 452] width 62 height 35
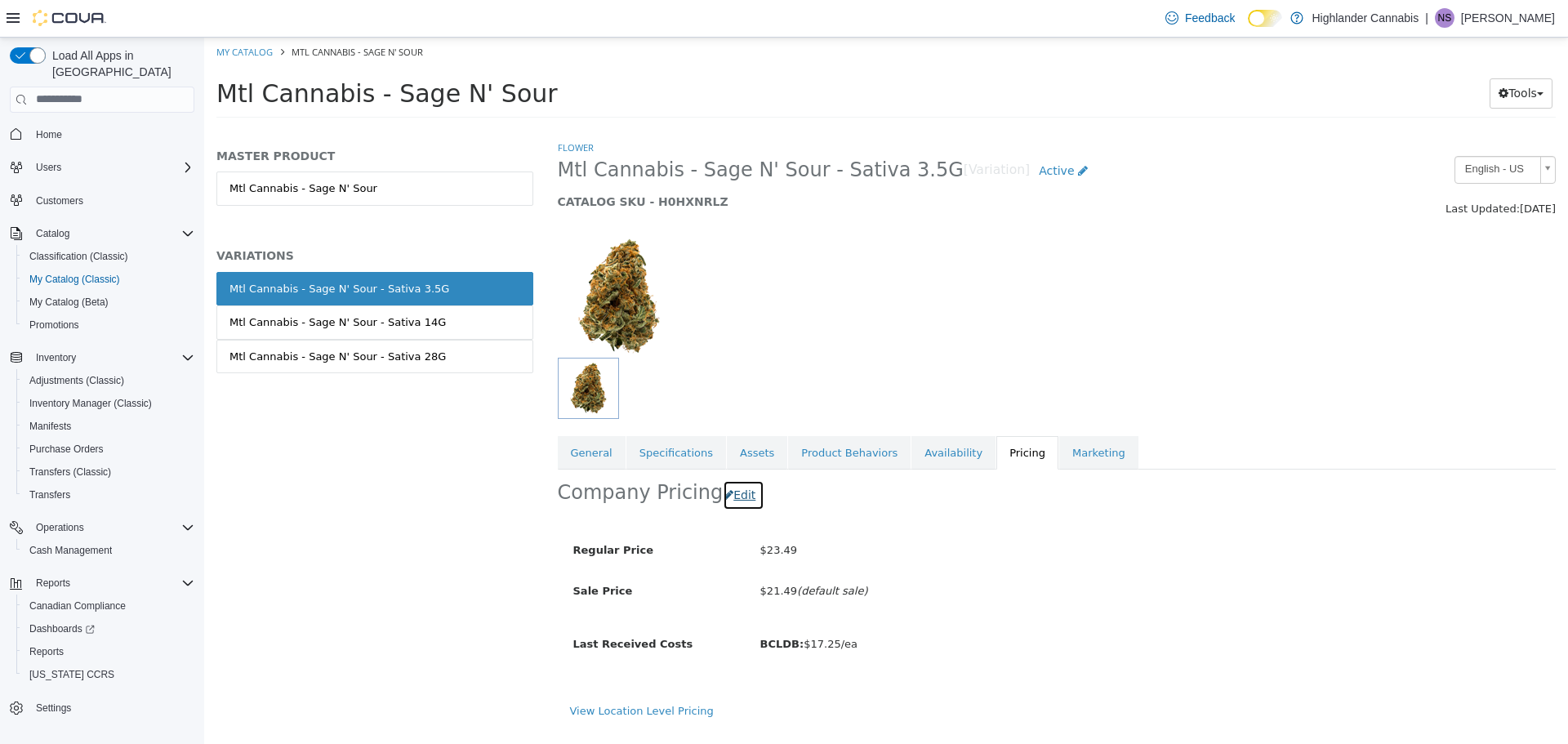
click at [740, 498] on button "Edit" at bounding box center [743, 495] width 41 height 30
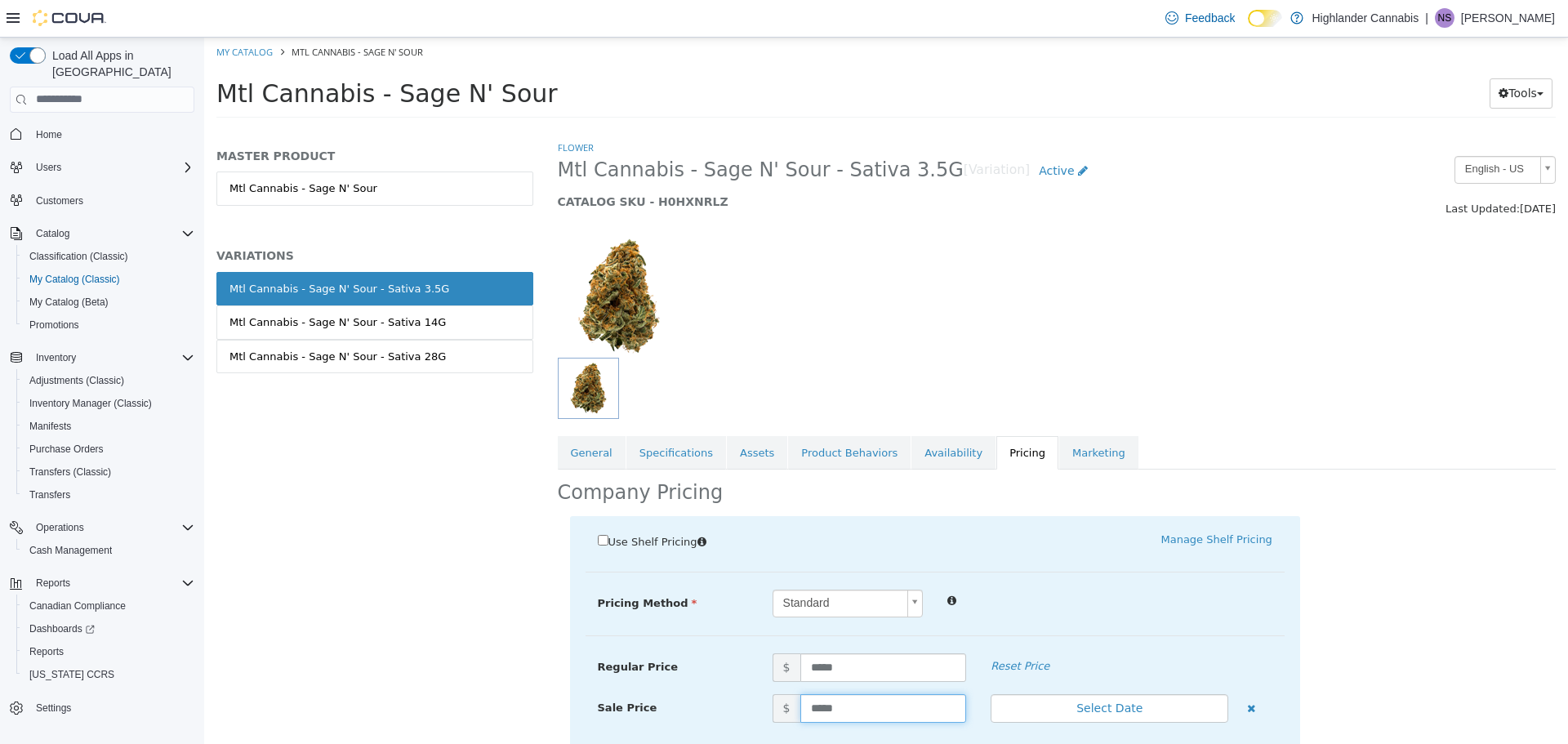
click at [856, 711] on input "*****" at bounding box center [883, 708] width 167 height 29
type input "*"
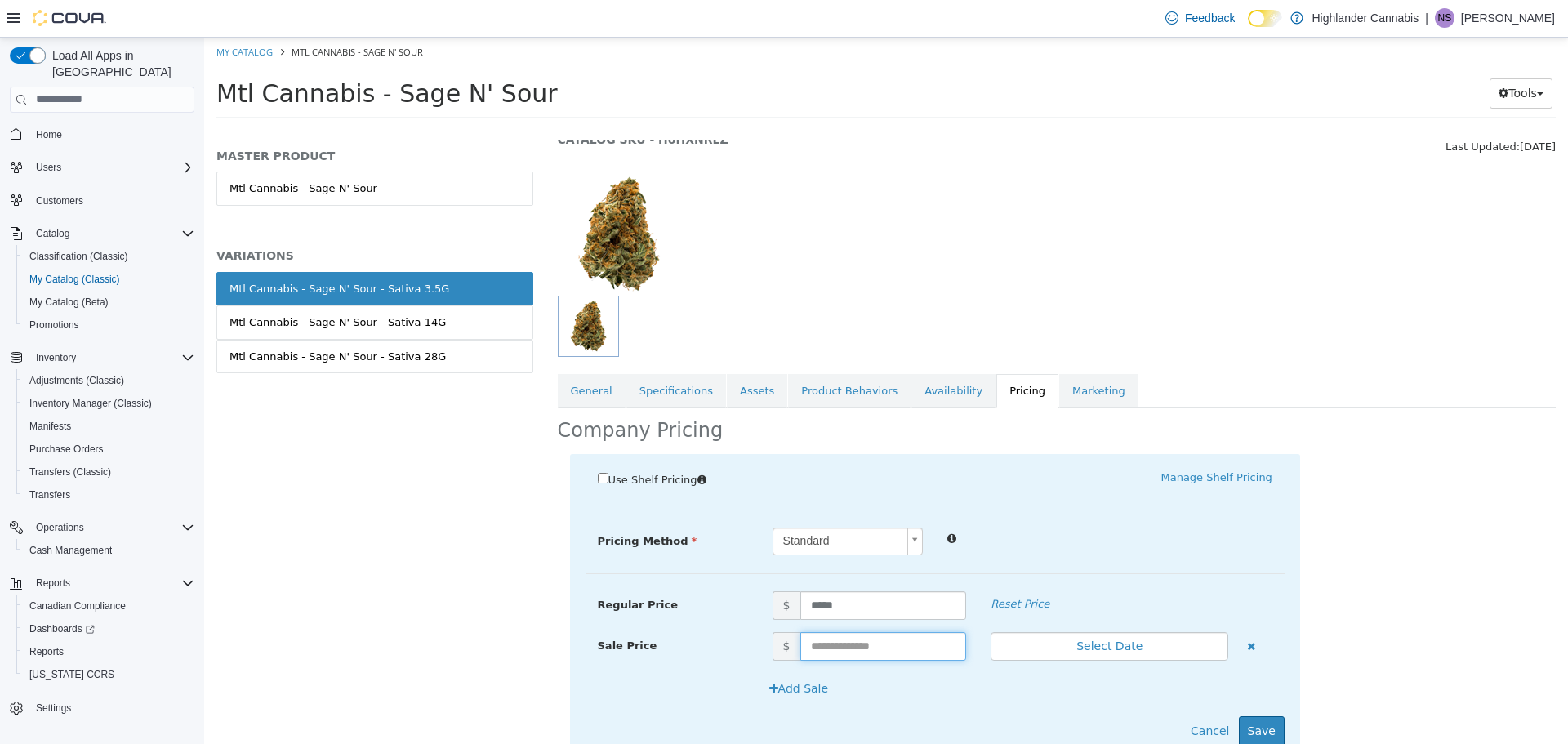
scroll to position [124, 0]
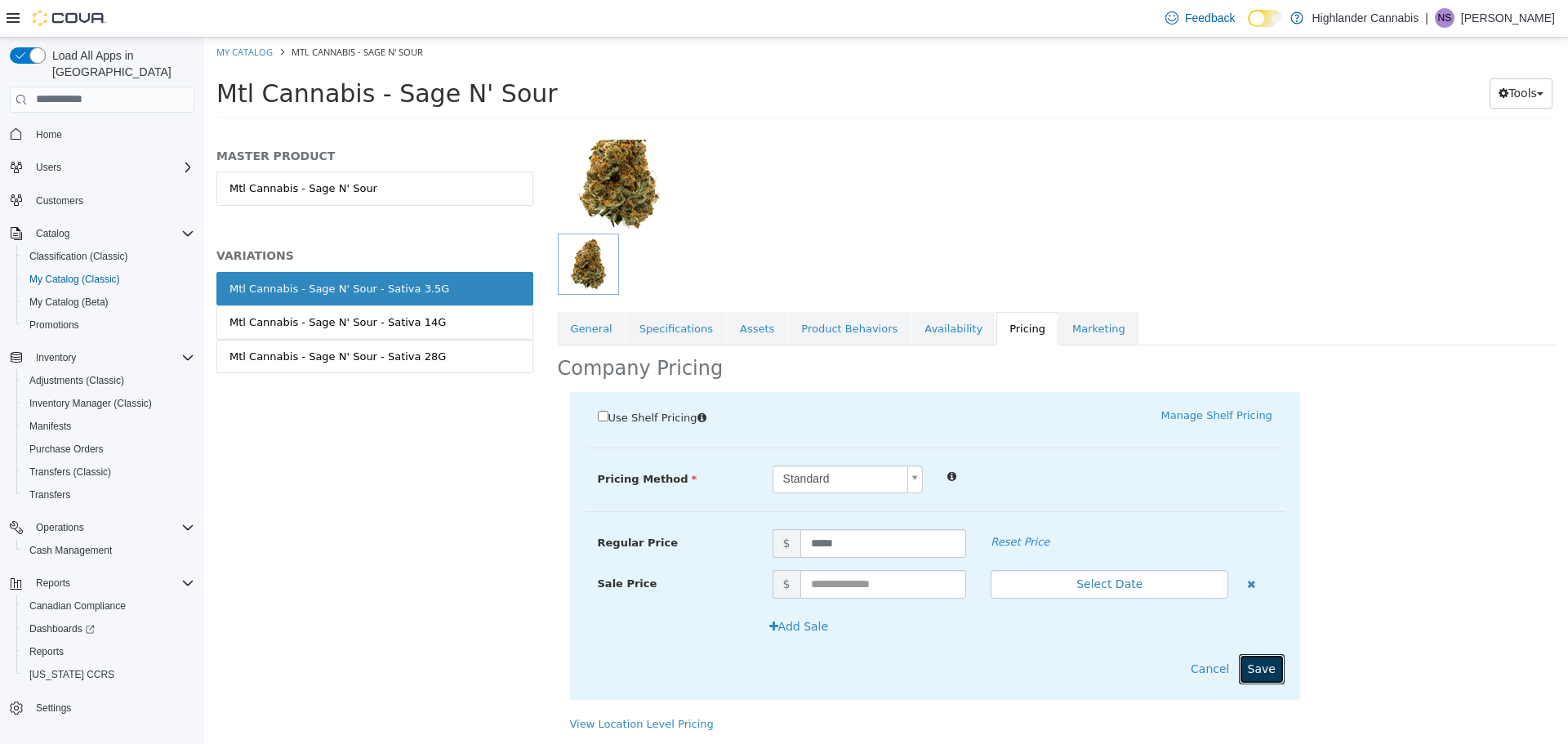
click at [1259, 671] on button "Save" at bounding box center [1261, 669] width 46 height 30
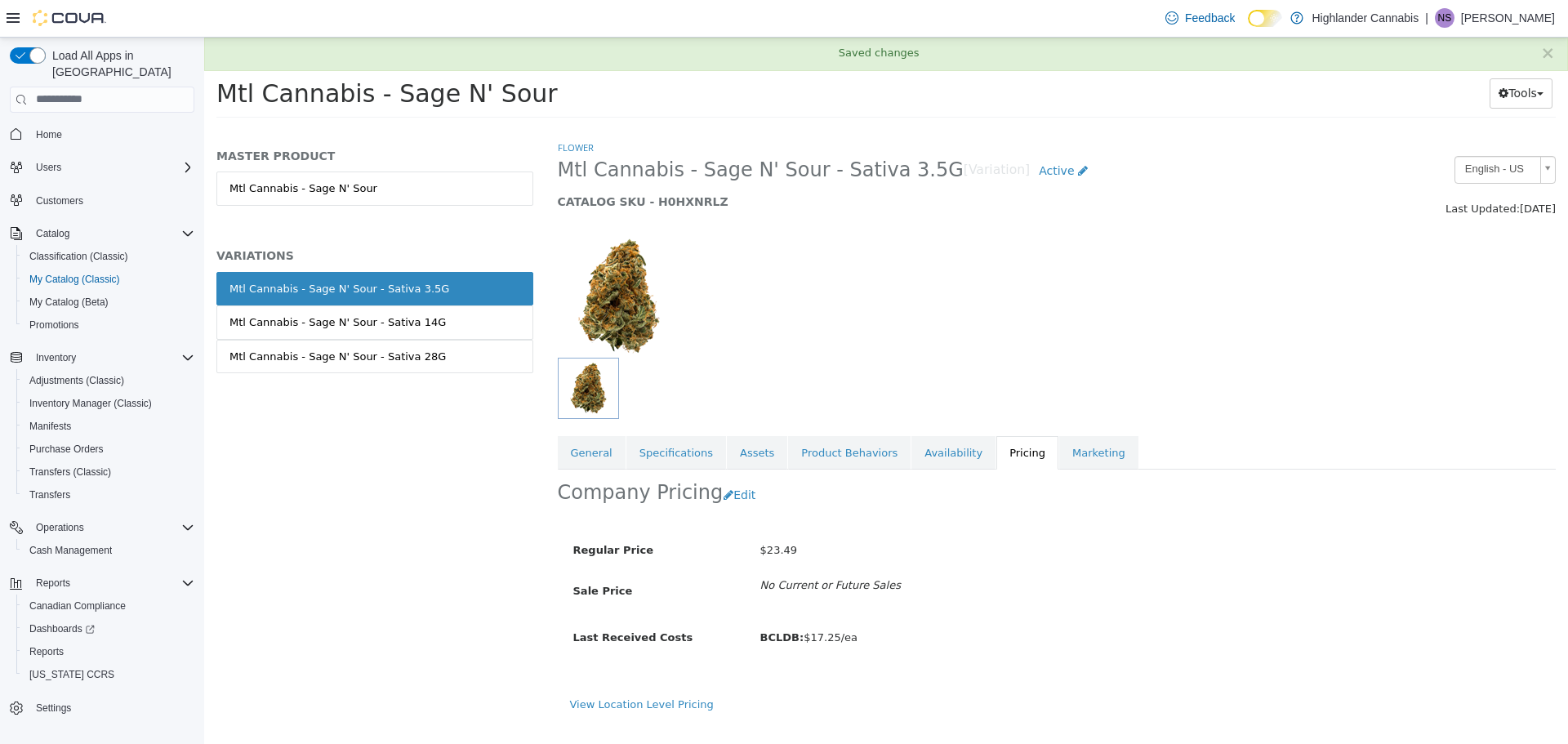
scroll to position [0, 0]
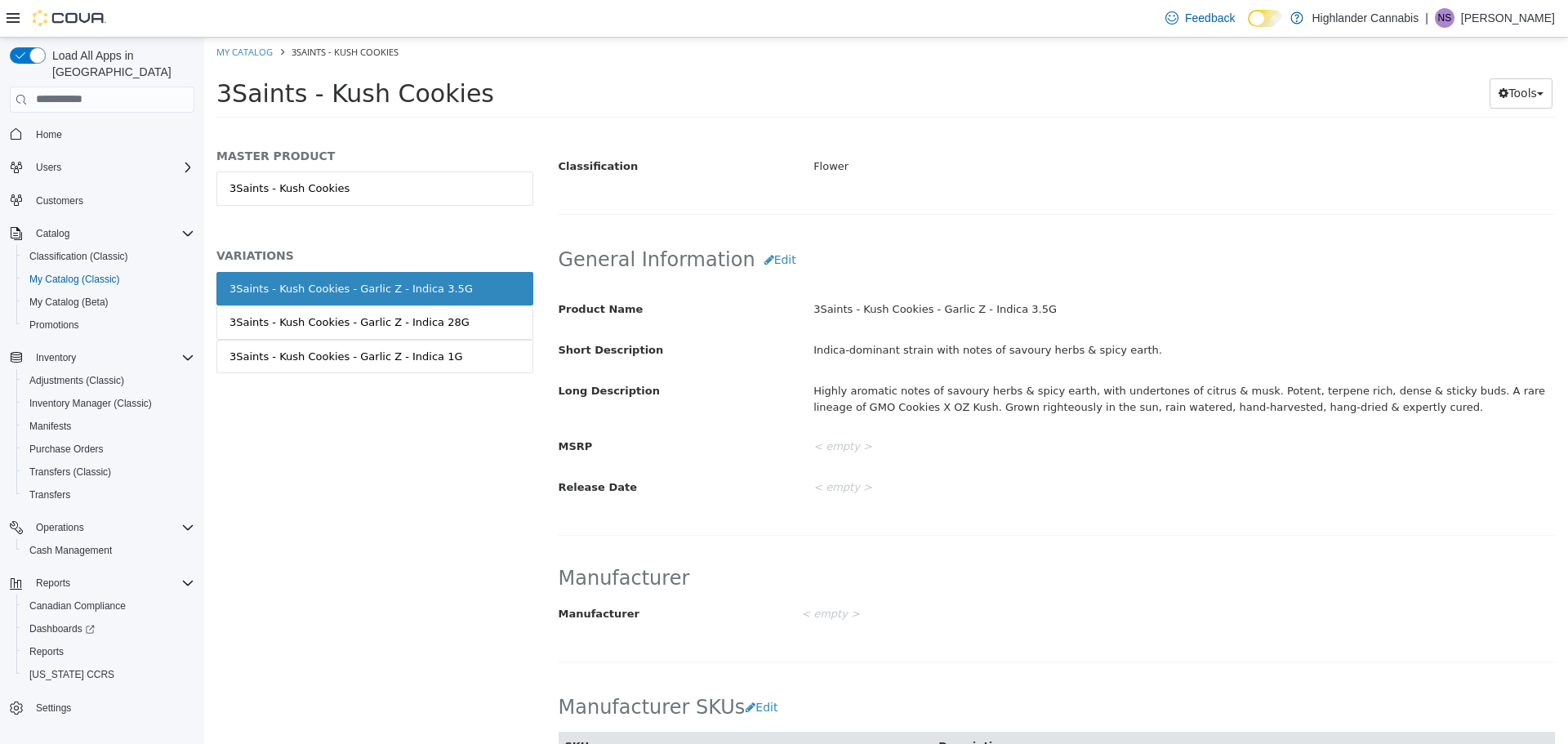
scroll to position [245, 0]
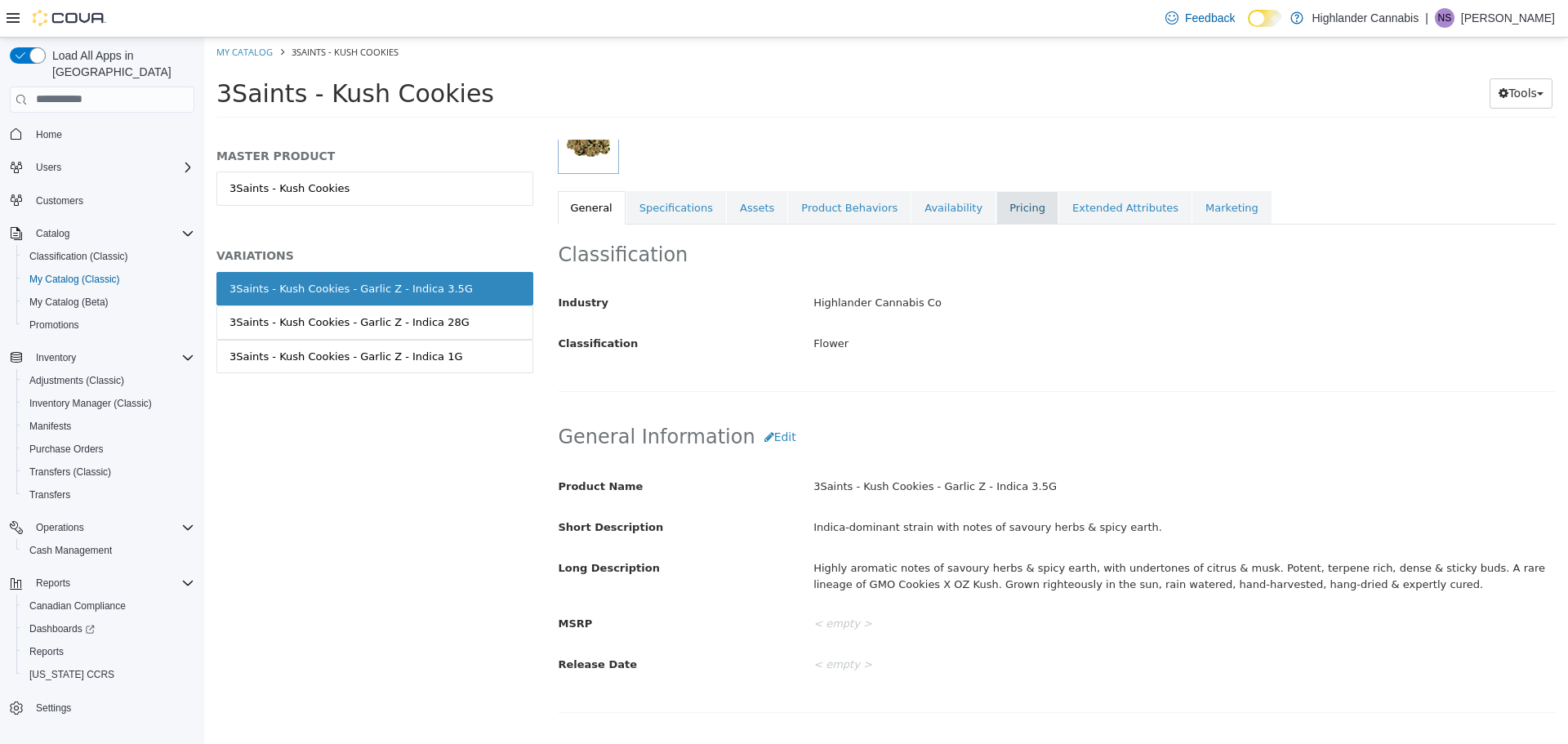
click at [996, 209] on link "Pricing" at bounding box center [1028, 208] width 62 height 35
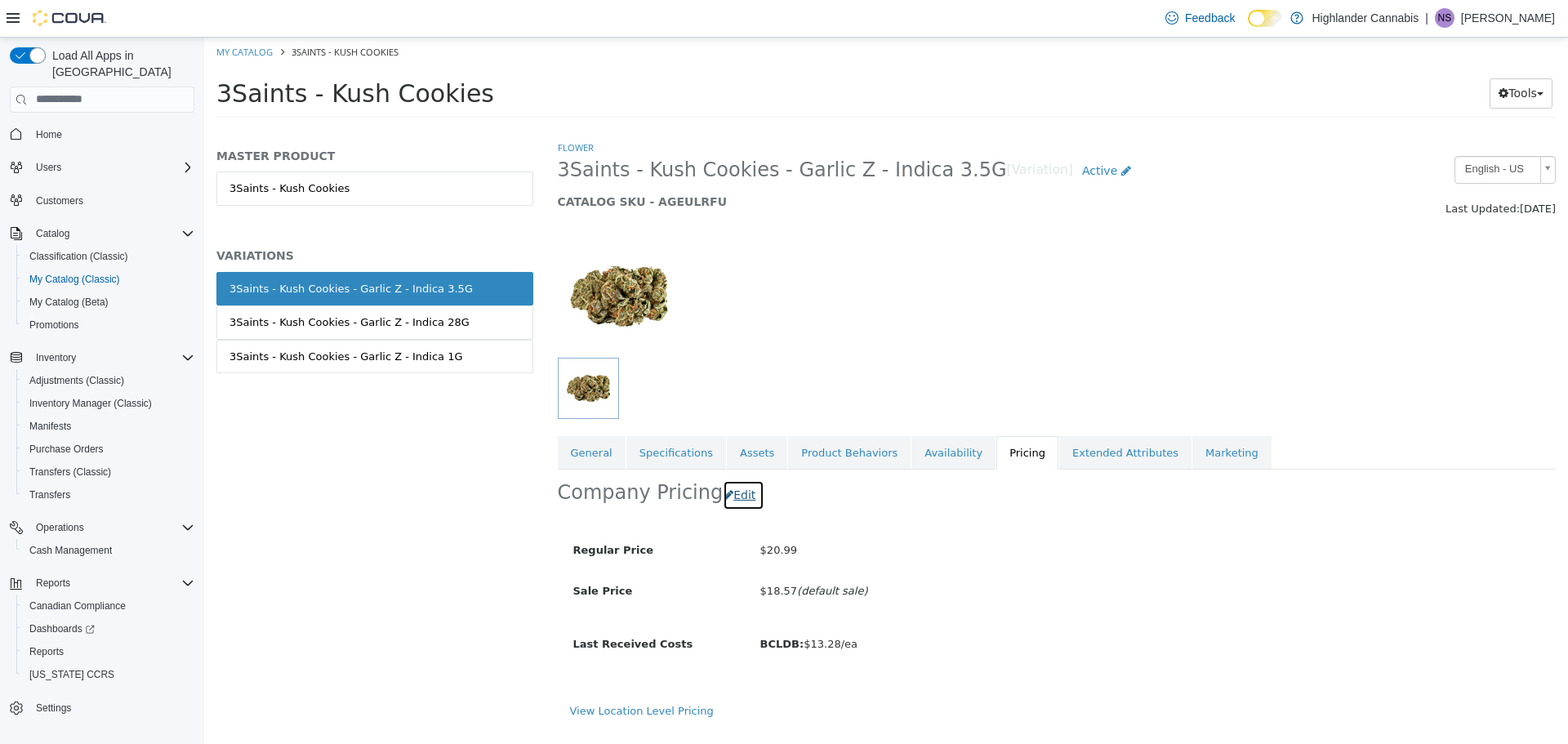
click at [734, 486] on button "Edit" at bounding box center [743, 495] width 41 height 30
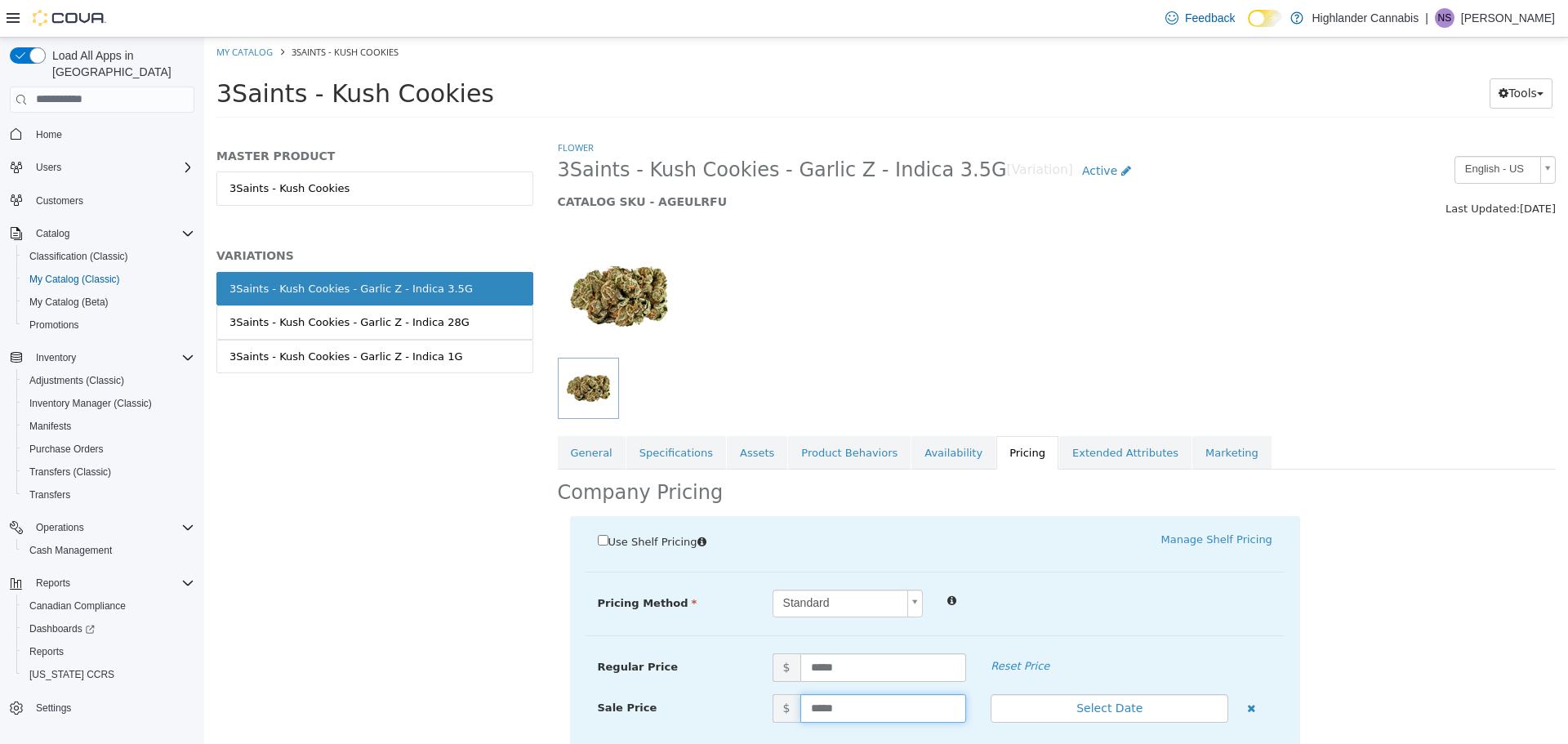
click at [854, 714] on input "*****" at bounding box center [883, 708] width 167 height 29
type input "*"
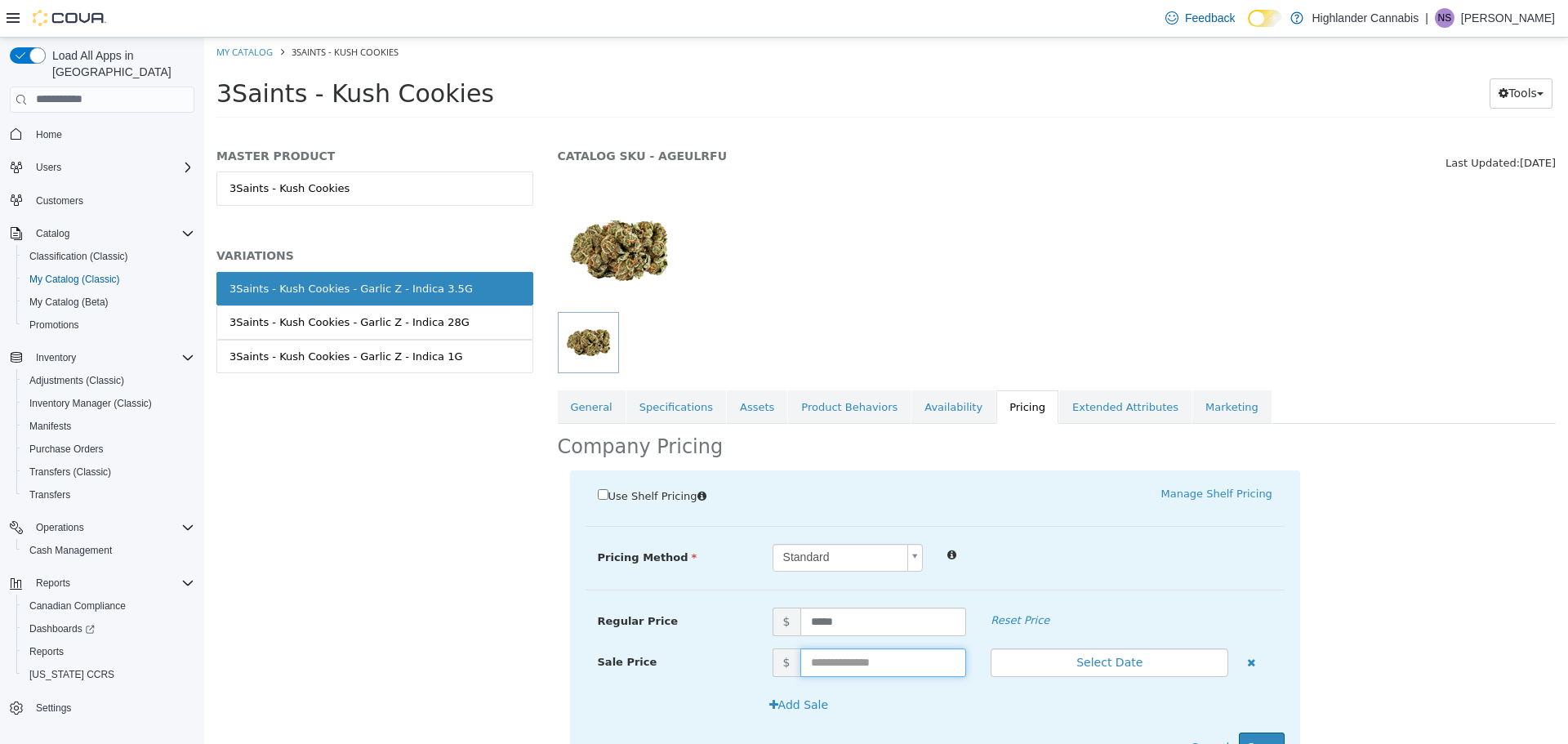
scroll to position [124, 0]
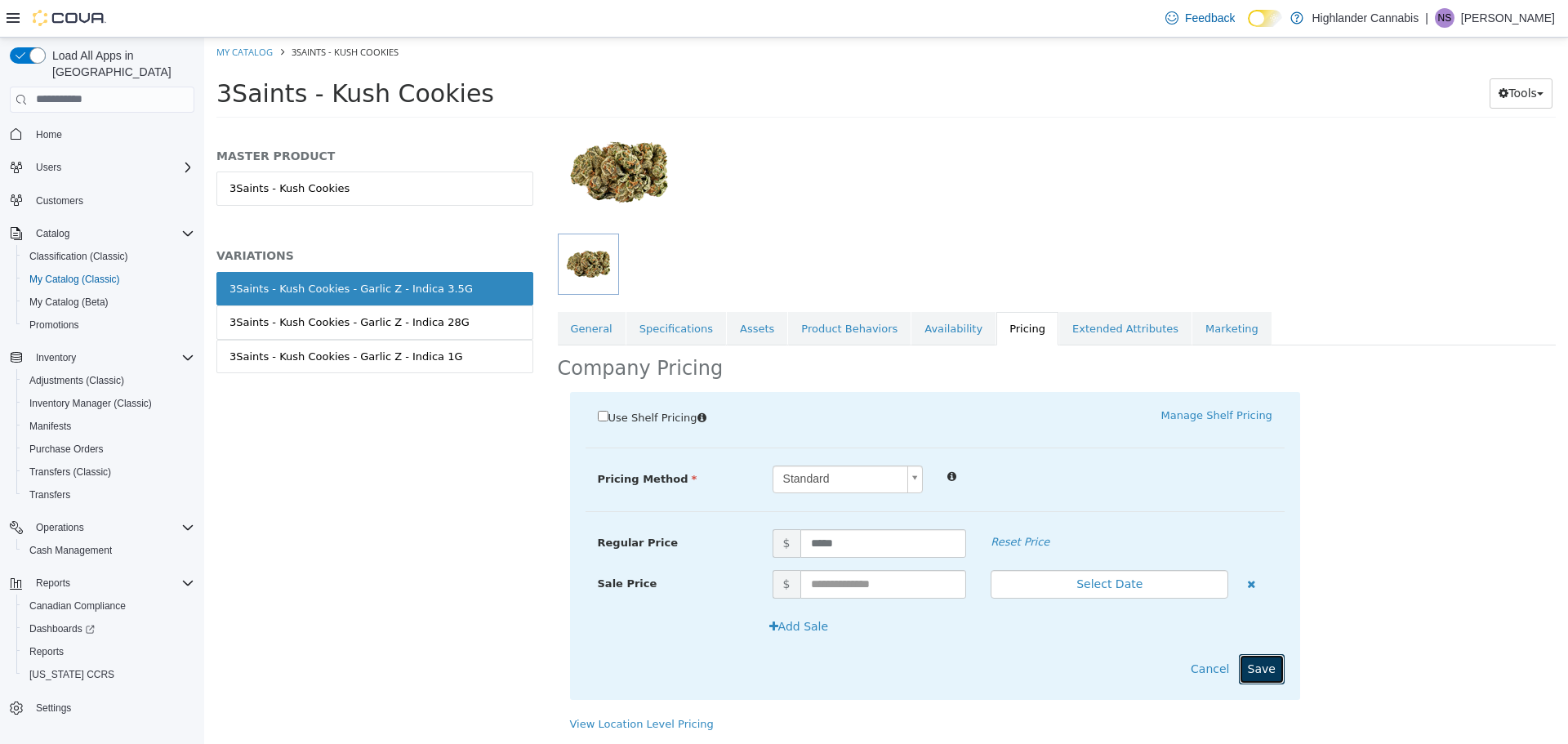
click at [1251, 677] on button "Save" at bounding box center [1261, 669] width 46 height 30
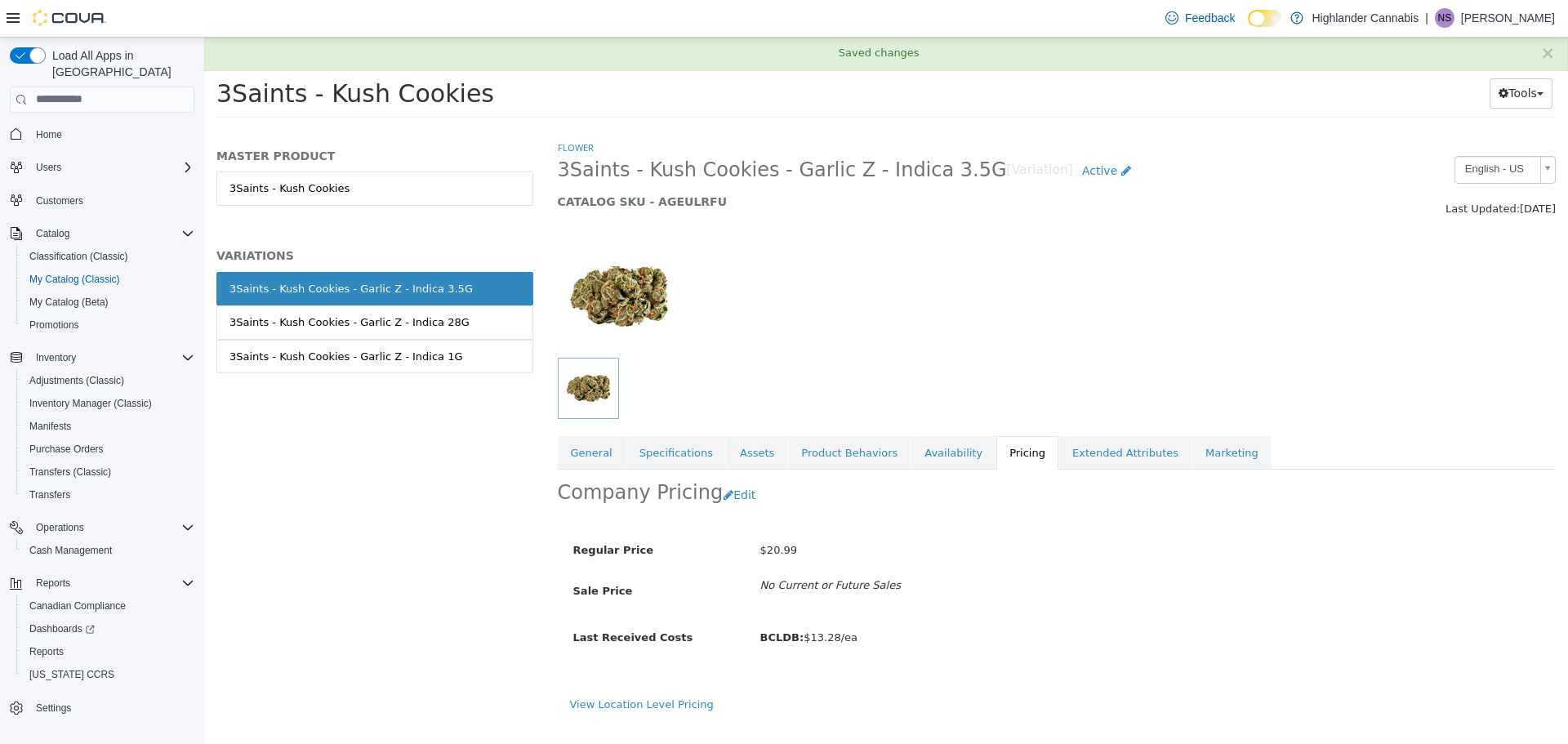
scroll to position [0, 0]
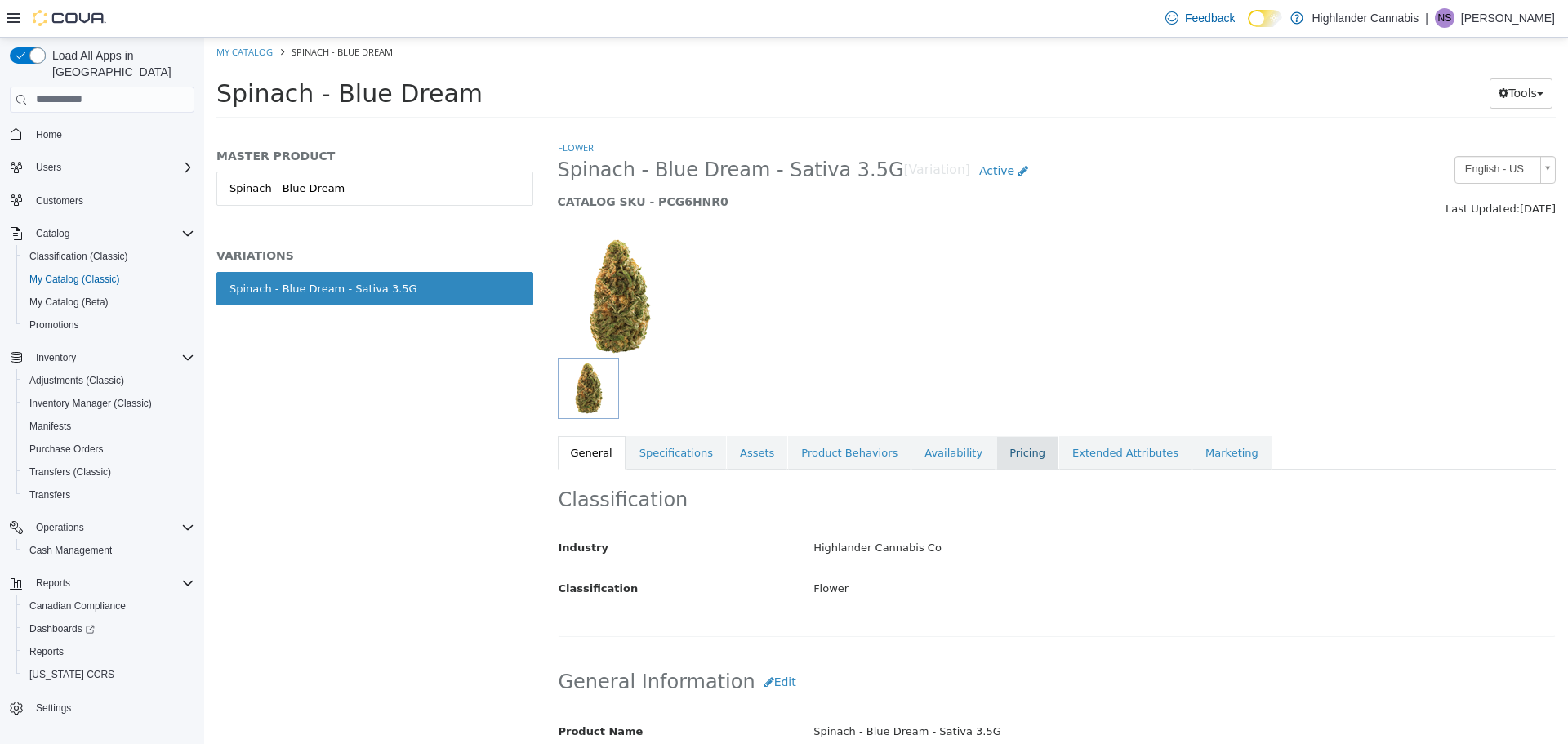
click at [996, 442] on link "Pricing" at bounding box center [1028, 452] width 62 height 35
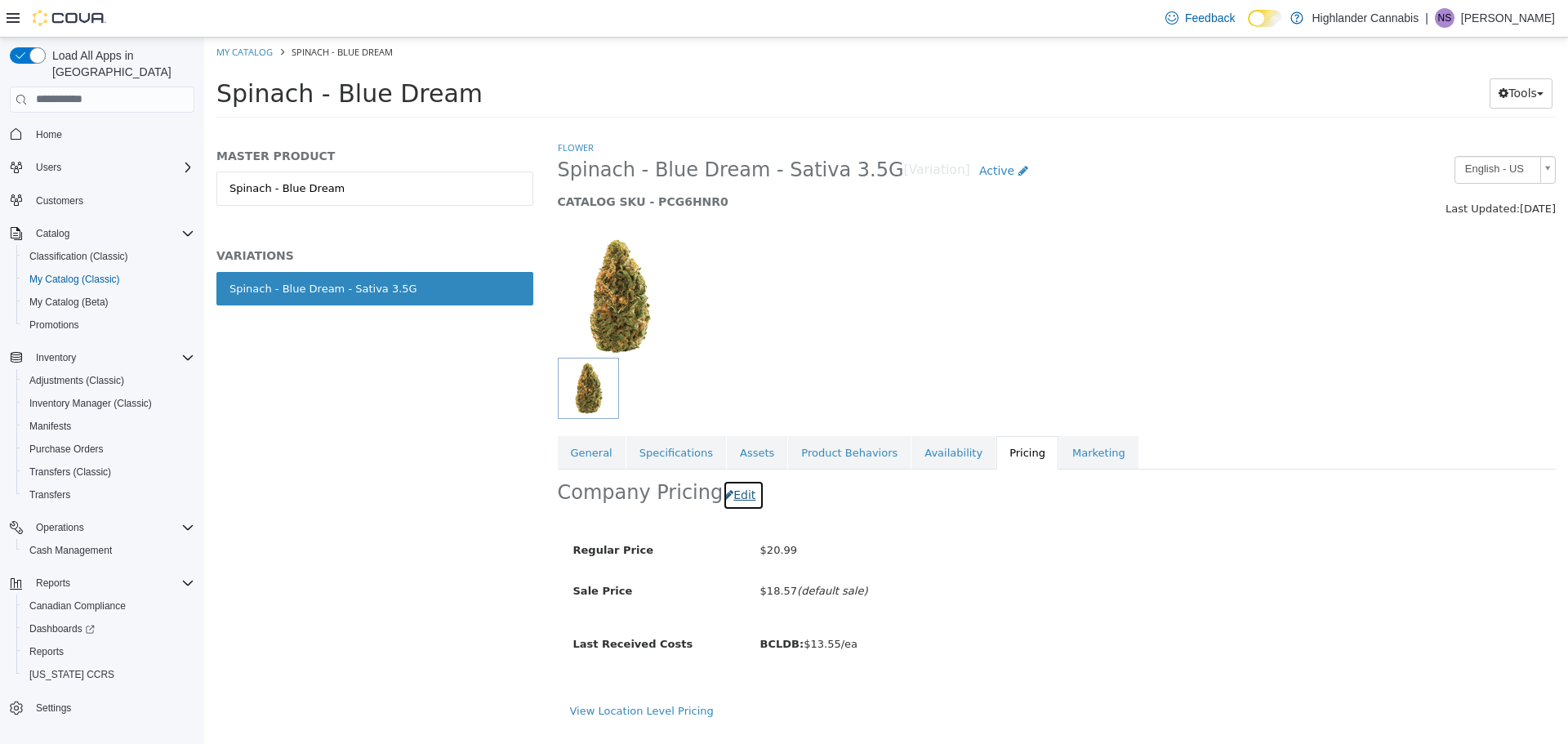
click at [728, 499] on button "Edit" at bounding box center [743, 495] width 41 height 30
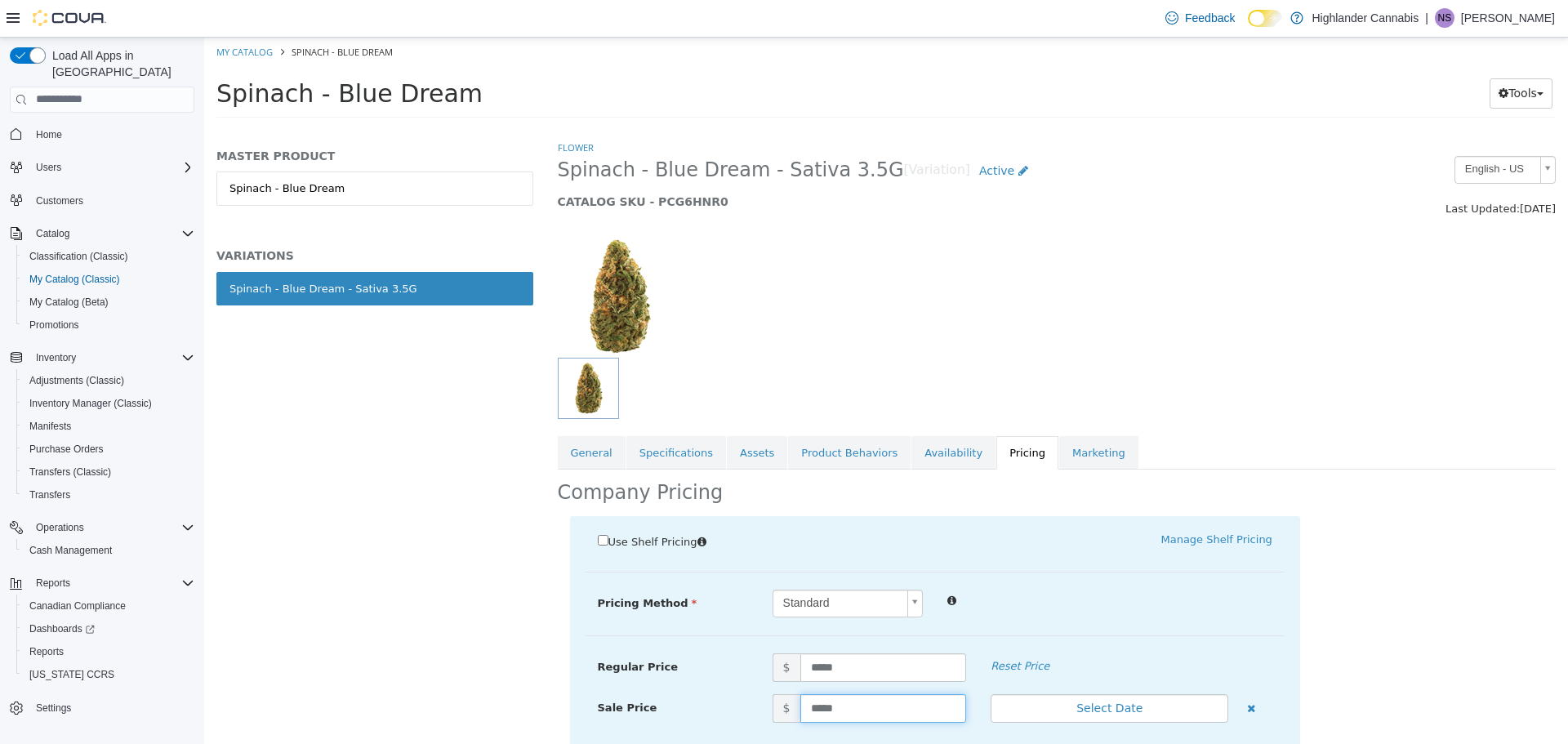
click at [856, 707] on input "*****" at bounding box center [883, 708] width 167 height 29
type input "*"
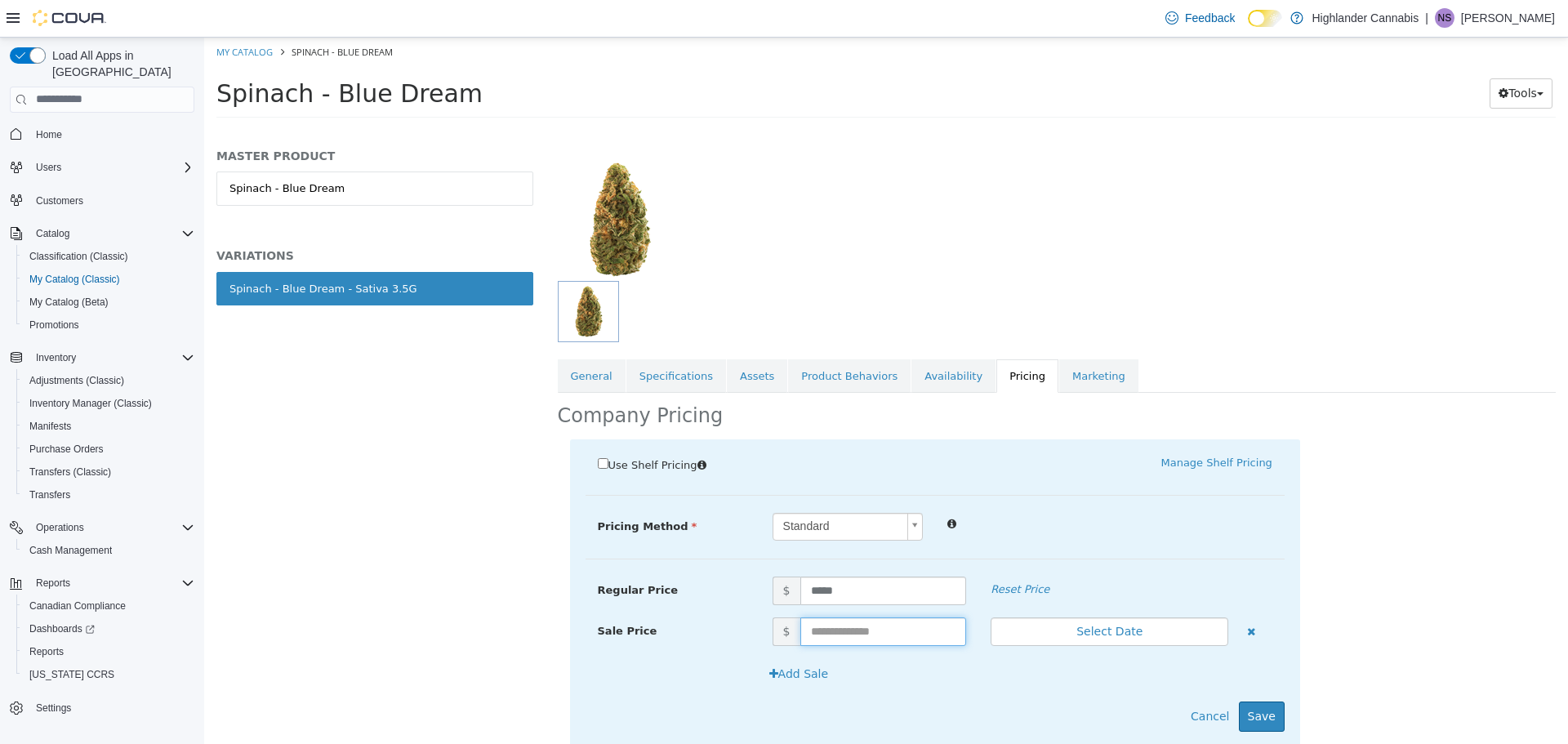
scroll to position [124, 0]
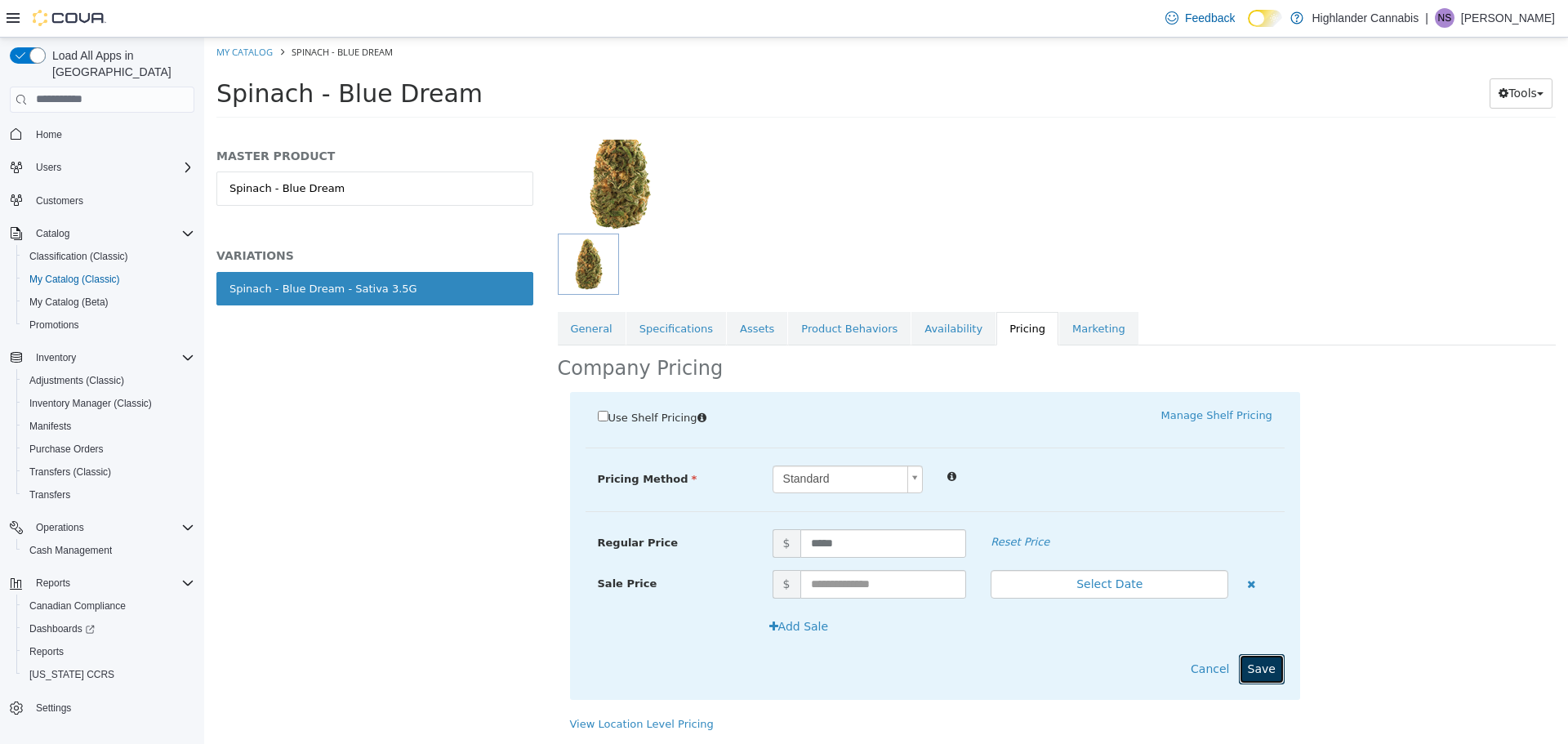
click at [1250, 666] on button "Save" at bounding box center [1261, 669] width 46 height 30
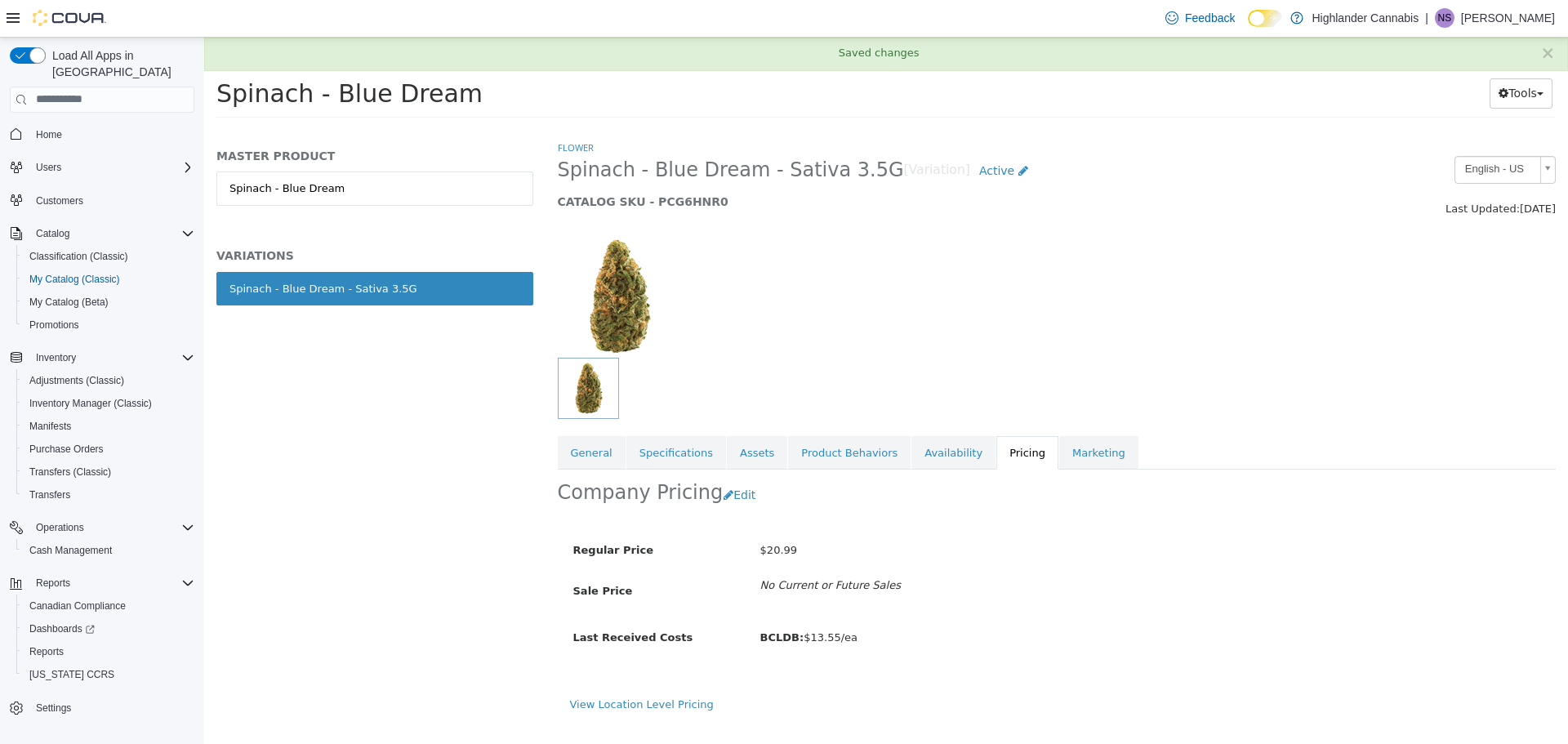
scroll to position [0, 0]
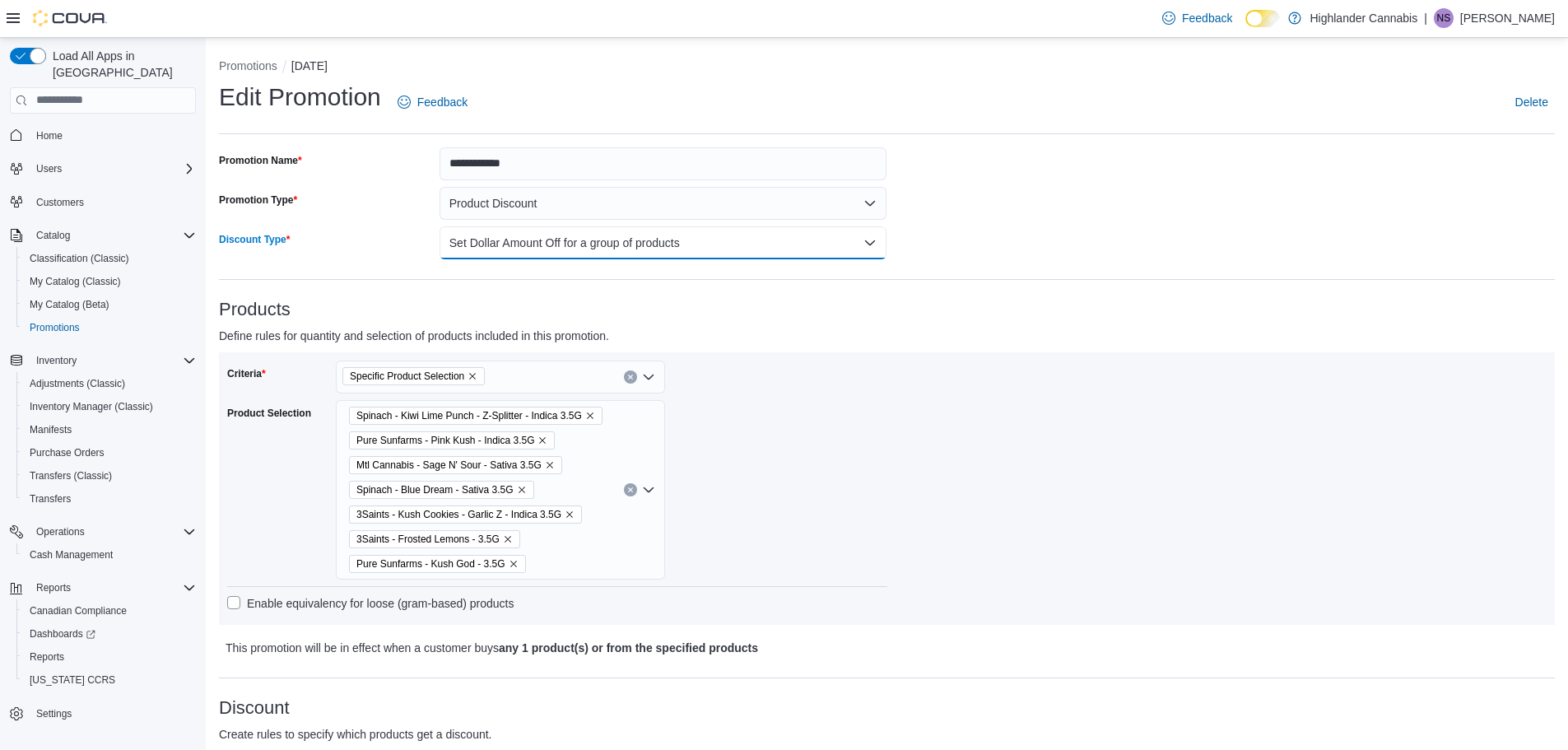
click at [669, 249] on button "Set Dollar Amount Off for a group of products" at bounding box center [663, 242] width 448 height 33
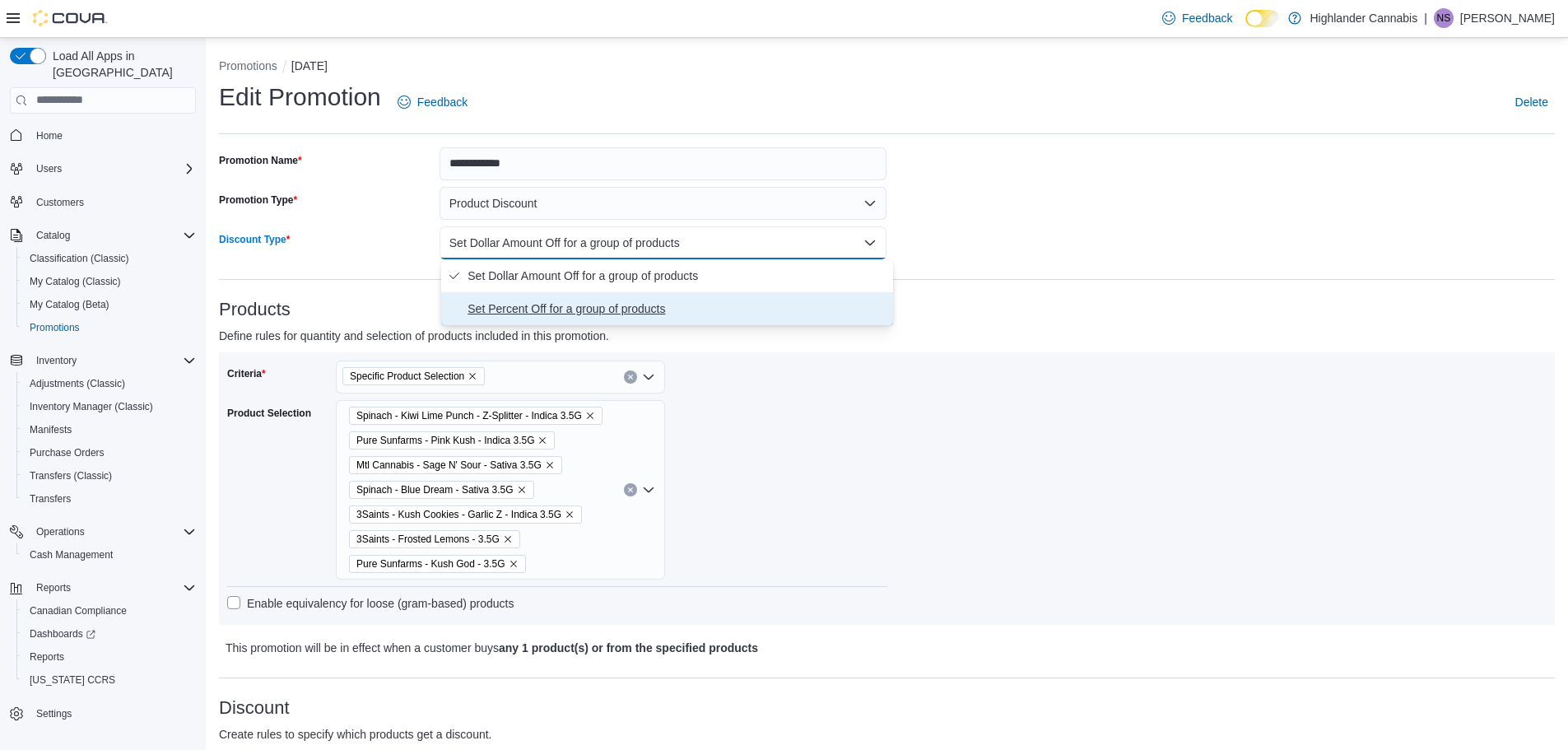
click at [614, 313] on span "Set Percent Off for a group of products" at bounding box center [676, 309] width 419 height 20
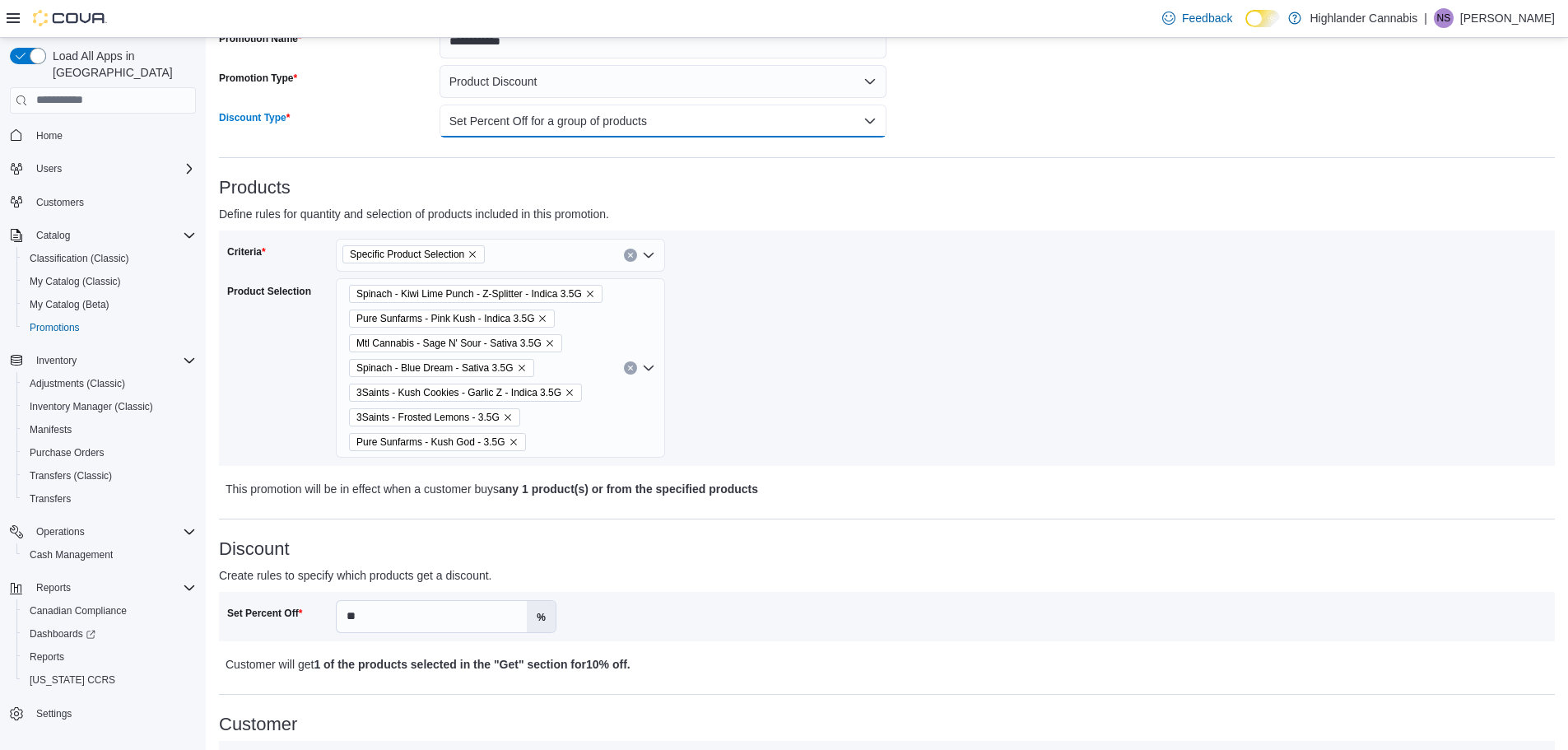
scroll to position [494, 0]
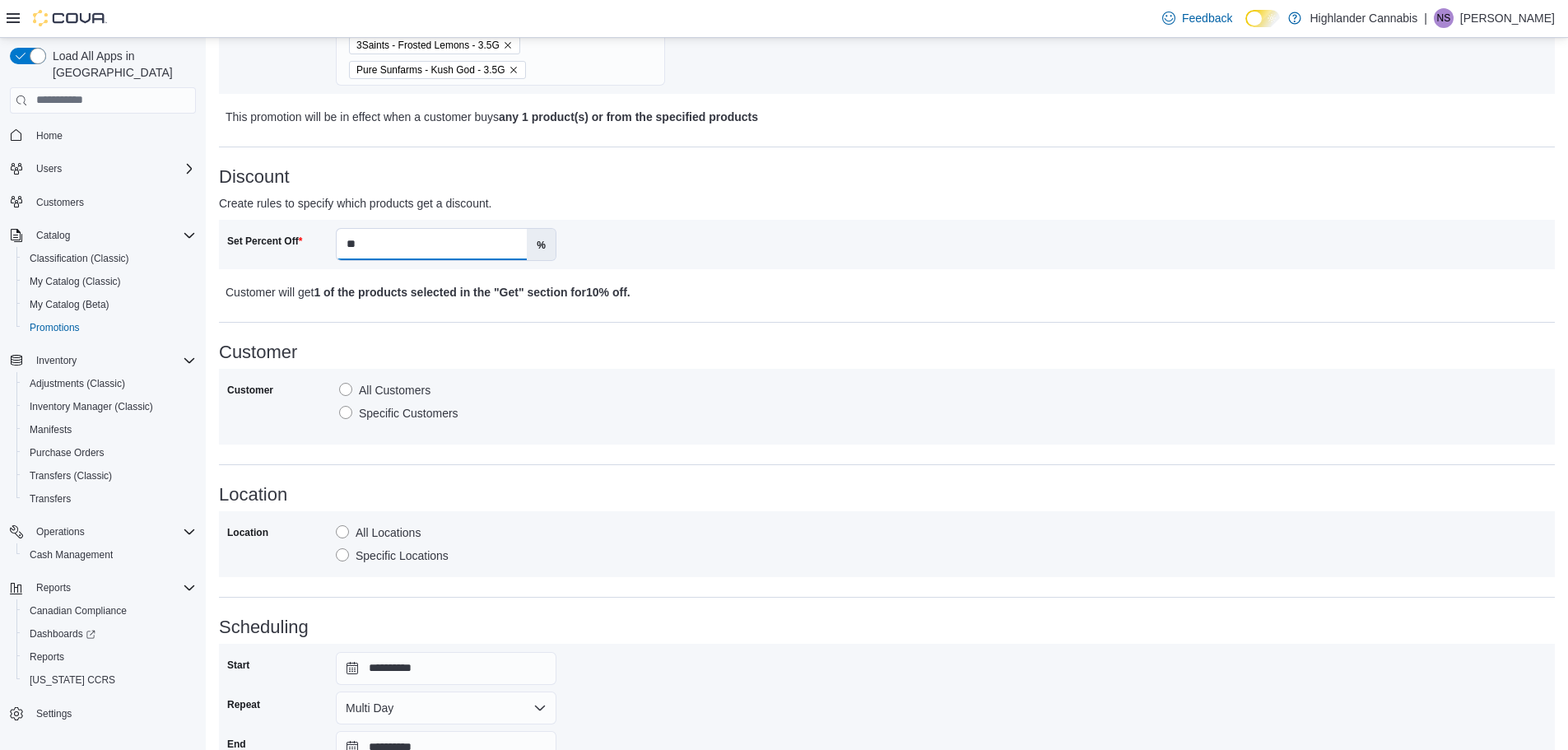
click at [371, 234] on input "**" at bounding box center [432, 244] width 190 height 31
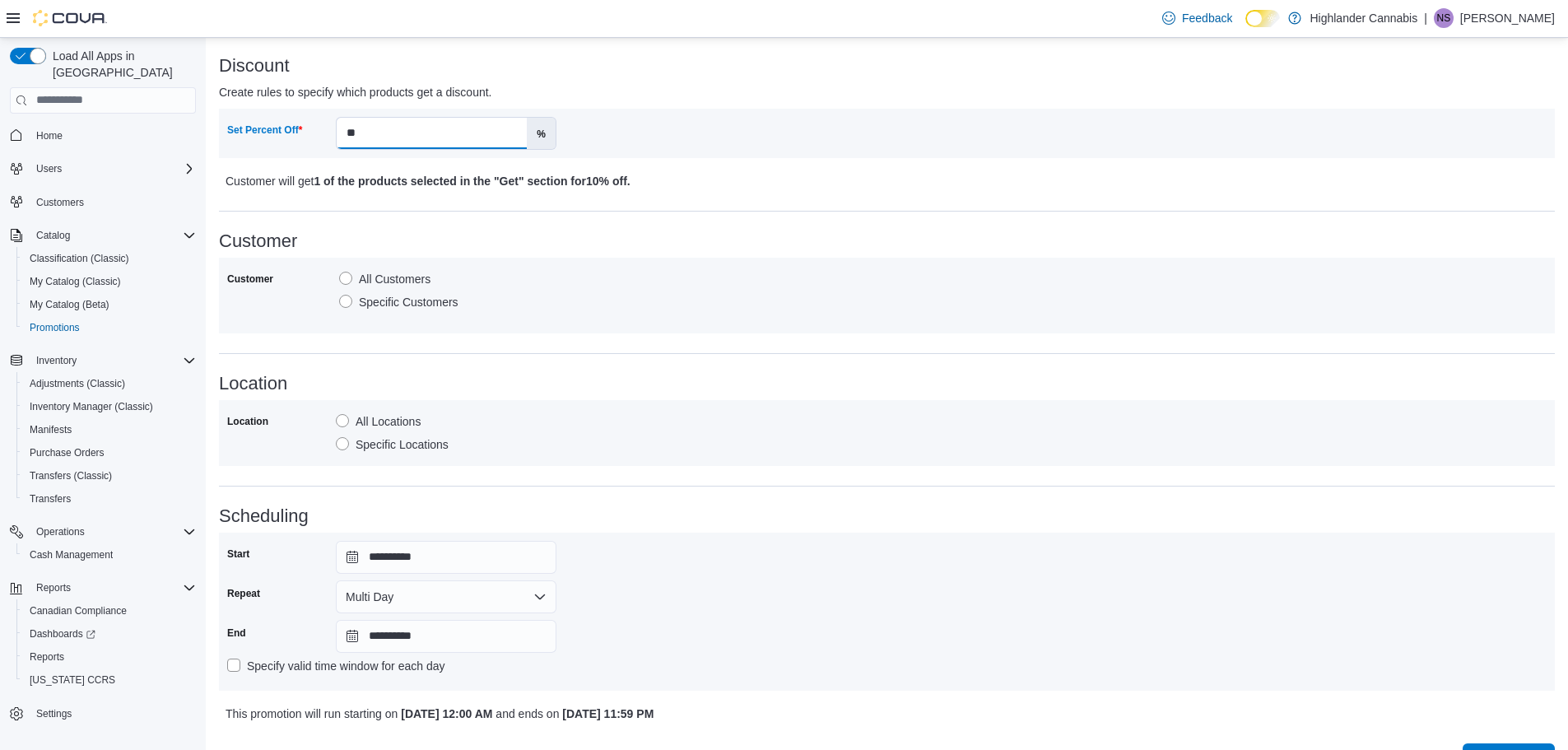
scroll to position [645, 0]
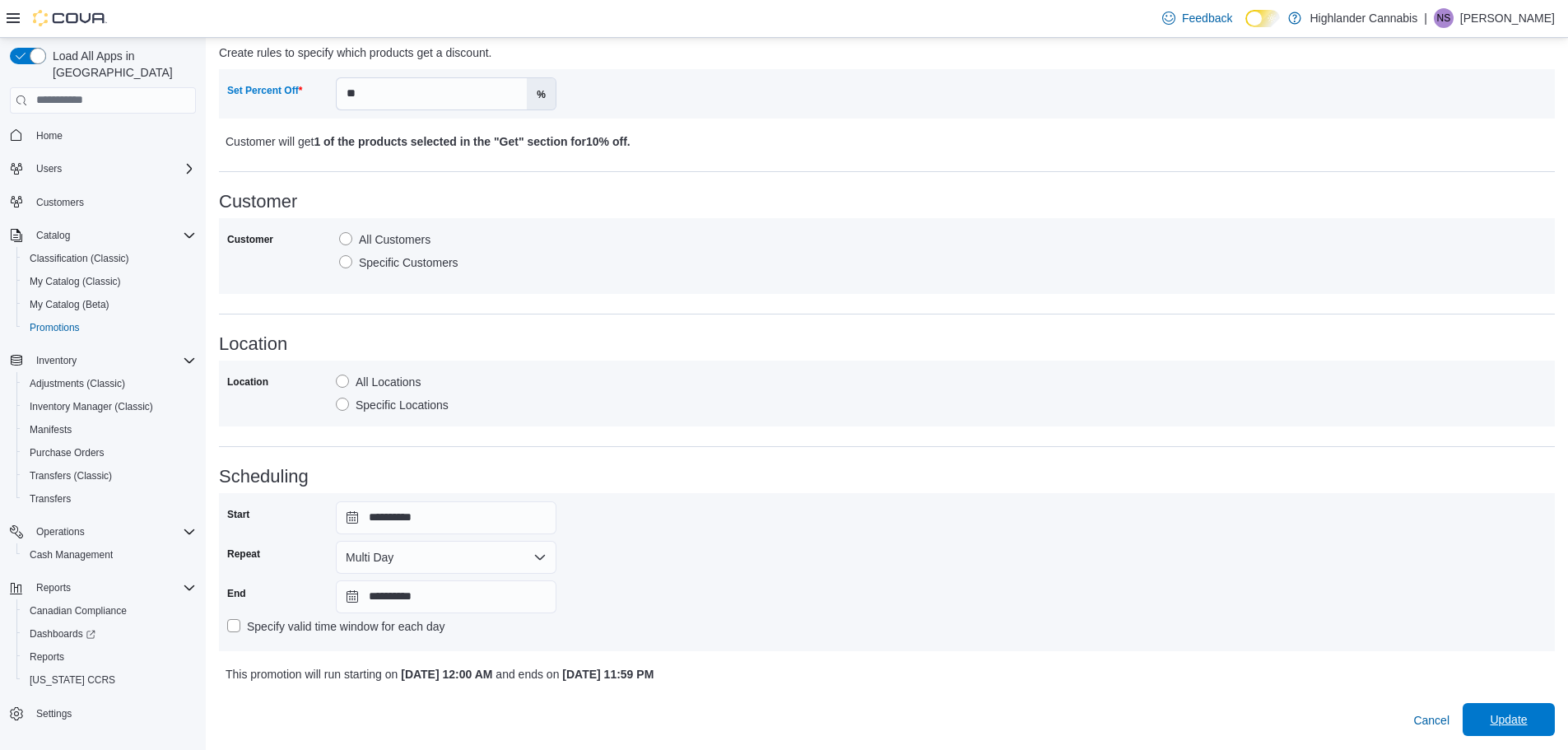
click at [1498, 721] on span "Update" at bounding box center [1509, 719] width 72 height 33
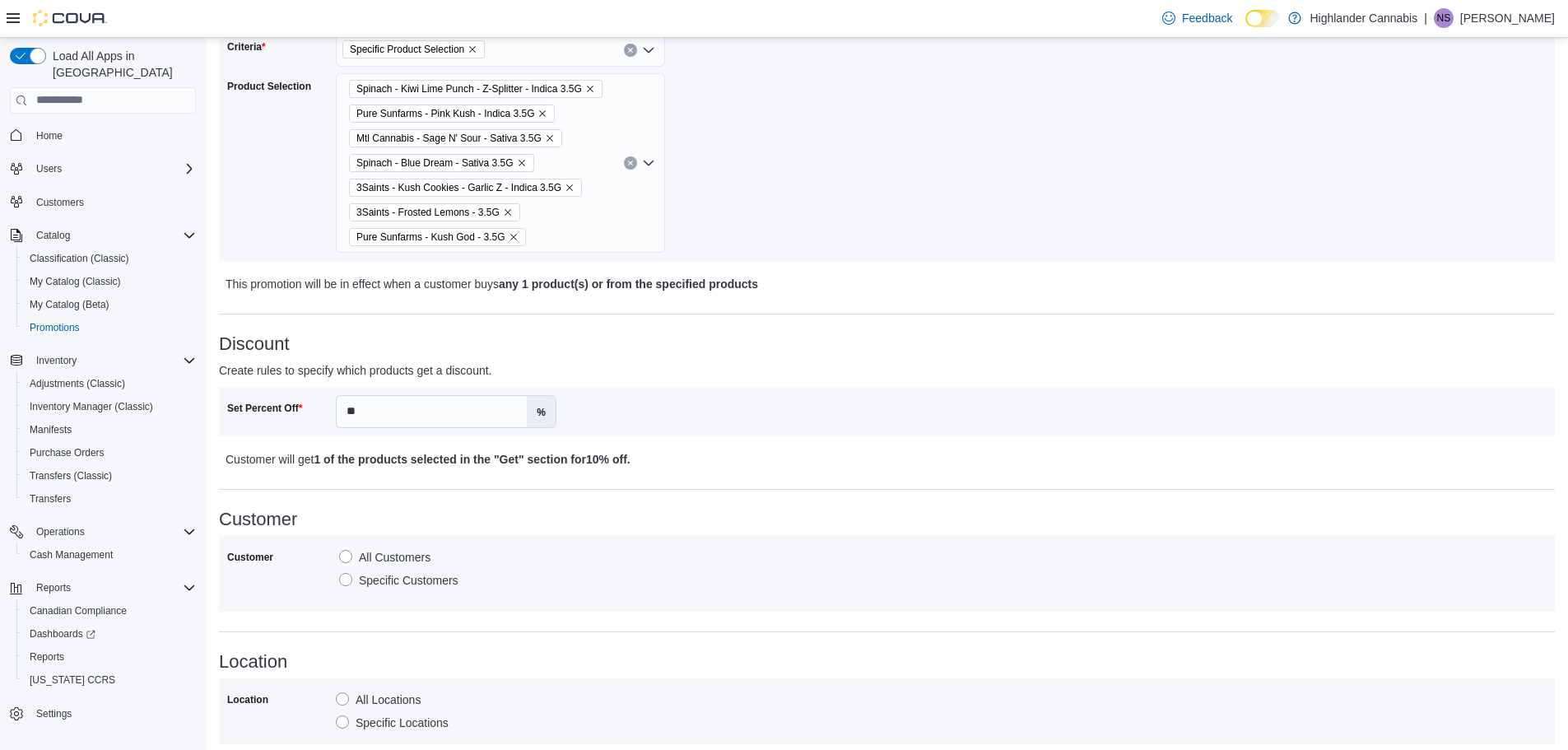
scroll to position [315, 0]
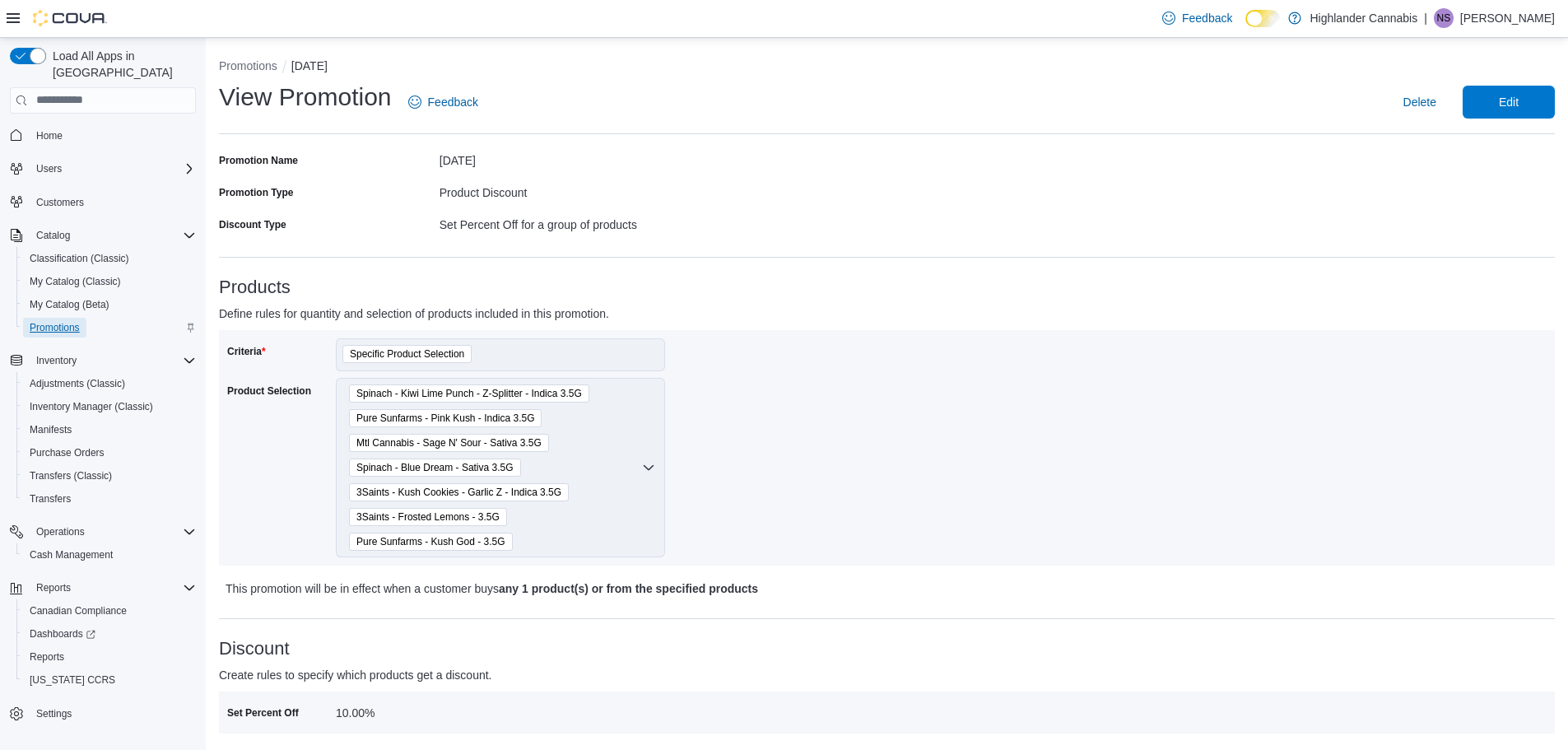
click at [48, 321] on span "Promotions" at bounding box center [54, 327] width 50 height 13
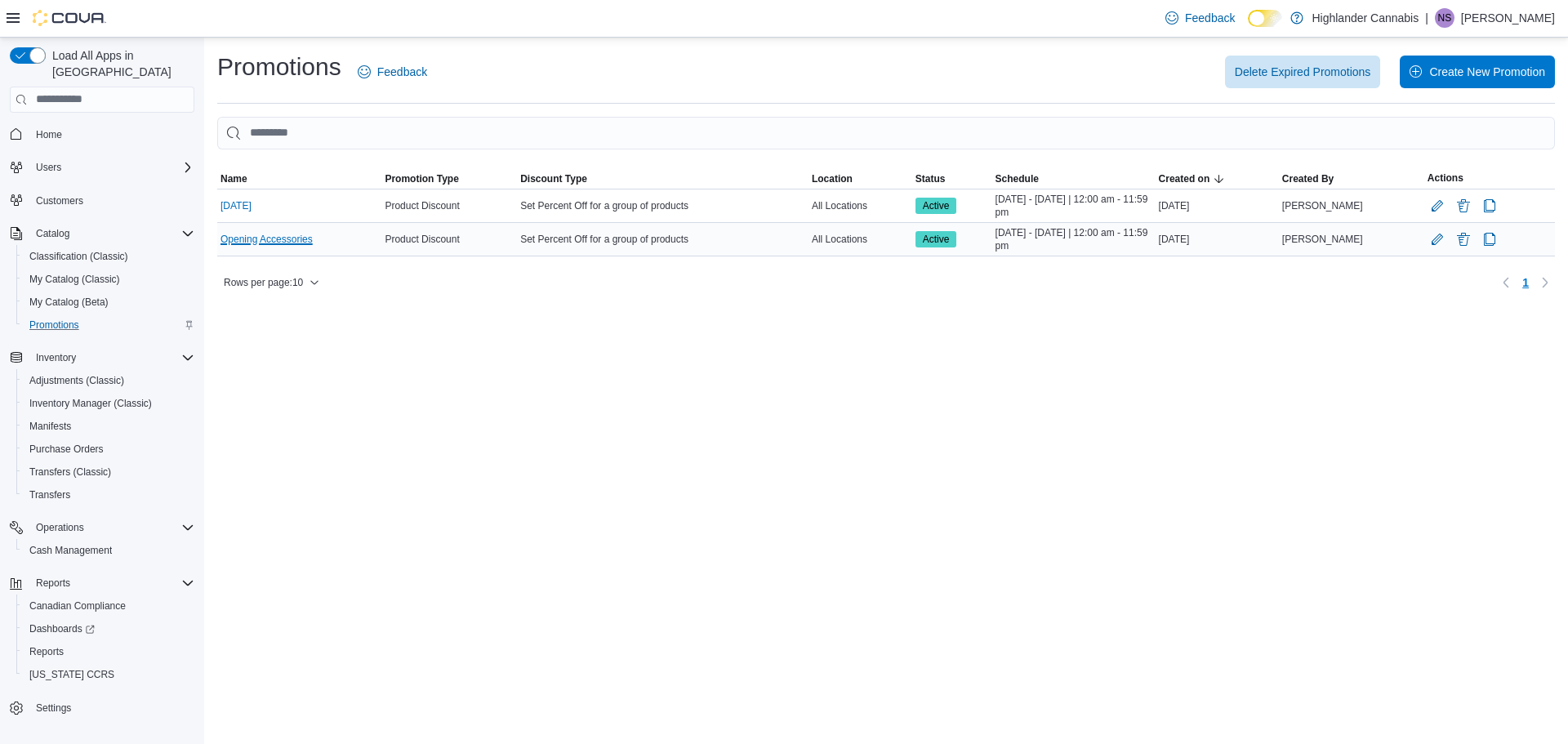
click at [293, 237] on link "Opening Accessories" at bounding box center [266, 239] width 92 height 13
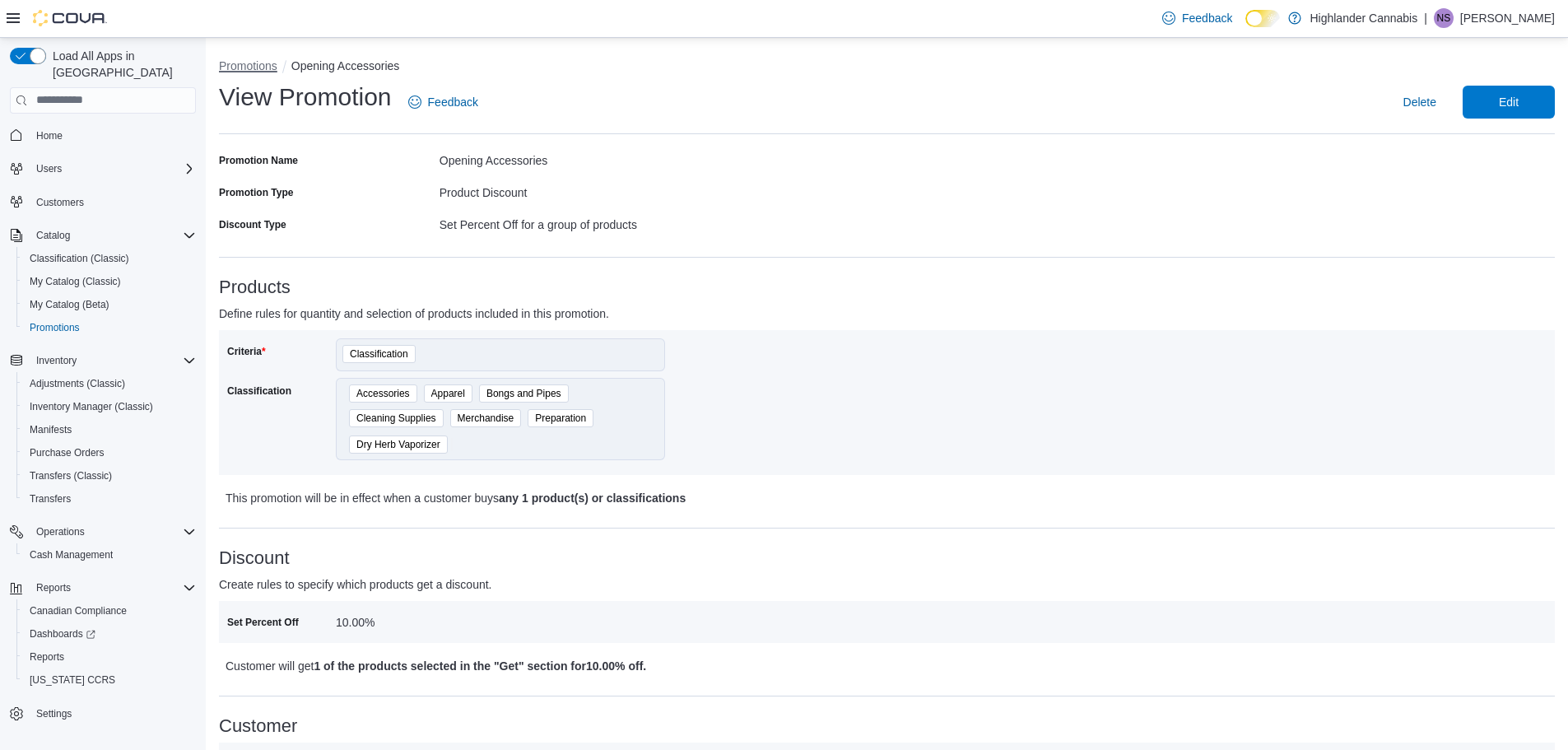
click at [262, 71] on button "Promotions" at bounding box center [248, 65] width 59 height 13
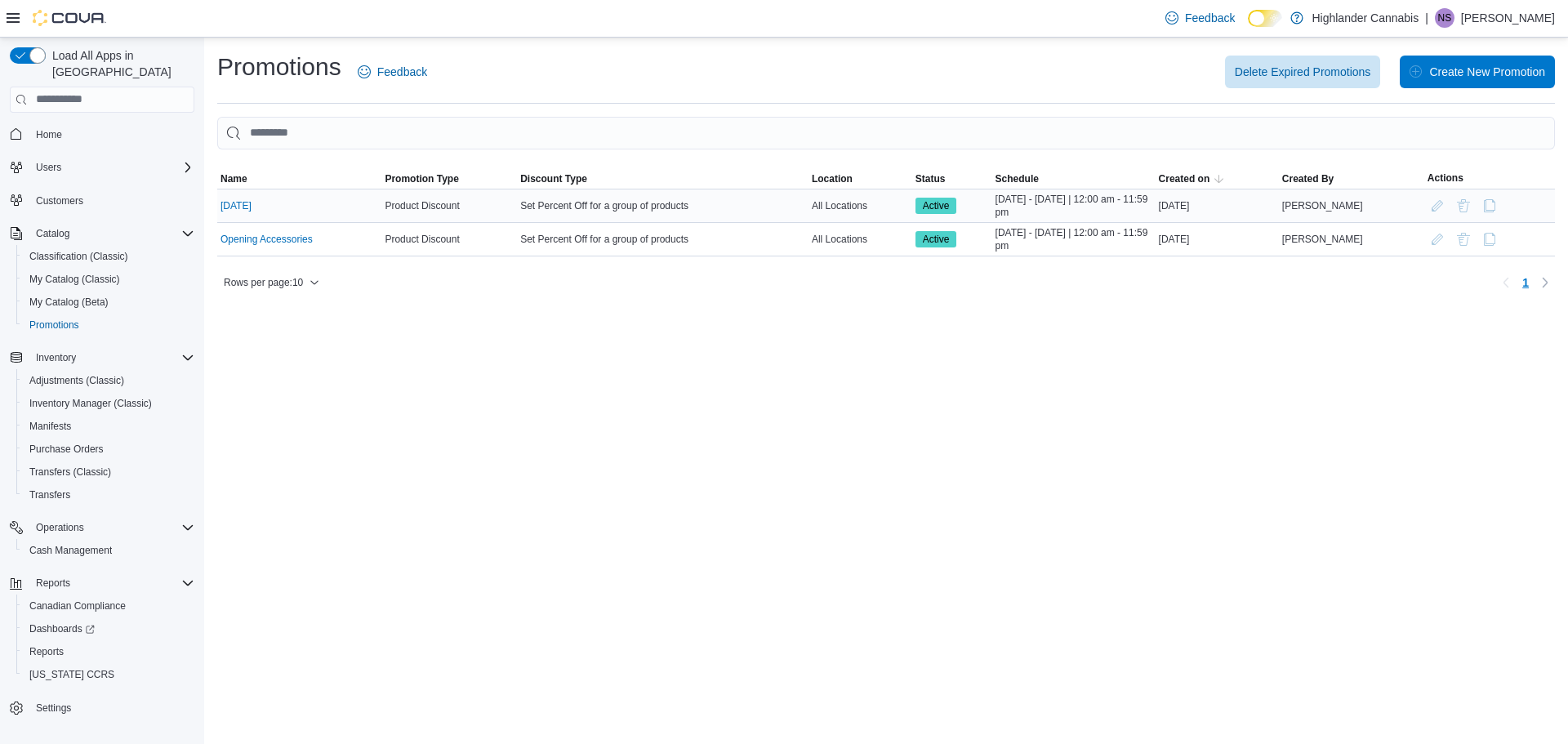
click at [290, 205] on div "[DATE]" at bounding box center [299, 205] width 164 height 19
click at [251, 207] on link "[DATE]" at bounding box center [235, 205] width 31 height 13
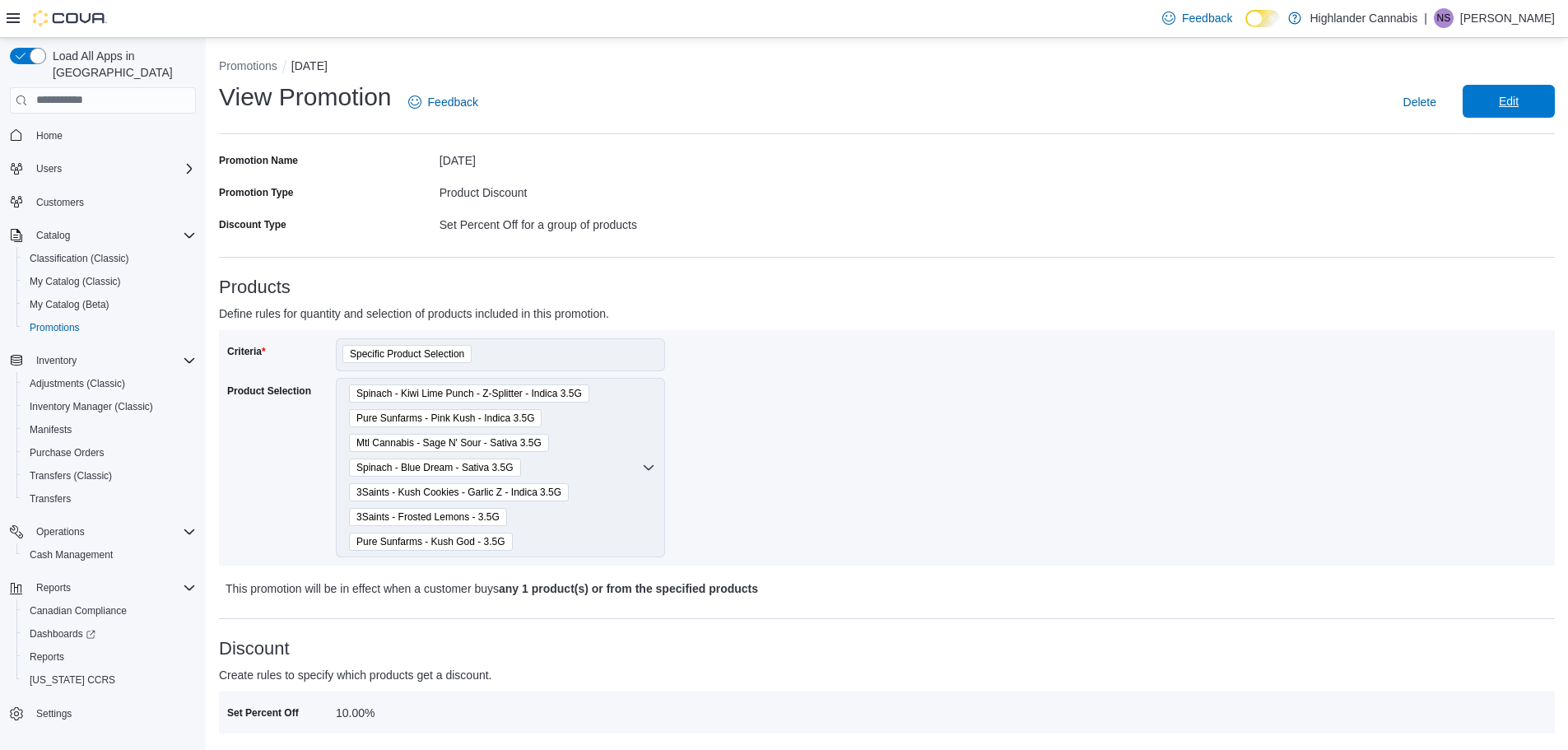
click at [1515, 102] on span "Edit" at bounding box center [1509, 100] width 20 height 16
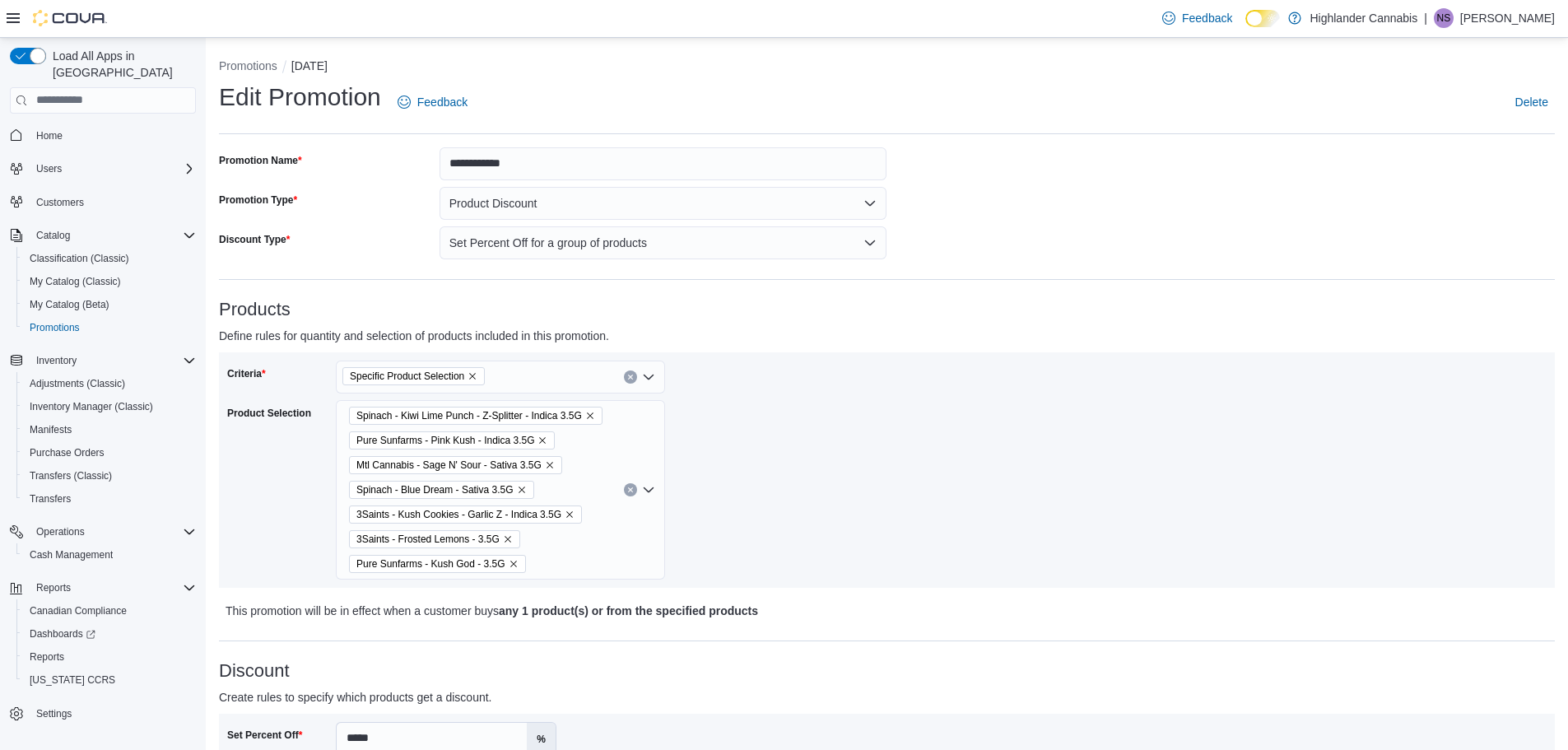
click at [648, 378] on icon "Open list of options" at bounding box center [648, 377] width 10 height 5
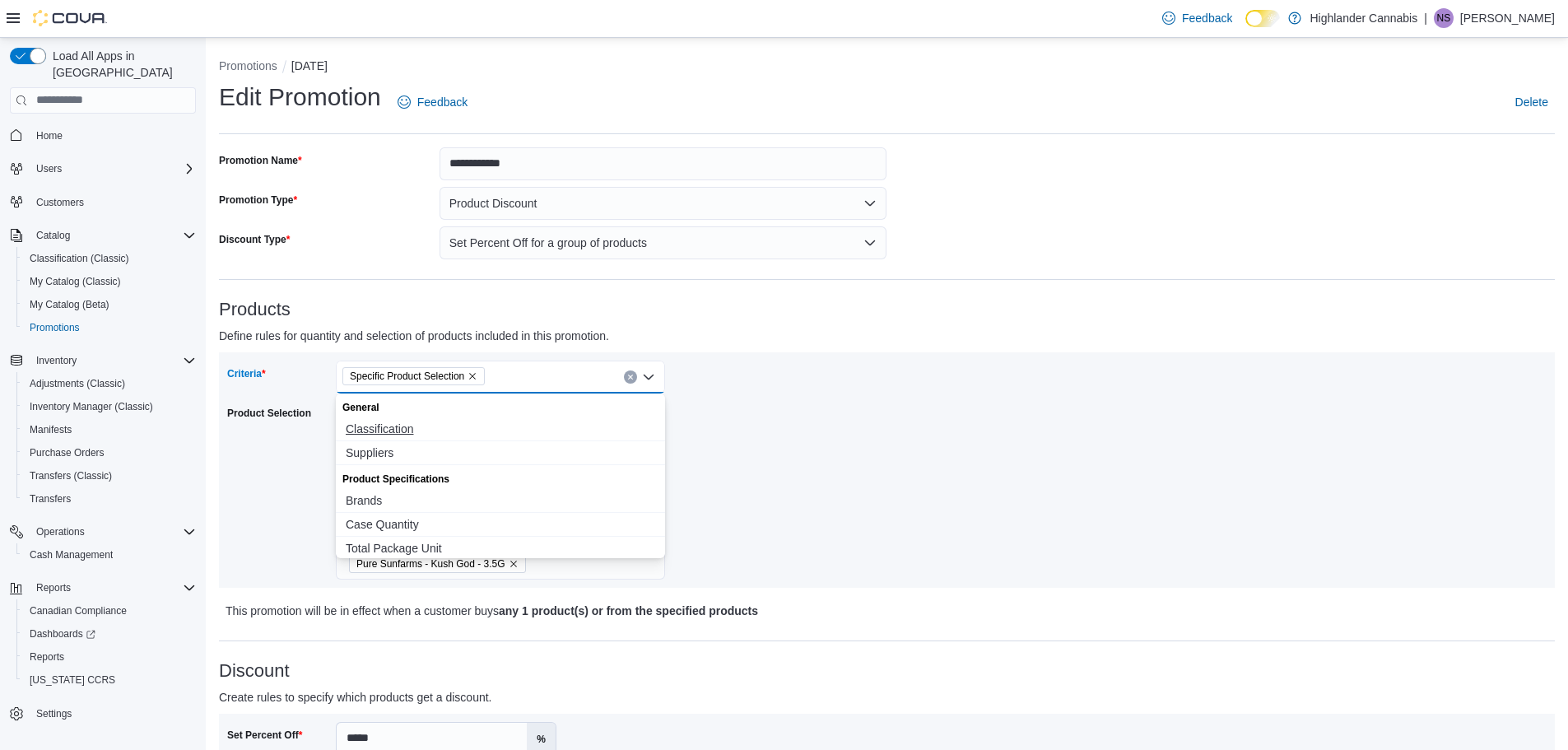
click at [413, 424] on span "Classification" at bounding box center [501, 429] width 309 height 16
select select "**"
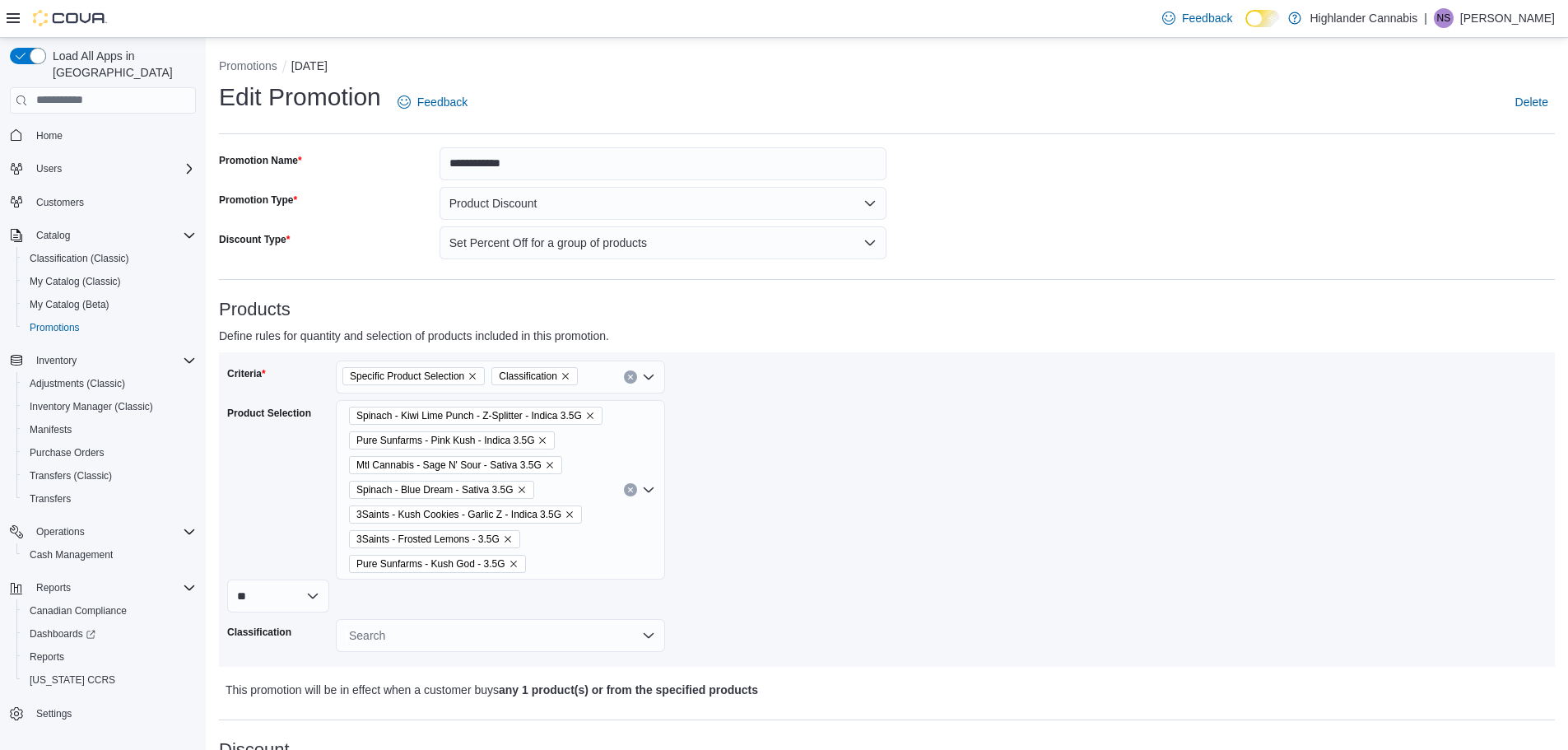
click at [790, 418] on div "Criteria Specific Product Selection Classification Product Selection Spinach - …" at bounding box center [557, 509] width 660 height 298
click at [473, 379] on icon "Remove Specific Product Selection from selection in this group" at bounding box center [473, 377] width 10 height 10
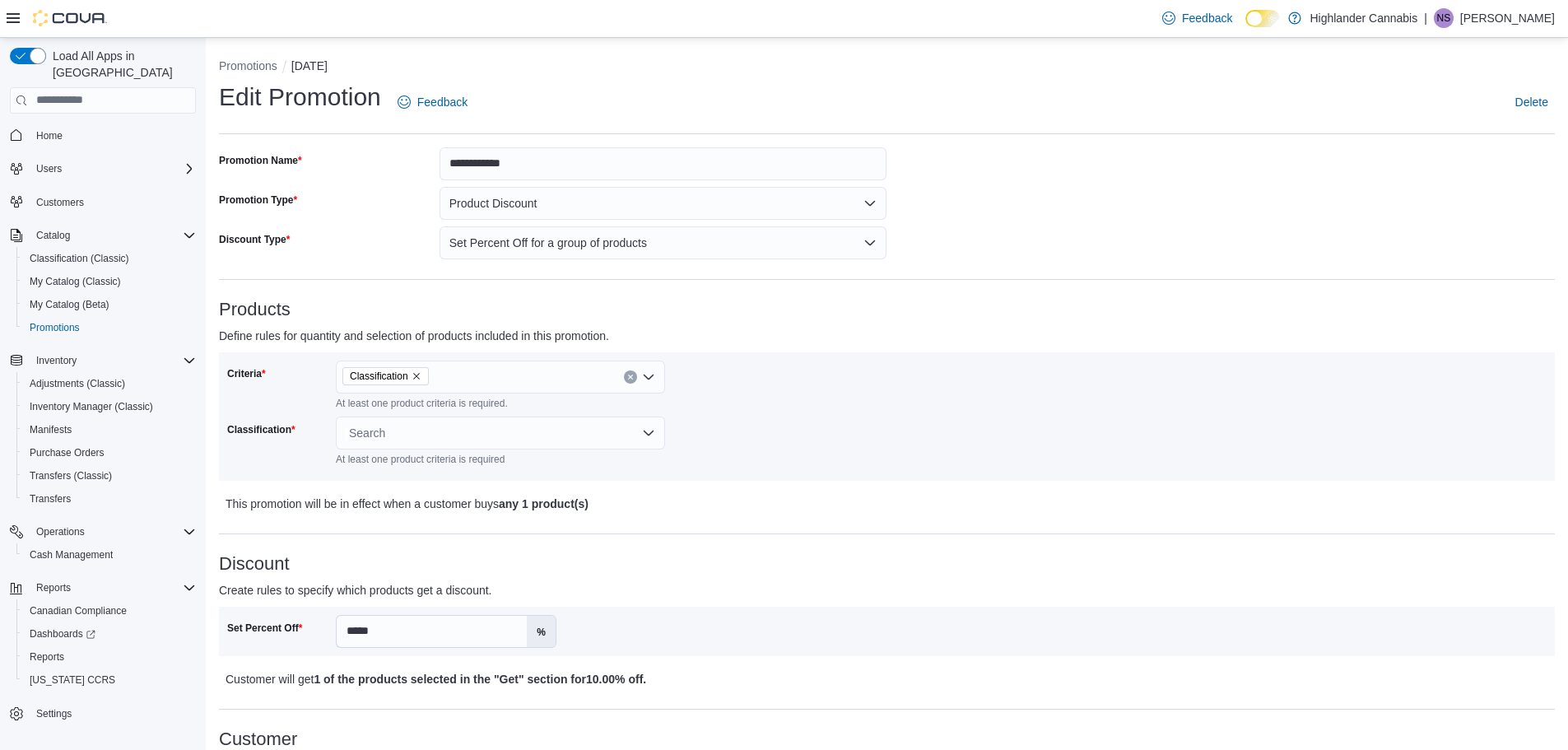
click at [776, 381] on div "Criteria Classification At least one product criteria is required. Classificati…" at bounding box center [557, 417] width 660 height 112
click at [476, 433] on div "Search" at bounding box center [500, 433] width 329 height 33
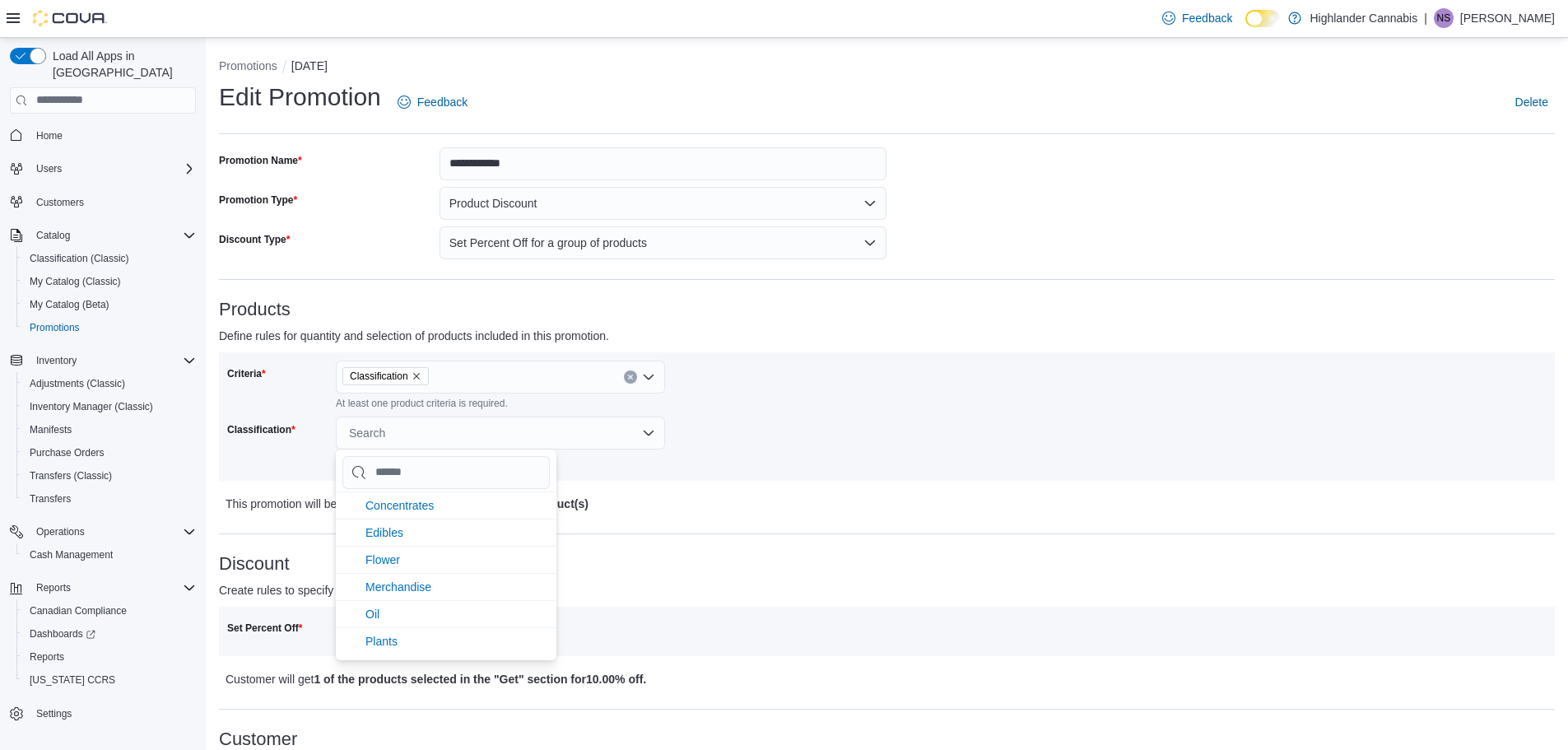
scroll to position [247, 0]
click at [386, 531] on span "Flower" at bounding box center [382, 531] width 35 height 13
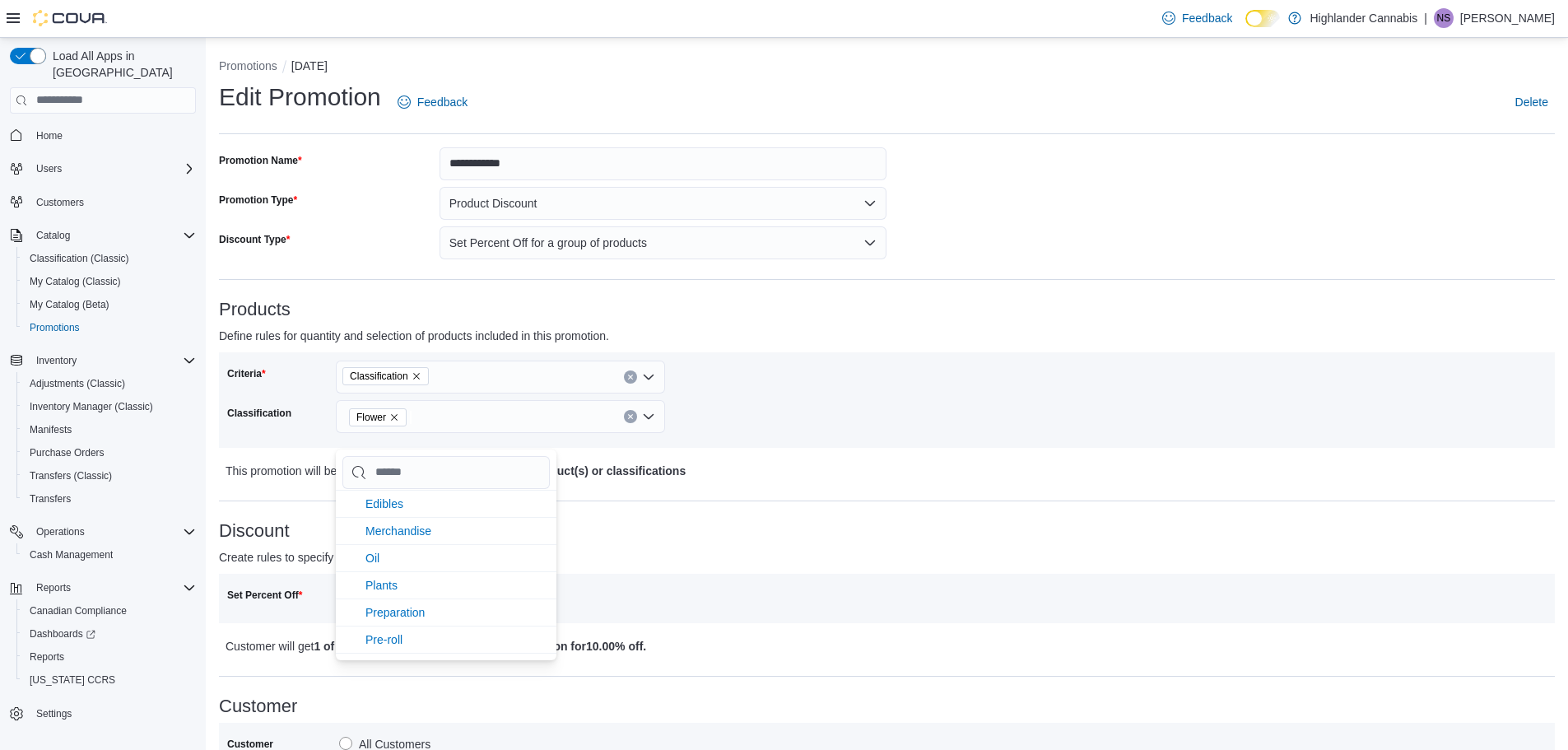
click at [829, 410] on div "Criteria Classification Classification Flower" at bounding box center [557, 400] width 660 height 79
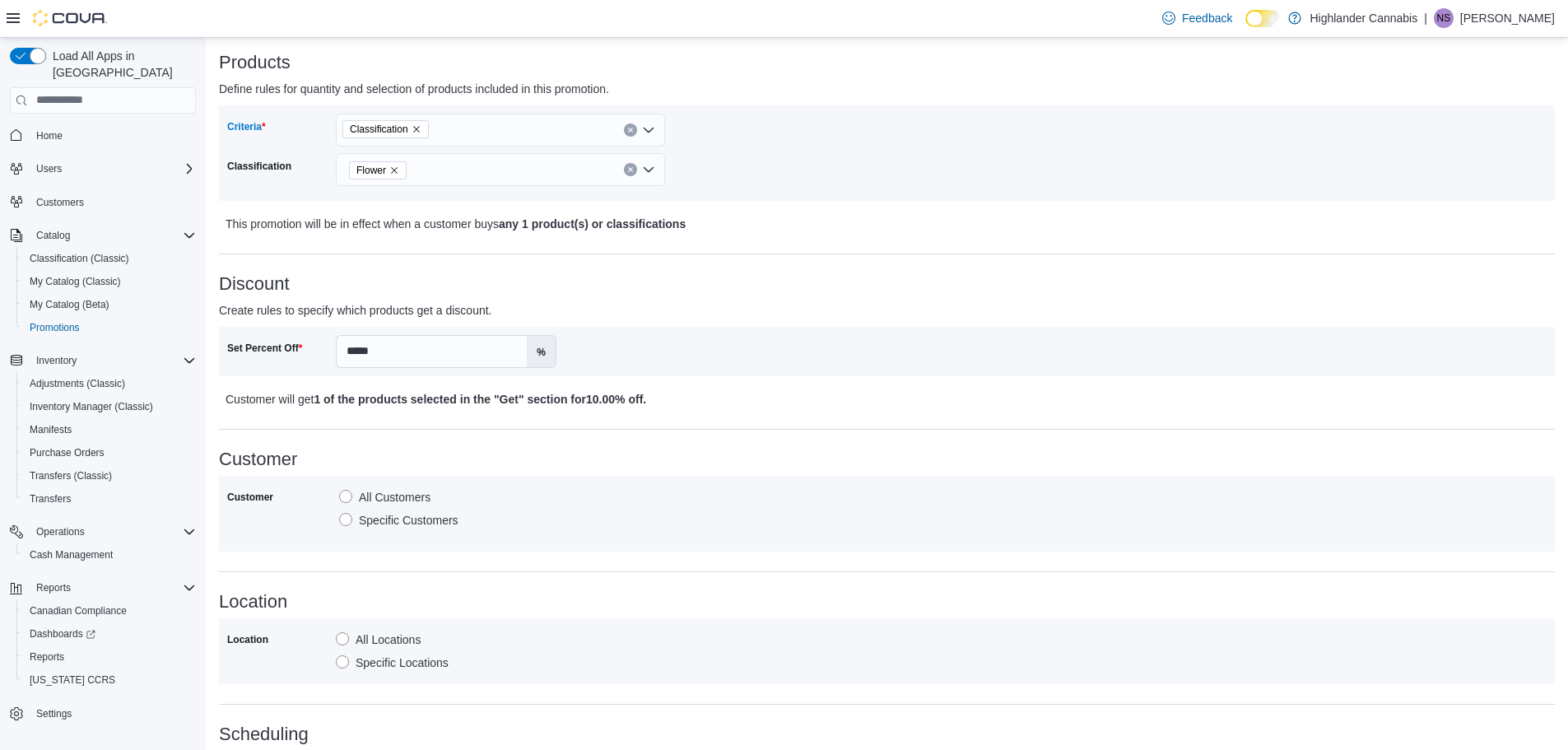
click at [645, 128] on icon "Open list of options" at bounding box center [648, 129] width 10 height 5
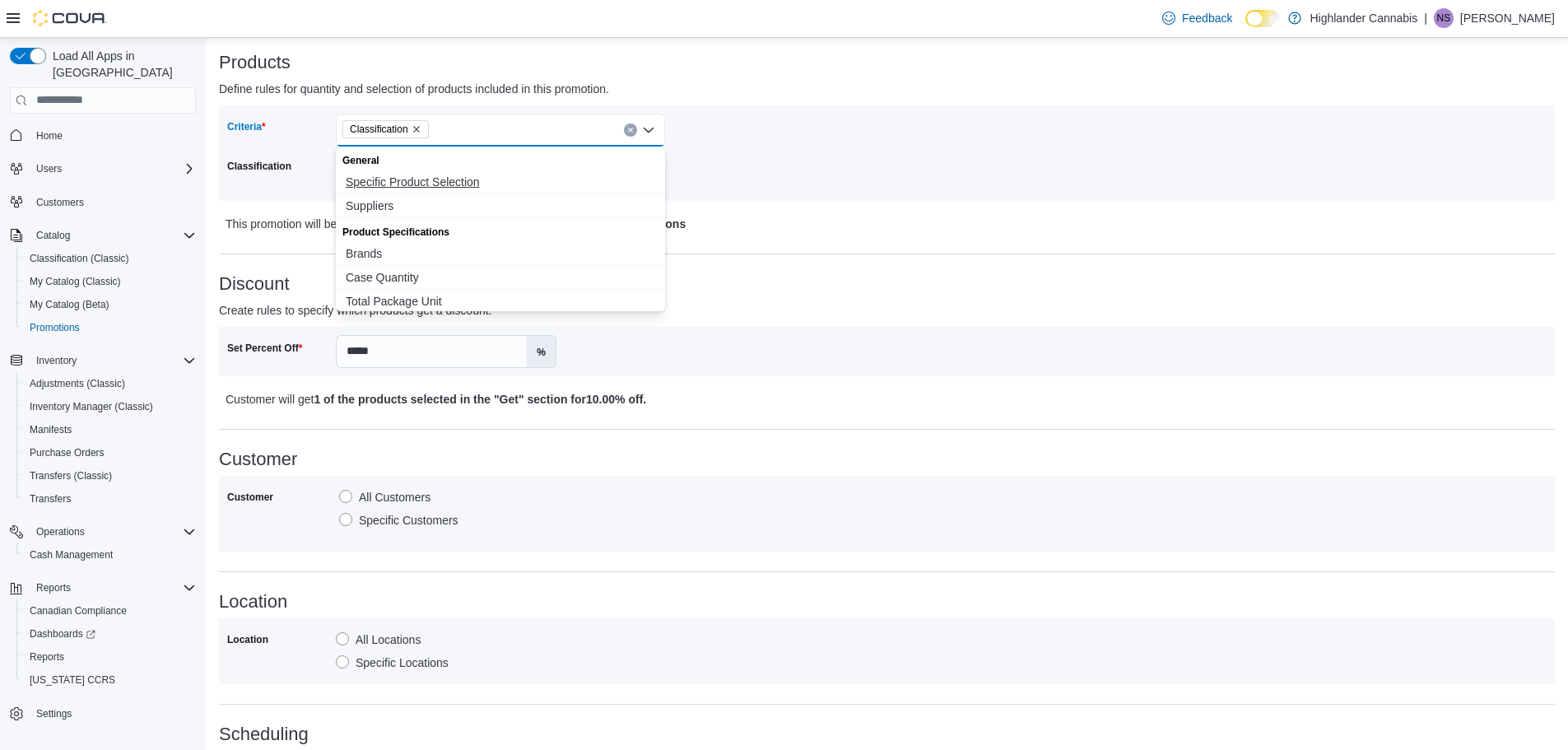
click at [456, 181] on span "Specific Product Selection" at bounding box center [501, 181] width 309 height 16
select select "**"
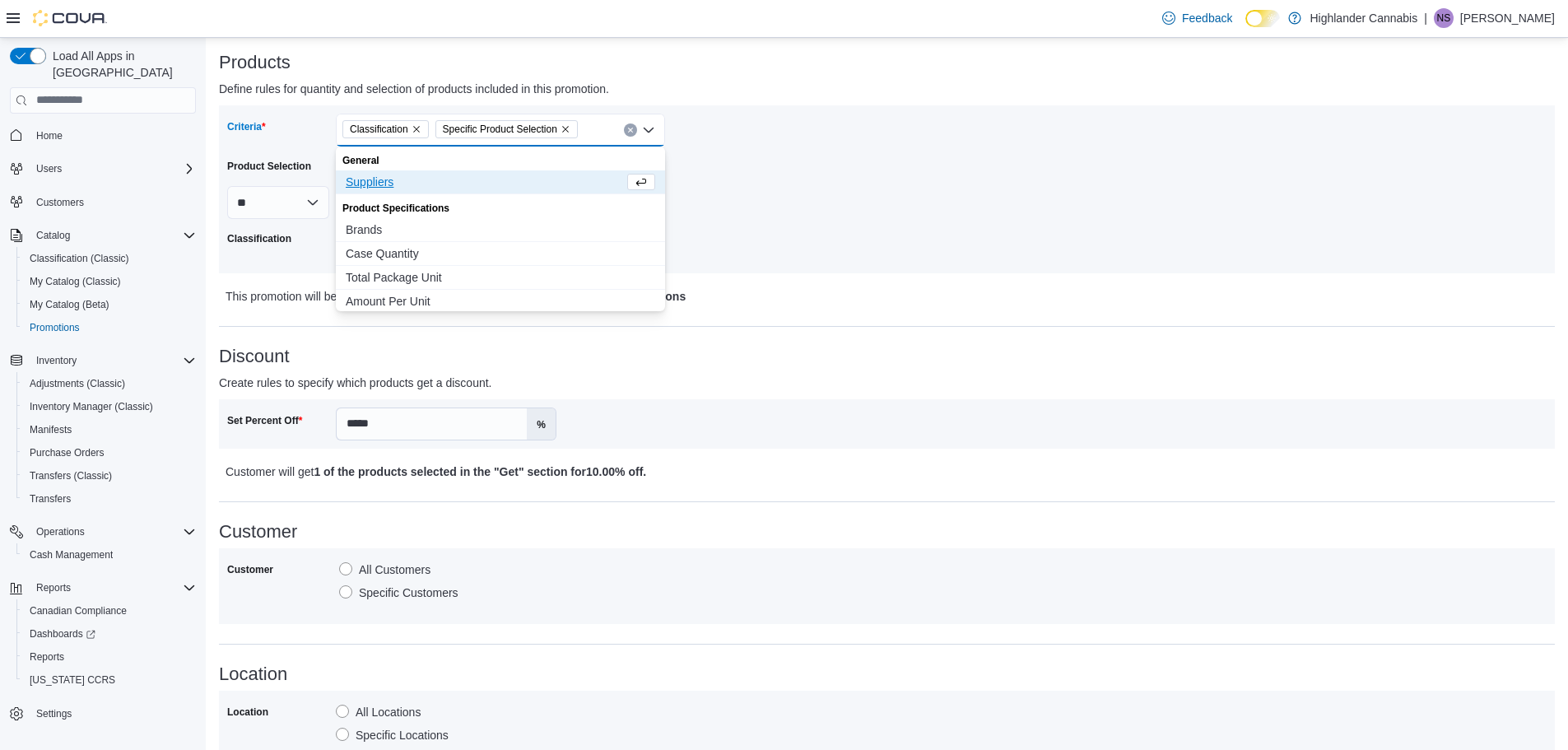
click at [418, 131] on icon "Remove Classification from selection in this group" at bounding box center [416, 129] width 10 height 10
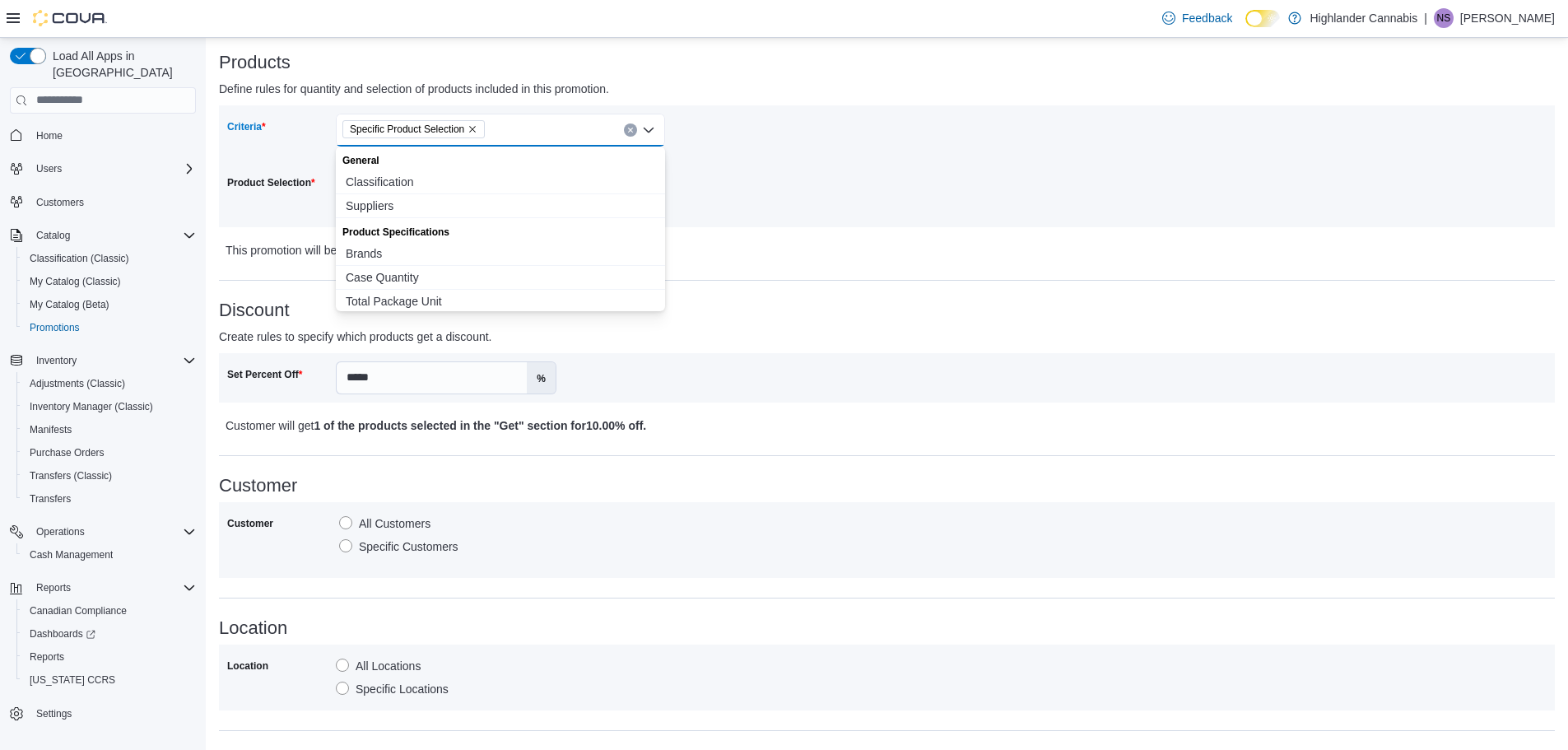
click at [763, 224] on div "Criteria Specific Product Selection Combo box. Selected. Specific Product Selec…" at bounding box center [887, 166] width 1336 height 122
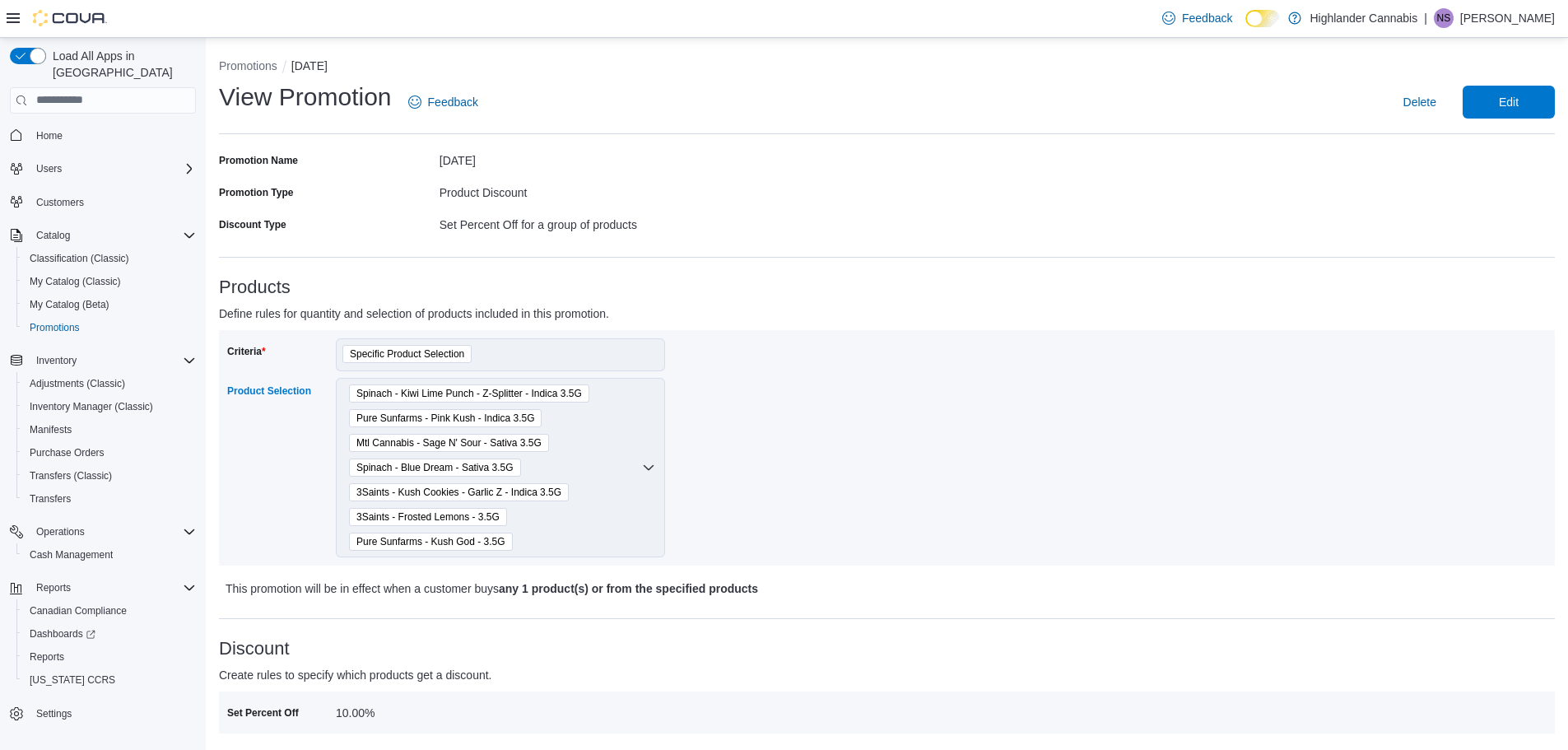
click at [635, 470] on div "Spinach - Kiwi Lime Punch - Z-Splitter - Indica 3.5G Pure Sunfarms - Pink Kush …" at bounding box center [500, 468] width 329 height 179
